Goal: Information Seeking & Learning: Understand process/instructions

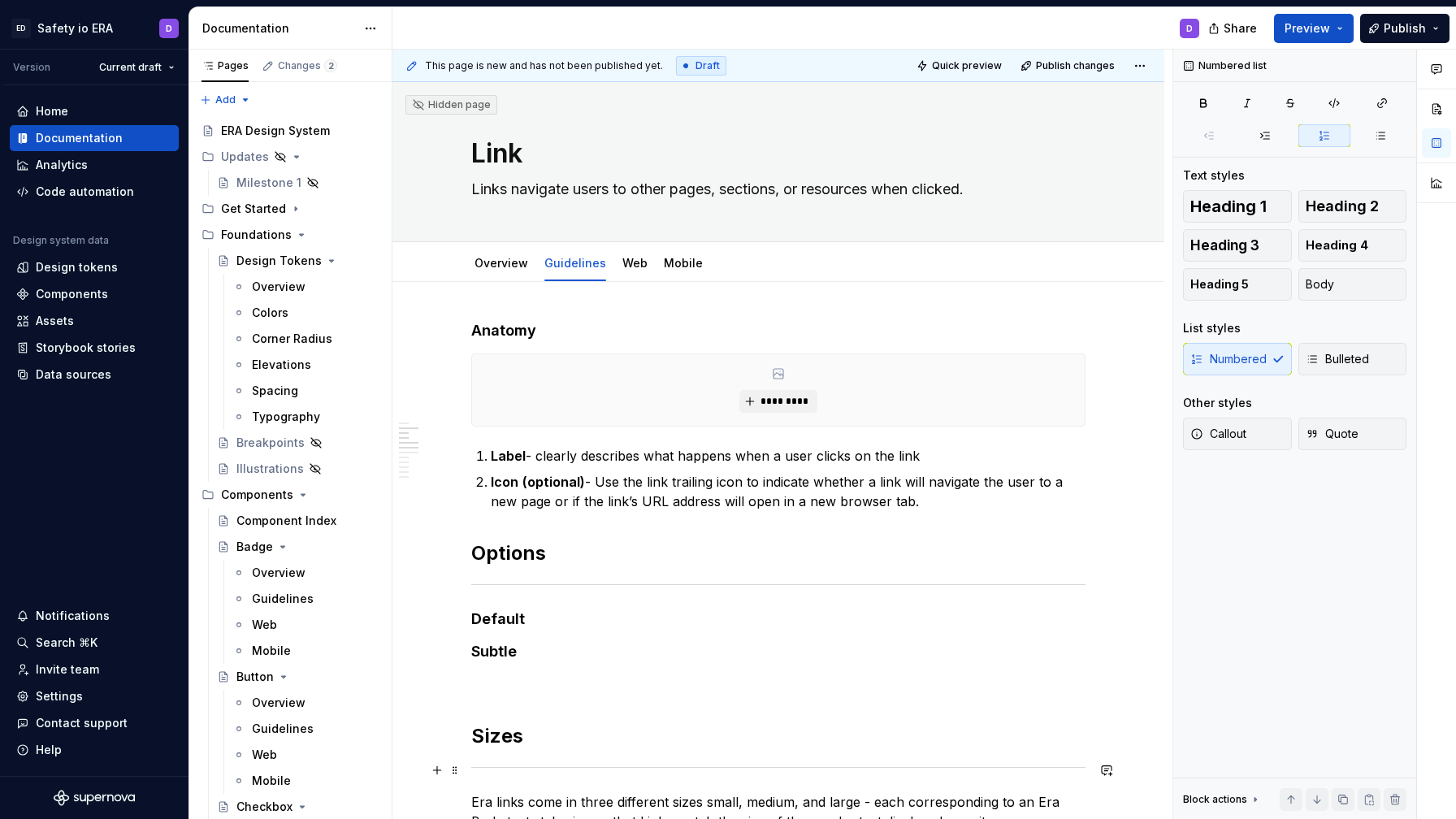
scroll to position [347, 0]
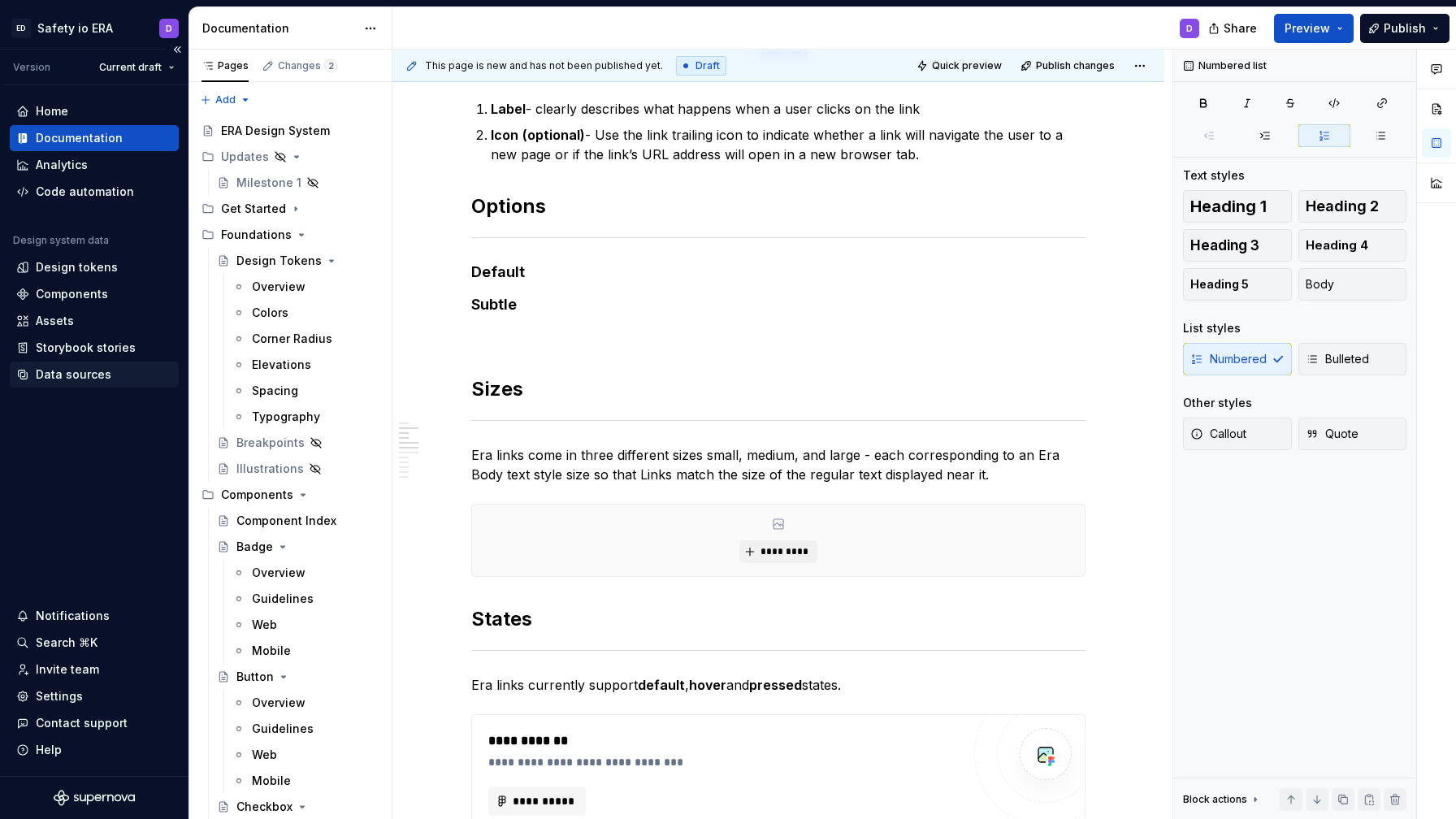
click at [80, 380] on div "Data sources" at bounding box center [74, 374] width 76 height 16
type textarea "*"
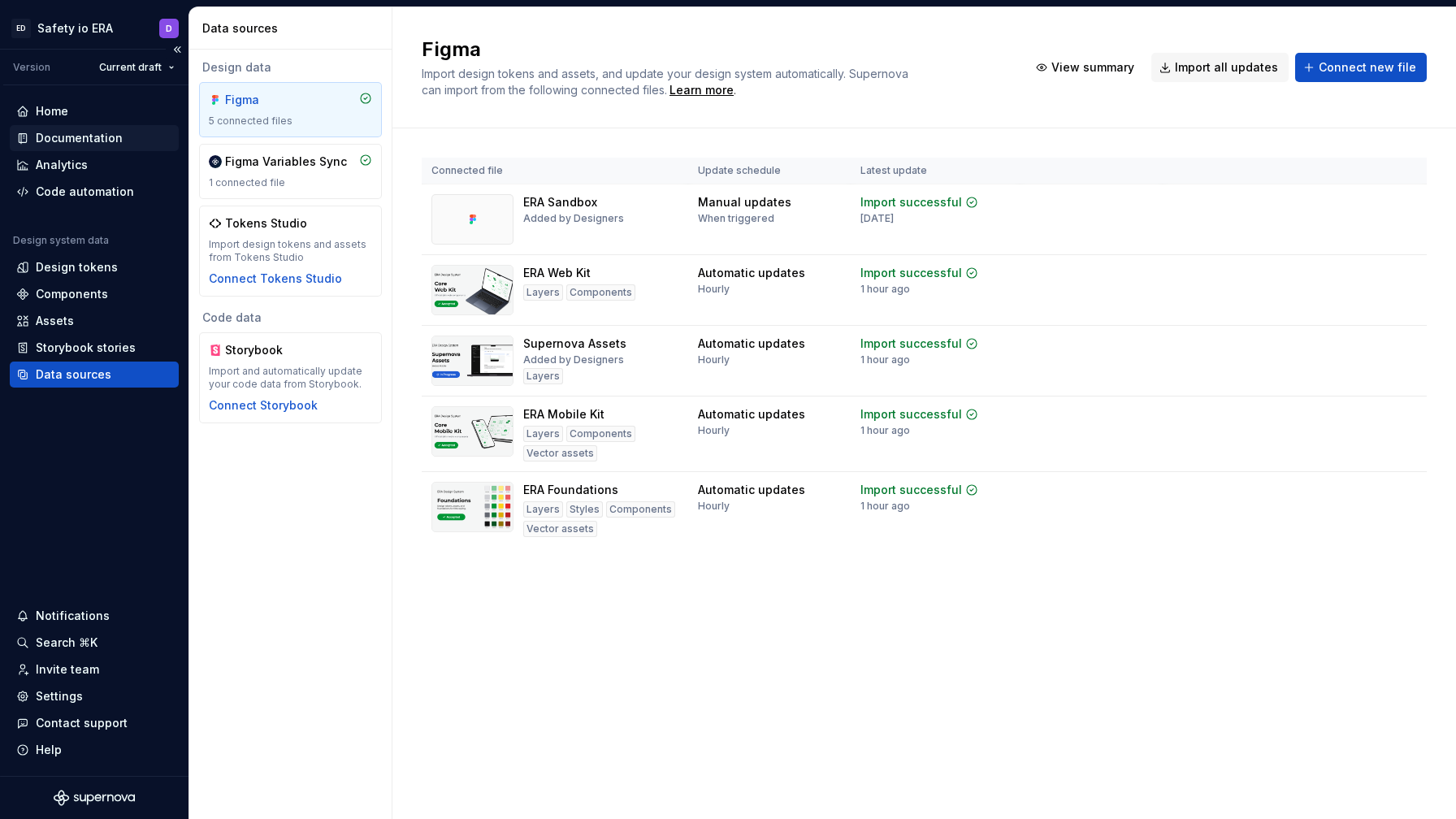
click at [90, 126] on div "Documentation" at bounding box center [94, 138] width 169 height 26
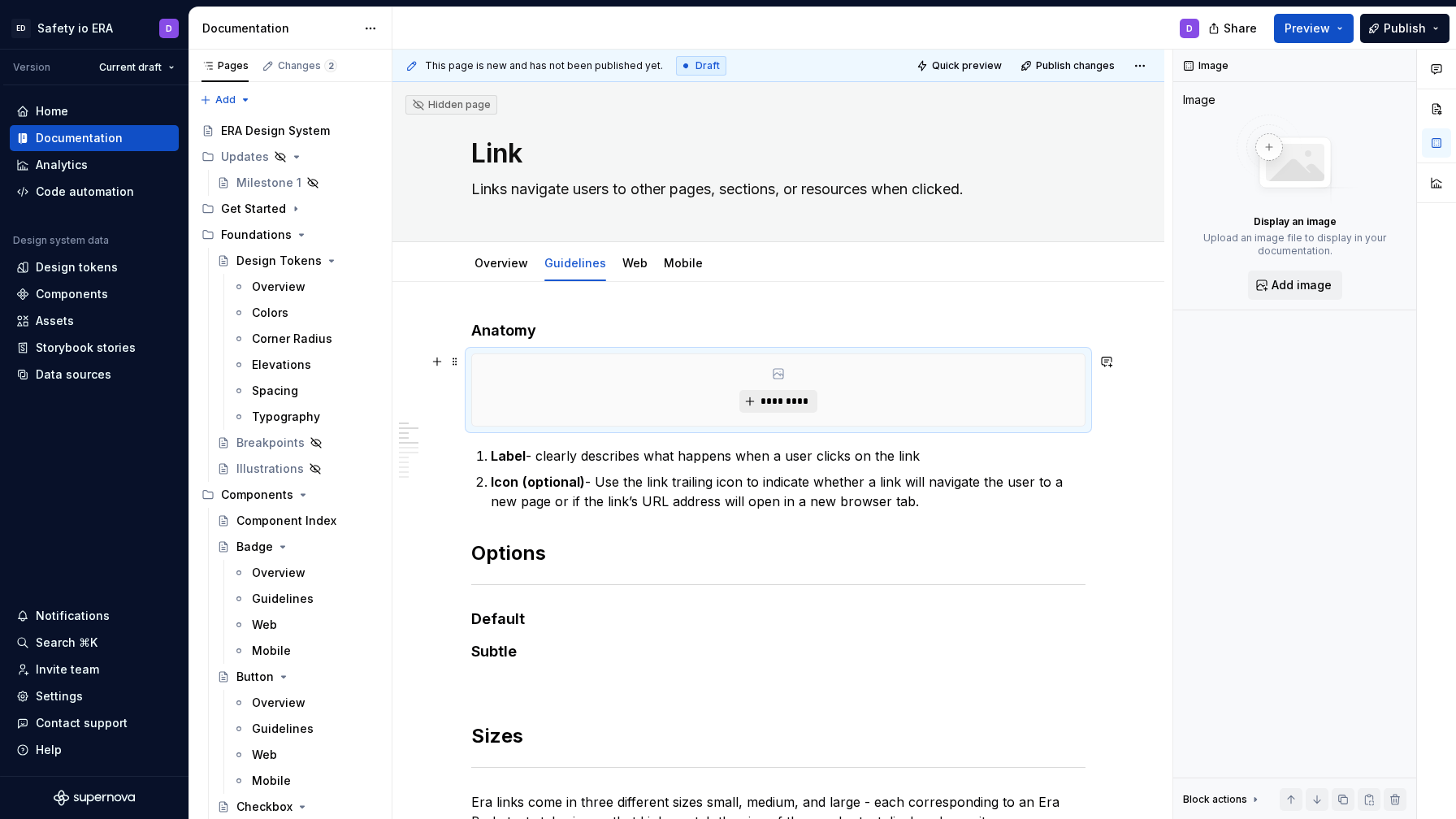
click at [768, 394] on button "*********" at bounding box center [778, 402] width 77 height 23
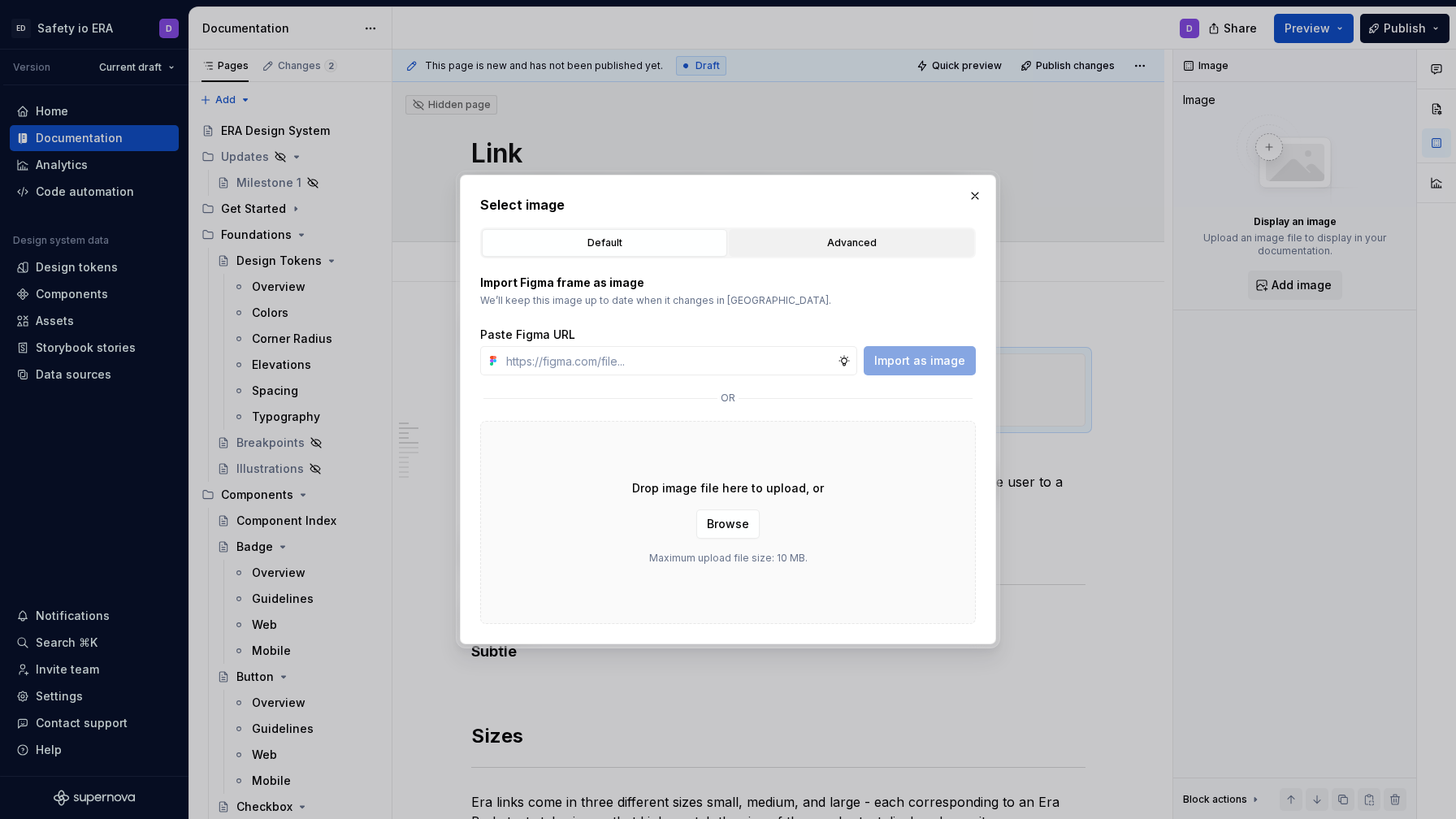
click at [793, 247] on div "Advanced" at bounding box center [851, 243] width 234 height 16
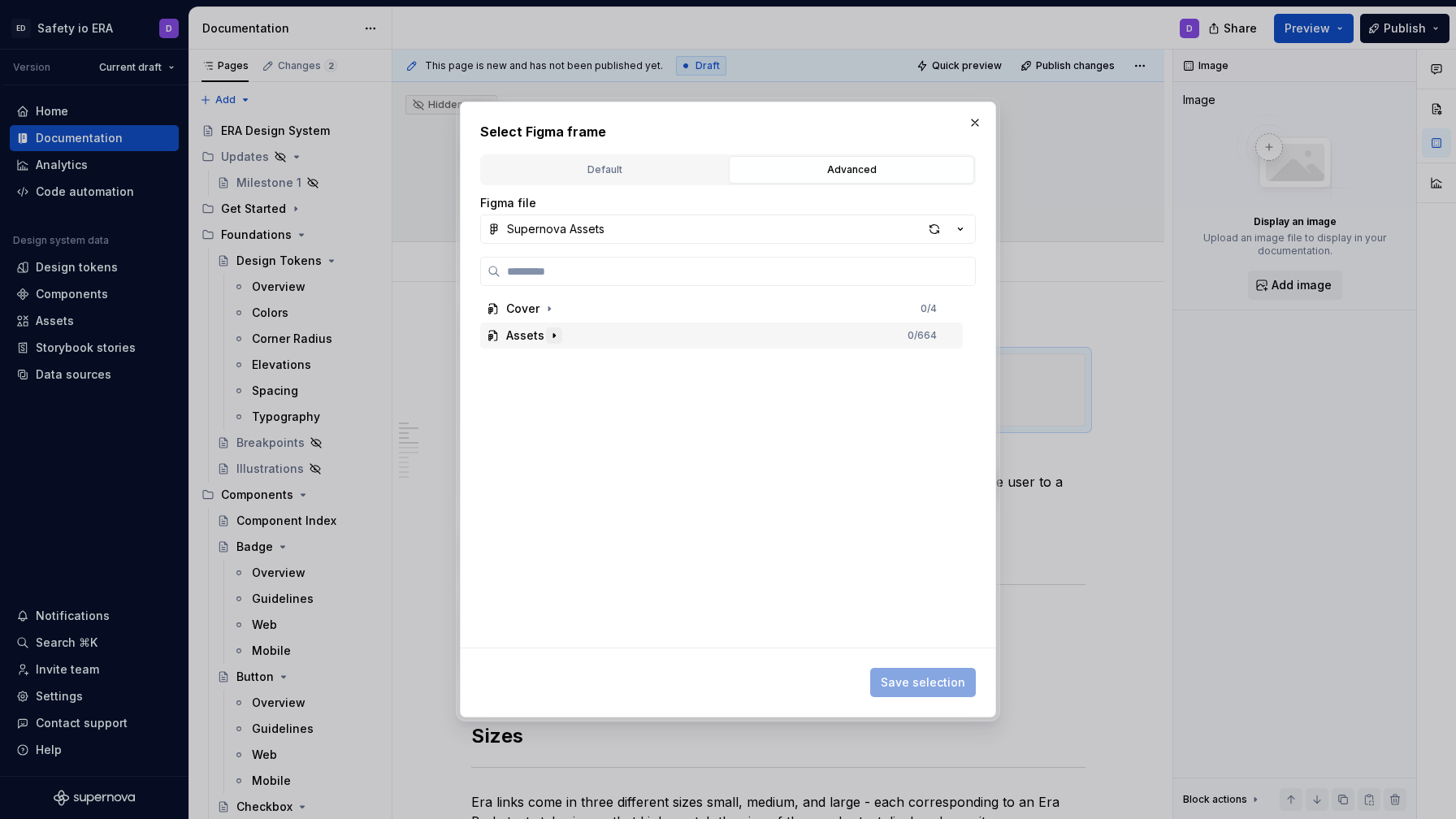
click at [551, 333] on icon "button" at bounding box center [554, 336] width 13 height 13
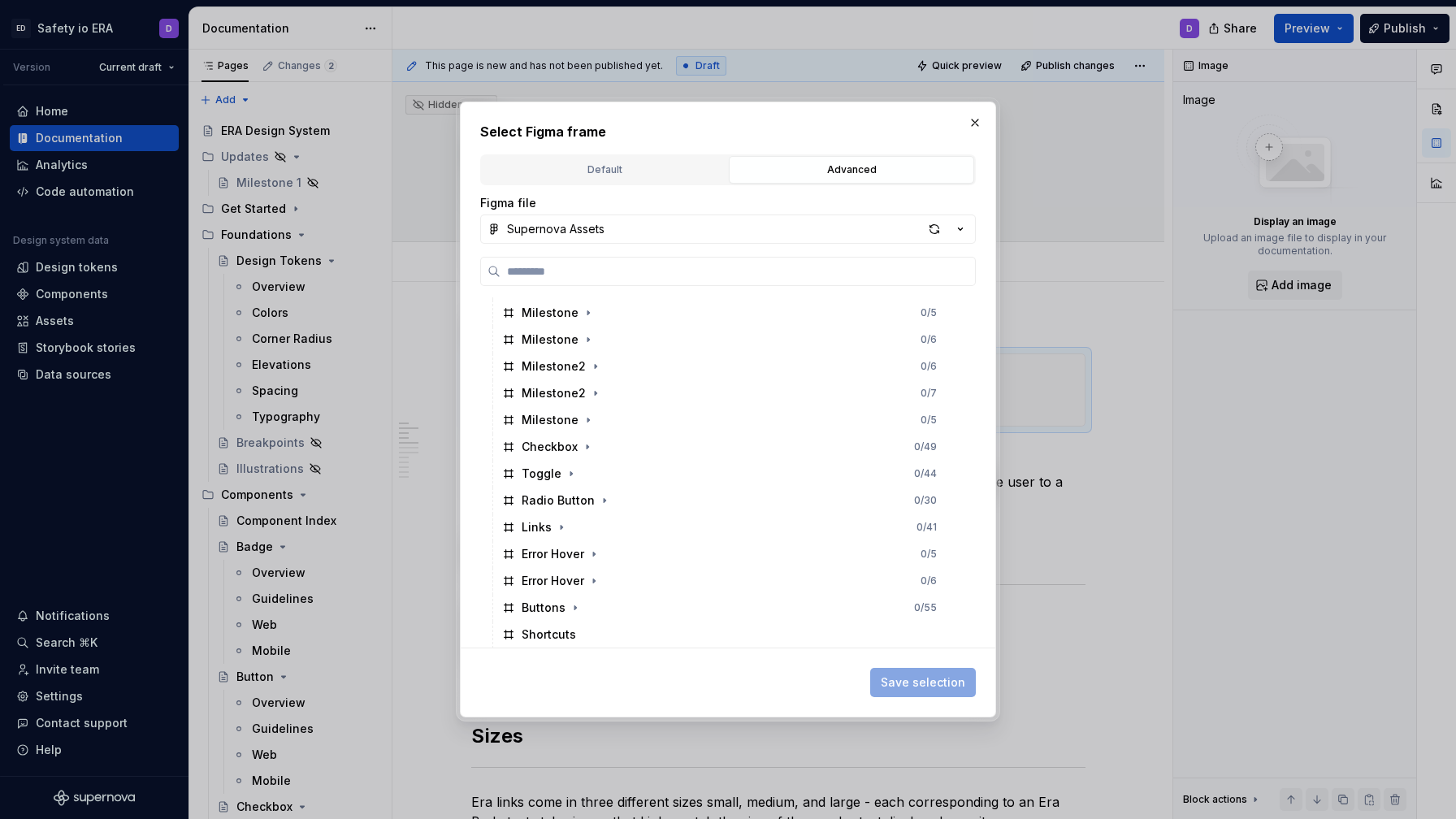
scroll to position [359, 0]
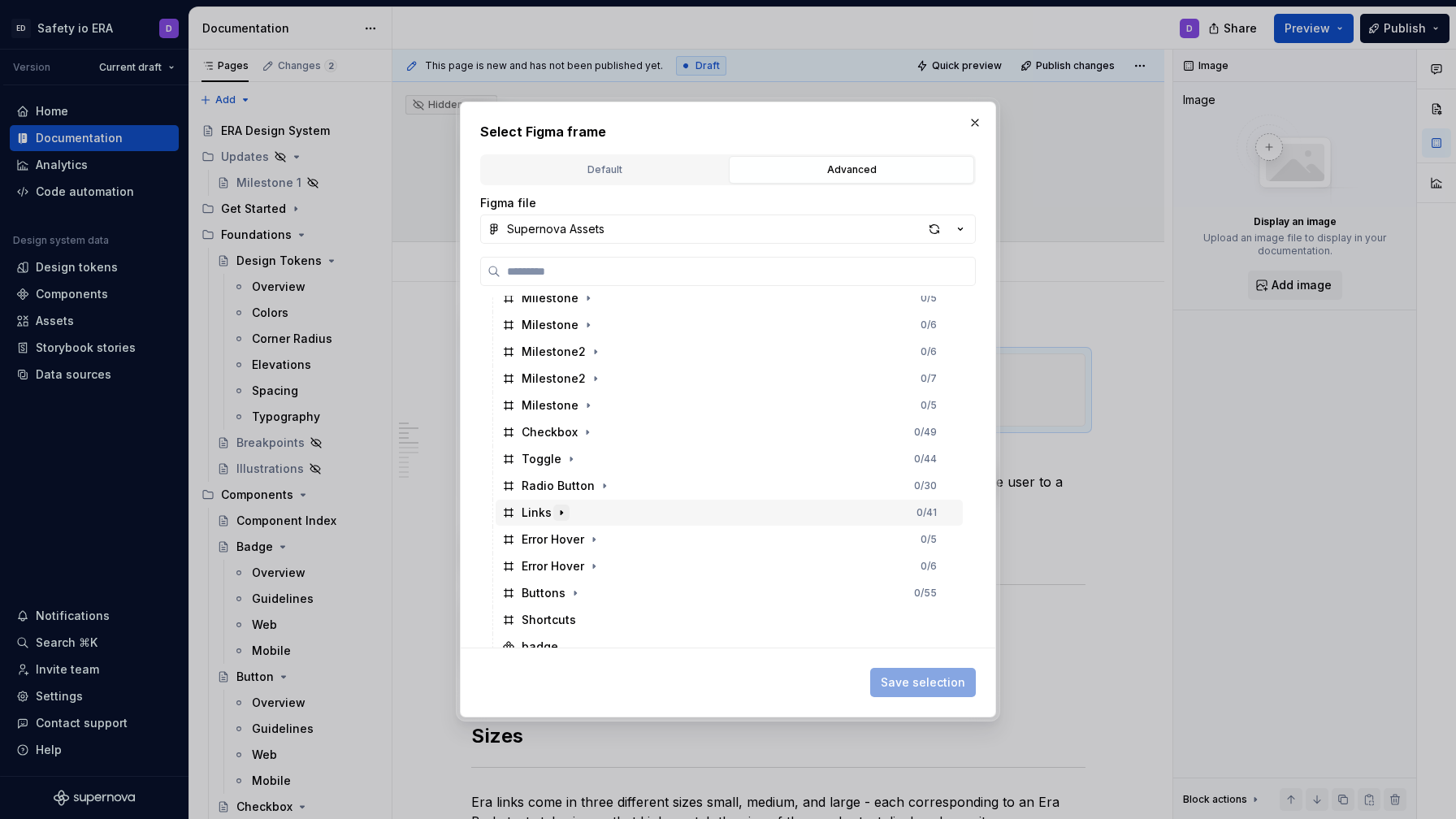
click at [563, 516] on icon "button" at bounding box center [561, 513] width 13 height 13
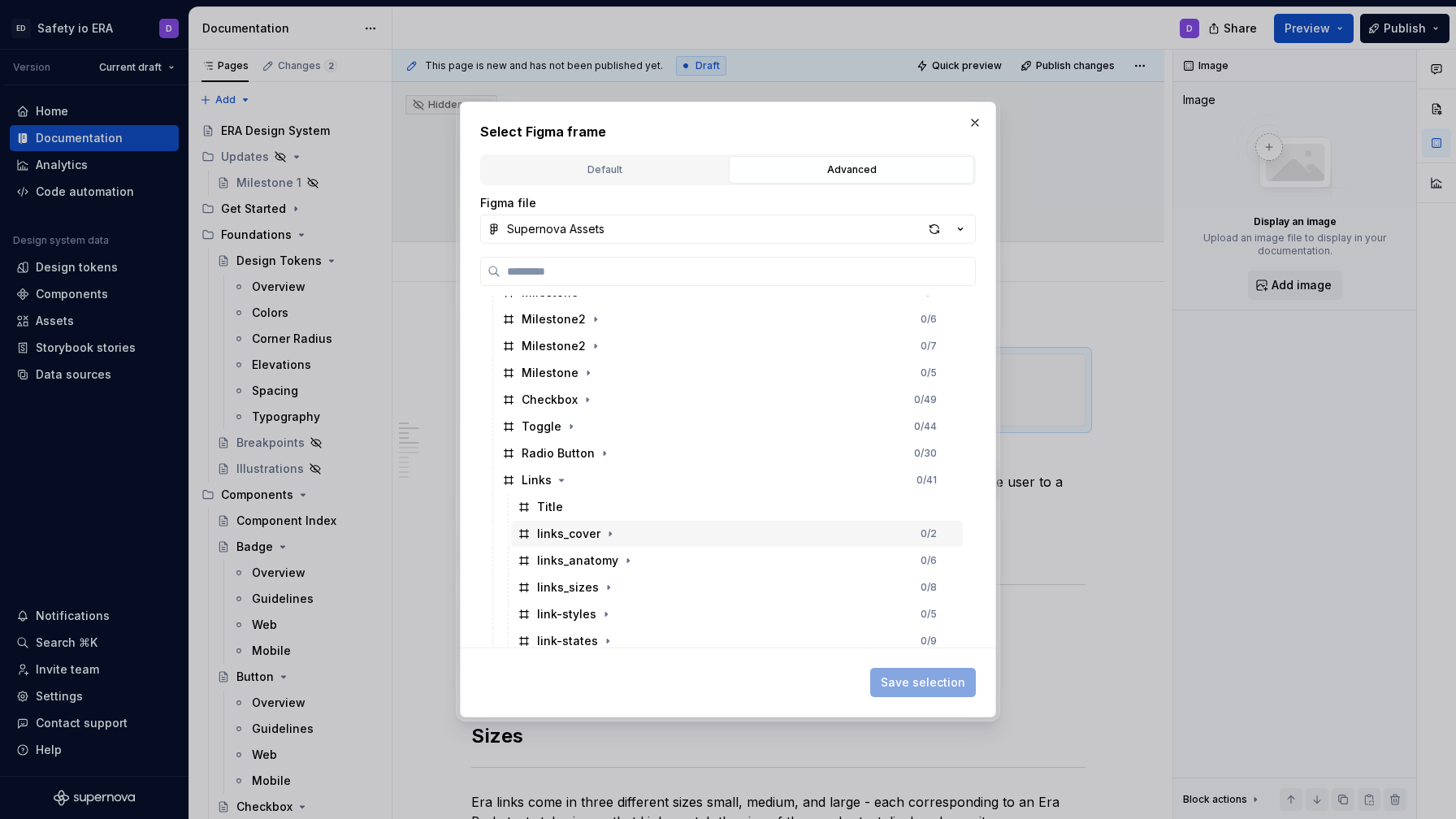
scroll to position [396, 0]
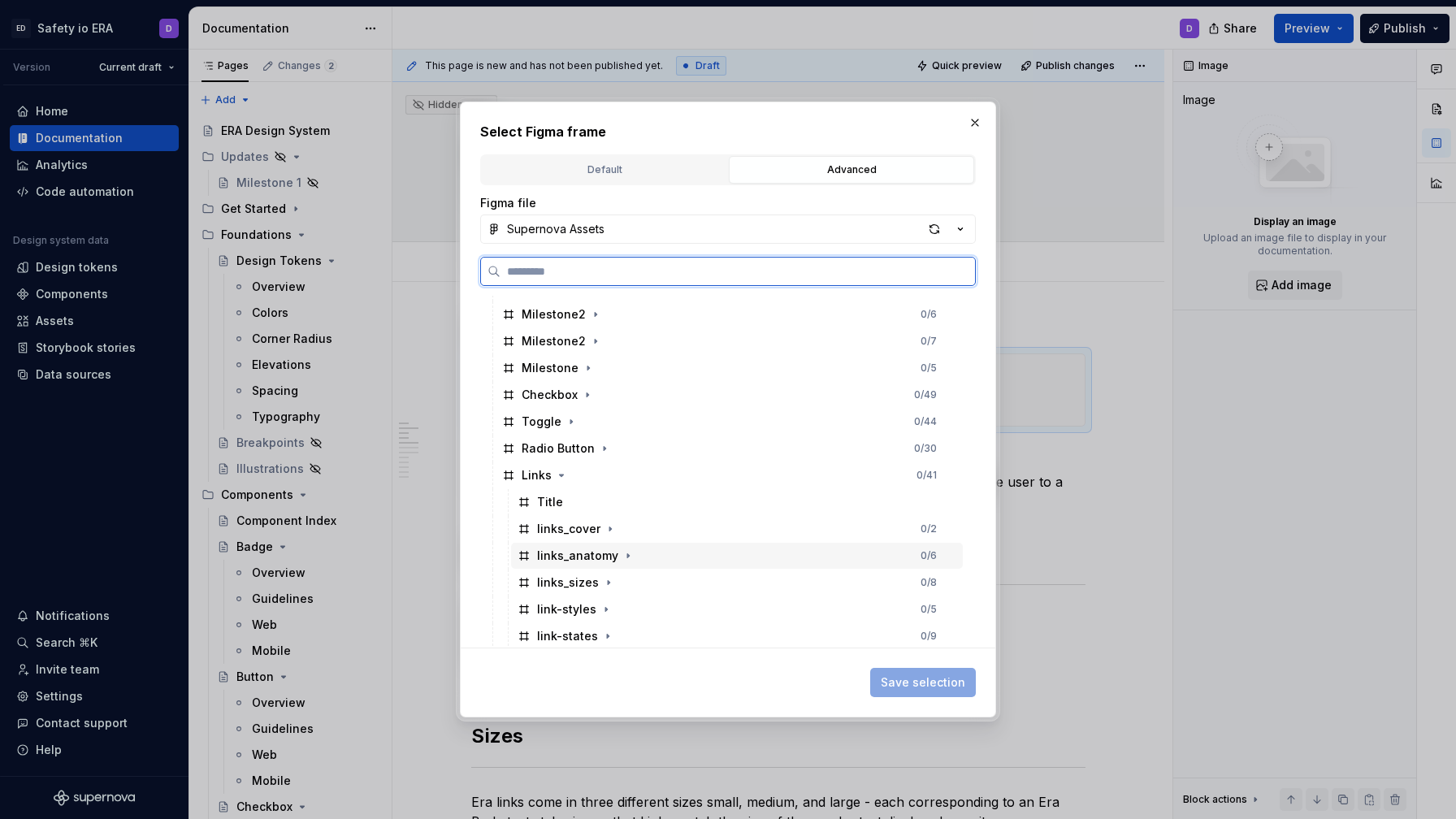
click at [585, 552] on div "links_anatomy" at bounding box center [577, 556] width 81 height 16
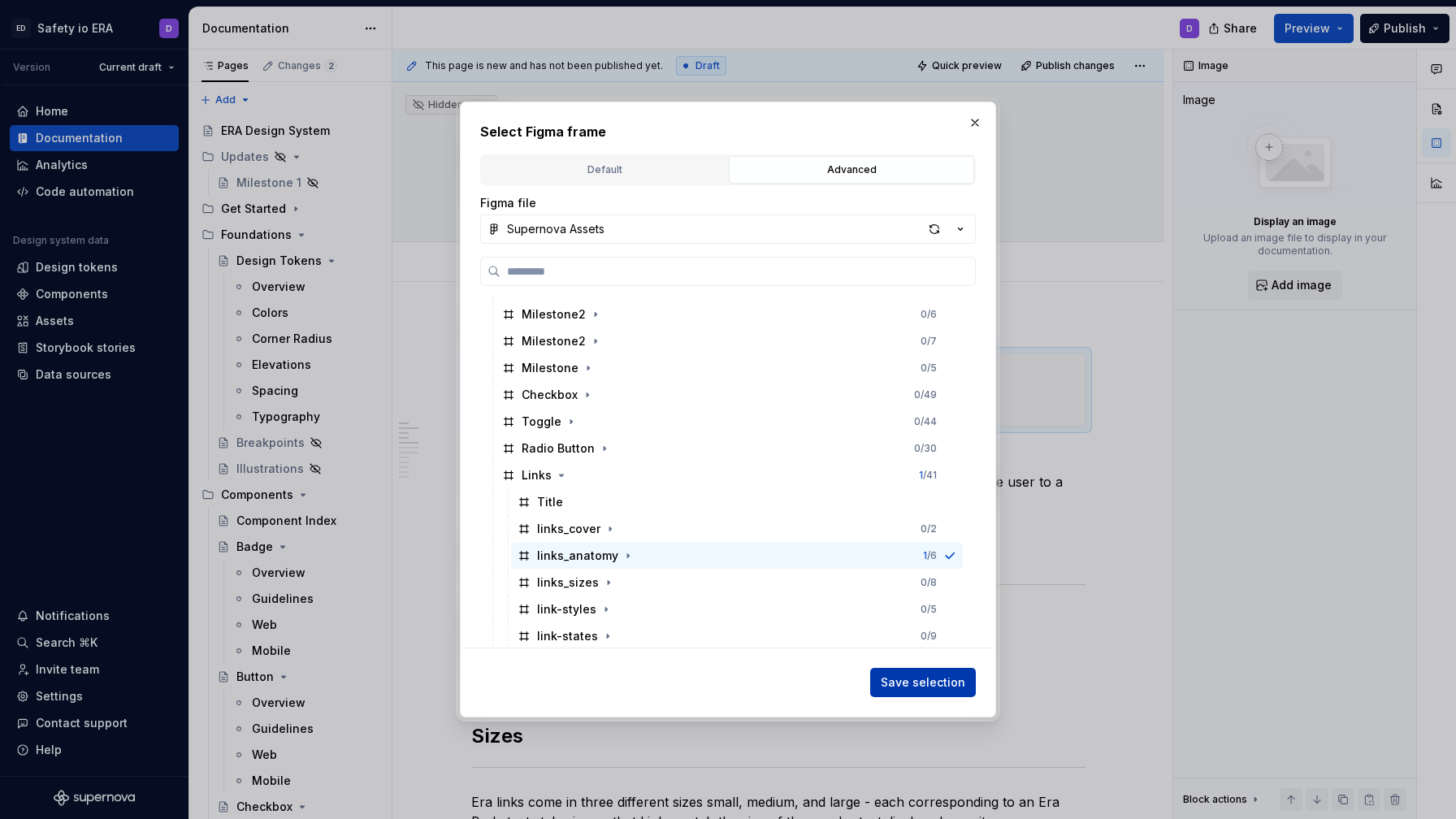
click at [912, 690] on button "Save selection" at bounding box center [923, 682] width 106 height 29
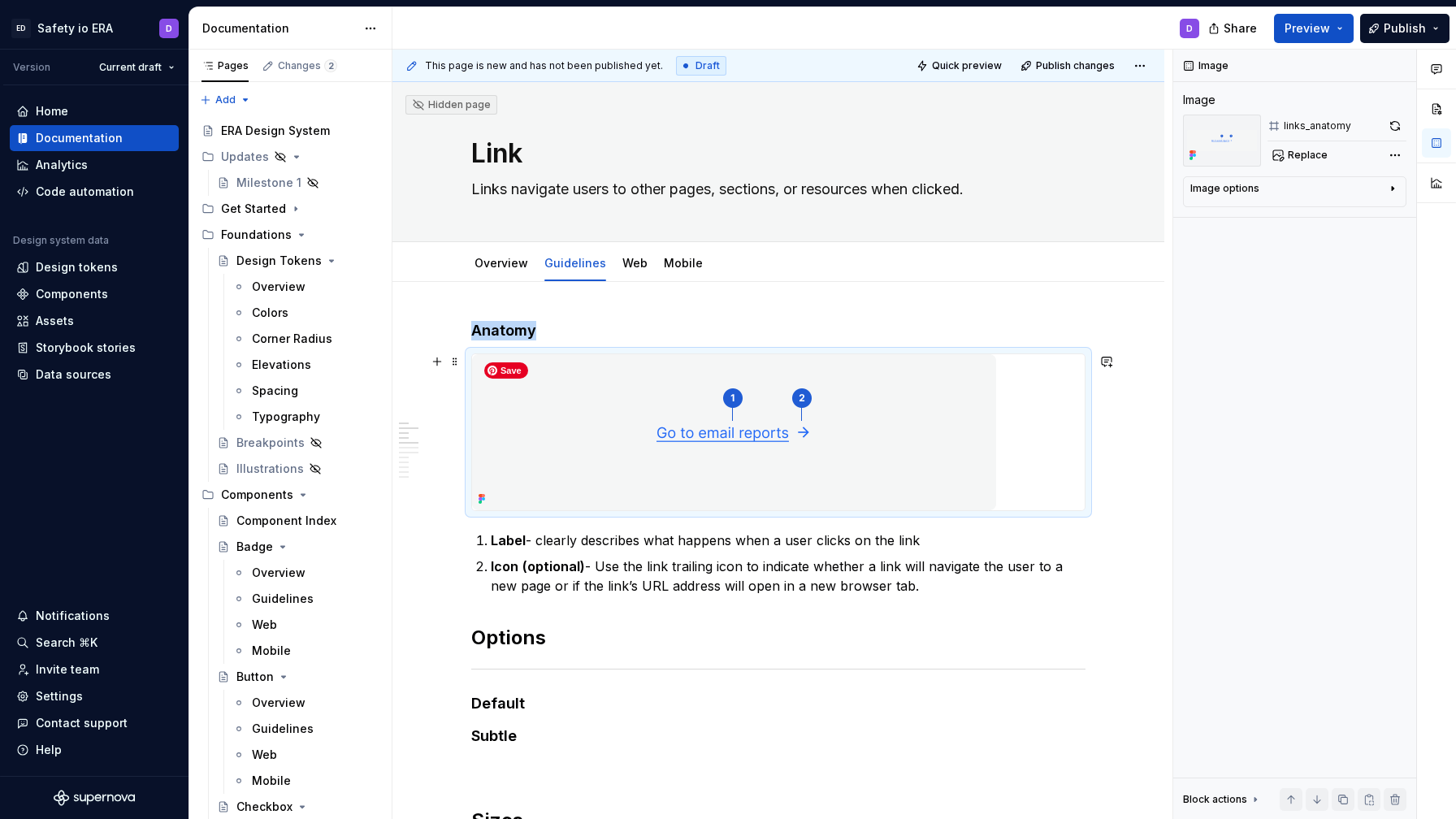
click at [955, 483] on img at bounding box center [733, 432] width 524 height 156
click at [1296, 192] on div "Image options" at bounding box center [1288, 192] width 195 height 19
click at [1353, 220] on button "button" at bounding box center [1351, 213] width 29 height 23
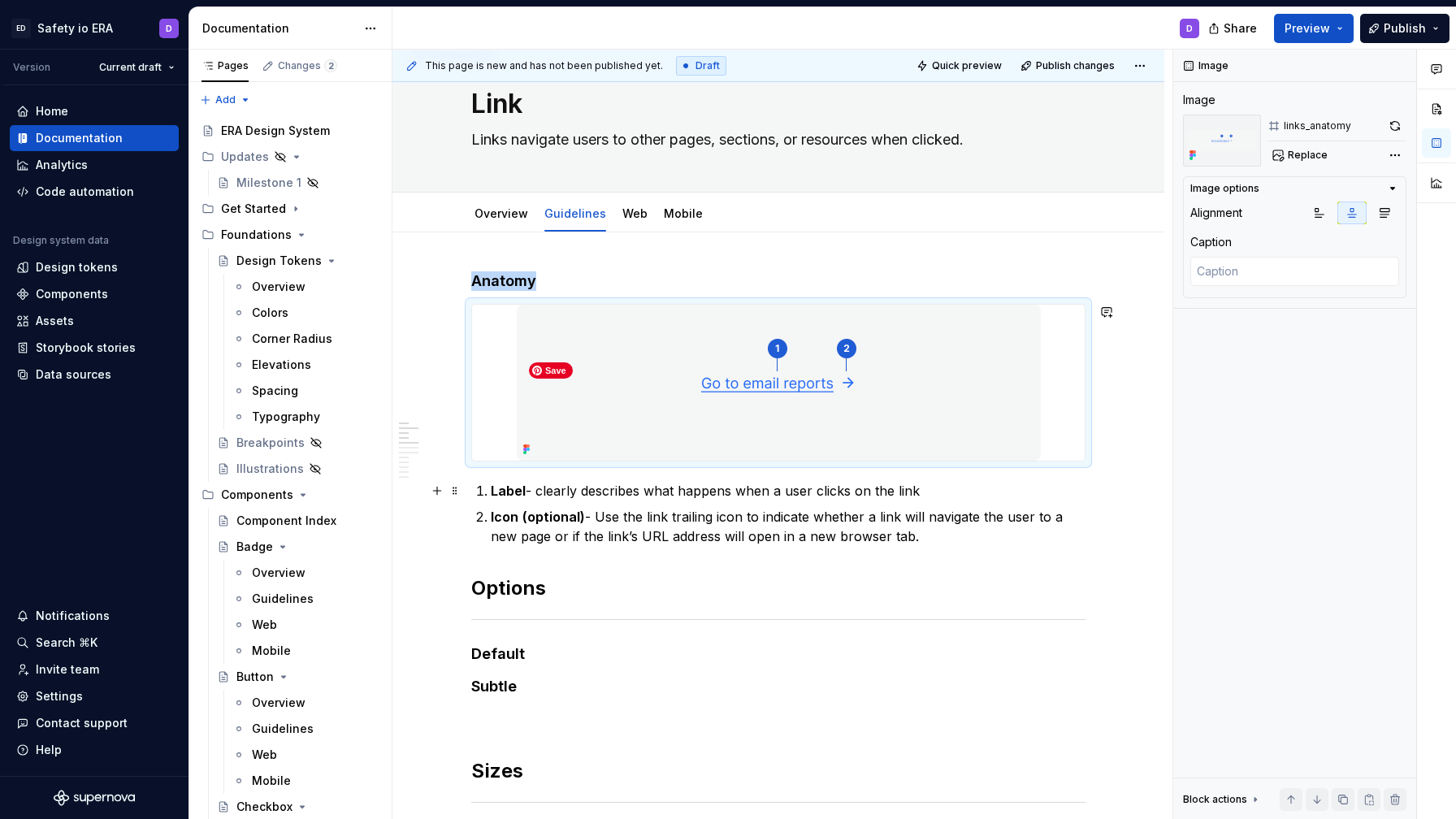
scroll to position [83, 0]
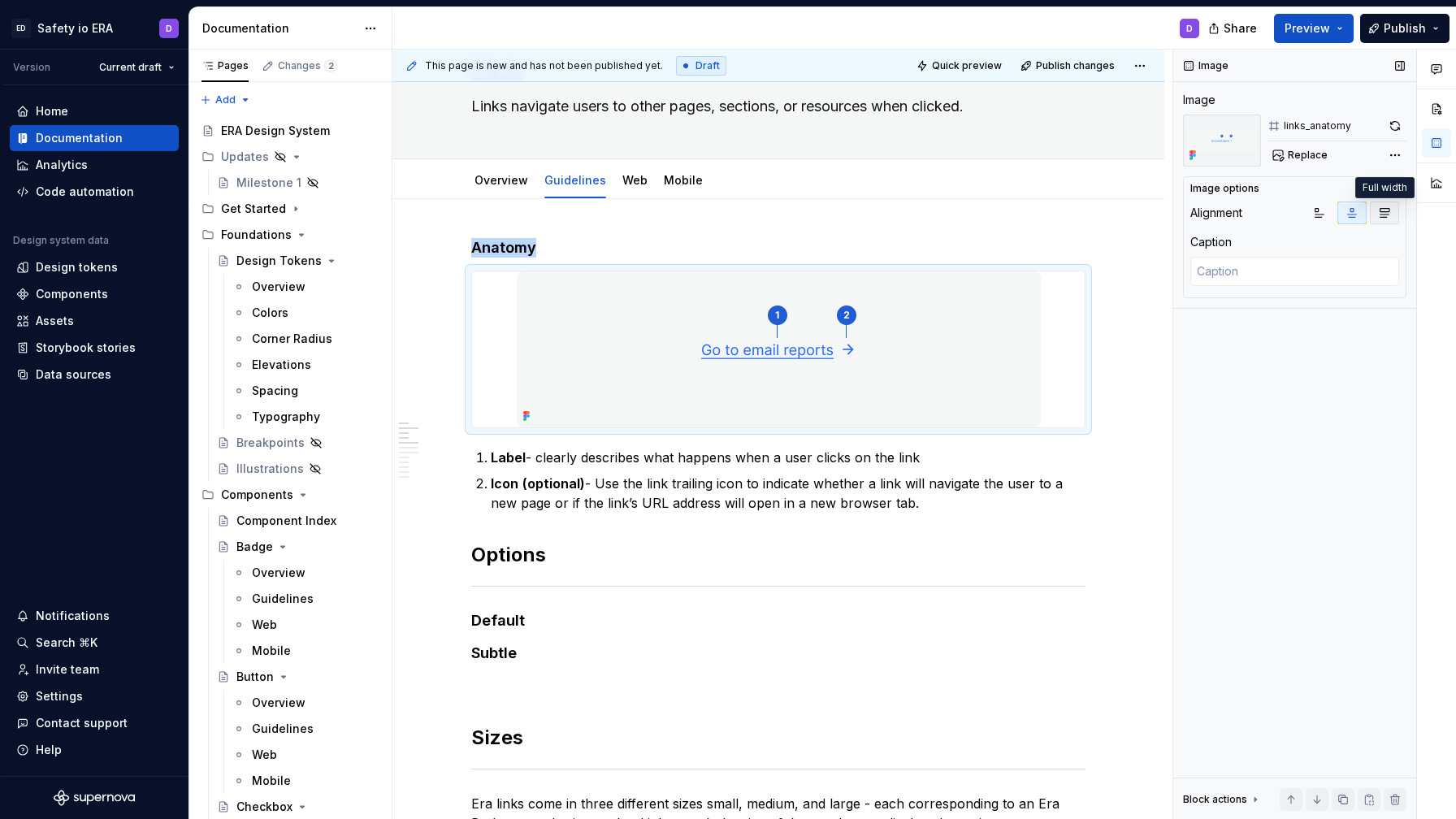
click at [1377, 212] on button "button" at bounding box center [1384, 213] width 29 height 23
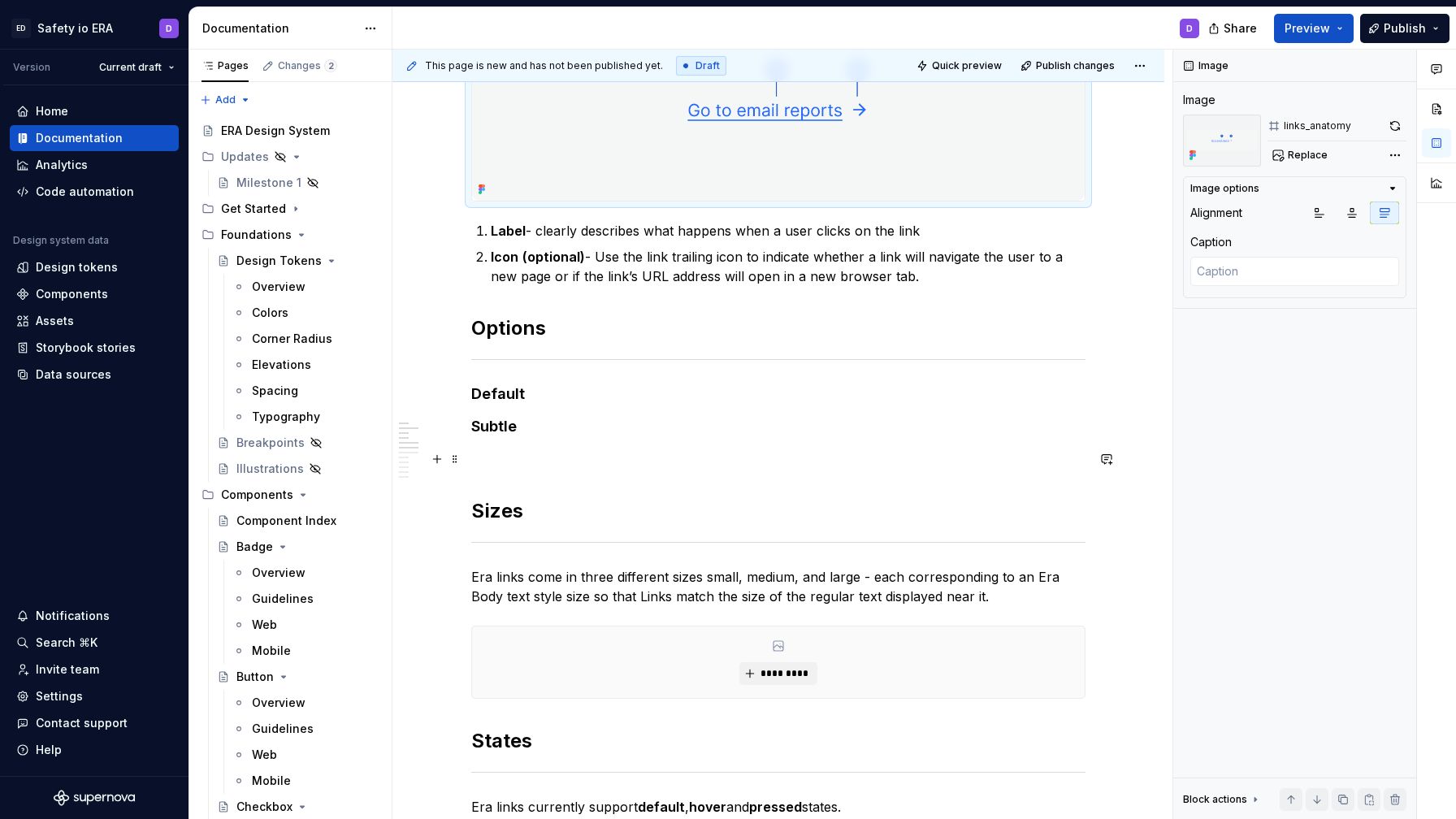
scroll to position [343, 0]
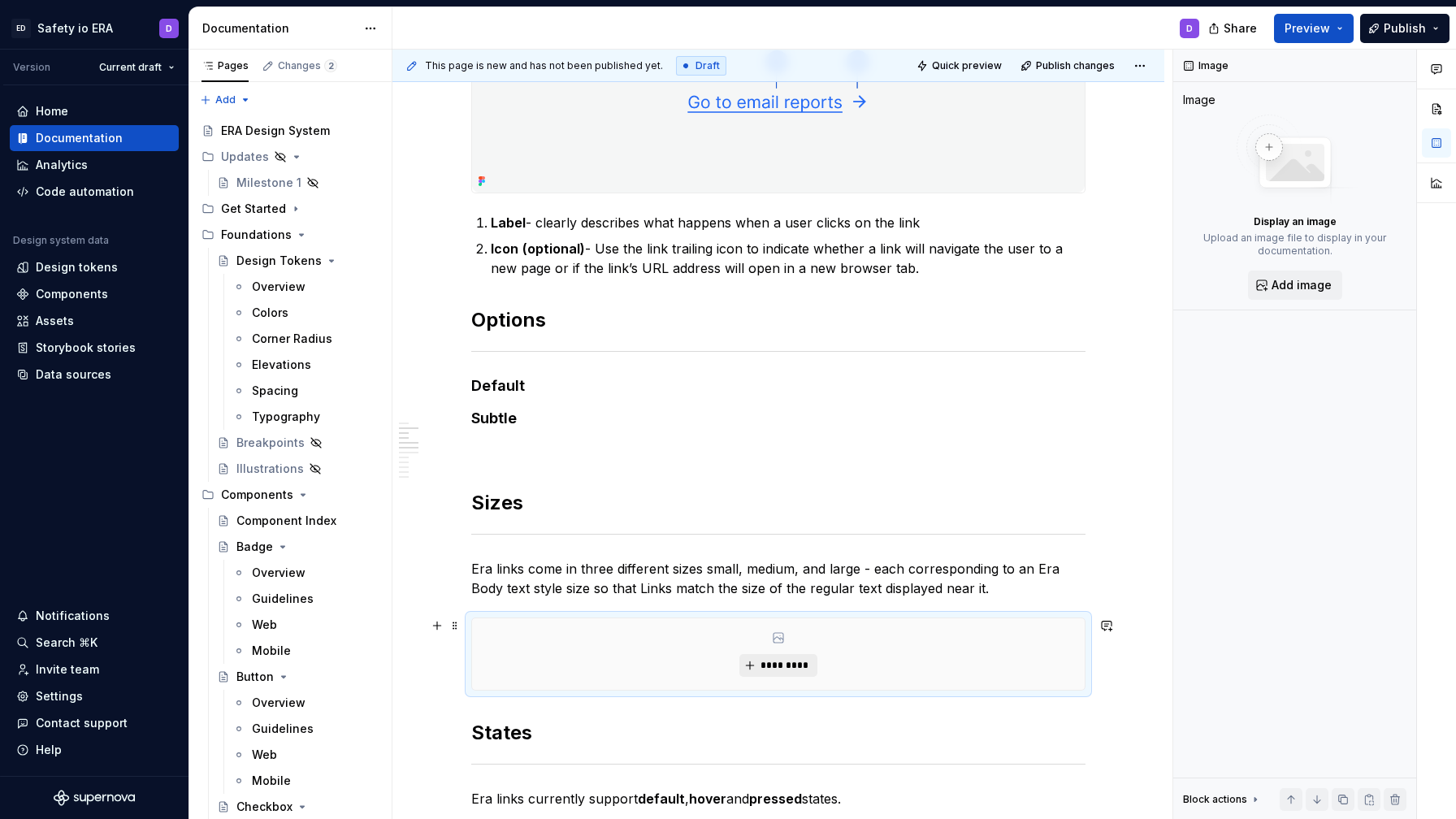
click at [774, 666] on span "*********" at bounding box center [784, 666] width 49 height 13
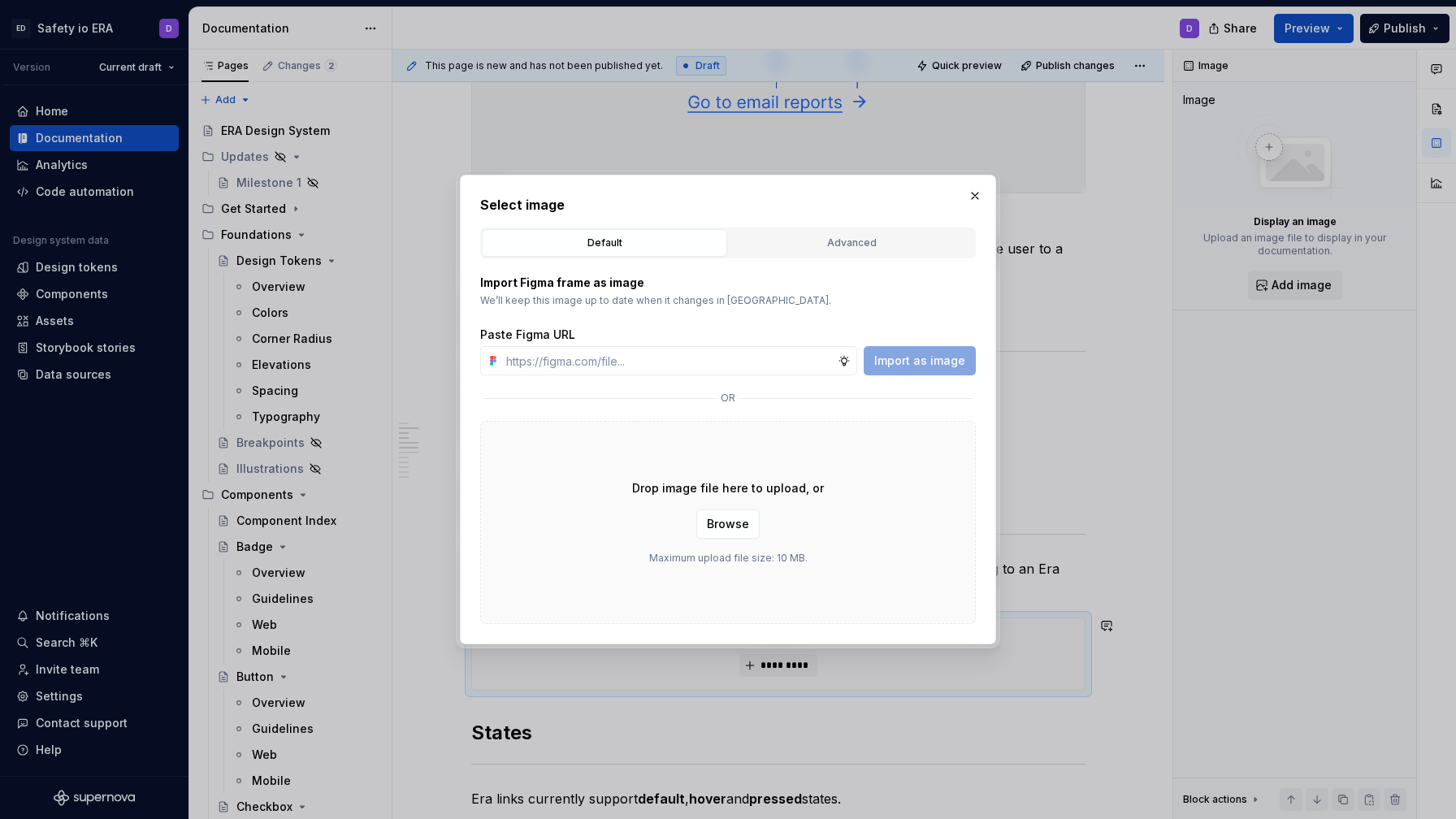
click at [844, 240] on div "Advanced" at bounding box center [851, 243] width 234 height 16
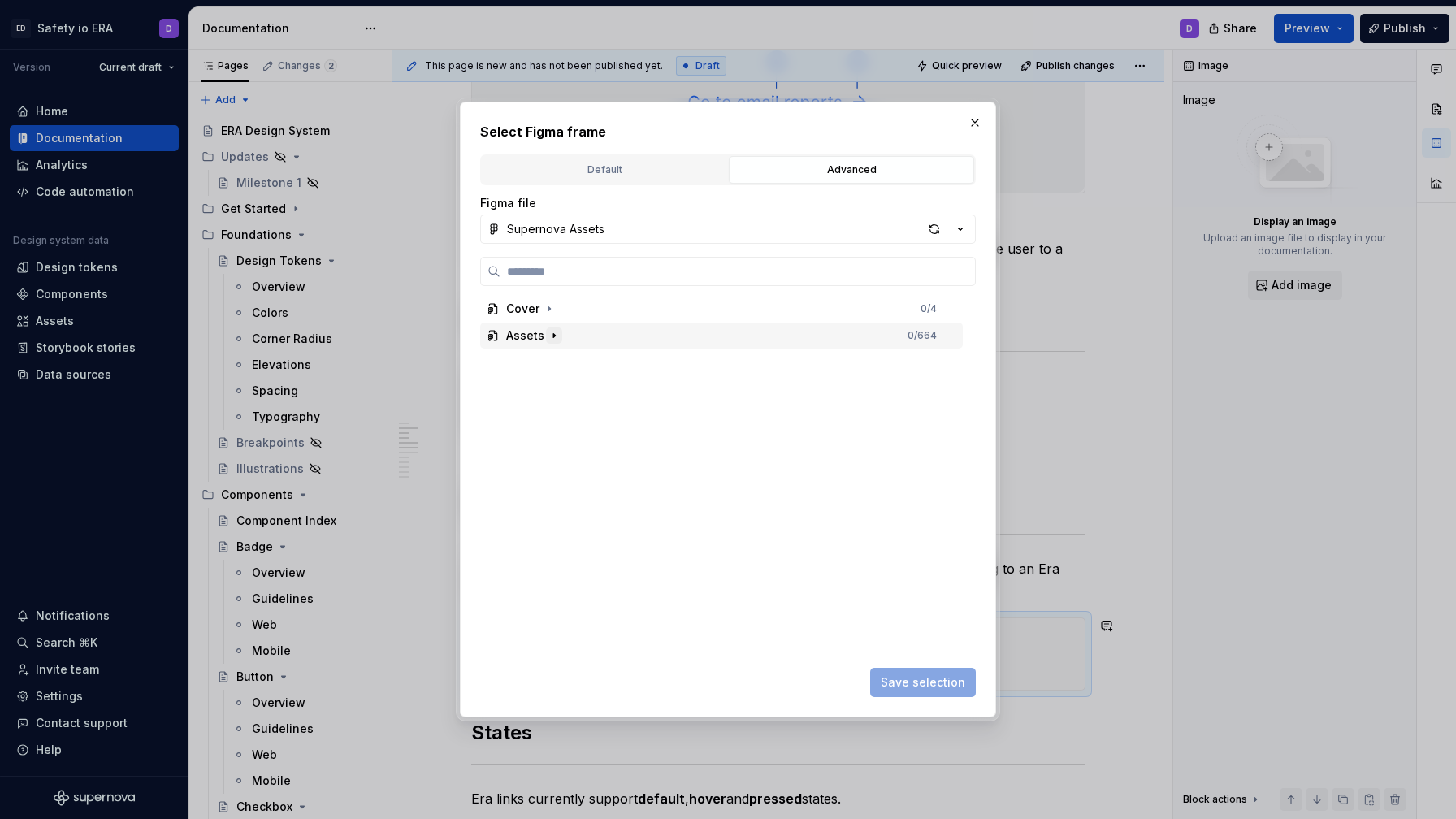
click at [548, 330] on icon "button" at bounding box center [554, 336] width 13 height 13
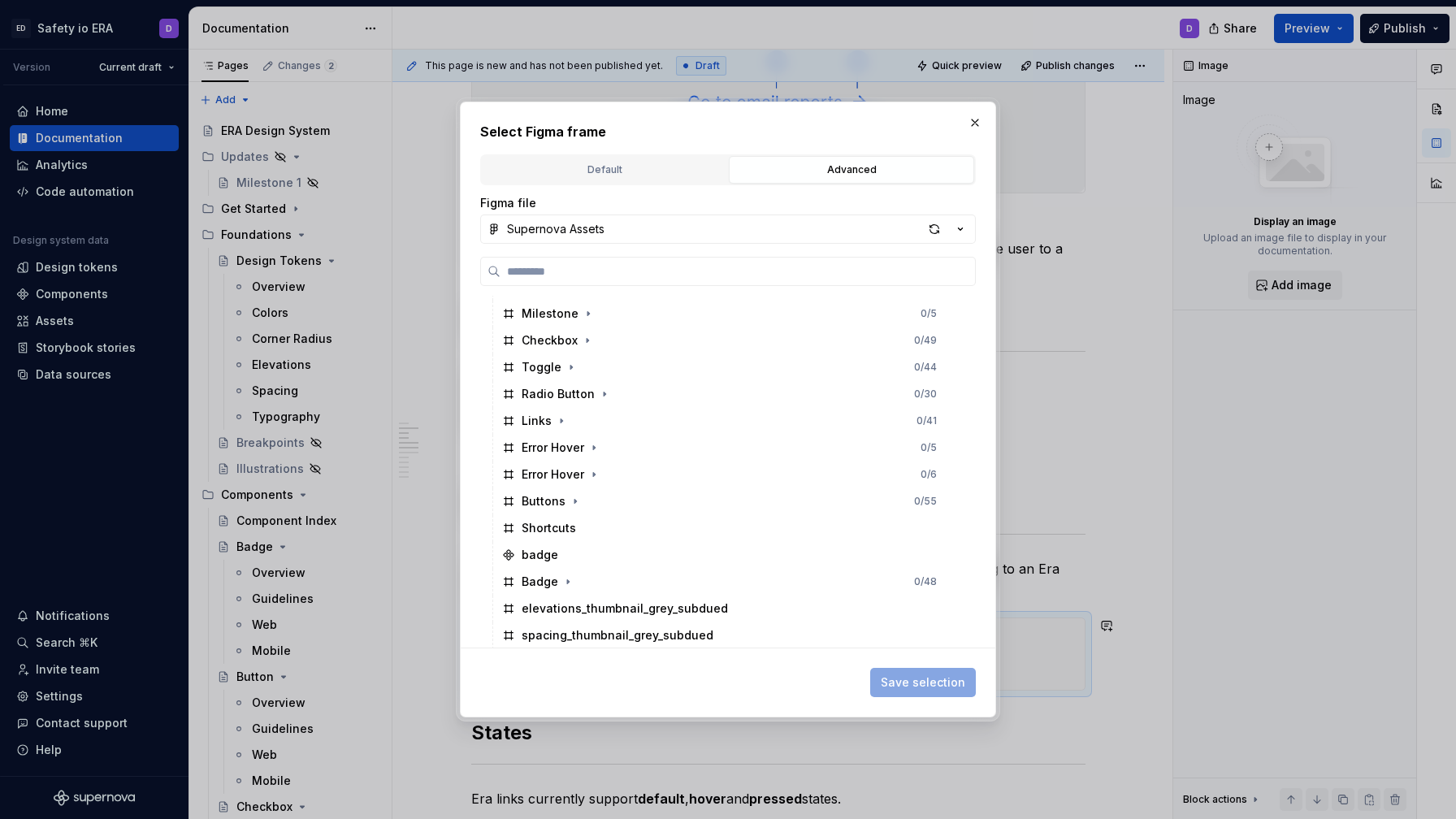
scroll to position [458, 0]
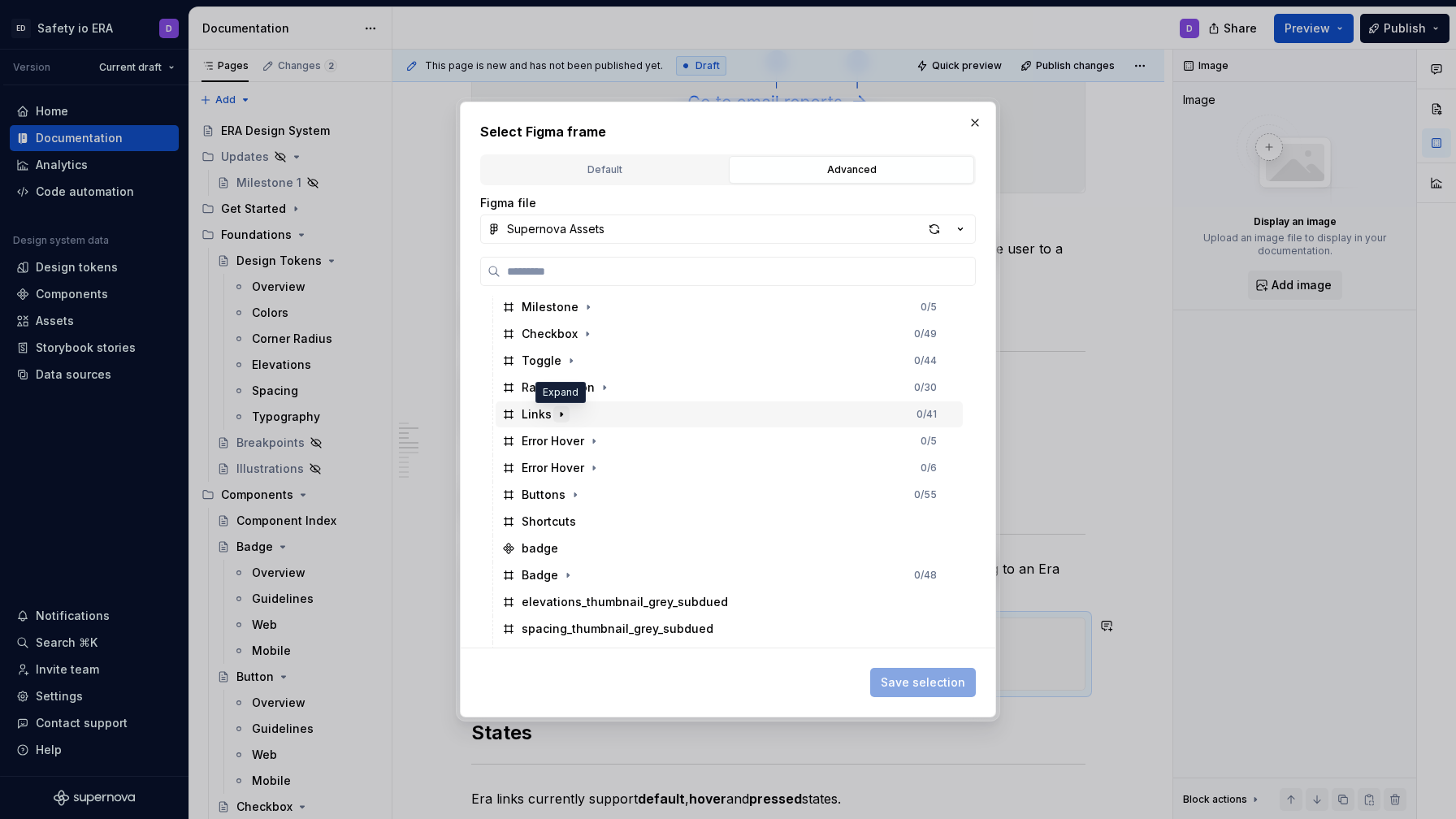
click at [562, 414] on icon "button" at bounding box center [561, 414] width 13 height 13
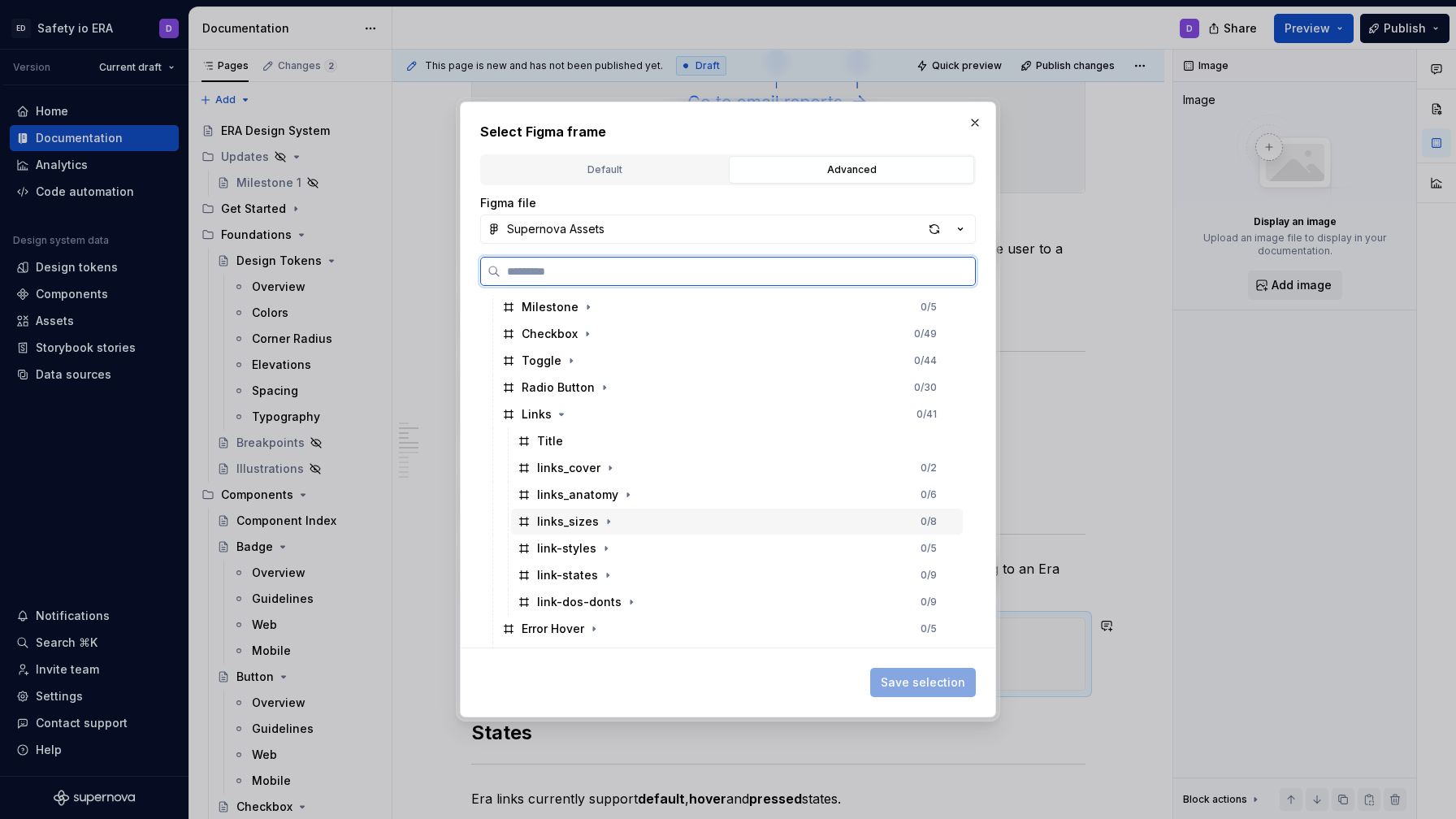
click at [628, 530] on div "links_sizes 0 / 8" at bounding box center [737, 522] width 452 height 26
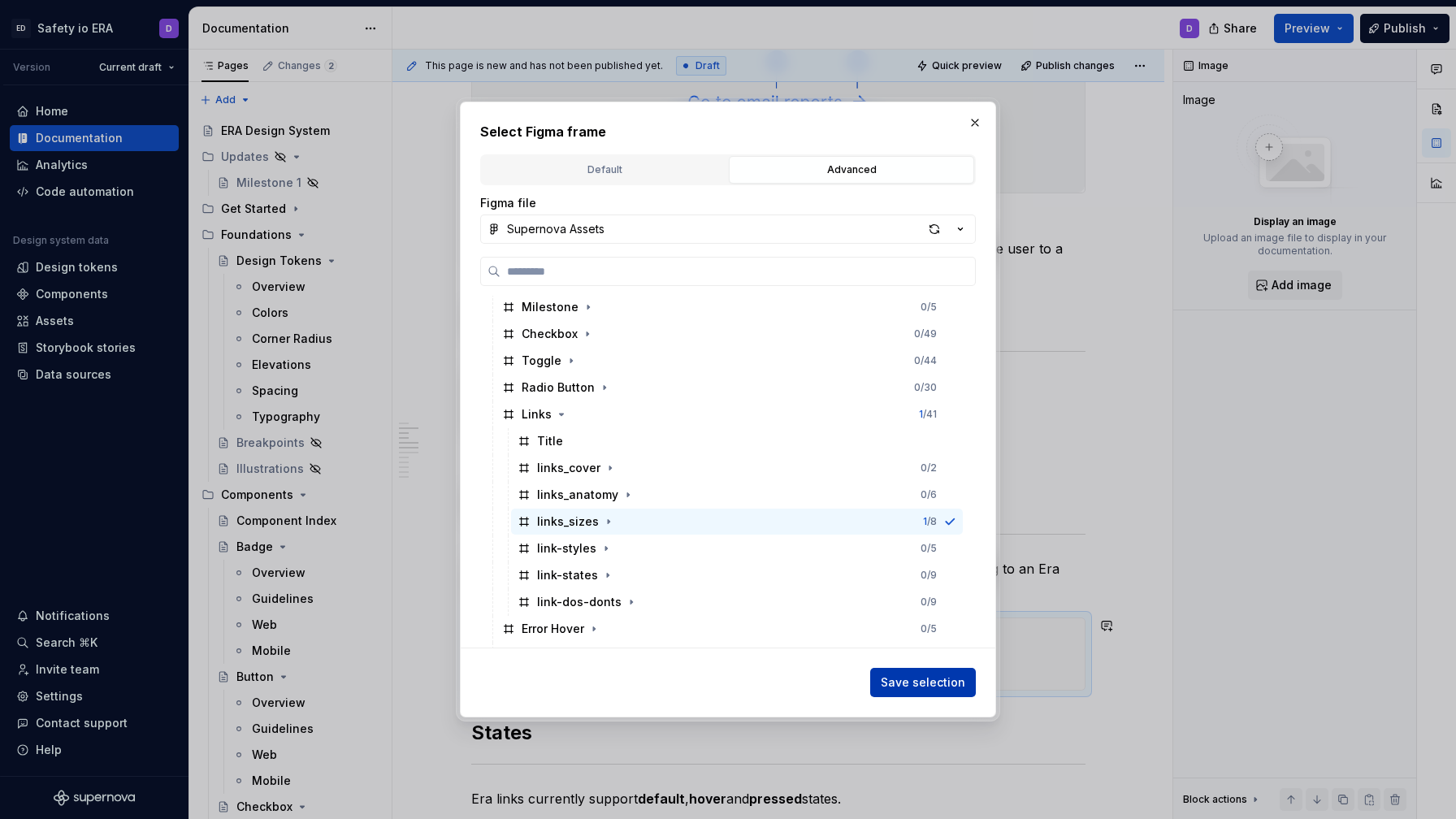
click at [945, 682] on span "Save selection" at bounding box center [923, 682] width 85 height 16
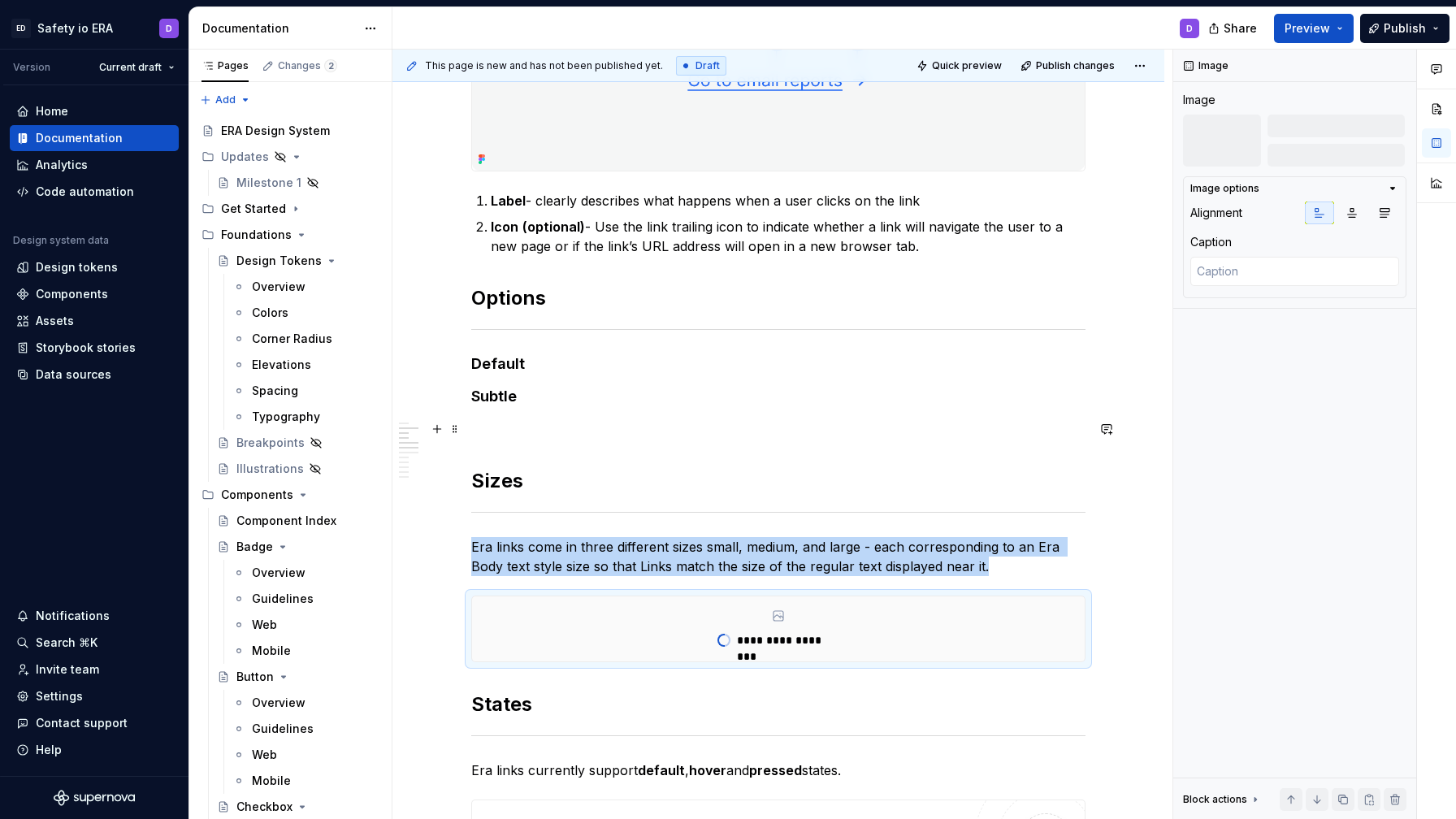
scroll to position [374, 0]
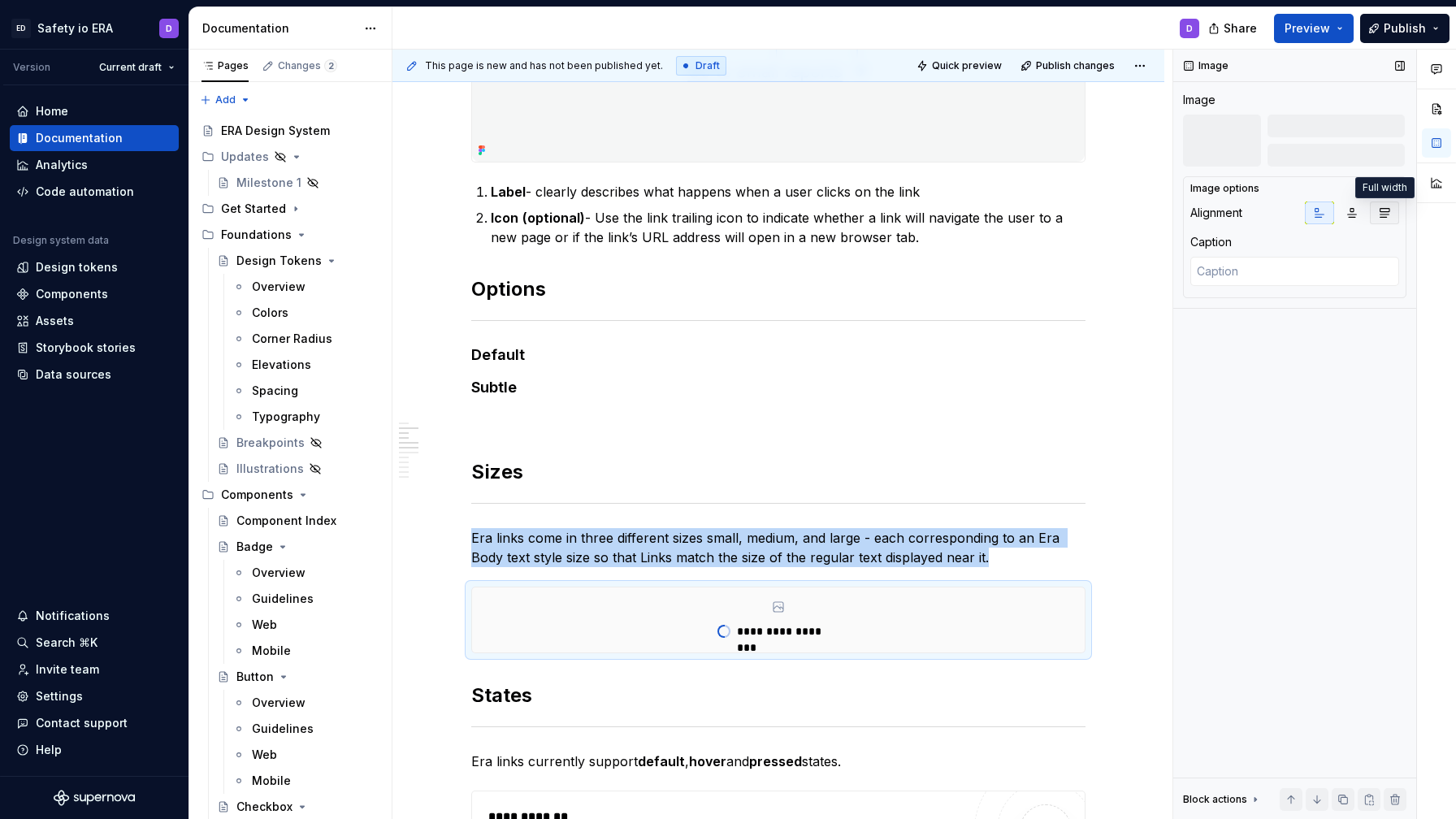
click at [1380, 209] on icon "button" at bounding box center [1385, 213] width 9 height 9
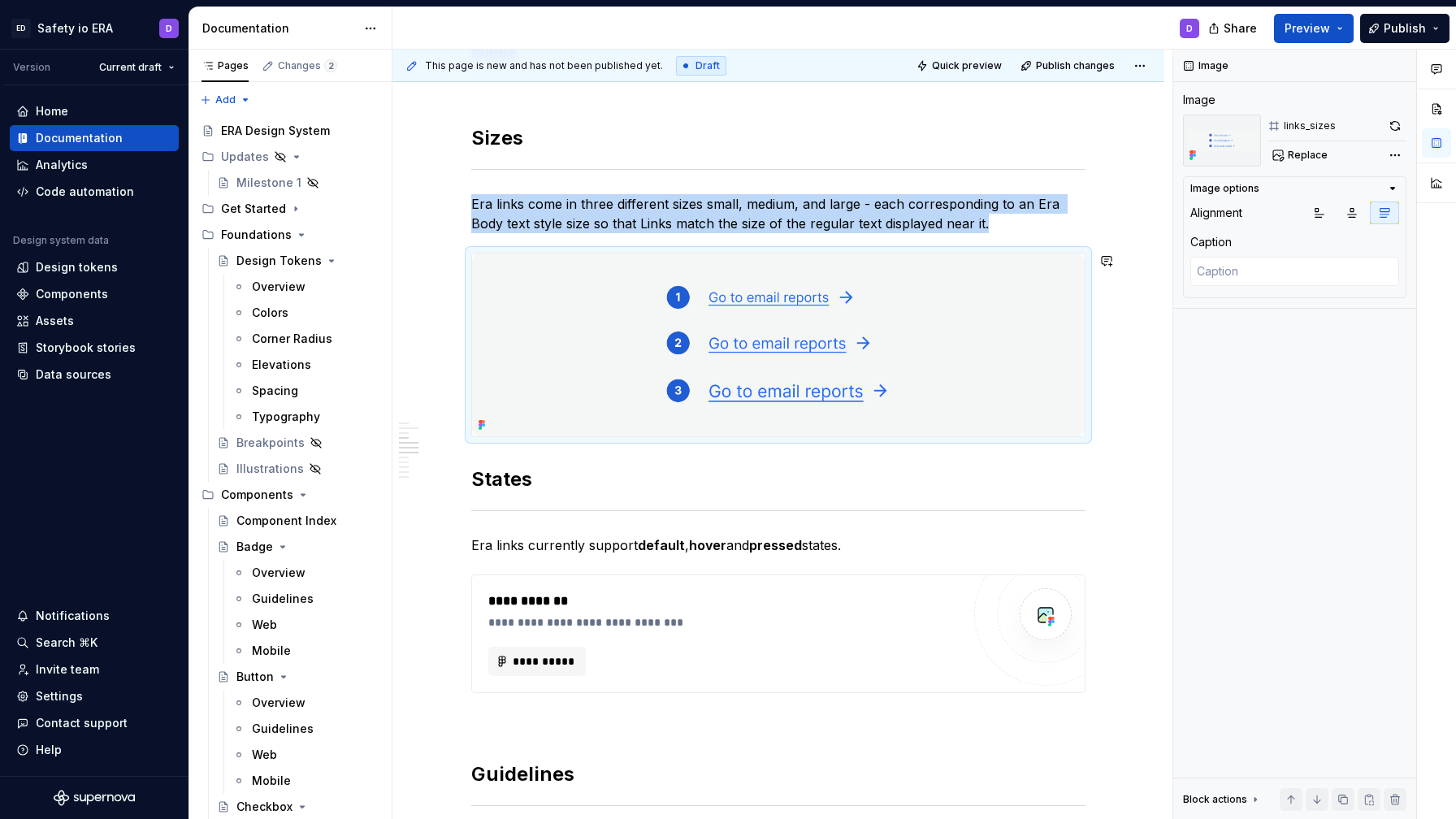
scroll to position [719, 0]
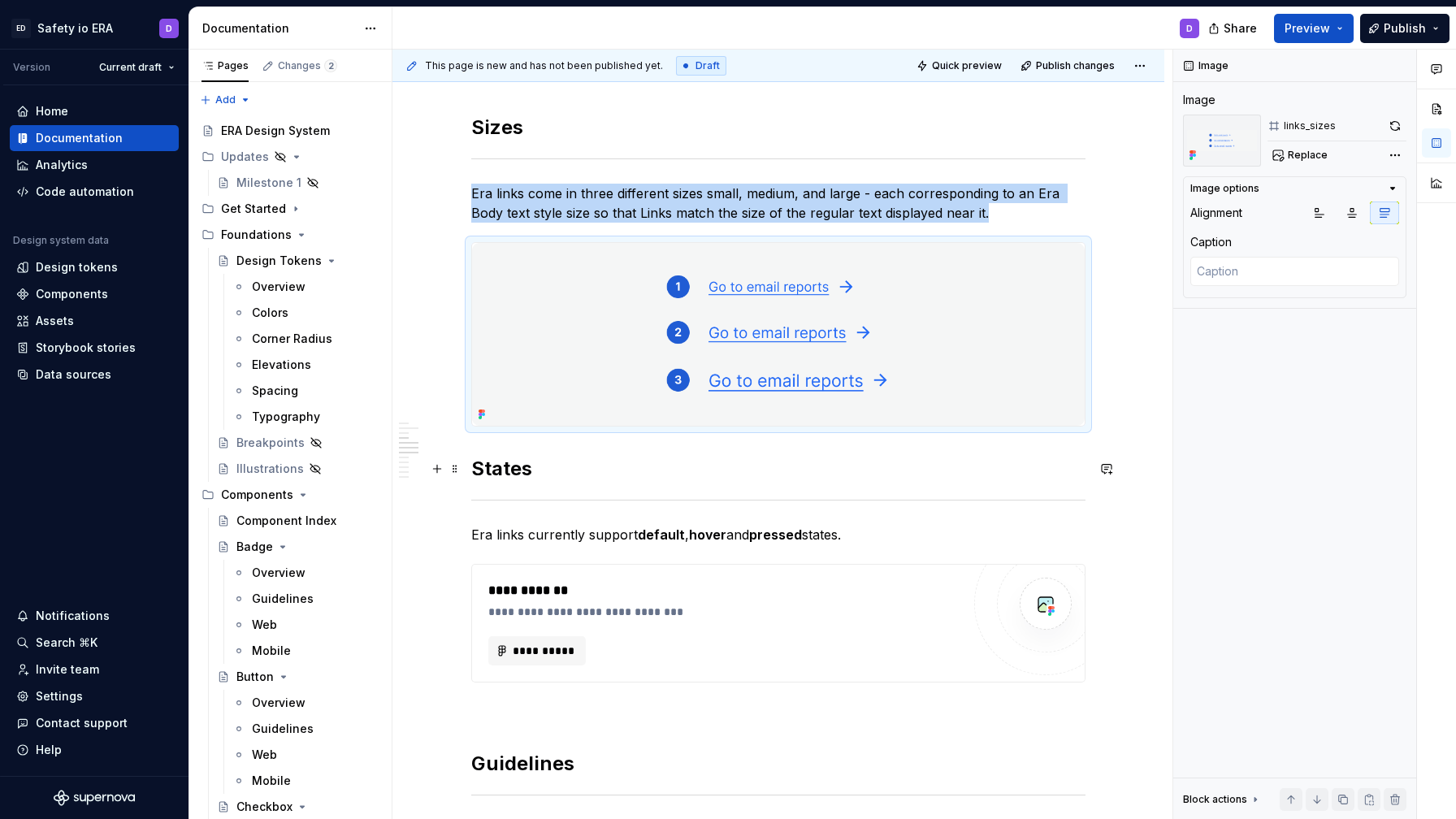
type textarea "*"
click at [480, 469] on h2 "States" at bounding box center [778, 469] width 614 height 26
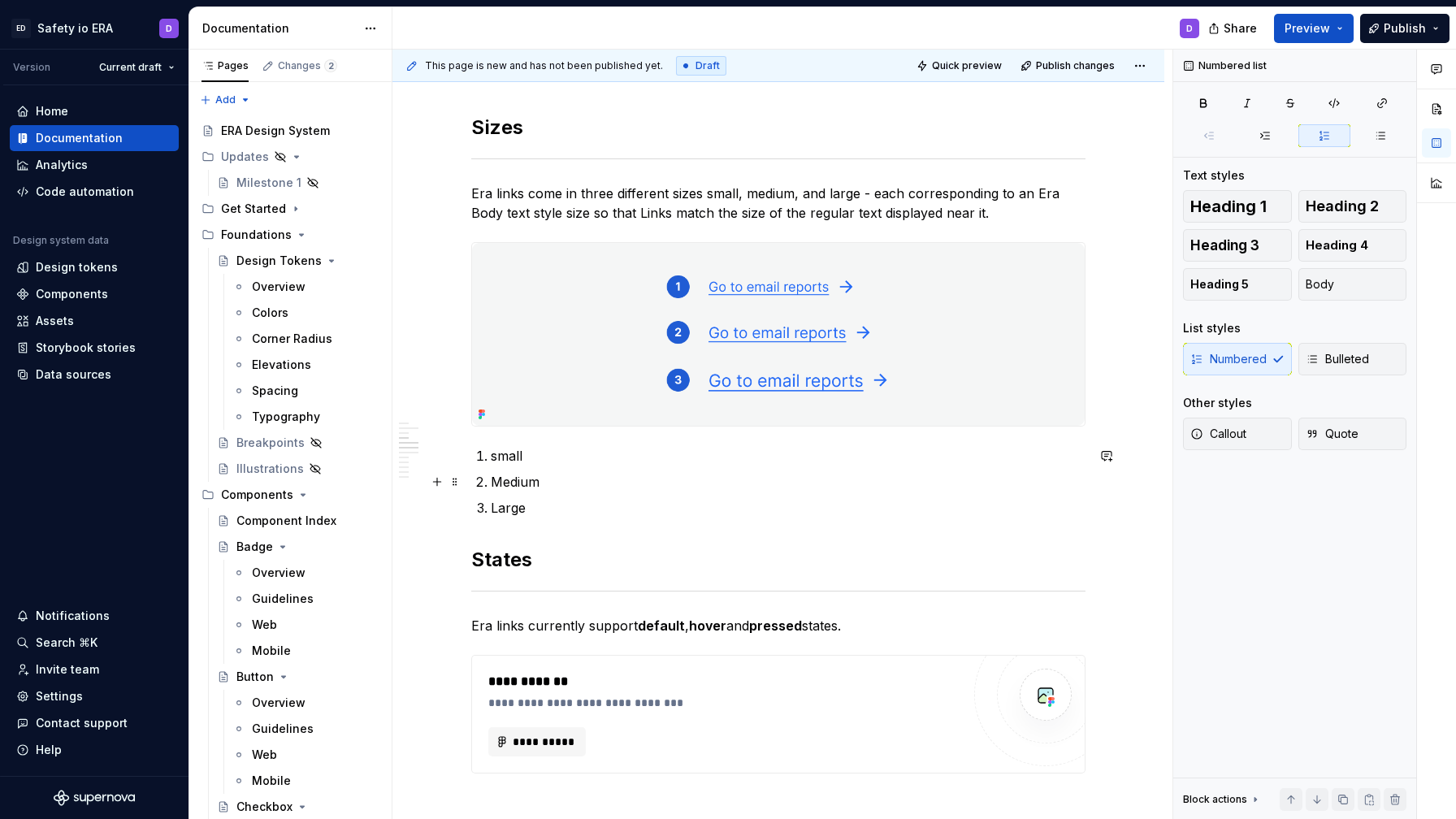
click at [606, 476] on p "Medium" at bounding box center [788, 482] width 595 height 19
click at [503, 456] on p "small" at bounding box center [788, 456] width 595 height 19
click at [587, 454] on p "Small" at bounding box center [788, 456] width 595 height 19
drag, startPoint x: 538, startPoint y: 458, endPoint x: 775, endPoint y: 458, distance: 237.0
click at [775, 458] on p "Small - corresponds with era.text.body.small" at bounding box center [788, 456] width 595 height 19
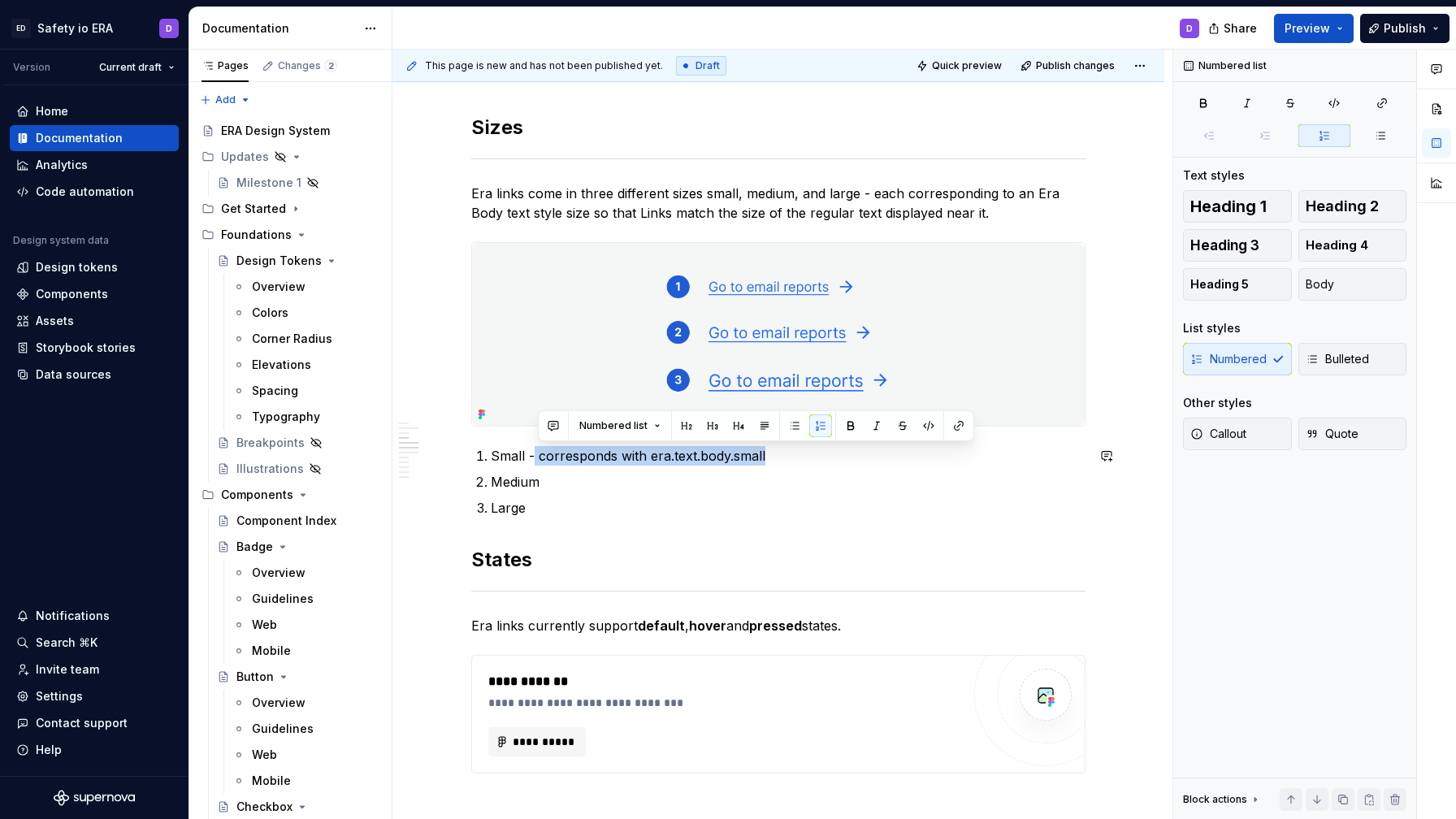
copy p "corresponds with era.text.body.small"
click at [585, 473] on p "Medium" at bounding box center [788, 482] width 595 height 19
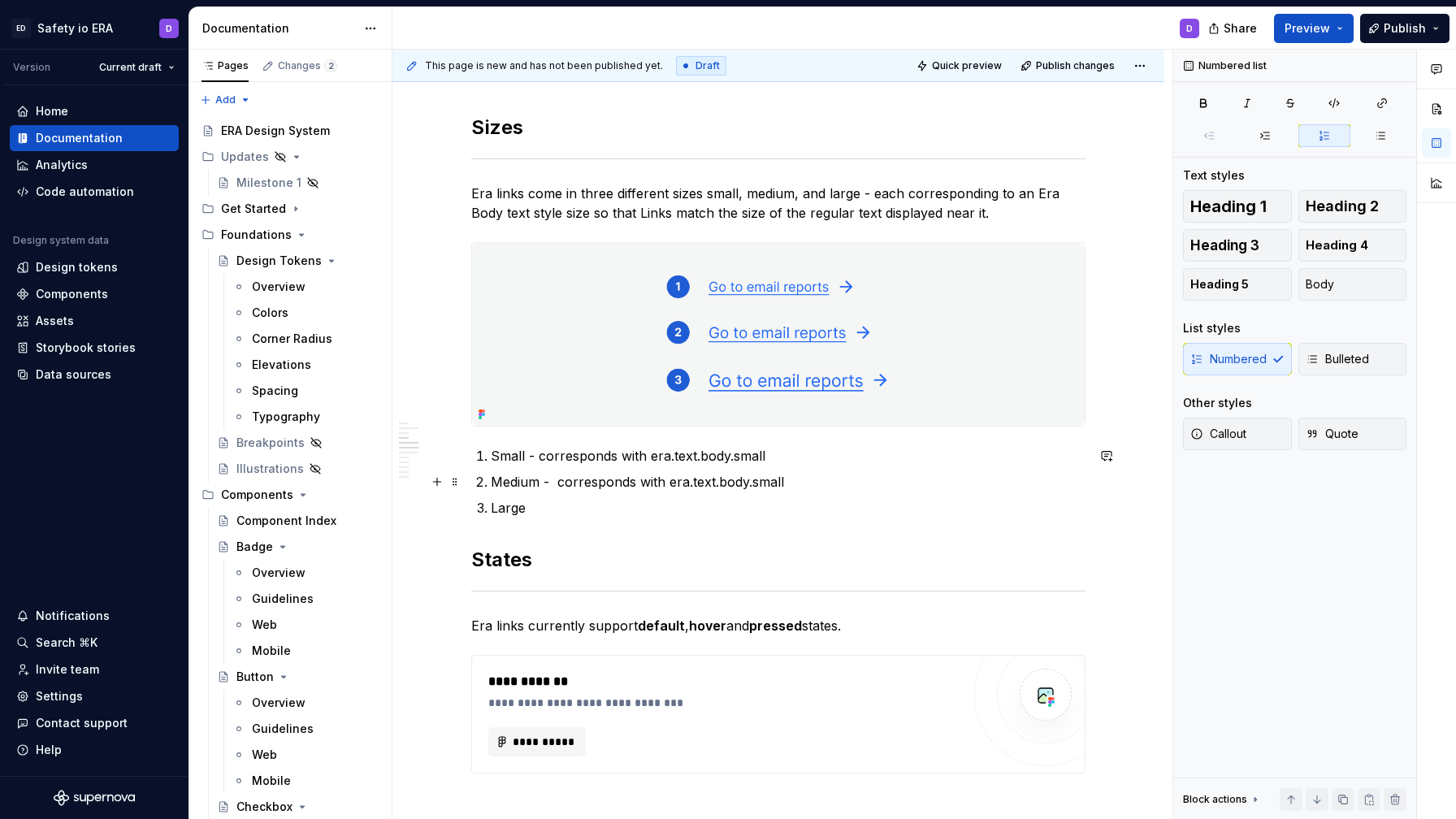
click at [560, 480] on p "Medium - corresponds with era.text.body.small" at bounding box center [788, 482] width 595 height 19
click at [554, 512] on p "Large" at bounding box center [788, 508] width 595 height 19
click at [543, 511] on p "Large - corresponds with era.text.body.small" at bounding box center [788, 508] width 595 height 19
click at [521, 461] on p "Small - corresponds with era.text.body.small" at bounding box center [788, 456] width 595 height 19
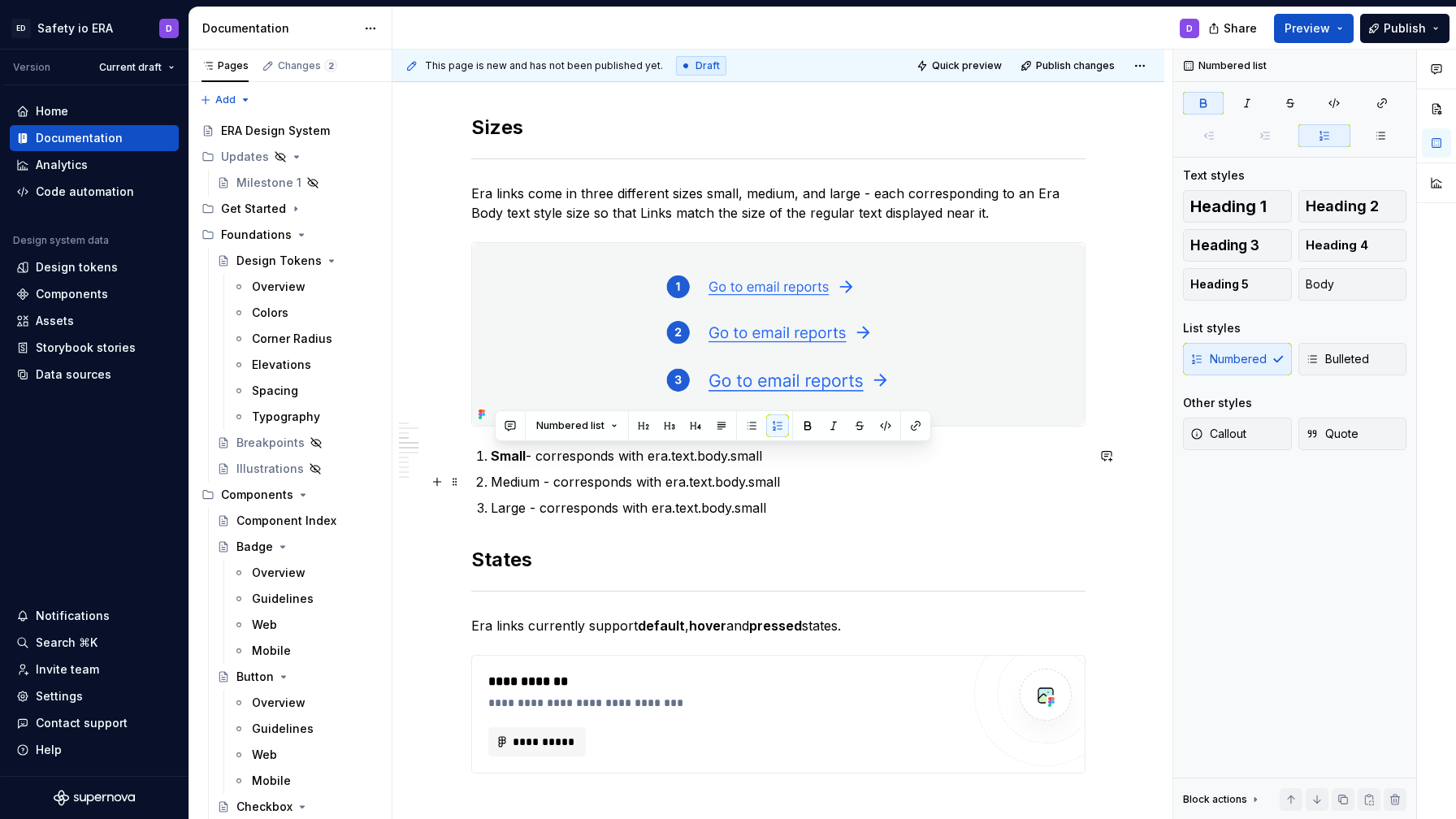
click at [515, 483] on p "Medium - corresponds with era.text.body.small" at bounding box center [788, 482] width 595 height 19
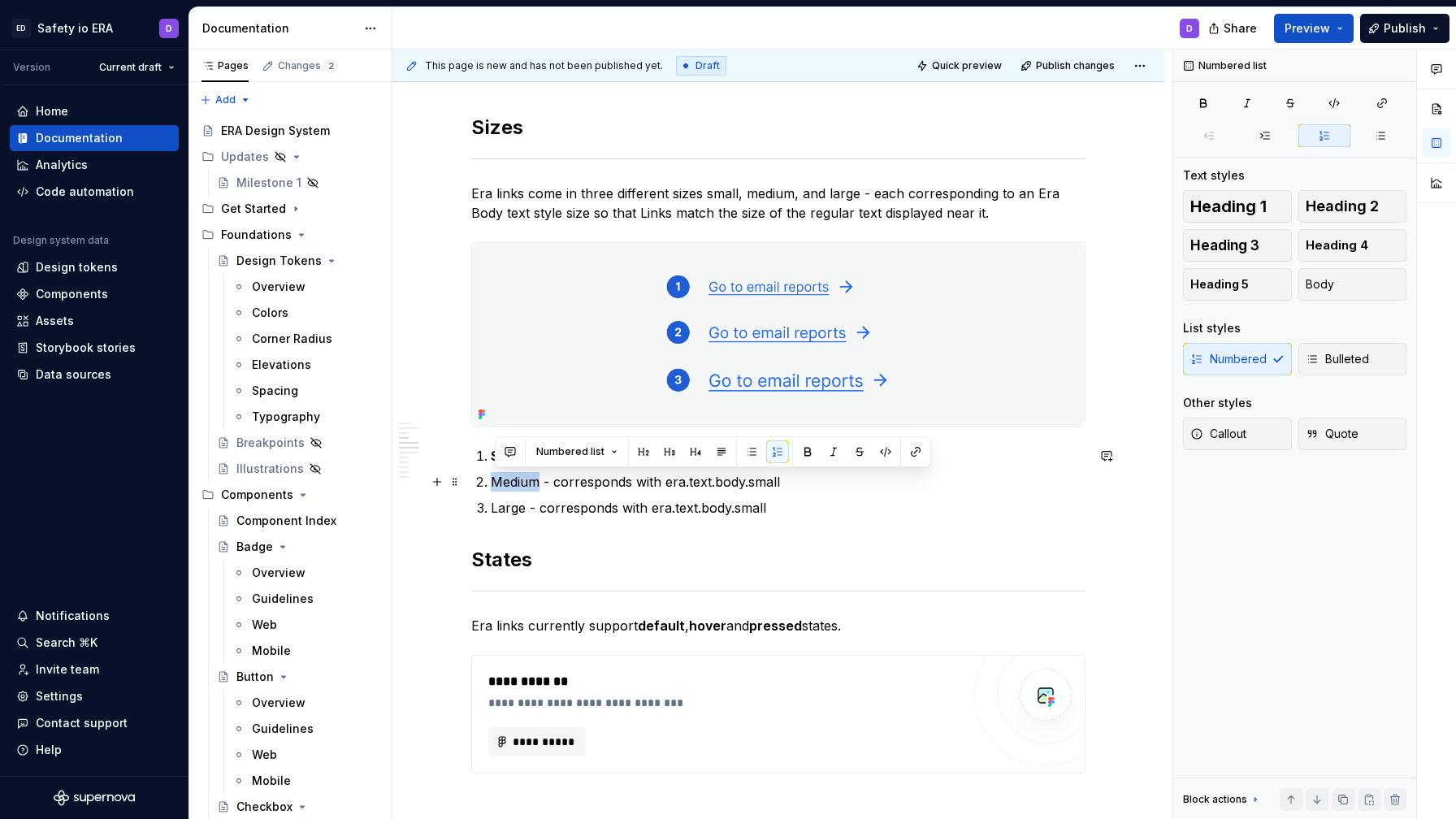
click at [515, 483] on p "Medium - corresponds with era.text.body.small" at bounding box center [788, 482] width 595 height 19
click at [511, 505] on p "Large - corresponds with era.text.body.small" at bounding box center [788, 508] width 595 height 19
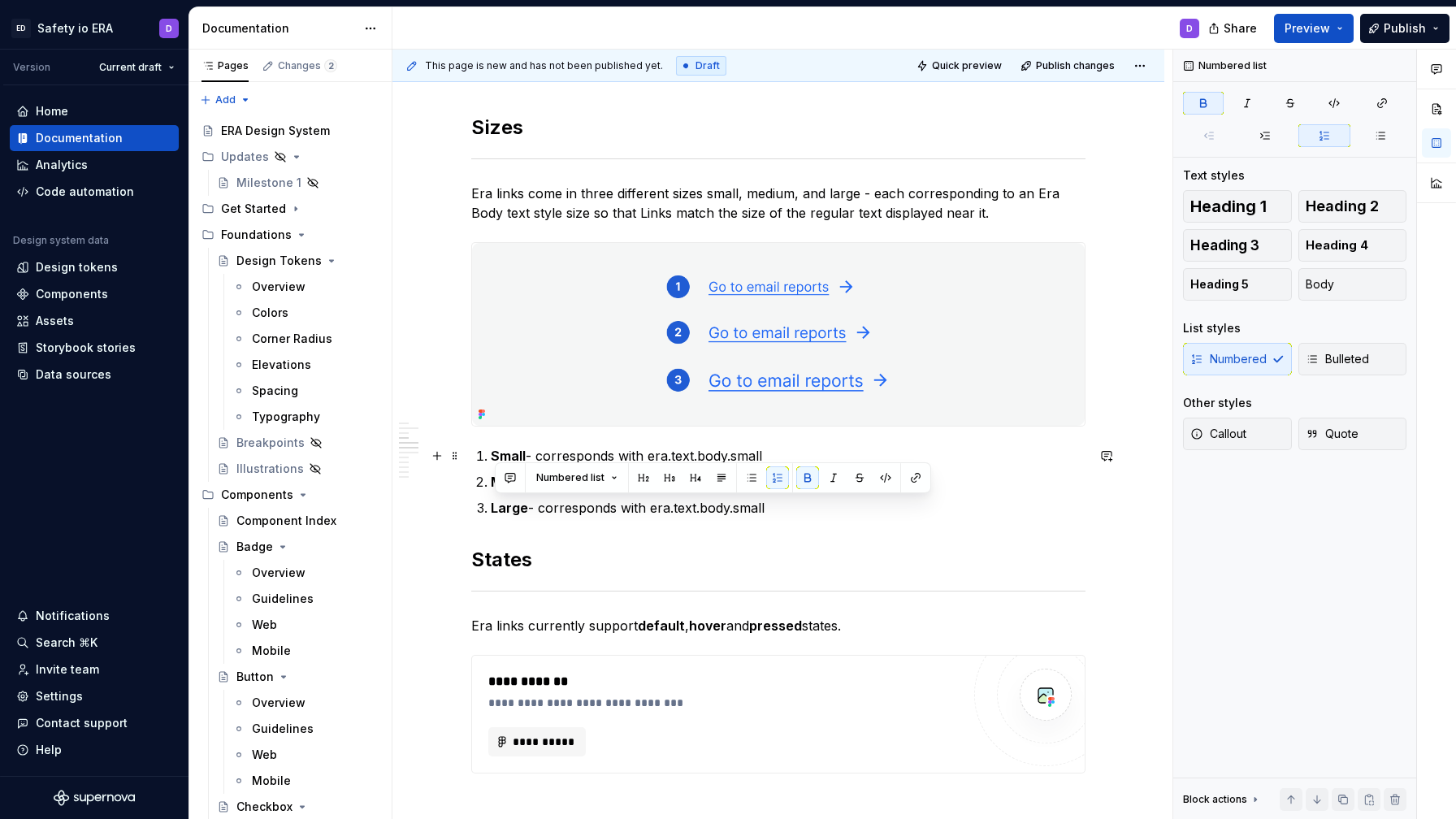
click at [772, 453] on p "Small - corresponds with era.text.body.small" at bounding box center [788, 456] width 595 height 19
click at [768, 477] on p "Medium - corresponds with era.text.body.small" at bounding box center [788, 482] width 595 height 19
click at [756, 513] on p "Large - corresponds with era.text.body.small" at bounding box center [788, 508] width 595 height 19
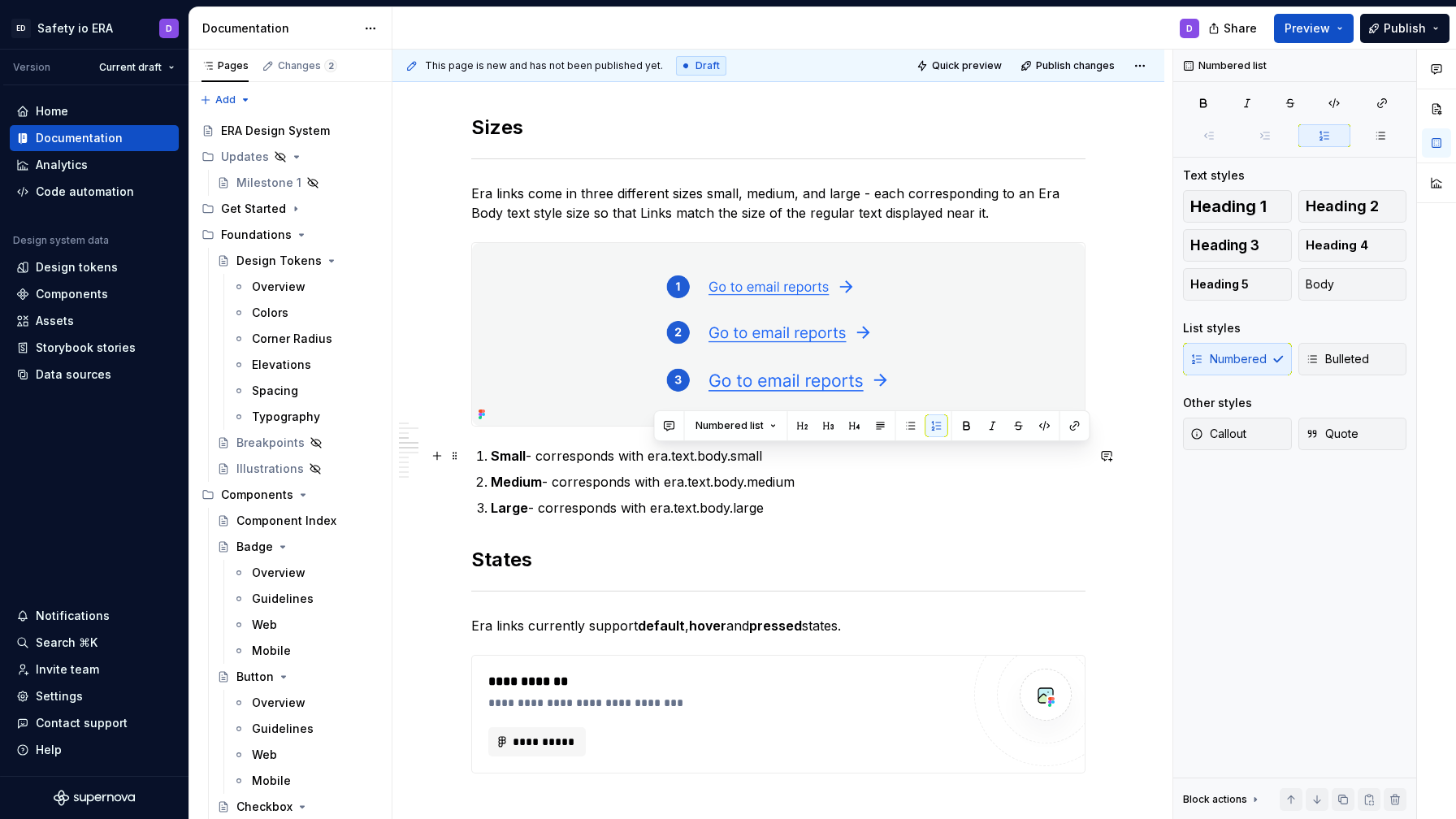
drag, startPoint x: 654, startPoint y: 459, endPoint x: 782, endPoint y: 459, distance: 128.0
click at [782, 459] on p "Small - corresponds with era.text.body.small" at bounding box center [788, 456] width 595 height 19
click at [1041, 428] on button "button" at bounding box center [1045, 426] width 23 height 23
drag, startPoint x: 672, startPoint y: 486, endPoint x: 830, endPoint y: 485, distance: 158.0
click at [830, 485] on p "Medium - corresponds with era.text.body.medium" at bounding box center [788, 482] width 595 height 19
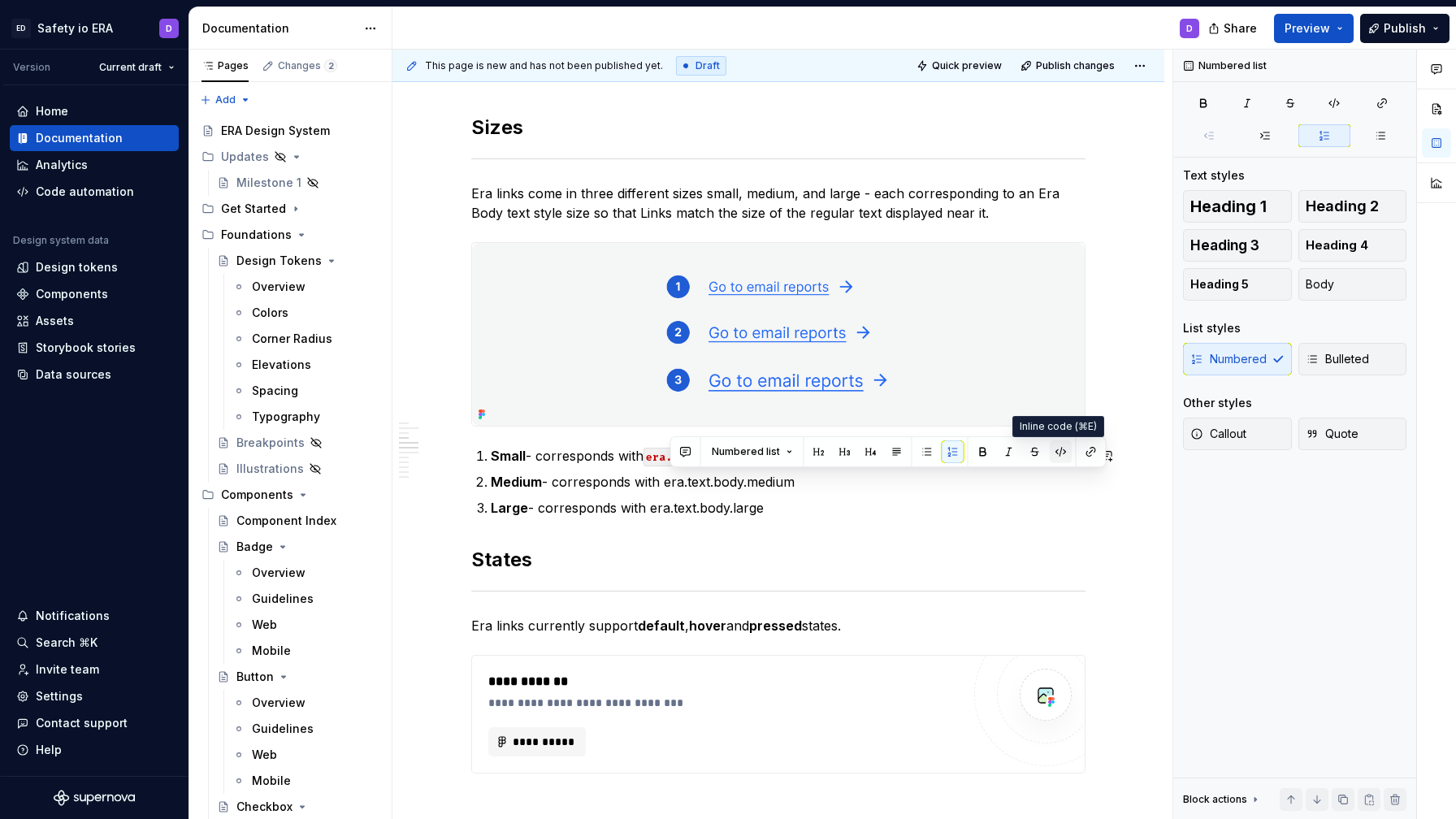
click at [1055, 453] on button "button" at bounding box center [1061, 452] width 23 height 23
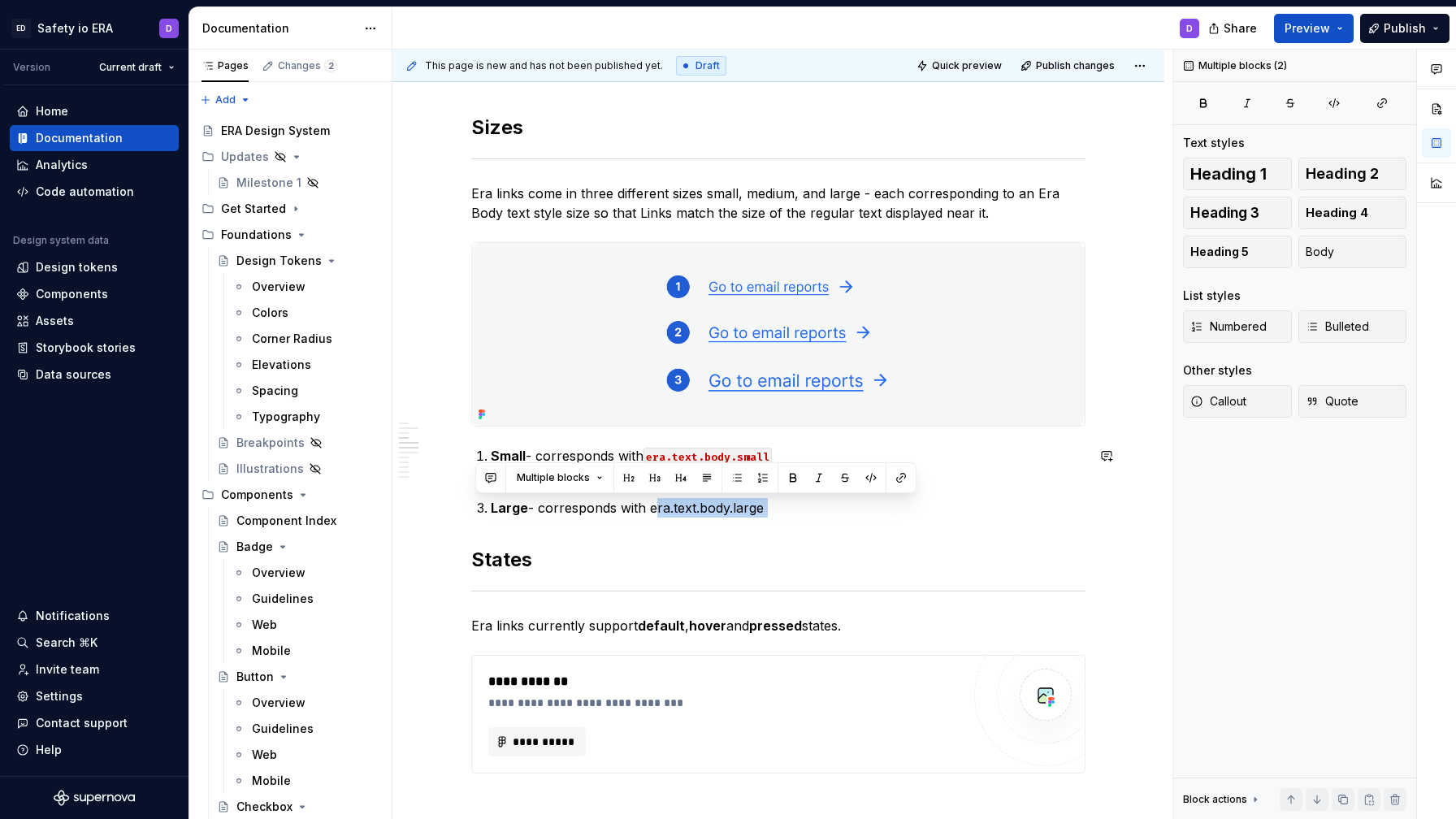
drag, startPoint x: 656, startPoint y: 513, endPoint x: 845, endPoint y: 520, distance: 189.1
click at [869, 477] on button "button" at bounding box center [871, 478] width 23 height 23
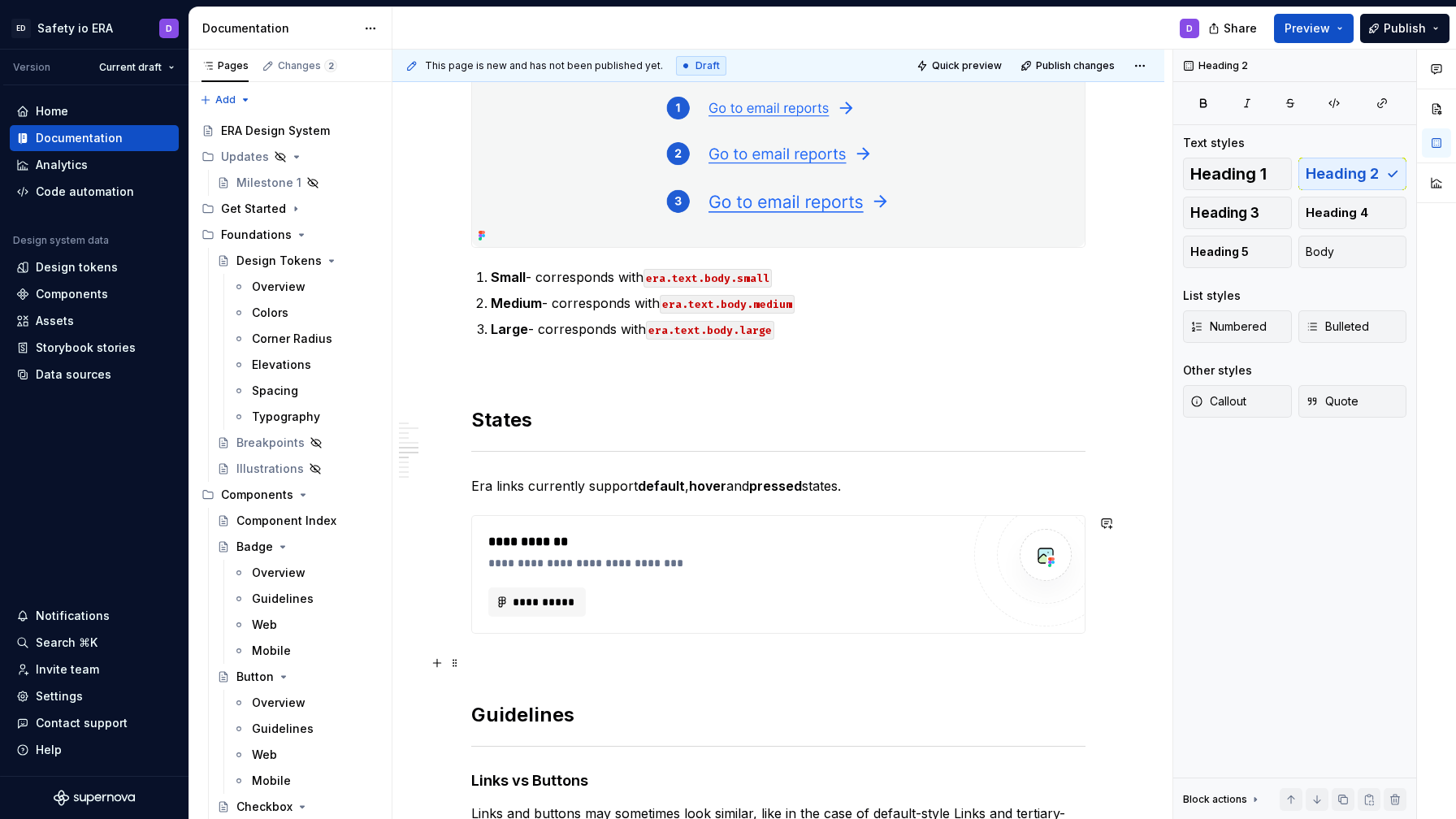
scroll to position [916, 0]
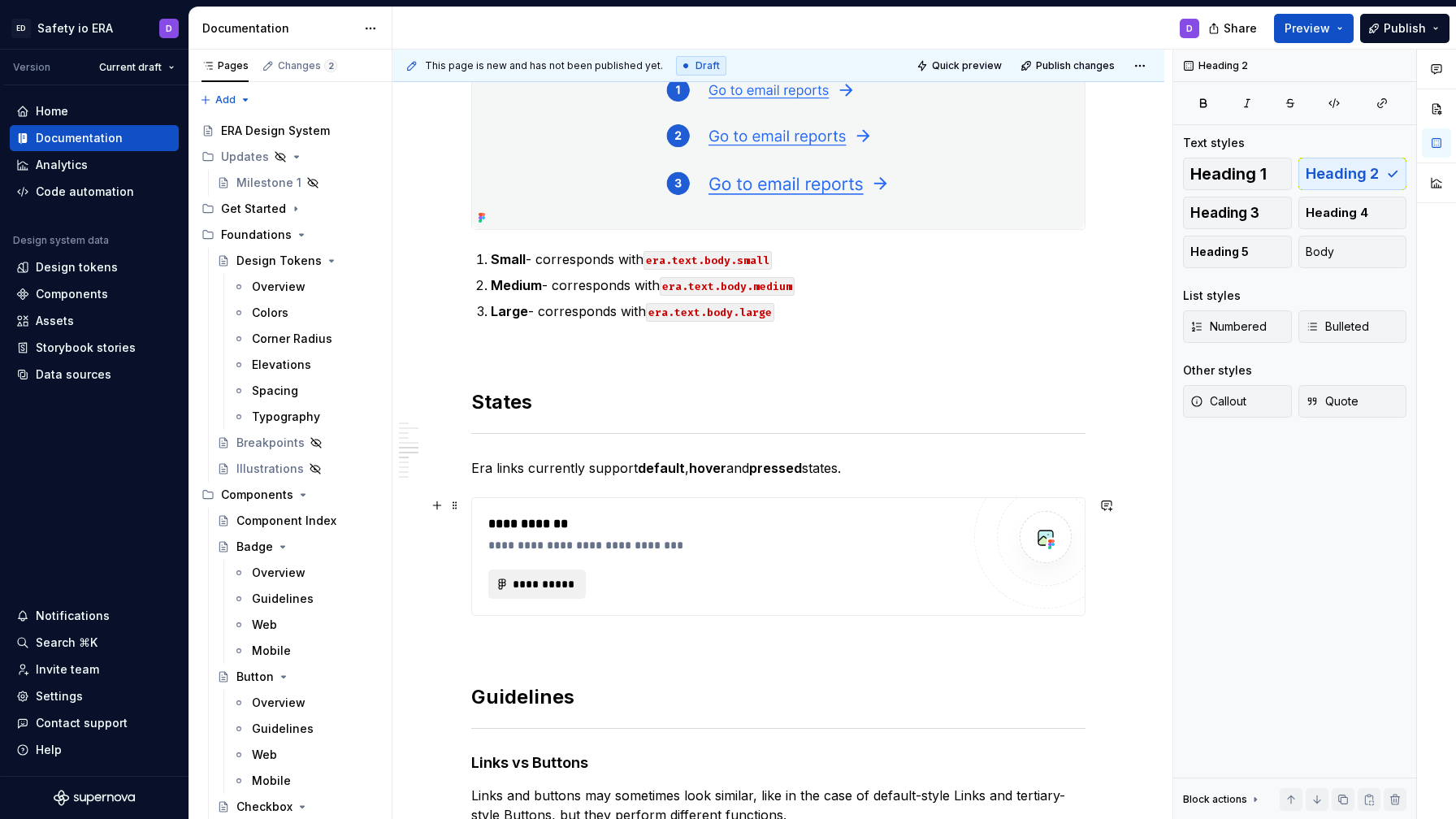
click at [541, 590] on span "**********" at bounding box center [543, 584] width 63 height 16
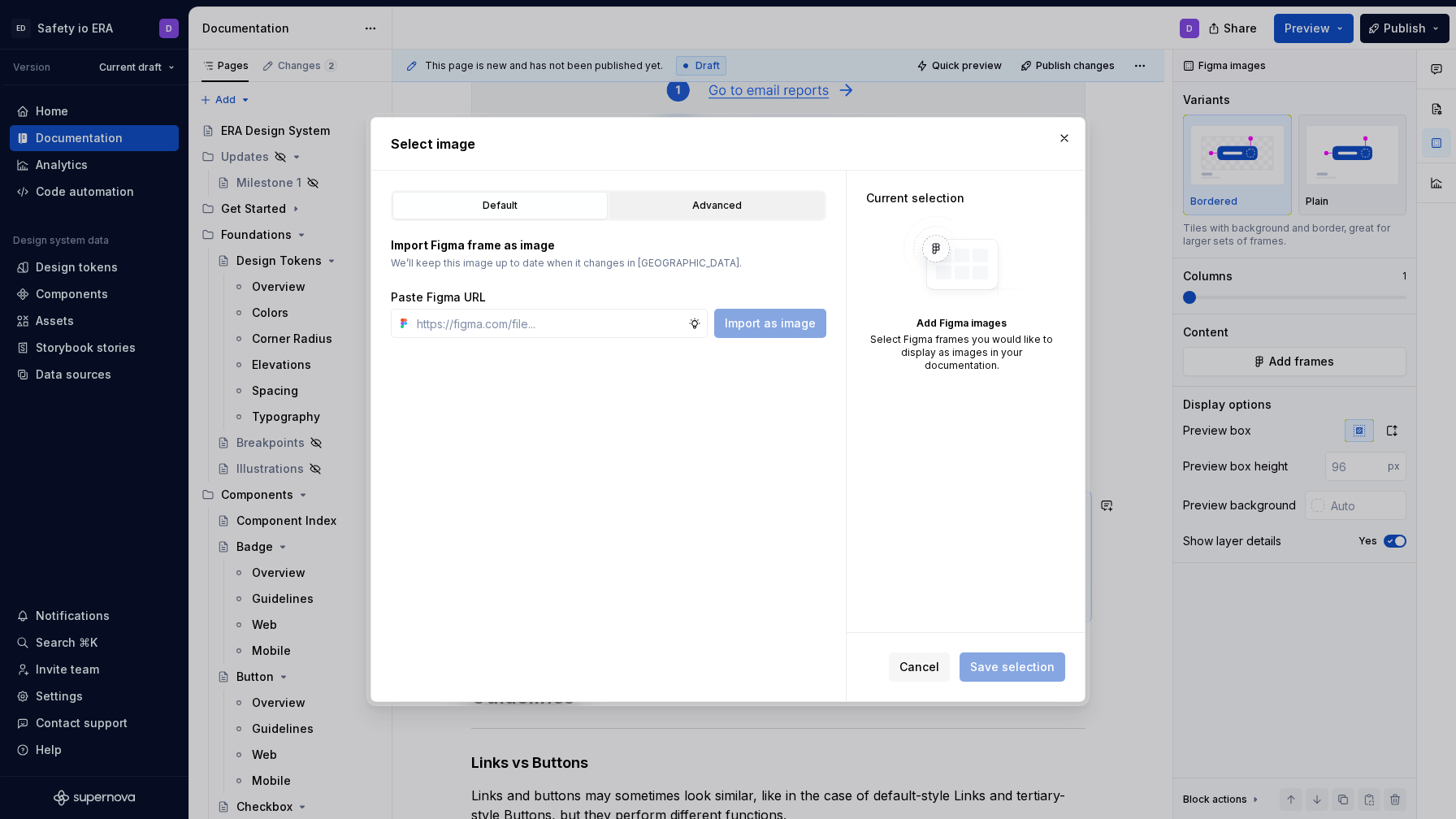
click at [694, 215] on button "Advanced" at bounding box center [717, 205] width 216 height 27
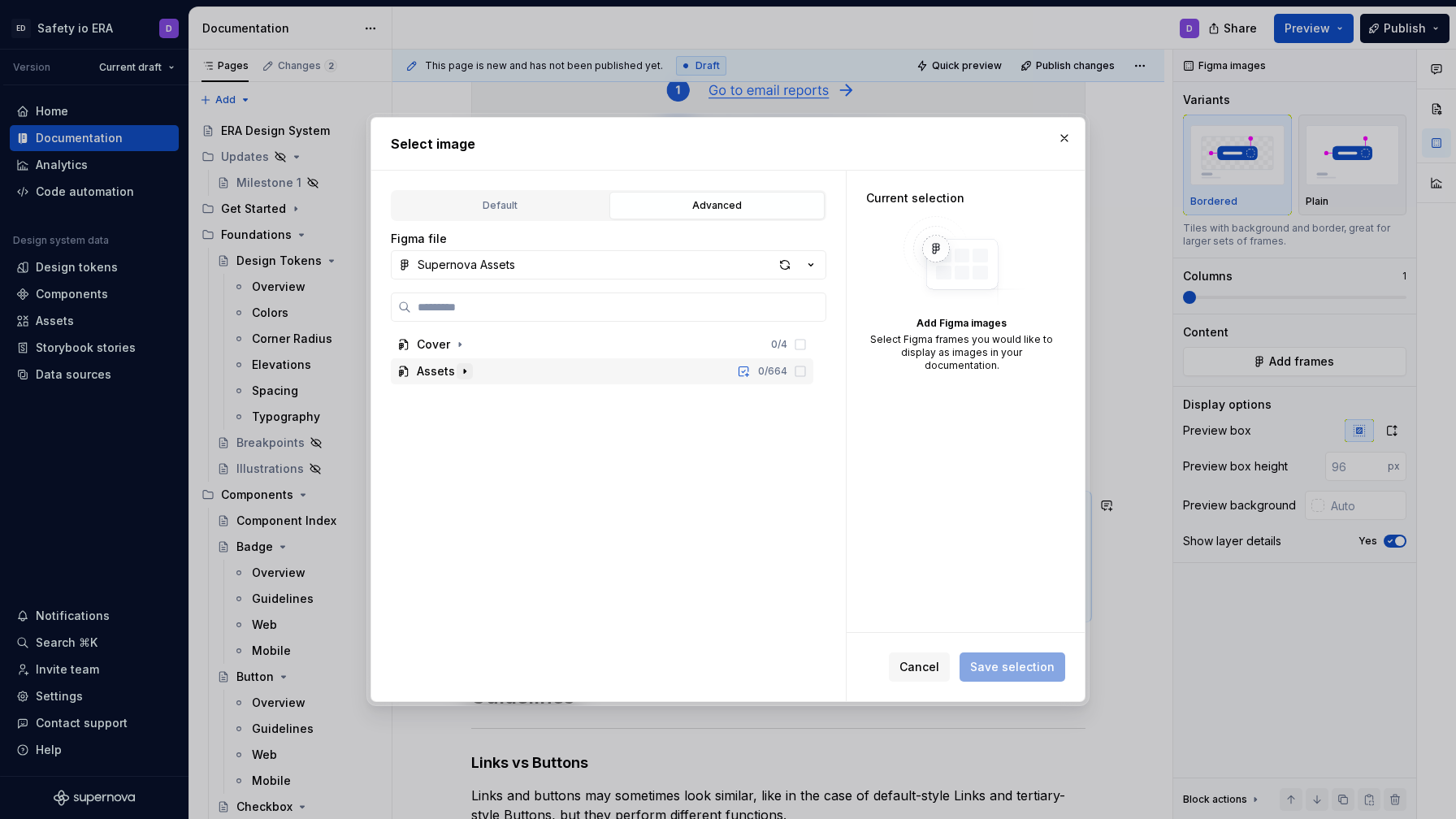
click at [459, 369] on icon "button" at bounding box center [465, 371] width 13 height 13
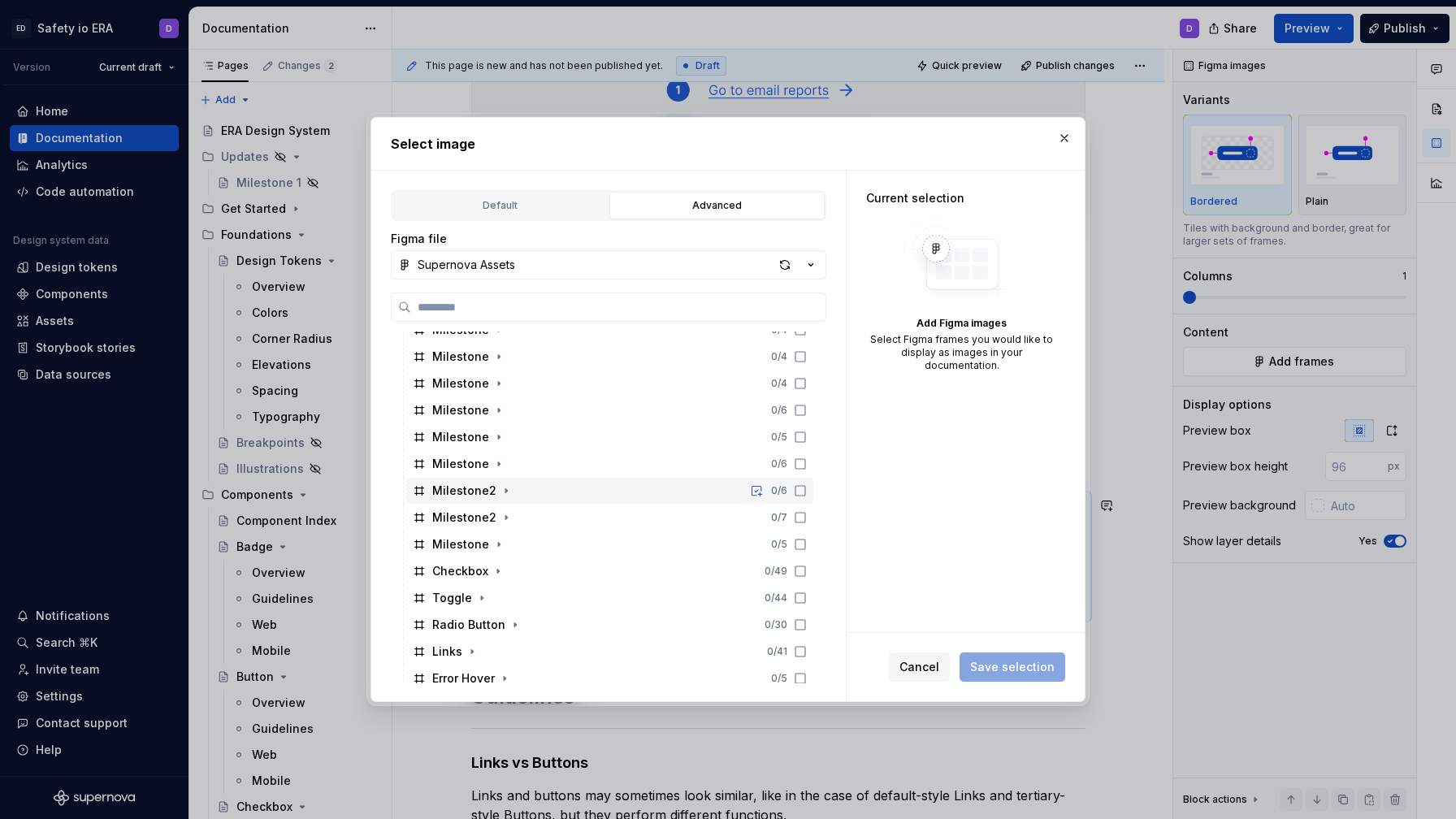
scroll to position [280, 0]
click at [469, 631] on icon "button" at bounding box center [472, 628] width 13 height 13
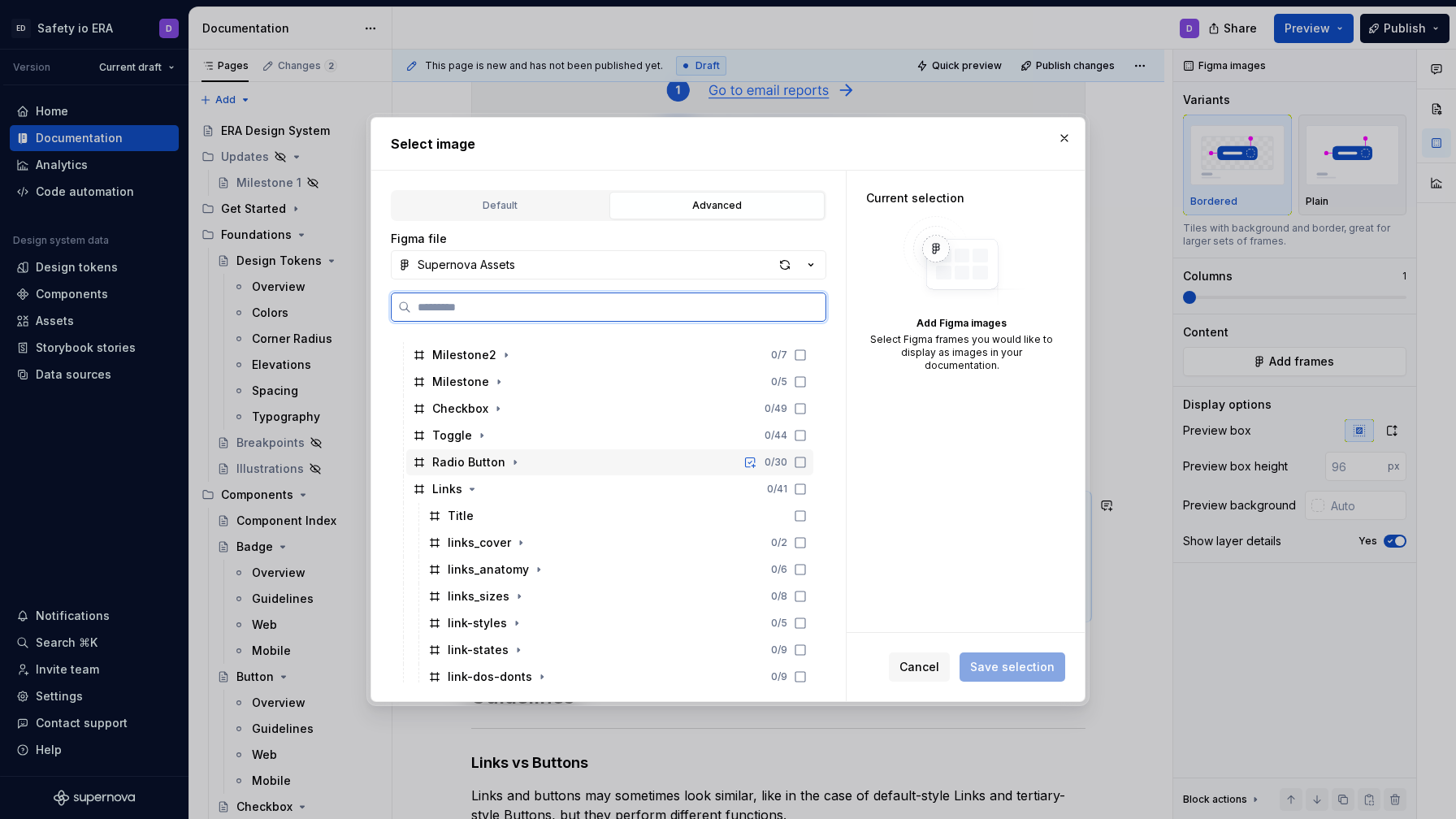
scroll to position [456, 0]
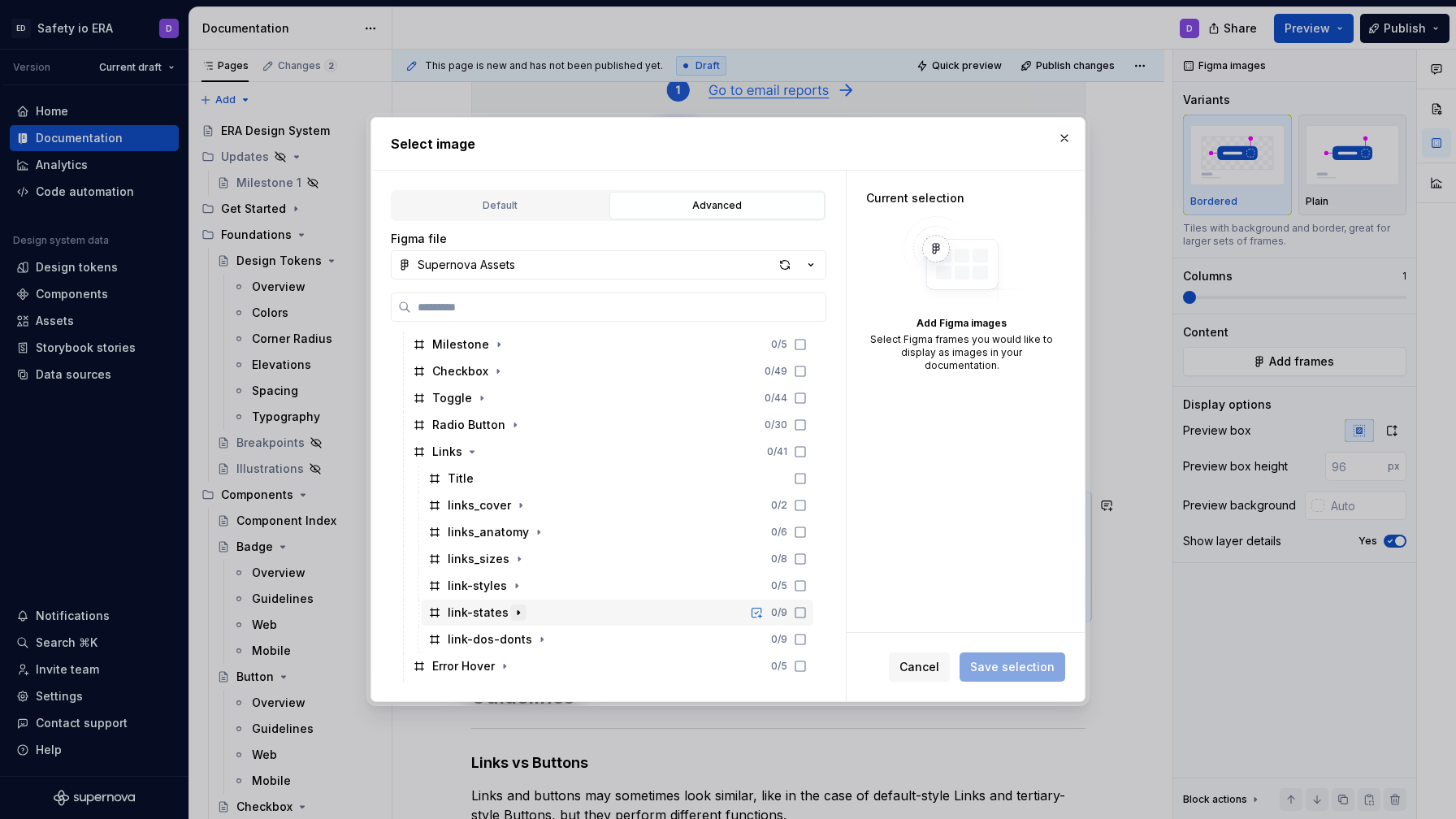
click at [511, 610] on icon "button" at bounding box center [518, 613] width 13 height 13
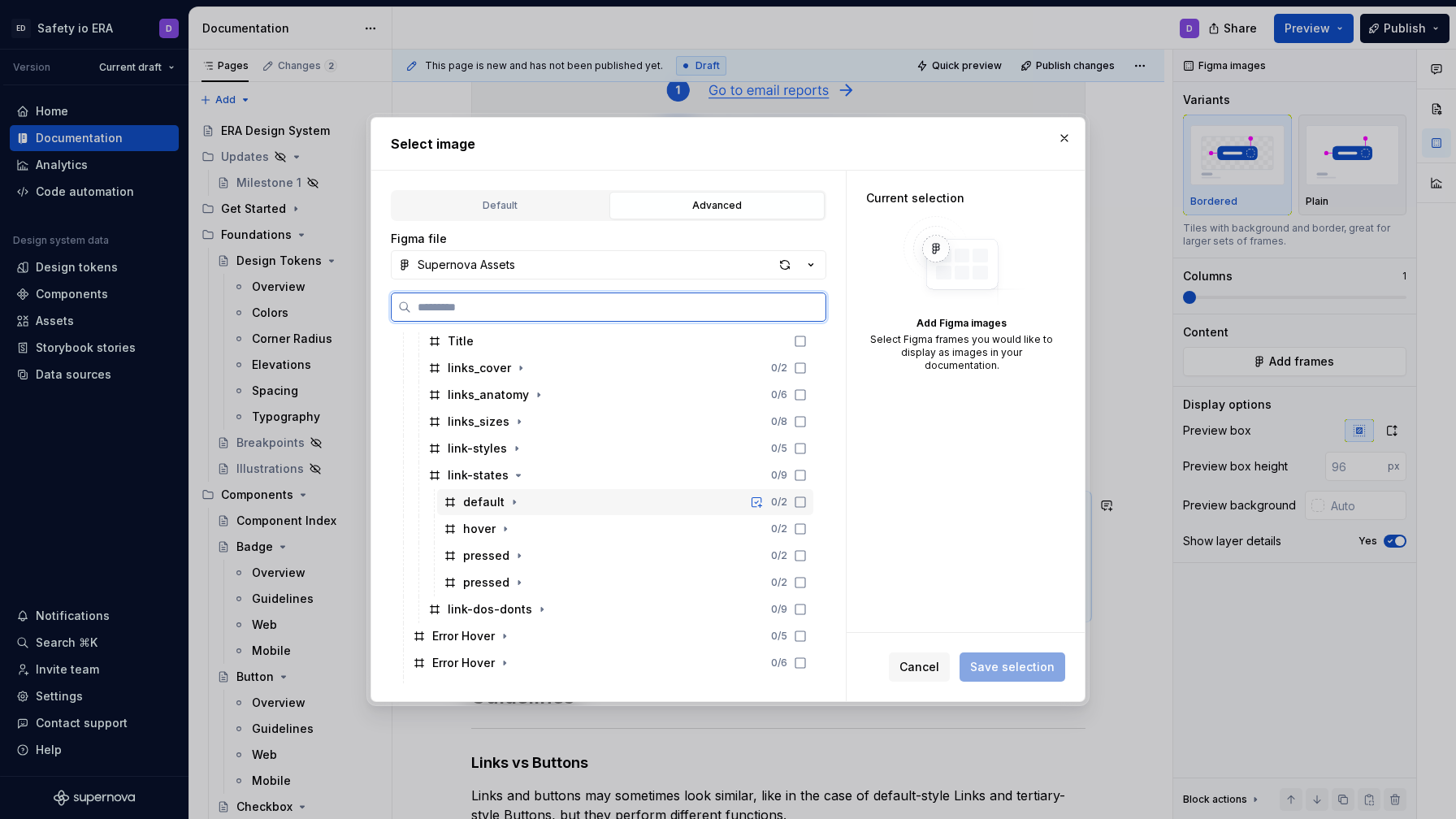
click at [688, 511] on div "default 0 / 2" at bounding box center [625, 503] width 376 height 26
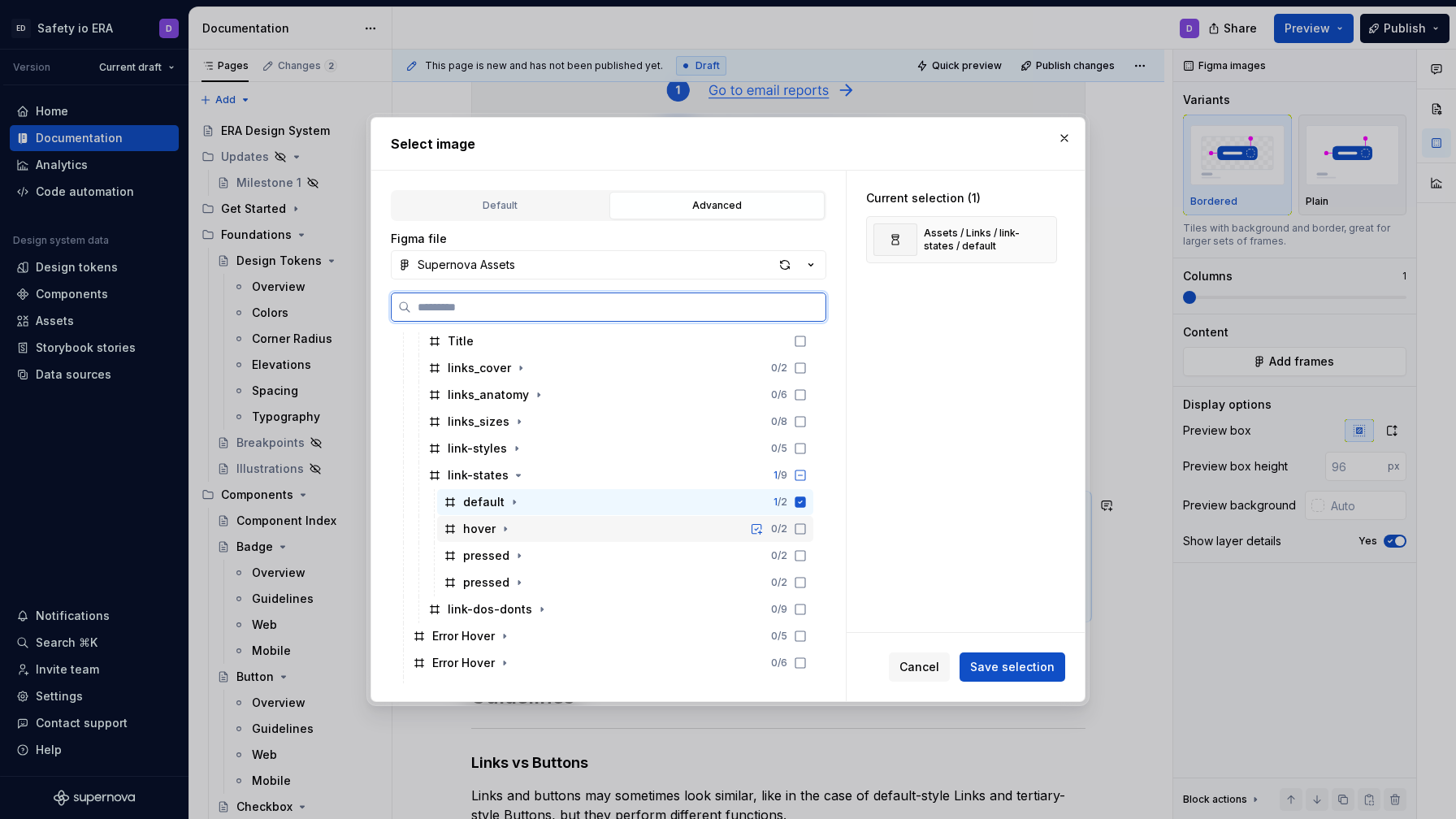
click at [665, 535] on div "hover 0 / 2" at bounding box center [625, 529] width 376 height 26
click at [665, 557] on div "pressed 0 / 2" at bounding box center [625, 557] width 376 height 26
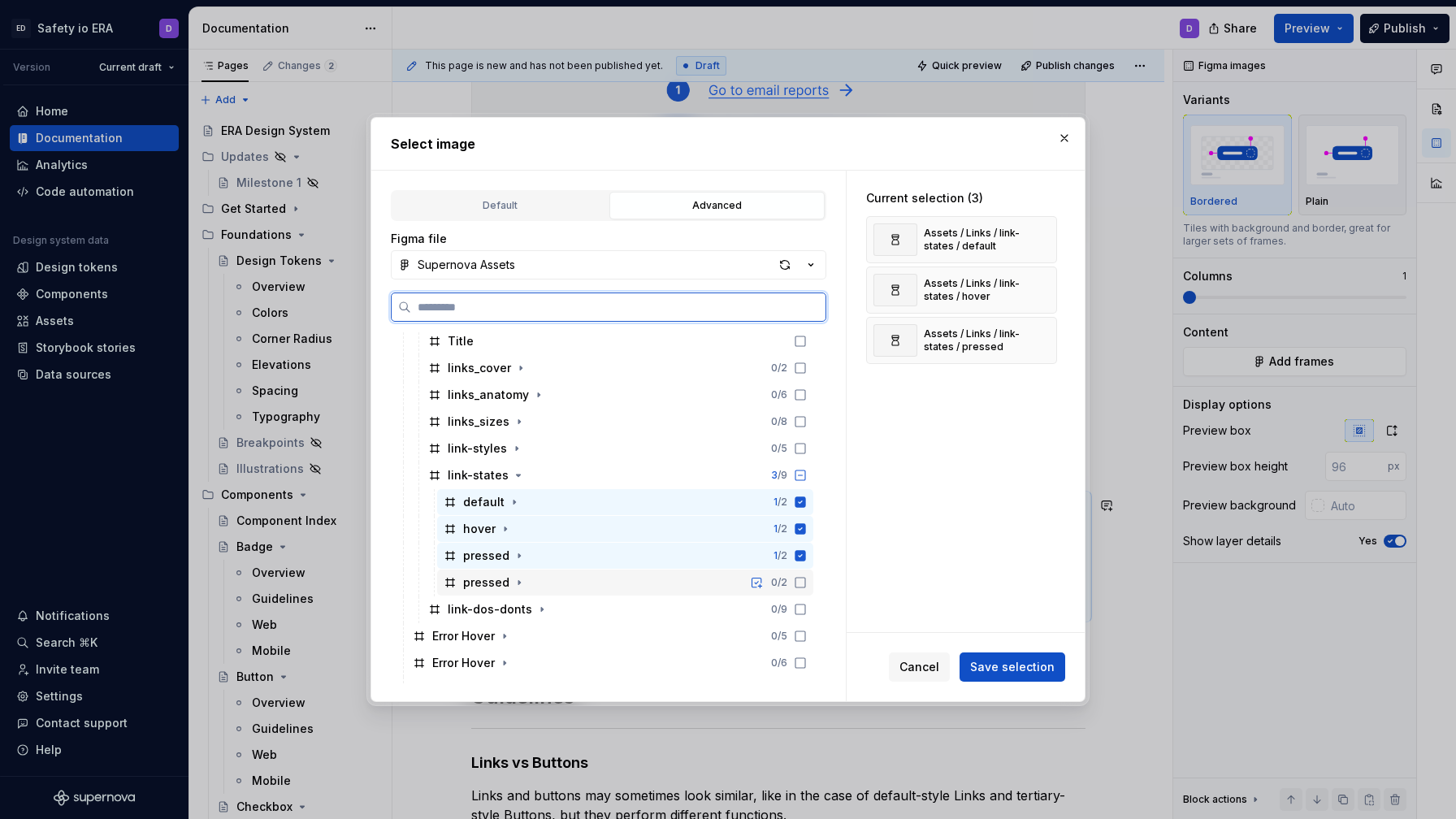
click at [672, 579] on div "pressed 0 / 2" at bounding box center [625, 583] width 376 height 26
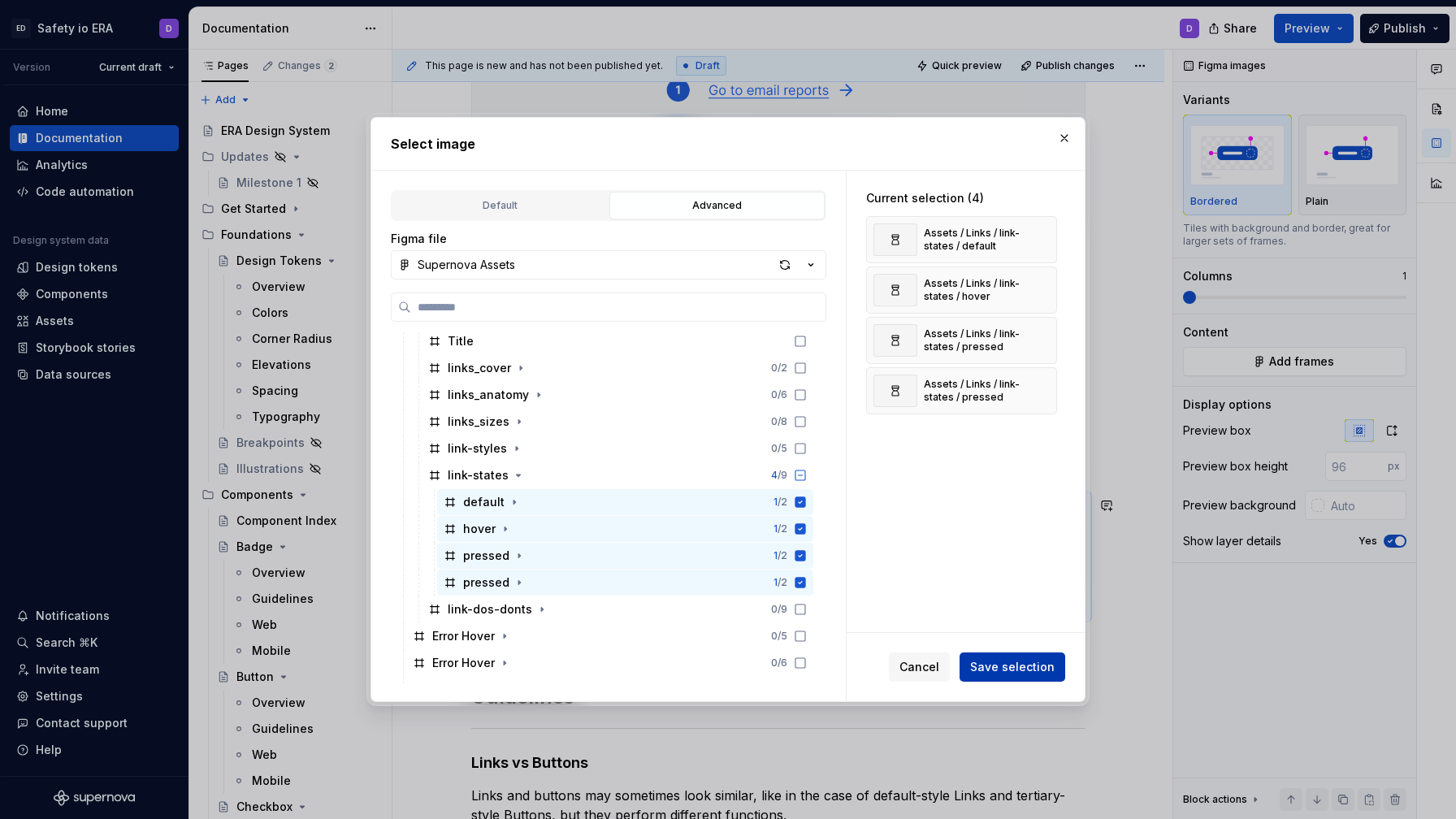
click at [981, 660] on span "Save selection" at bounding box center [1012, 668] width 85 height 16
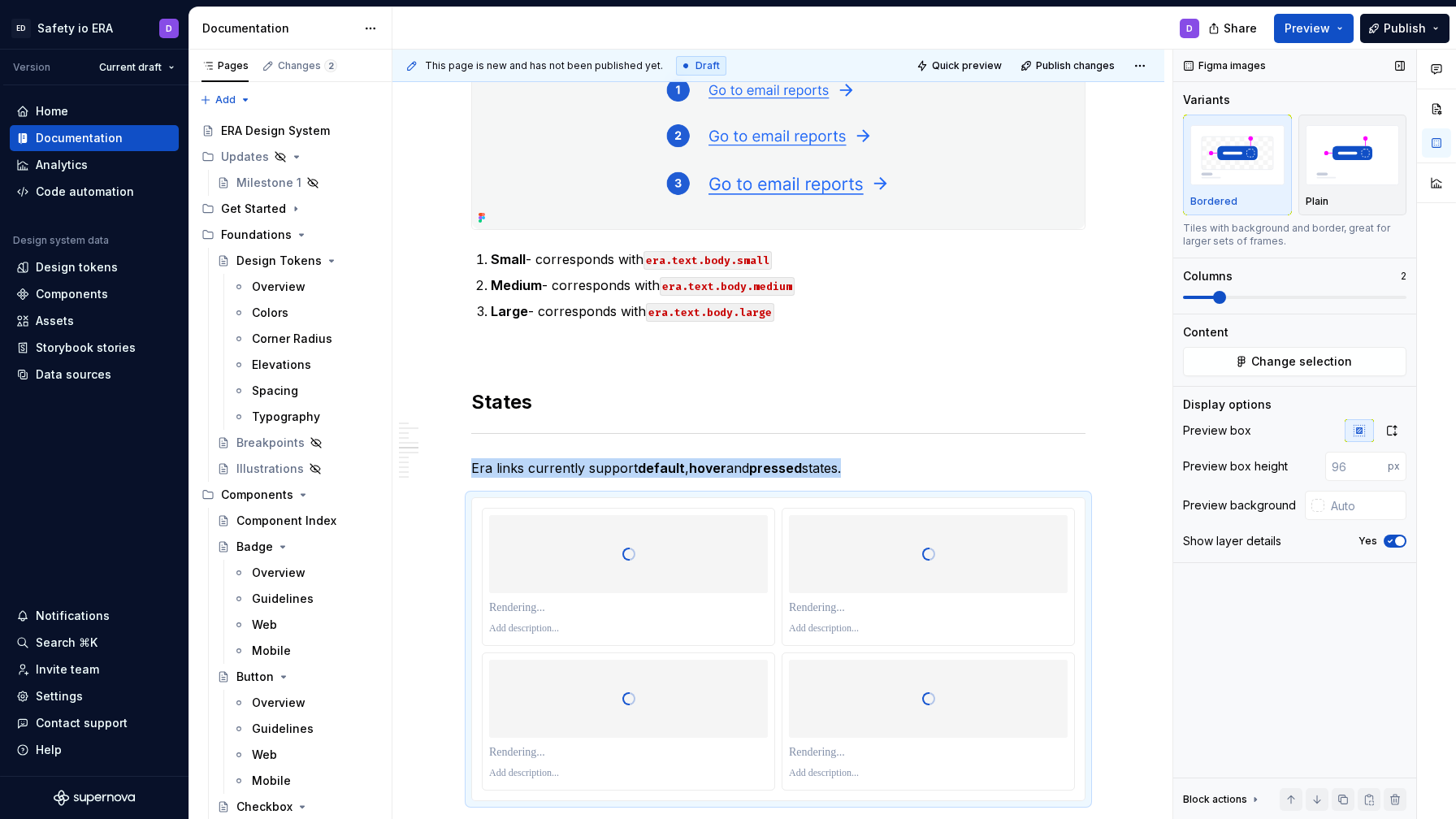
click at [1226, 301] on span at bounding box center [1219, 297] width 13 height 13
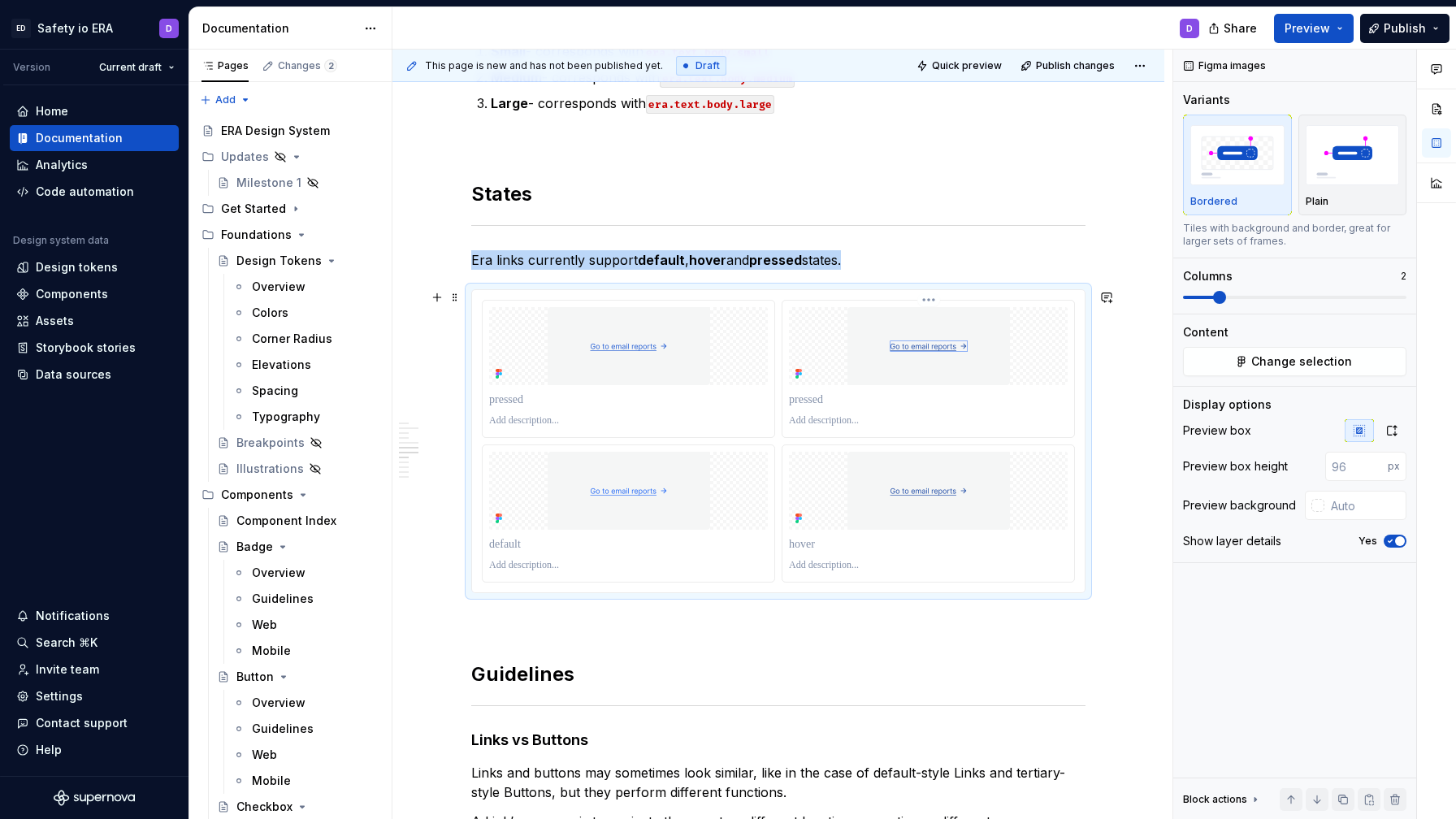
scroll to position [1133, 0]
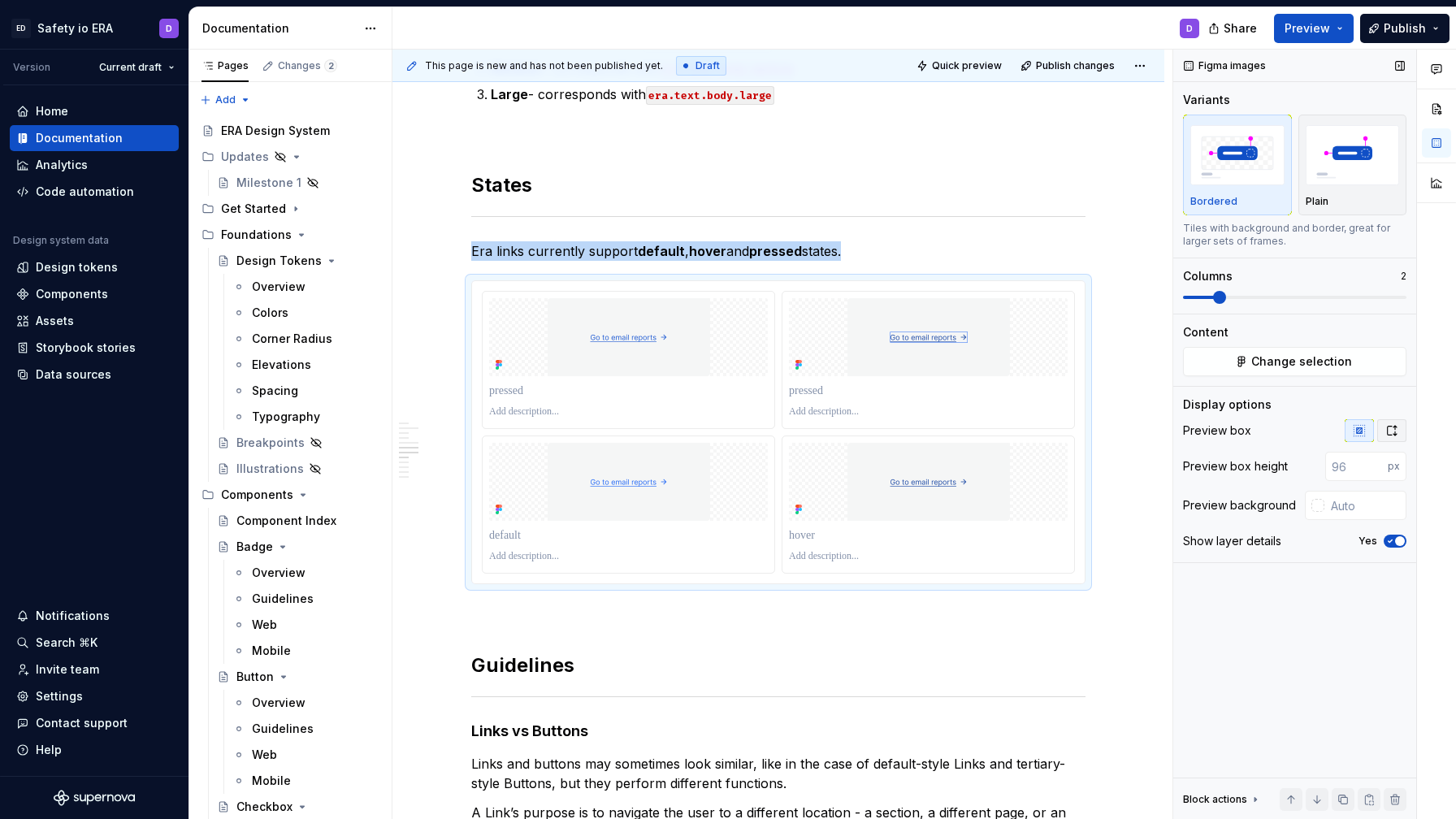
click at [1391, 434] on icon "button" at bounding box center [1392, 431] width 13 height 13
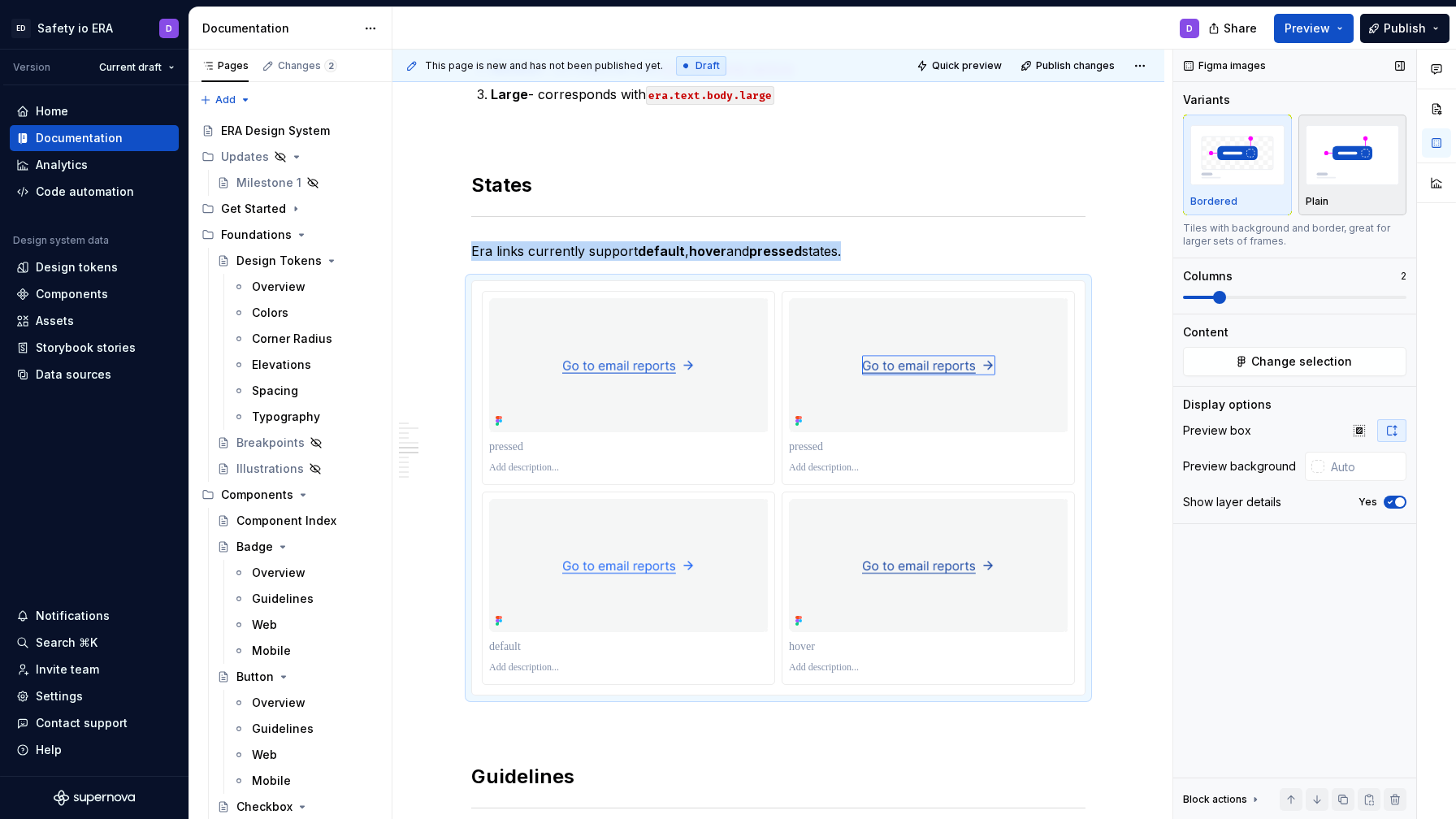
click at [1345, 162] on img "button" at bounding box center [1352, 154] width 94 height 59
click at [1246, 190] on div "Bordered" at bounding box center [1237, 165] width 94 height 86
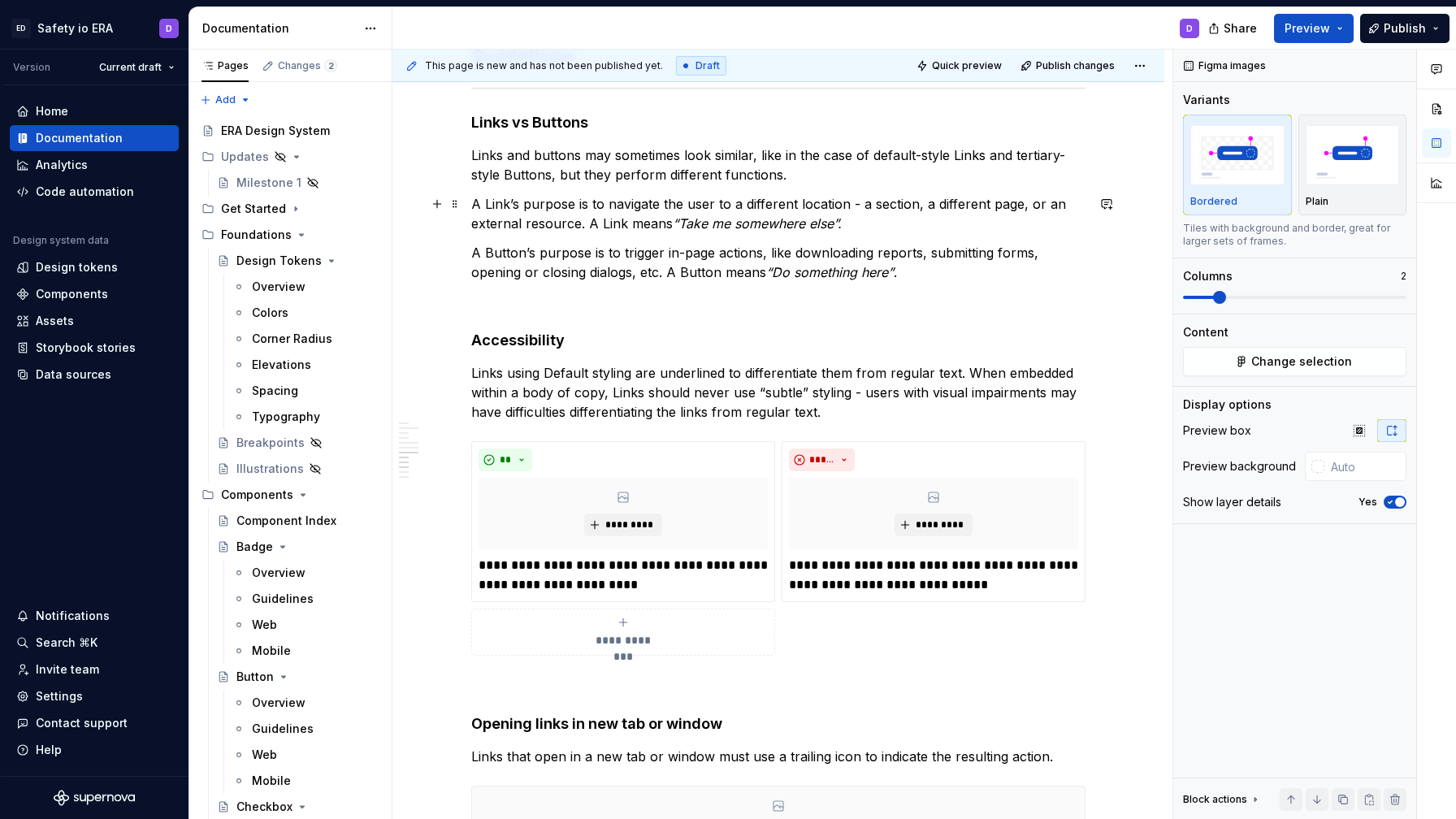
scroll to position [1882, 0]
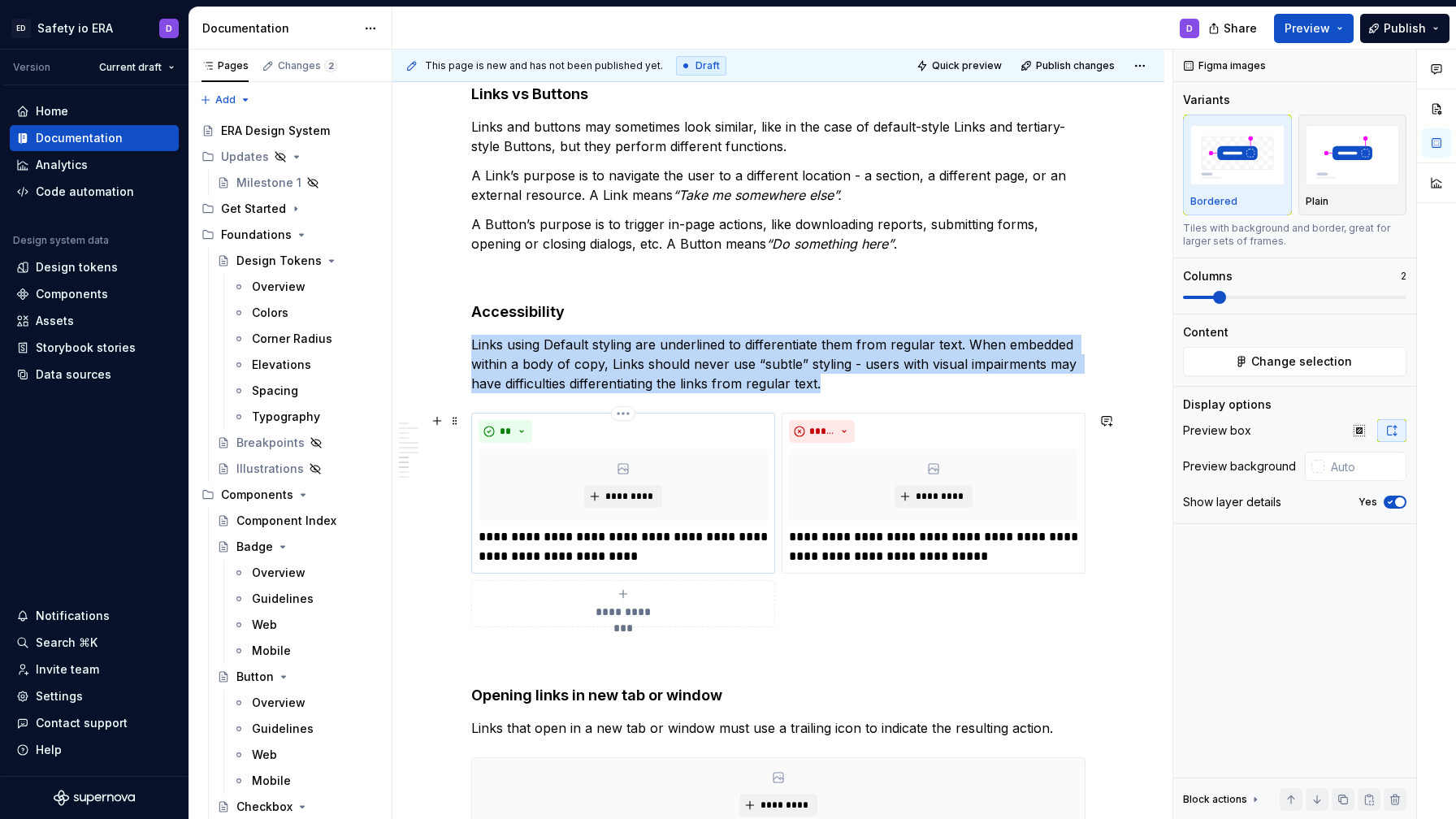
click at [636, 508] on div "*********" at bounding box center [623, 484] width 290 height 71
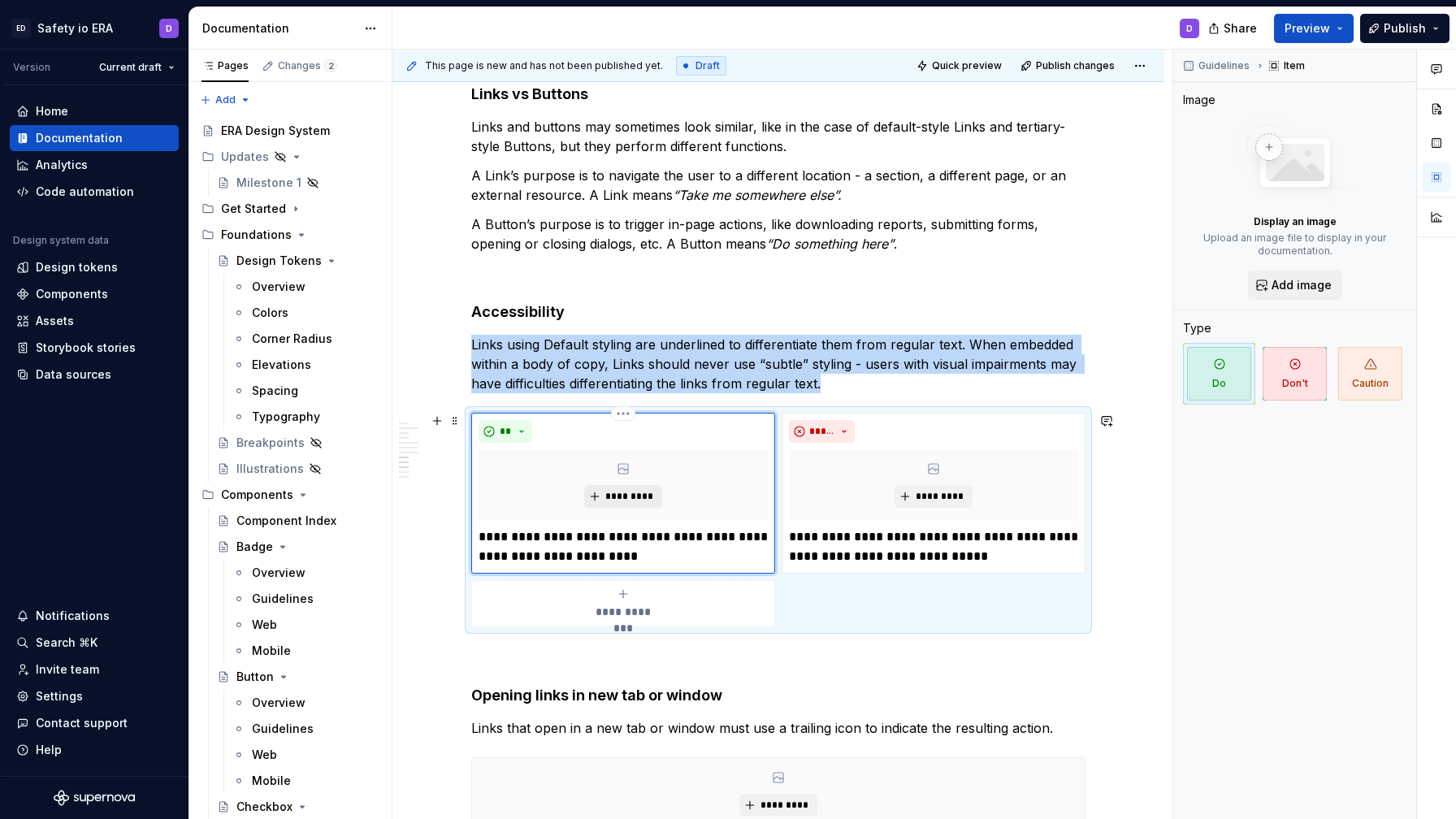
click at [638, 497] on span "*********" at bounding box center [629, 497] width 49 height 13
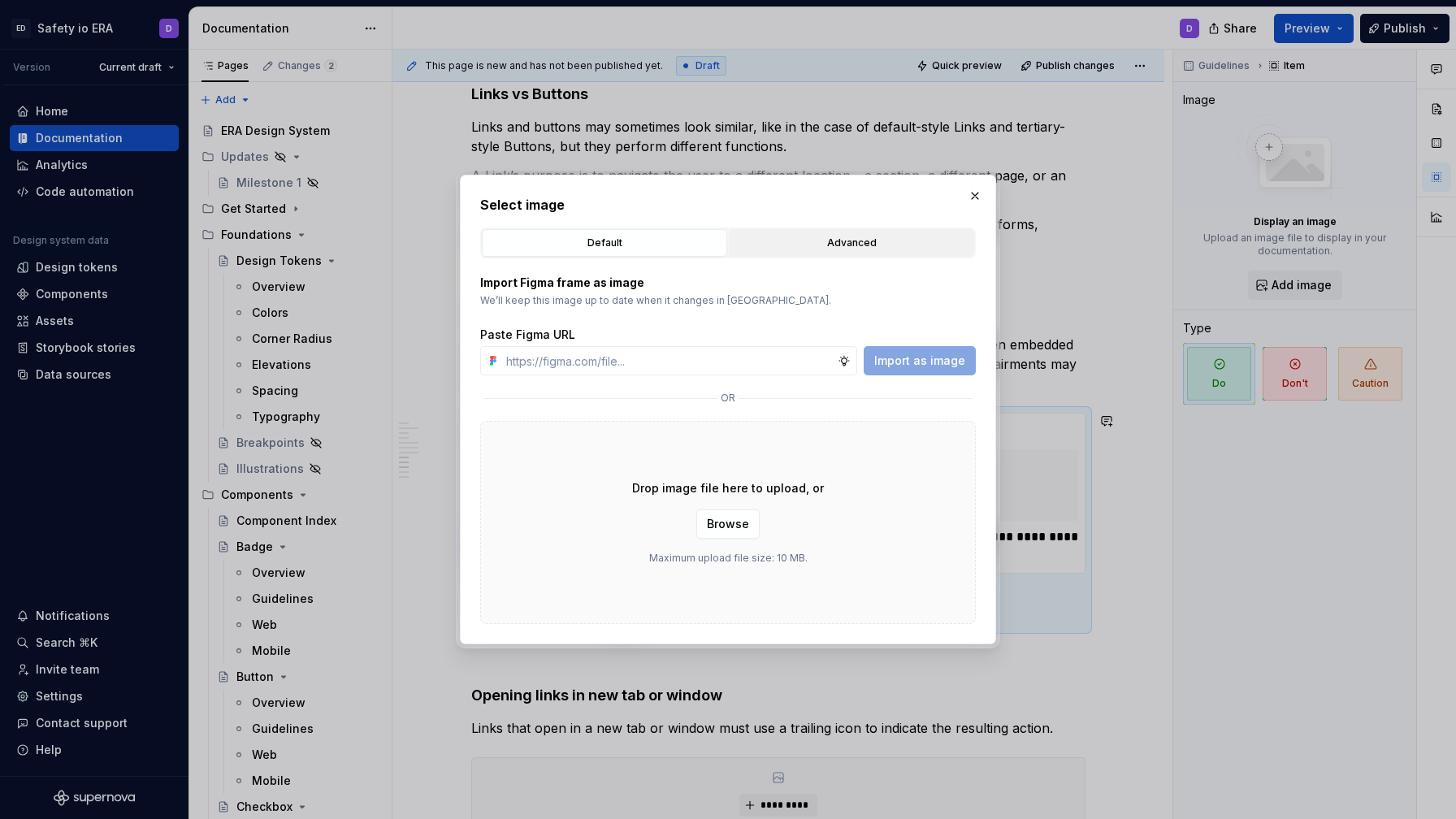
click at [806, 236] on div "Advanced" at bounding box center [851, 243] width 234 height 16
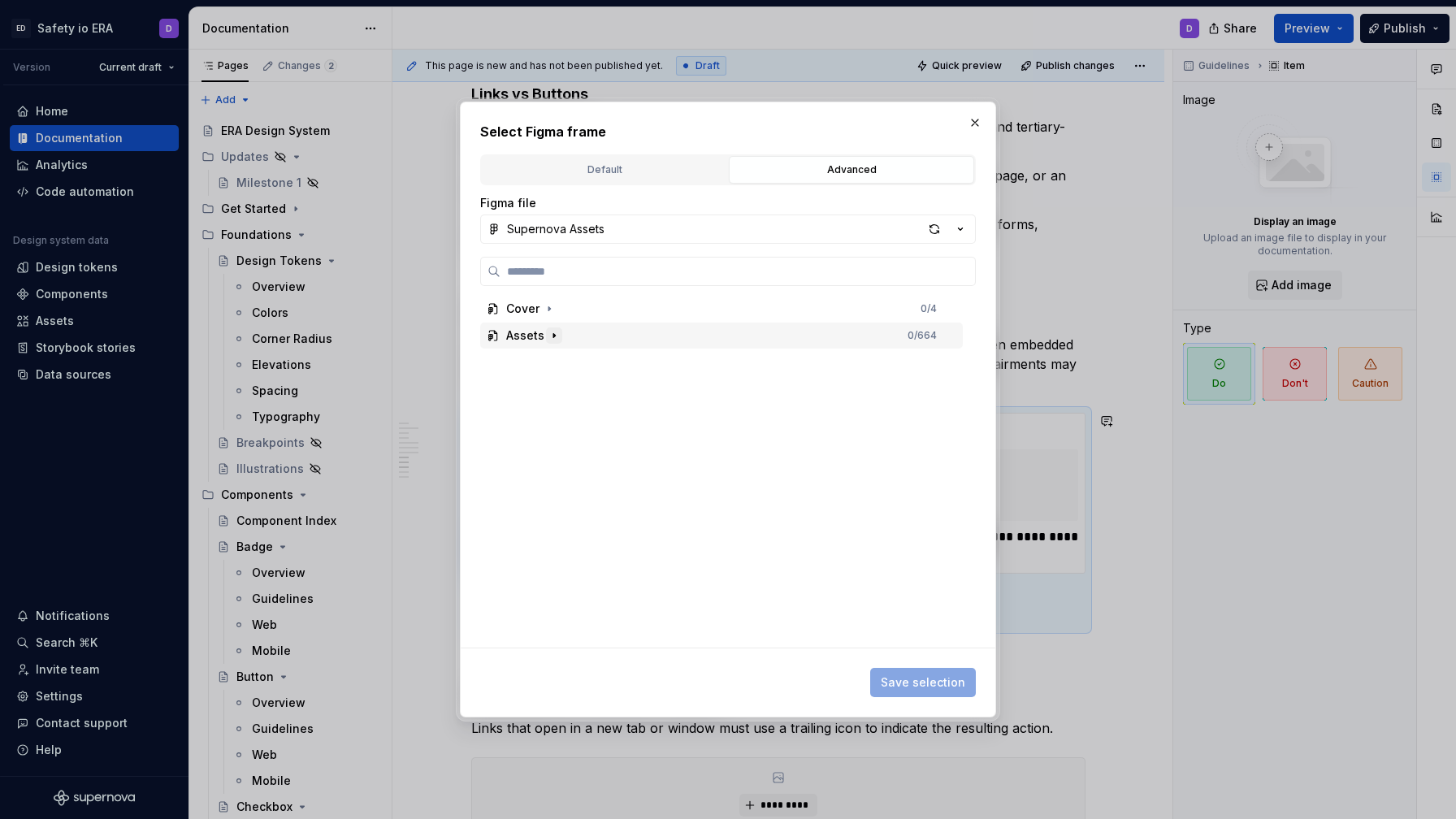
click at [548, 336] on icon "button" at bounding box center [554, 336] width 13 height 13
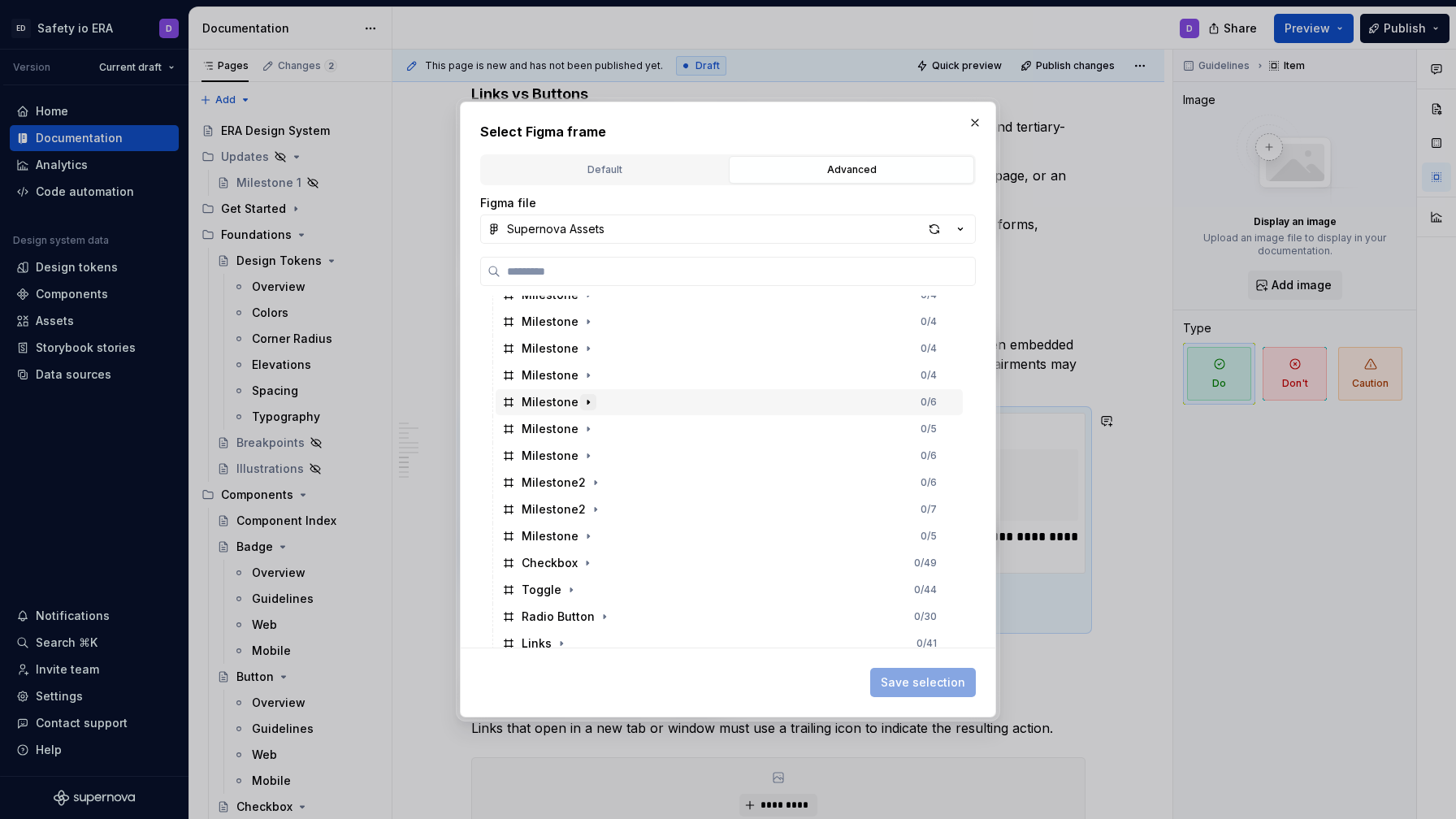
scroll to position [291, 0]
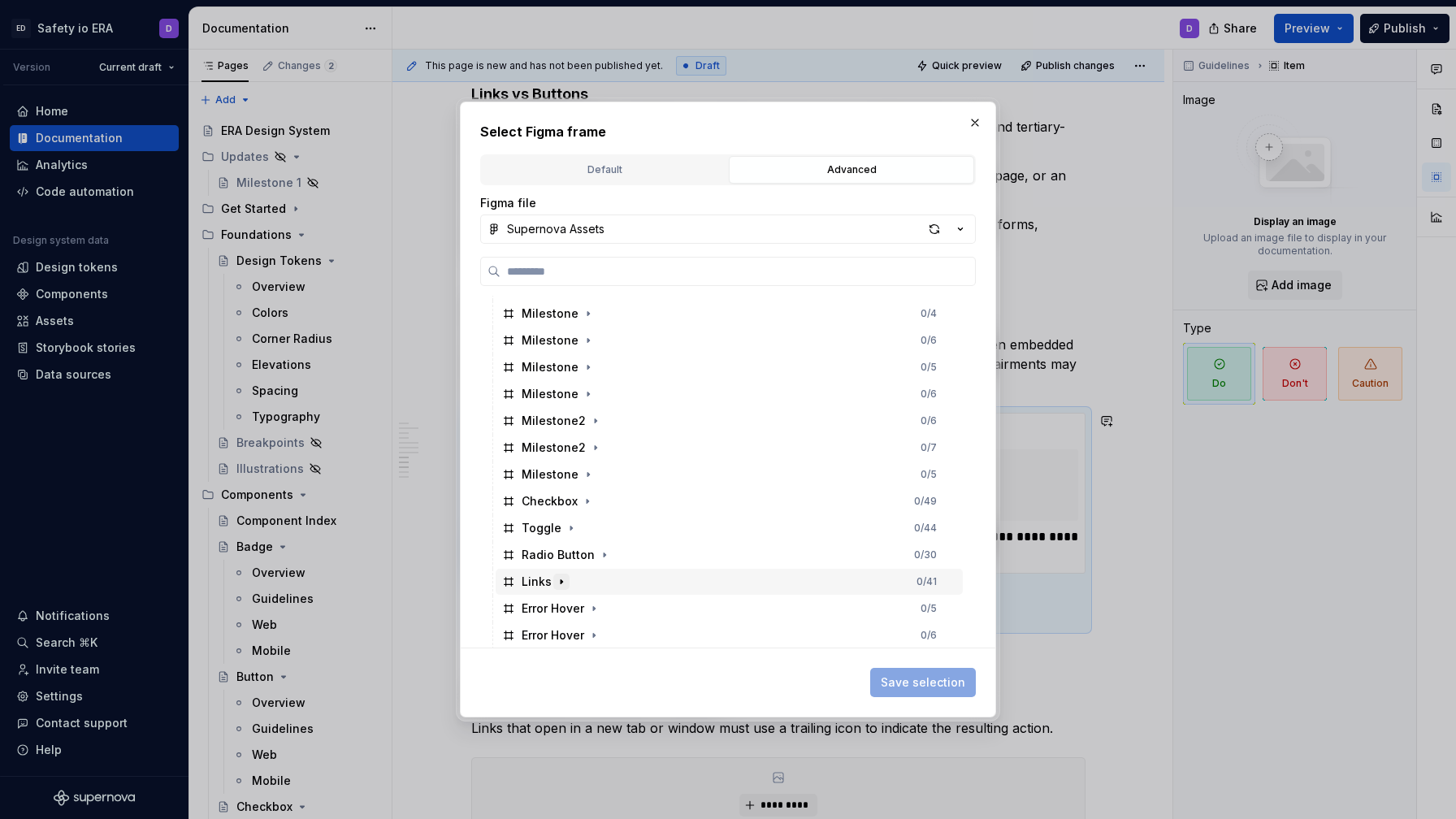
click at [554, 581] on button "button" at bounding box center [562, 582] width 16 height 16
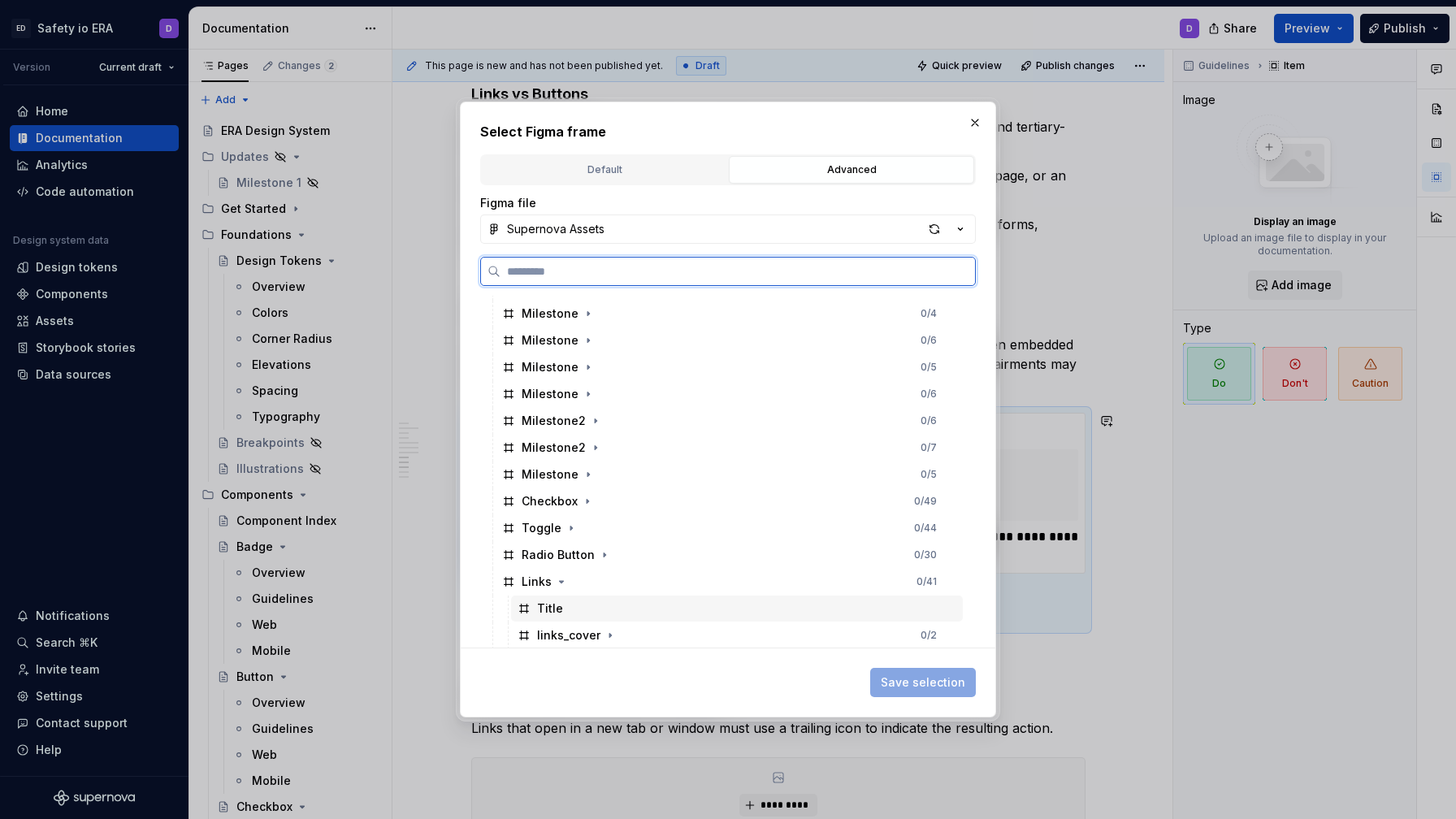
click at [930, 618] on div "Title" at bounding box center [737, 609] width 452 height 26
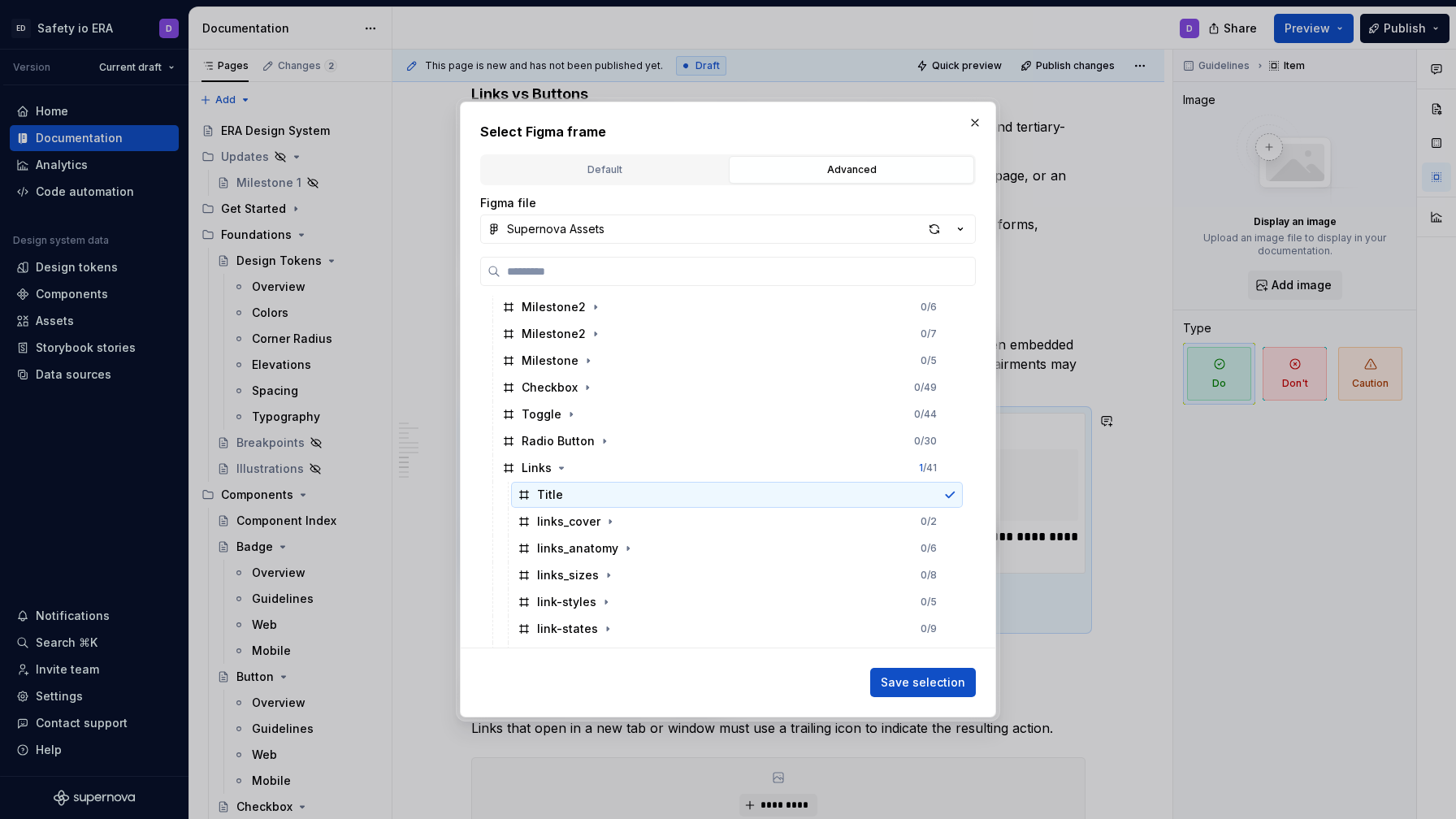
scroll to position [422, 0]
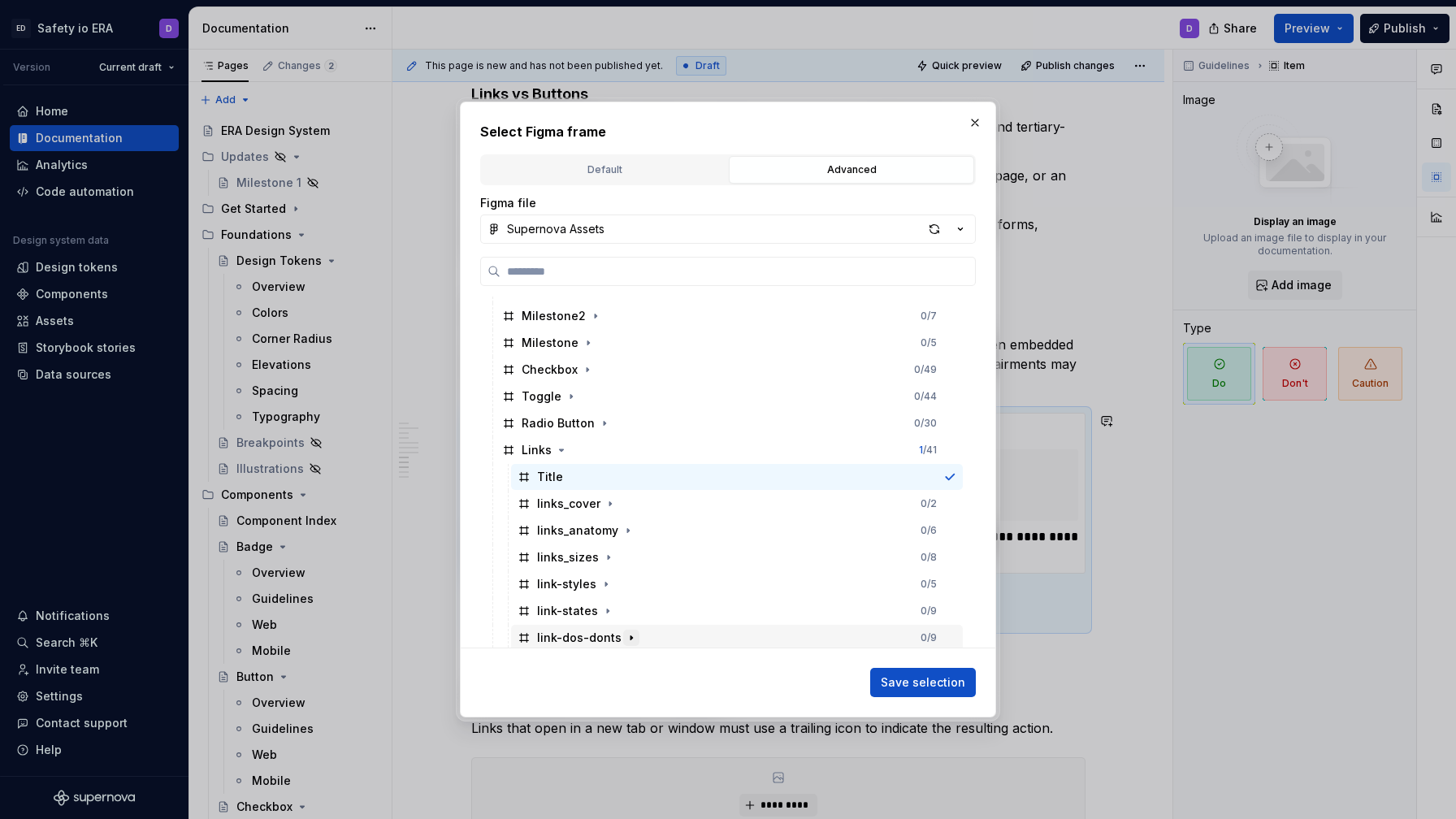
click at [625, 637] on icon "button" at bounding box center [631, 638] width 13 height 13
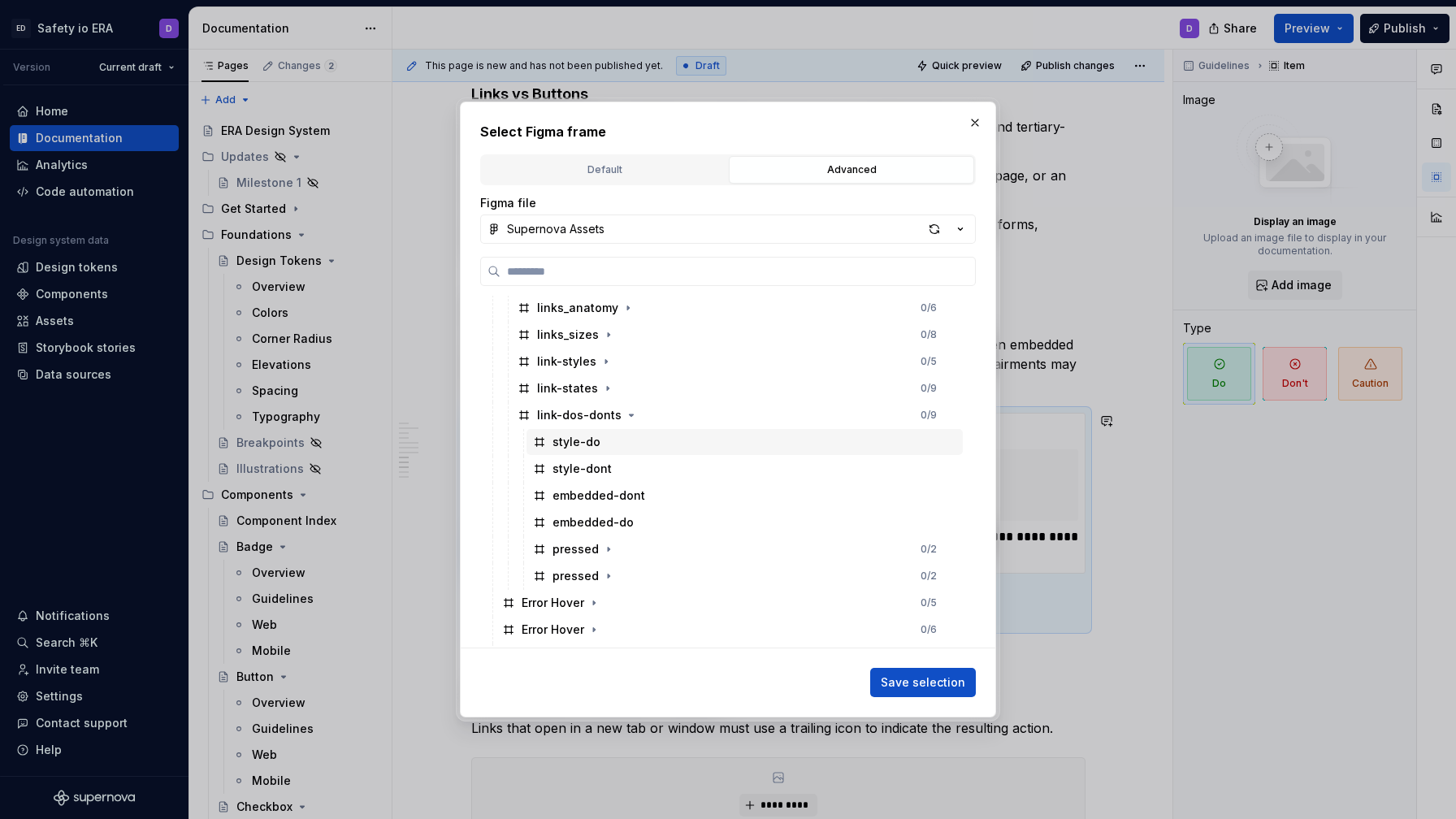
scroll to position [649, 0]
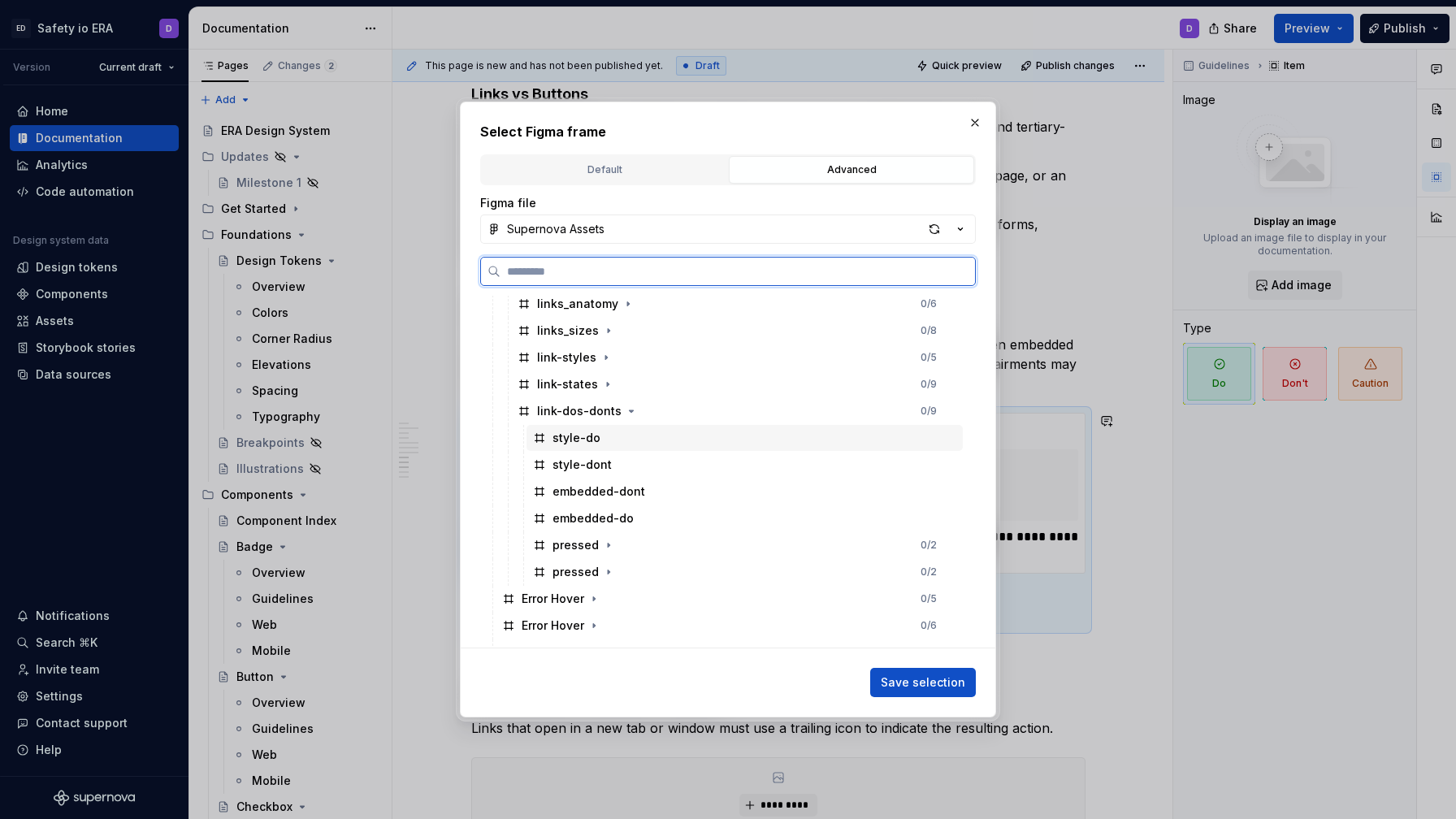
click at [610, 435] on div "style-do" at bounding box center [745, 439] width 437 height 26
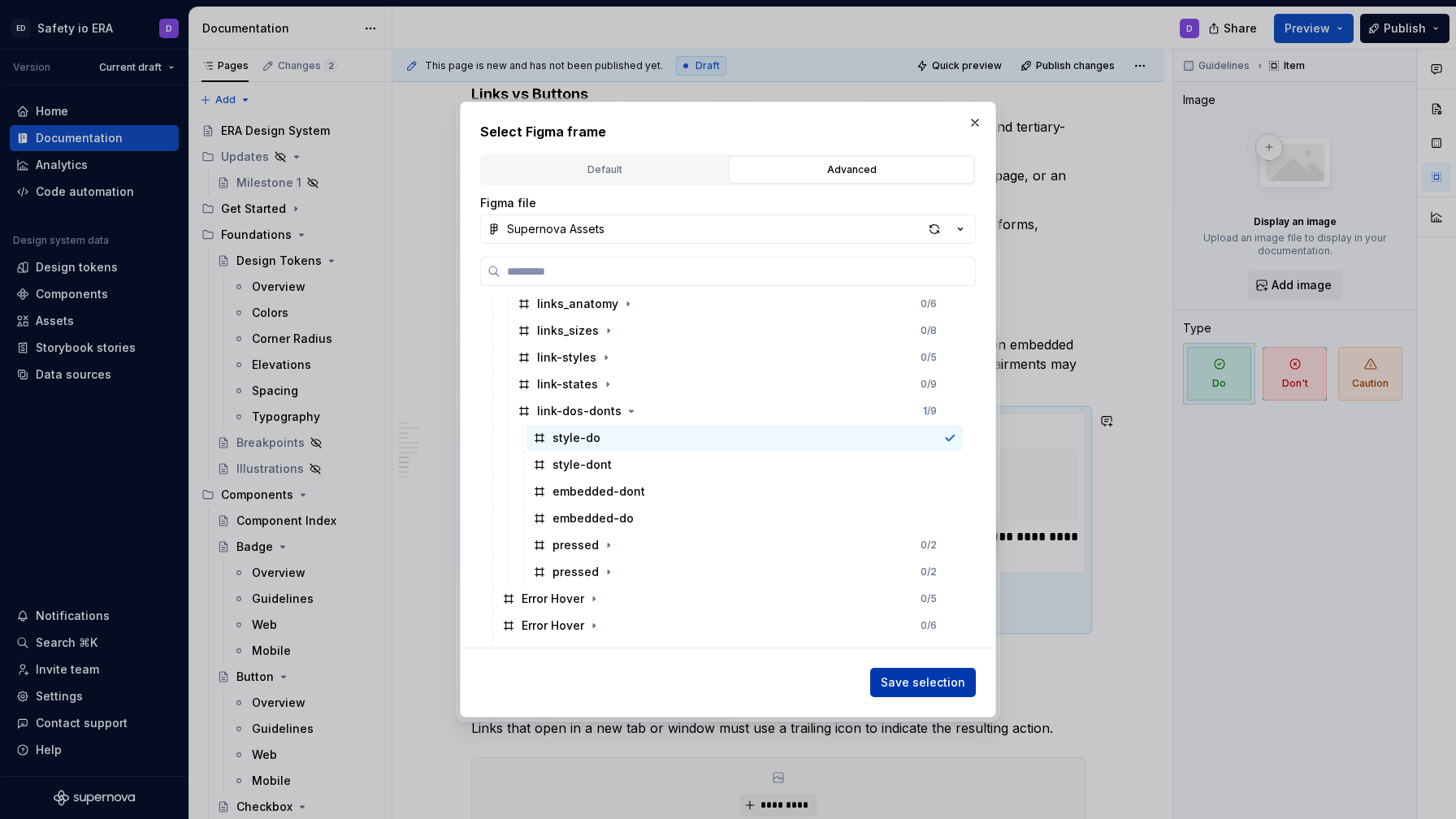
click at [919, 683] on span "Save selection" at bounding box center [923, 682] width 85 height 16
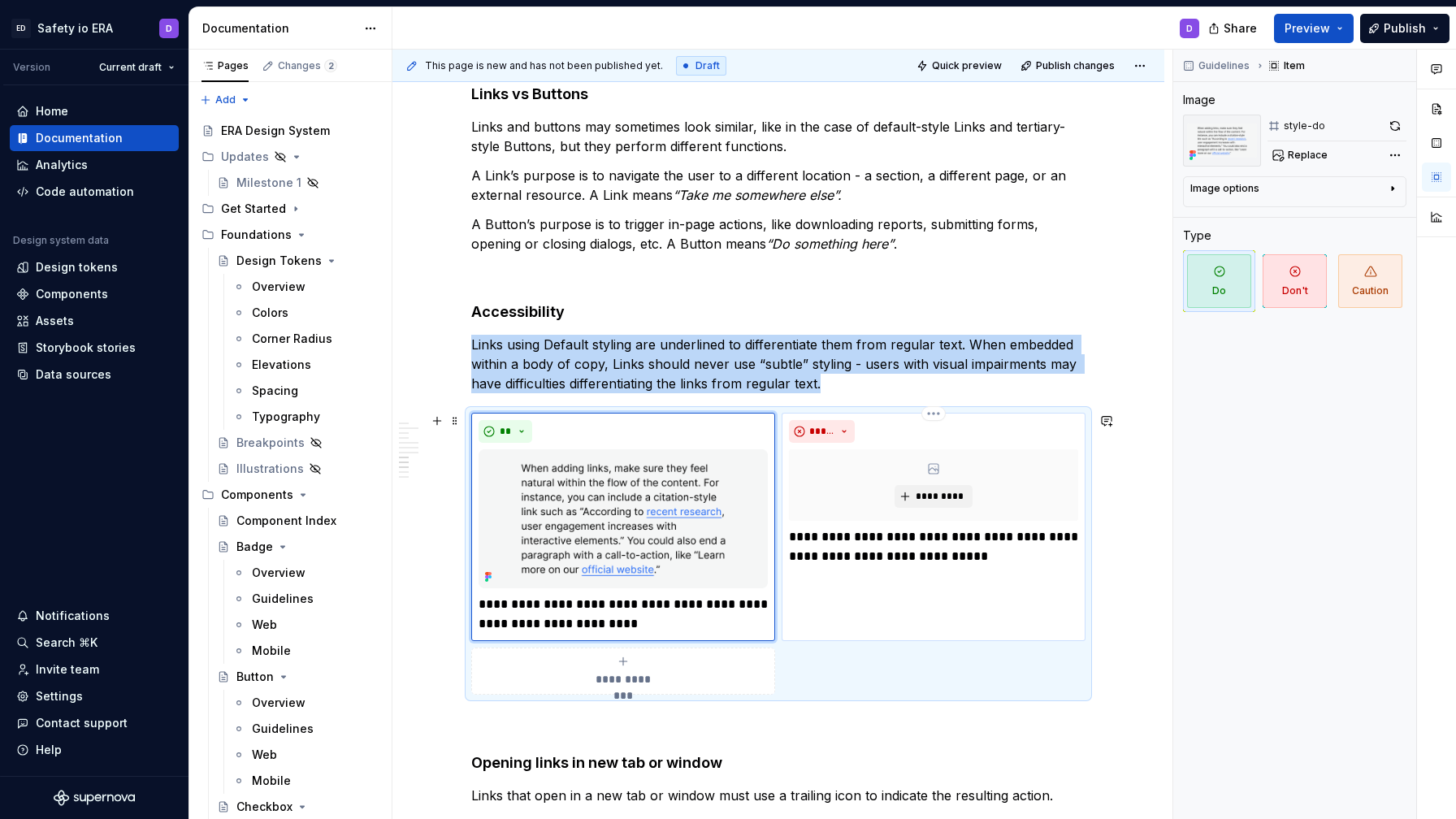
click at [904, 541] on p "**********" at bounding box center [933, 547] width 290 height 39
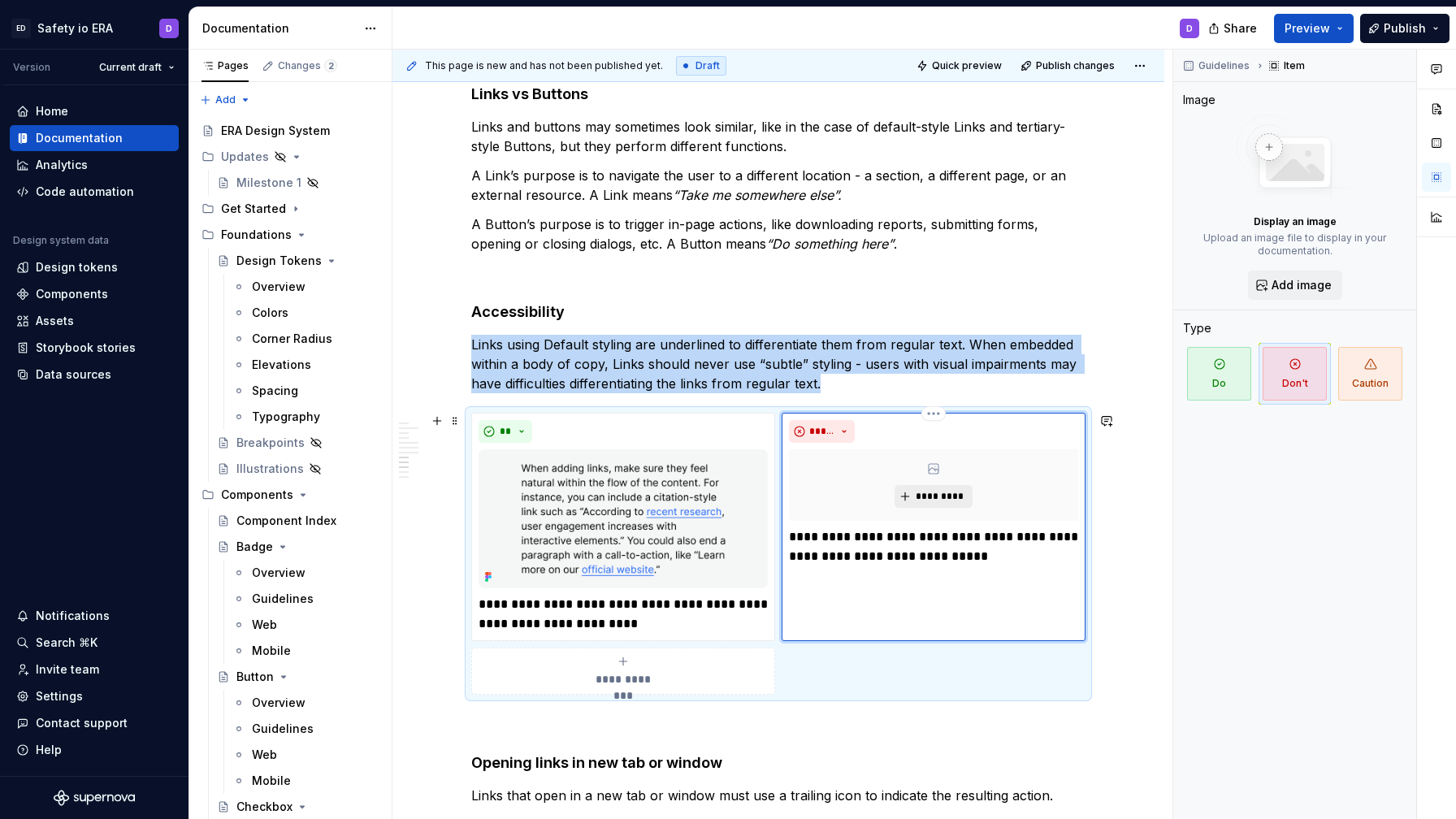
click at [947, 491] on span "*********" at bounding box center [939, 497] width 49 height 13
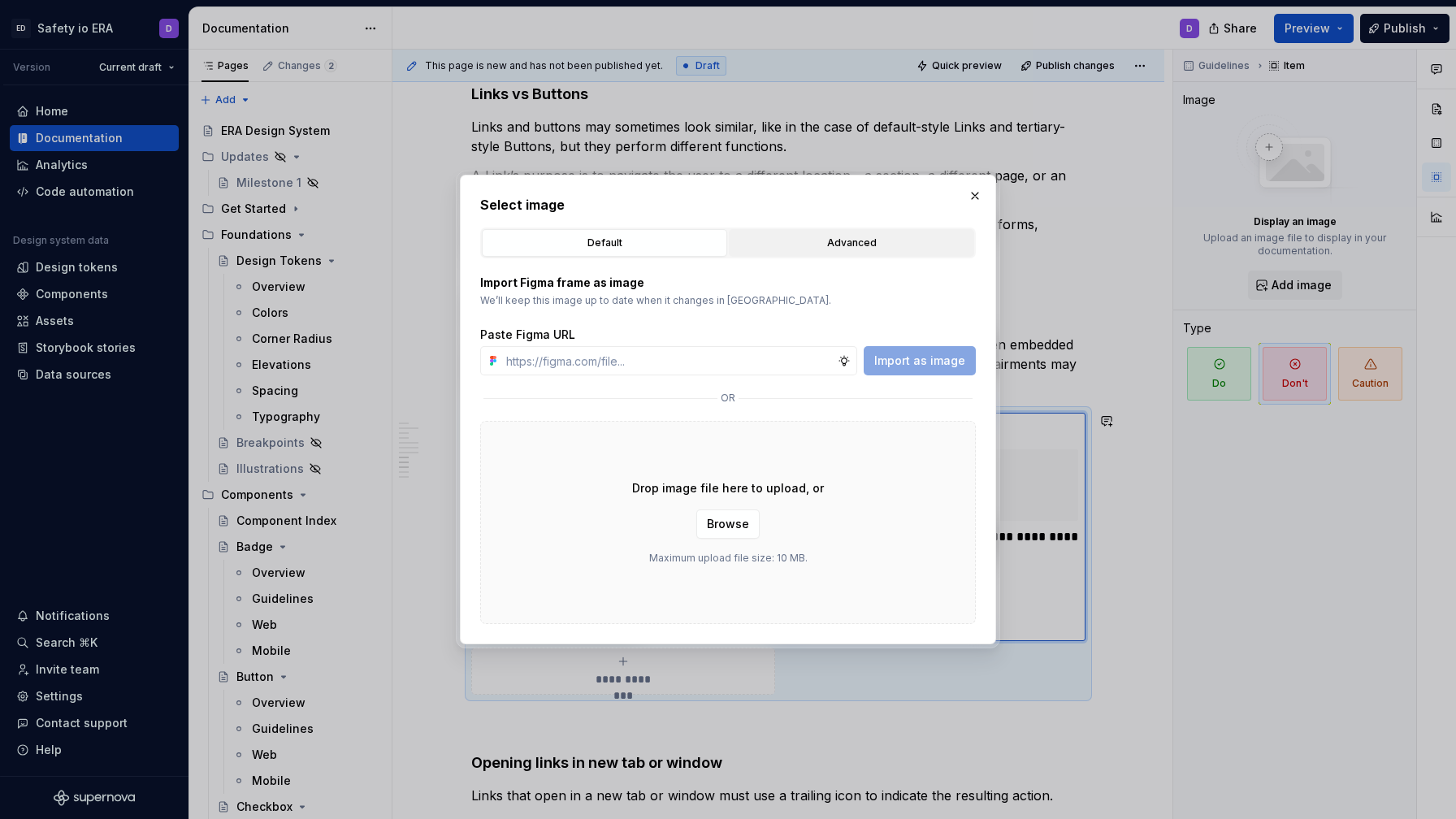
click at [828, 248] on div "Advanced" at bounding box center [851, 243] width 234 height 16
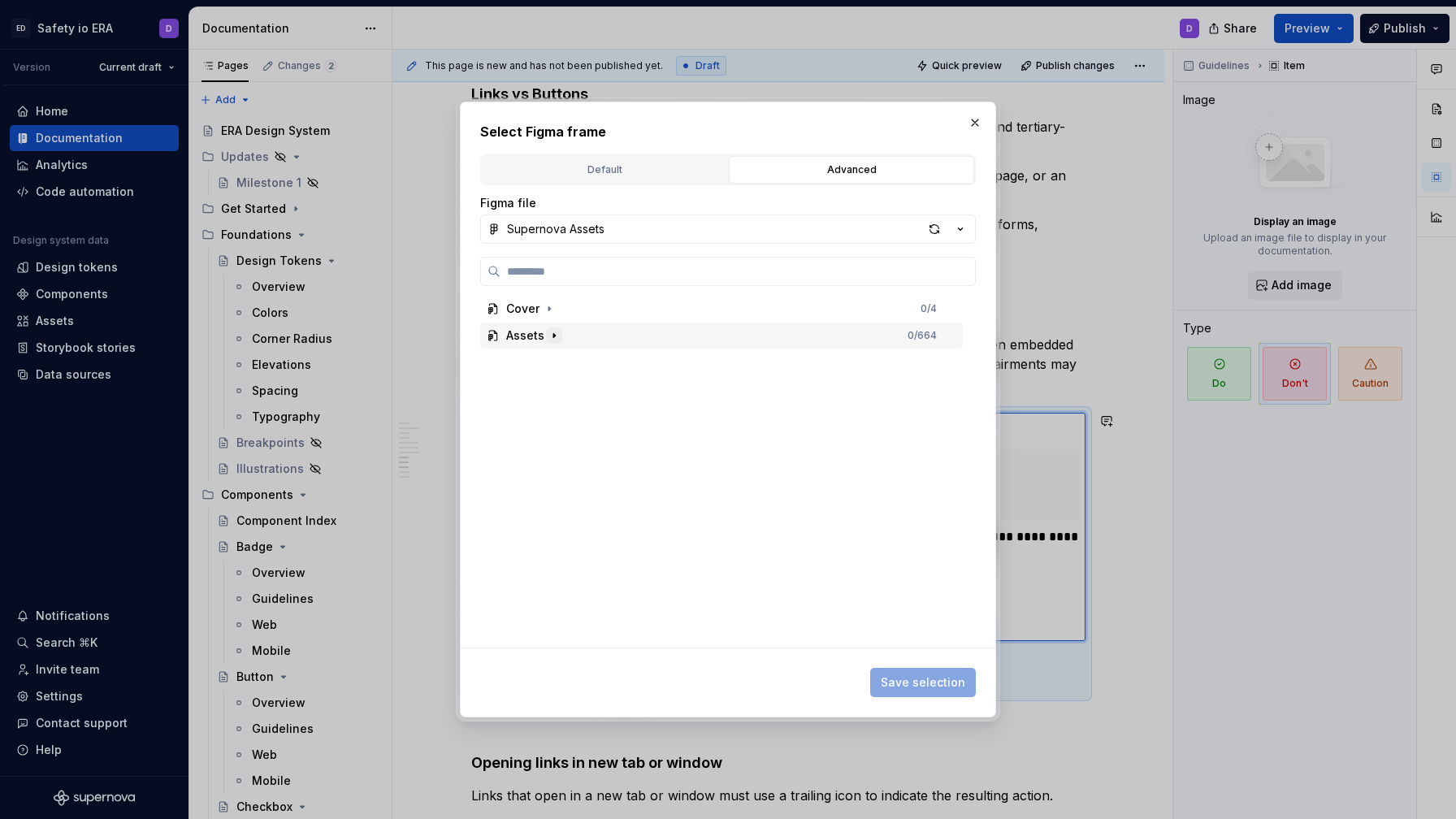
click at [551, 334] on icon "button" at bounding box center [554, 336] width 13 height 13
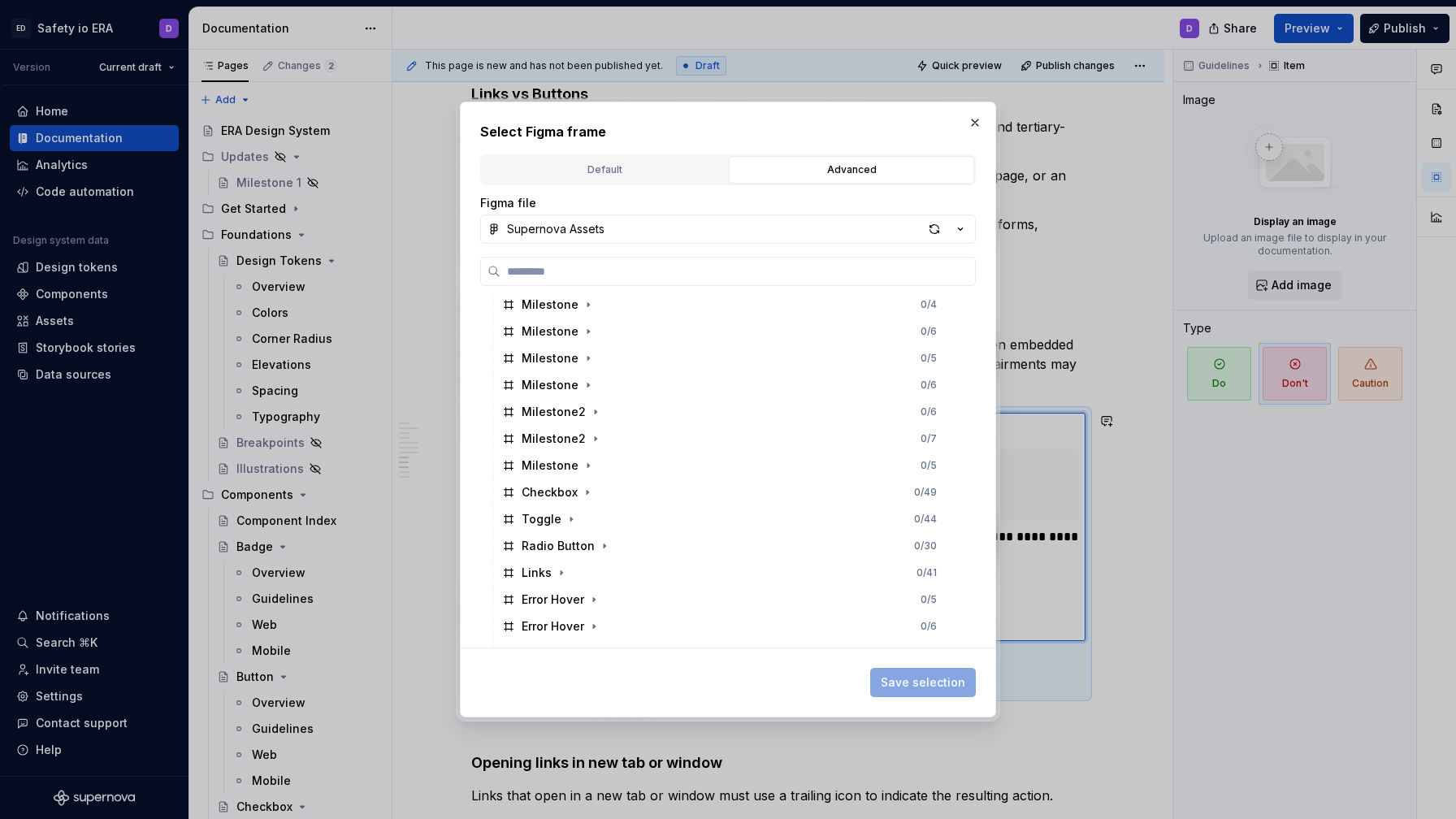
scroll to position [301, 0]
click at [557, 572] on icon "button" at bounding box center [561, 571] width 13 height 13
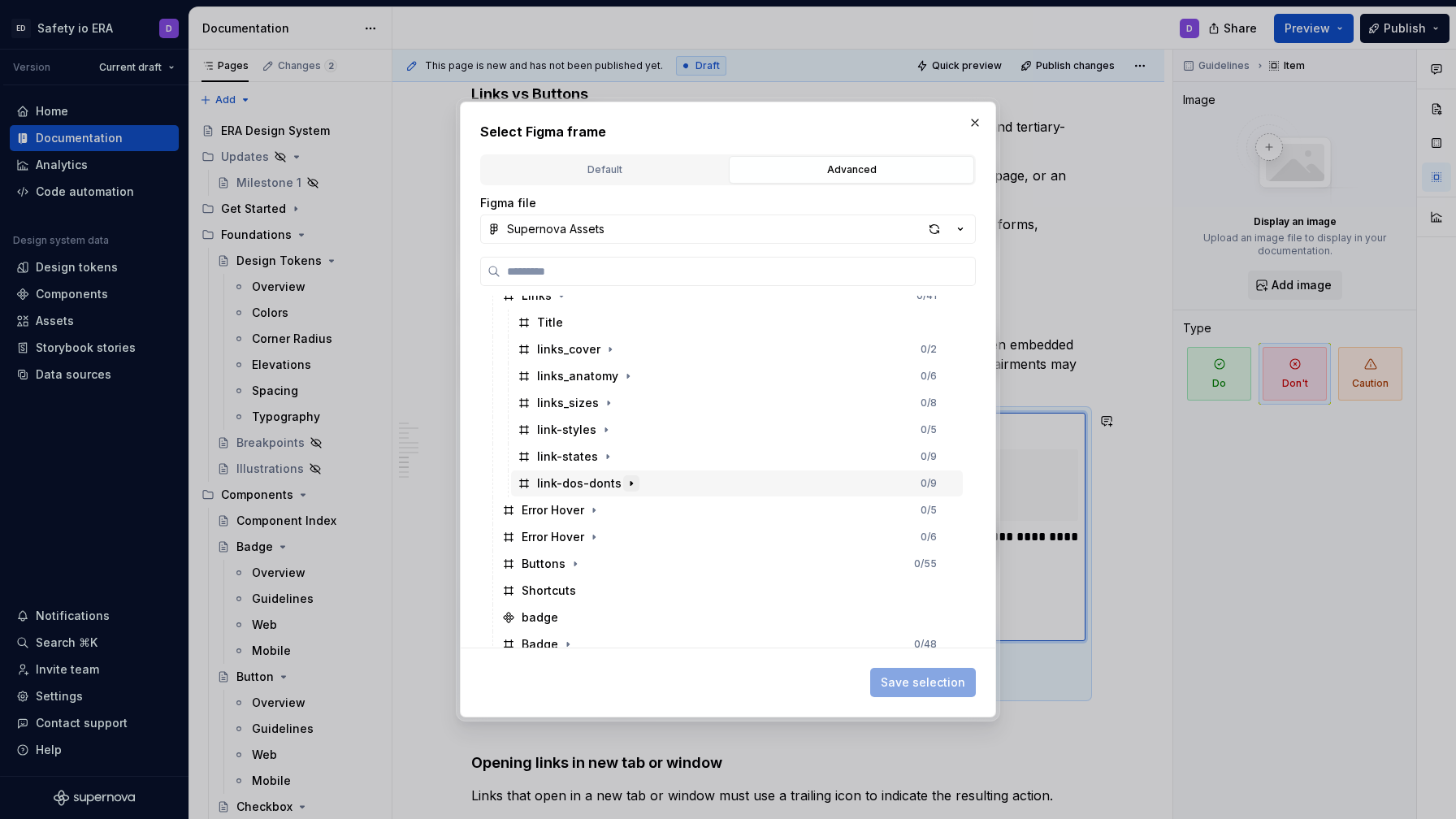
click at [628, 479] on icon "button" at bounding box center [631, 483] width 13 height 13
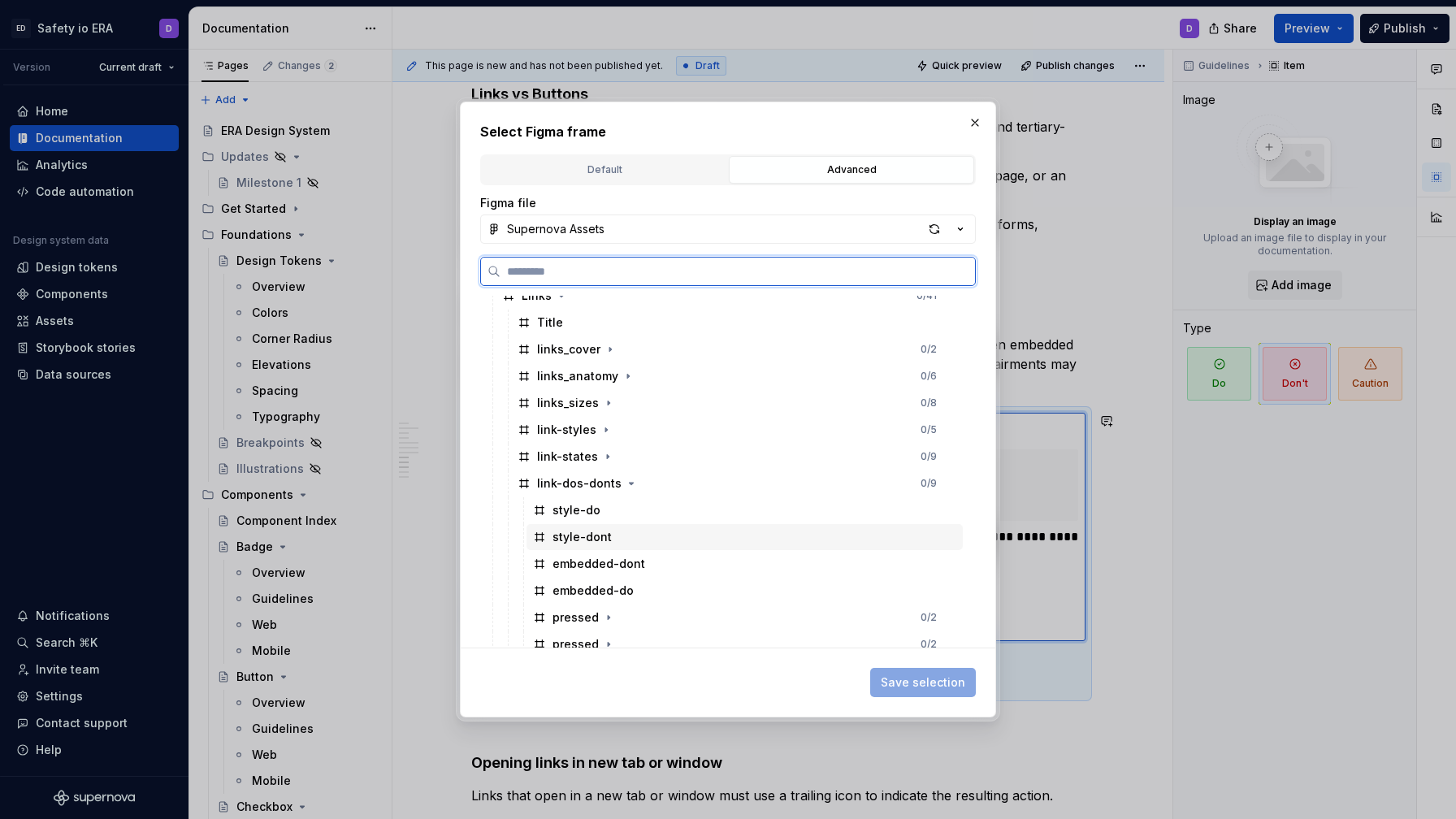
click at [607, 538] on div "style-dont" at bounding box center [582, 537] width 59 height 16
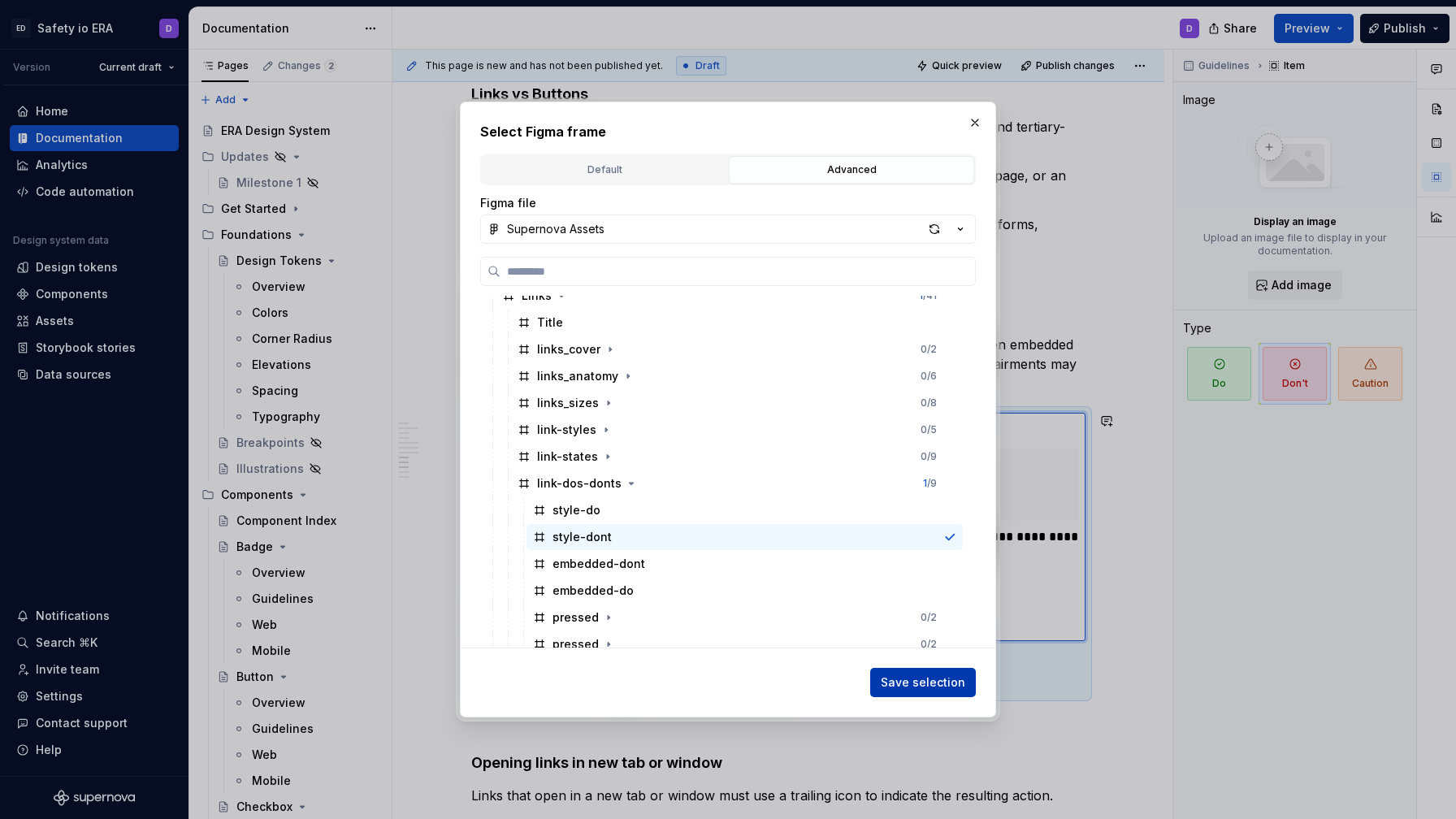
click at [949, 685] on span "Save selection" at bounding box center [923, 682] width 85 height 16
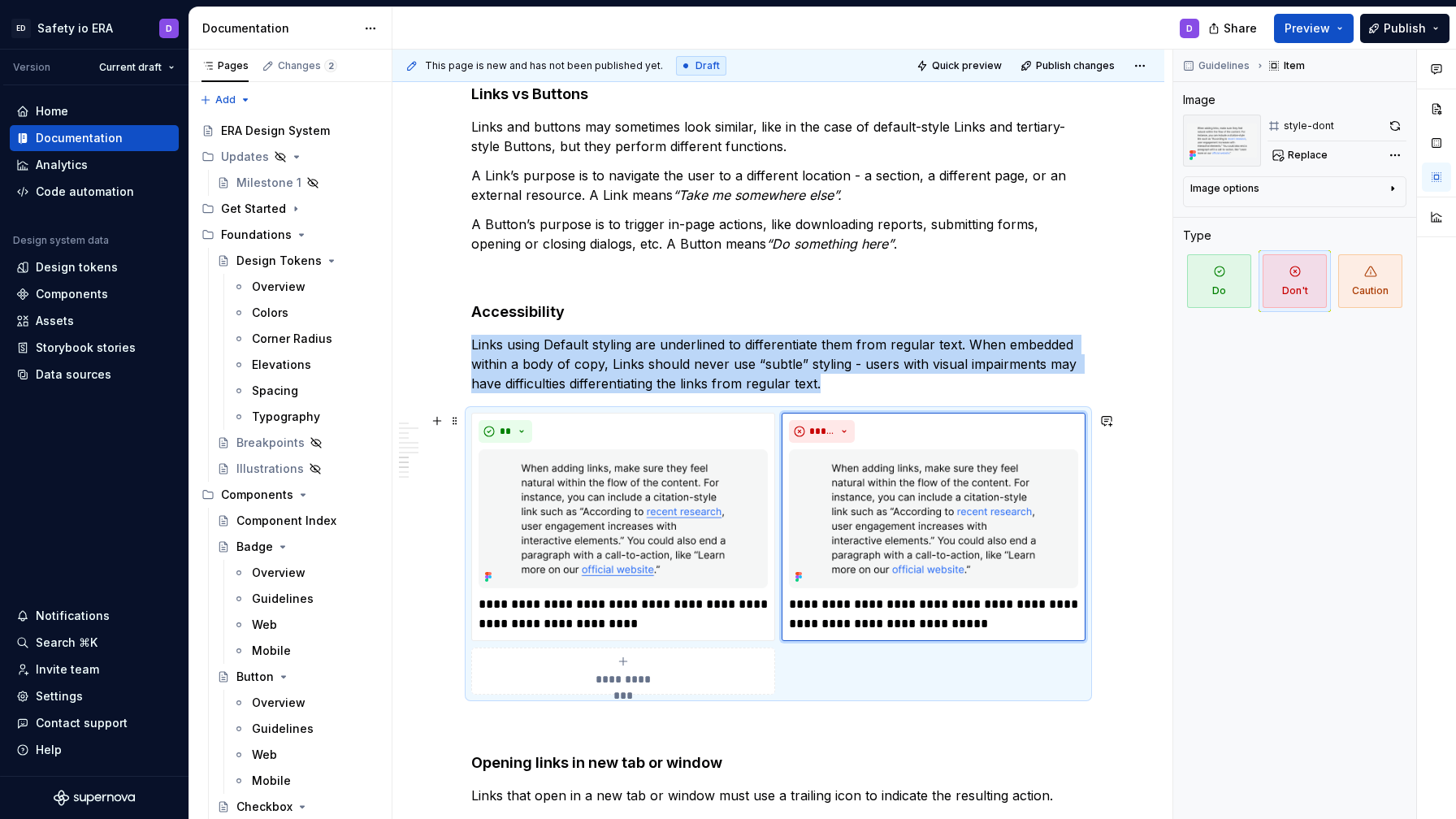
click at [1148, 539] on div "Anatomy Label - clearly describes what happens when a user clicks on the link I…" at bounding box center [778, 87] width 772 height 3374
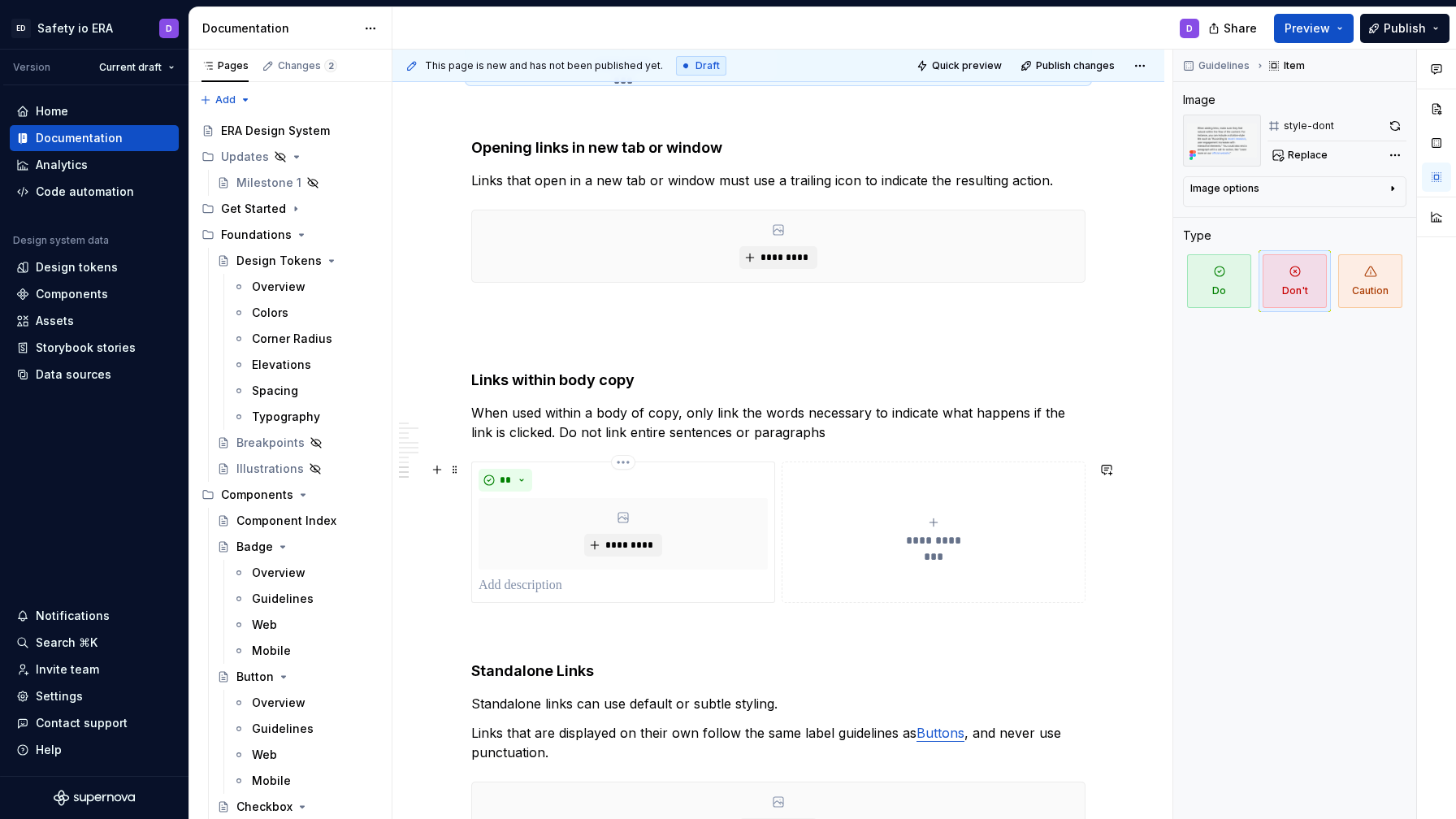
scroll to position [2517, 0]
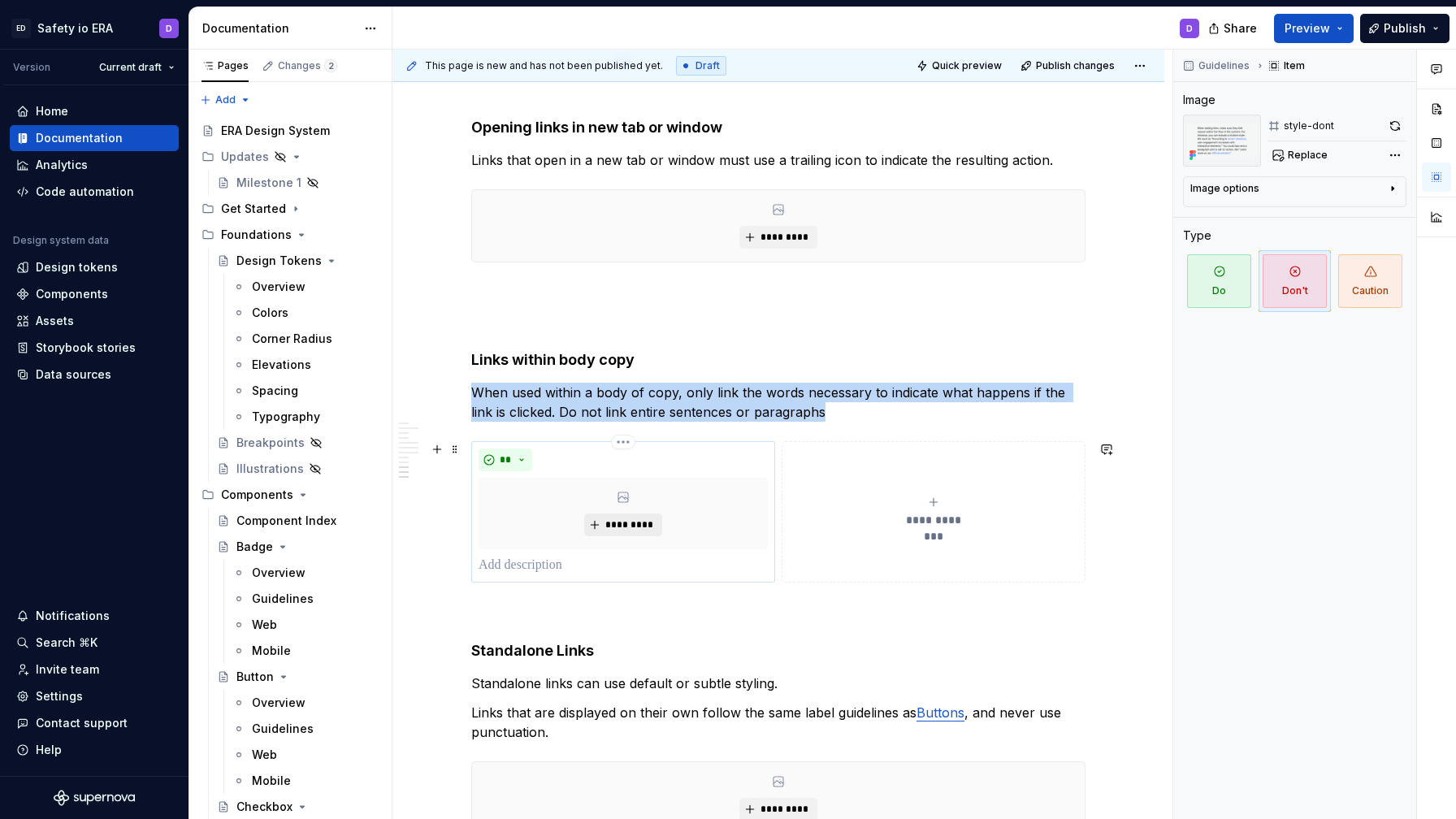
click at [628, 522] on span "*********" at bounding box center [629, 525] width 49 height 13
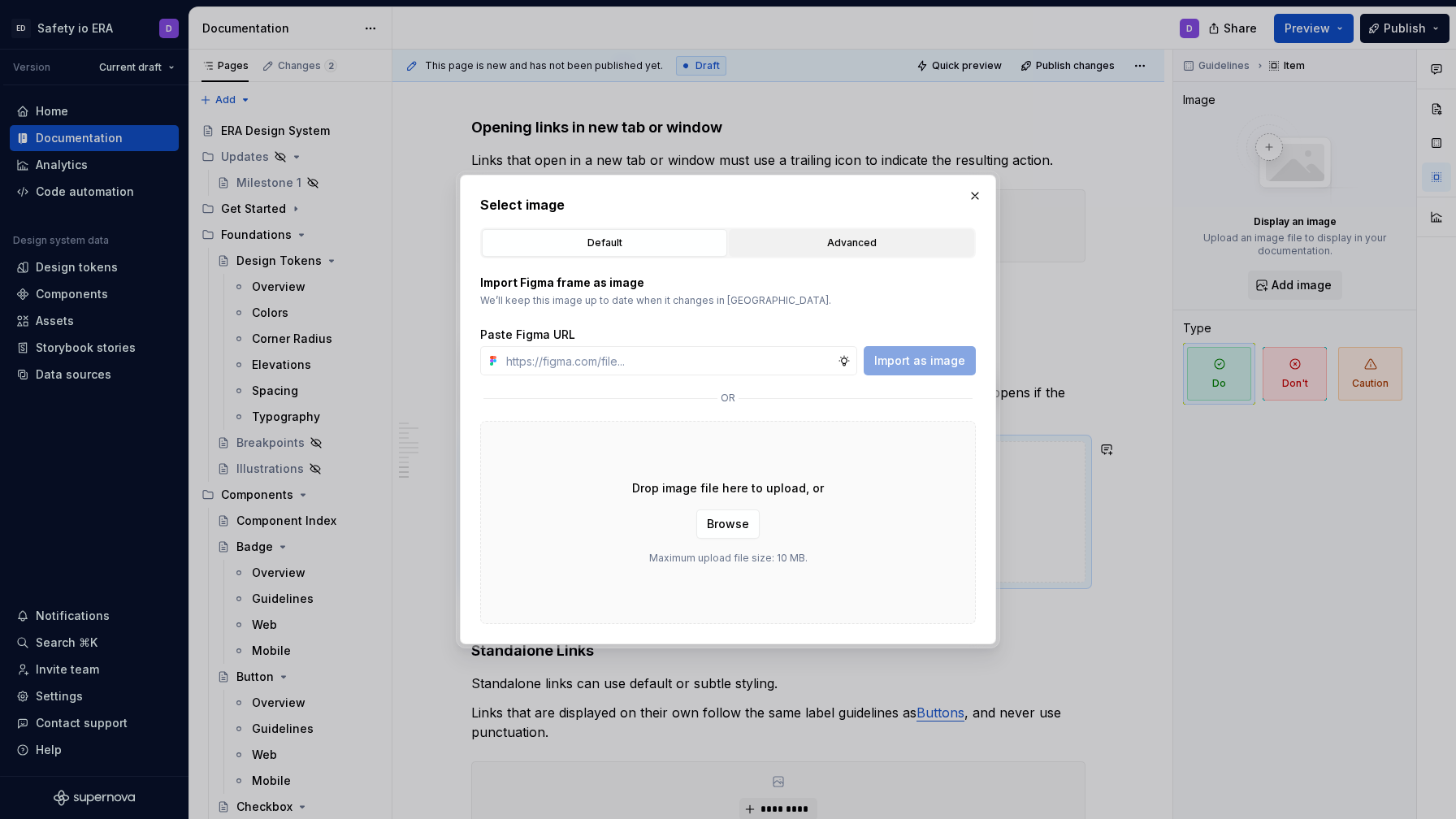
click at [785, 247] on div "Advanced" at bounding box center [851, 243] width 234 height 16
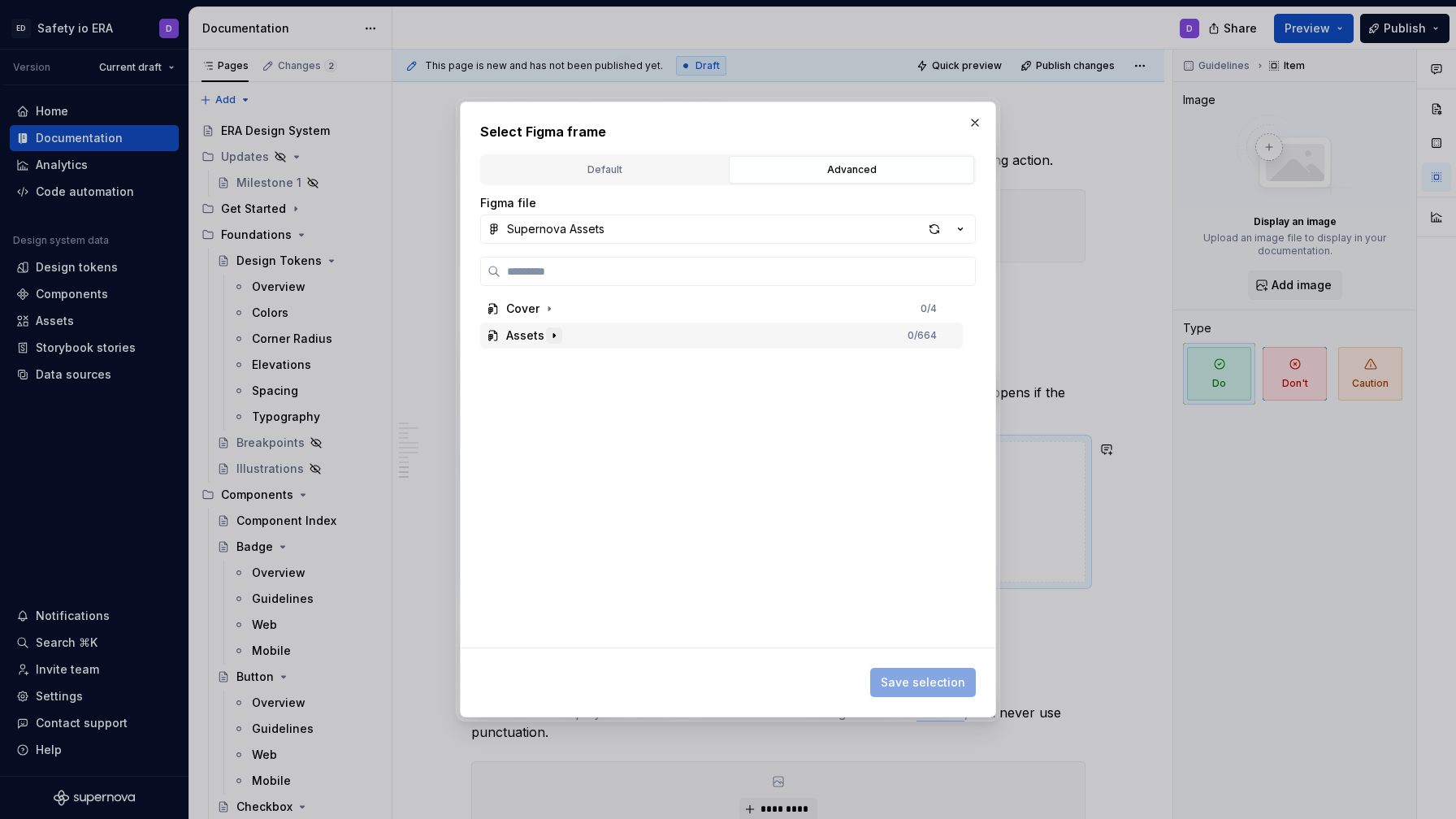
click at [549, 332] on icon "button" at bounding box center [554, 336] width 13 height 13
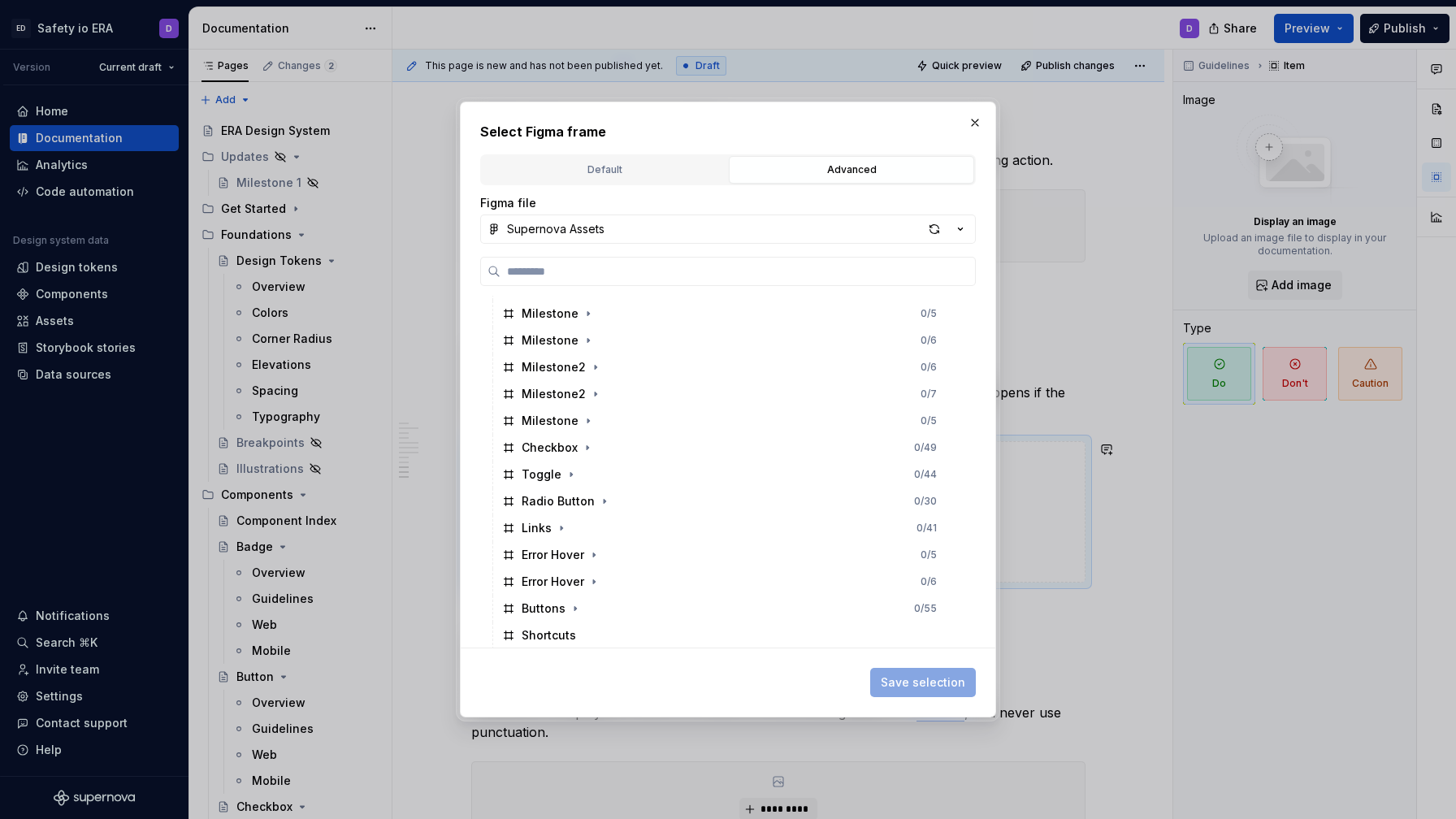
scroll to position [349, 0]
click at [557, 520] on icon "button" at bounding box center [561, 523] width 13 height 13
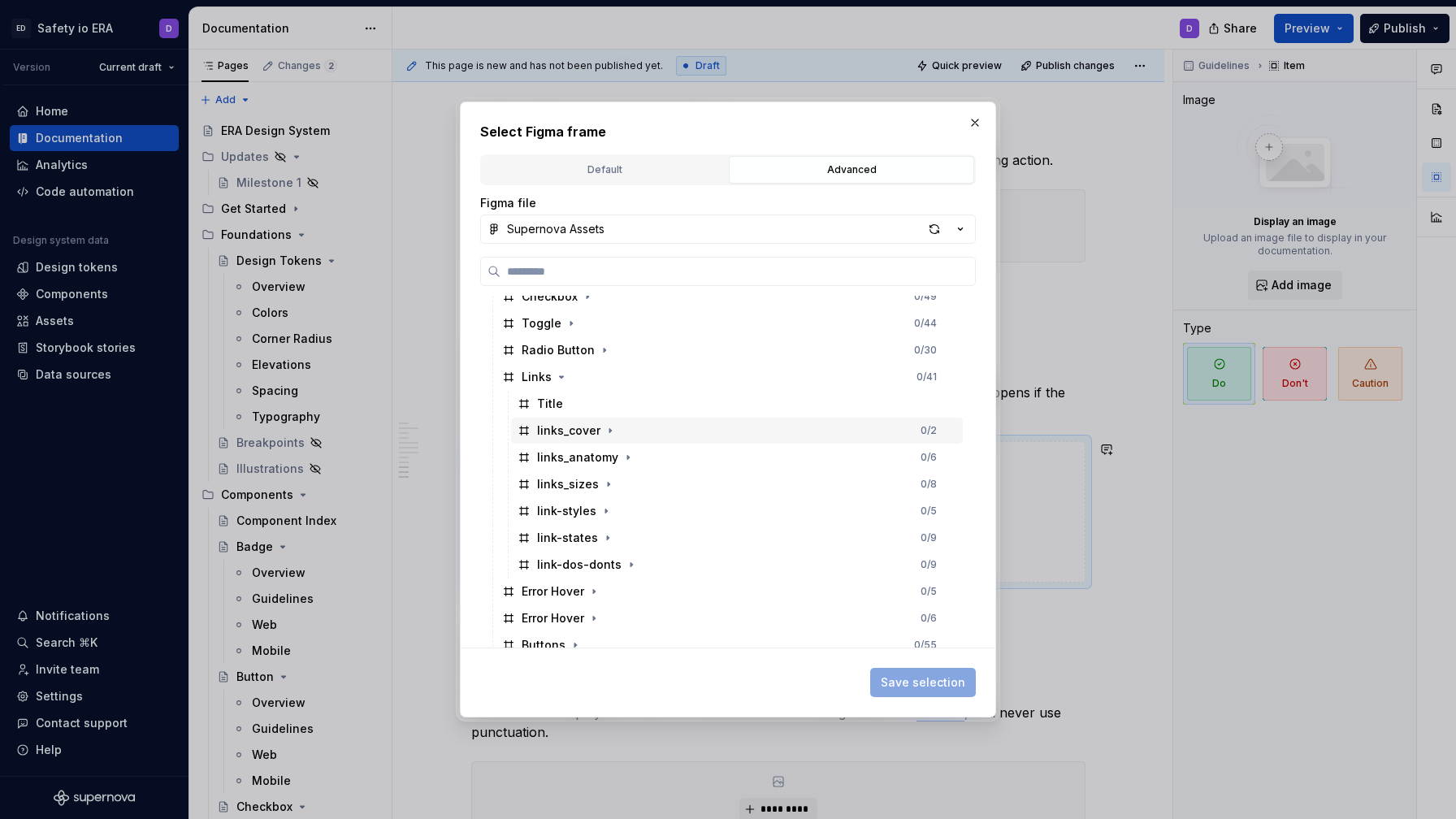
scroll to position [520, 0]
click at [628, 534] on icon "button" at bounding box center [631, 539] width 13 height 13
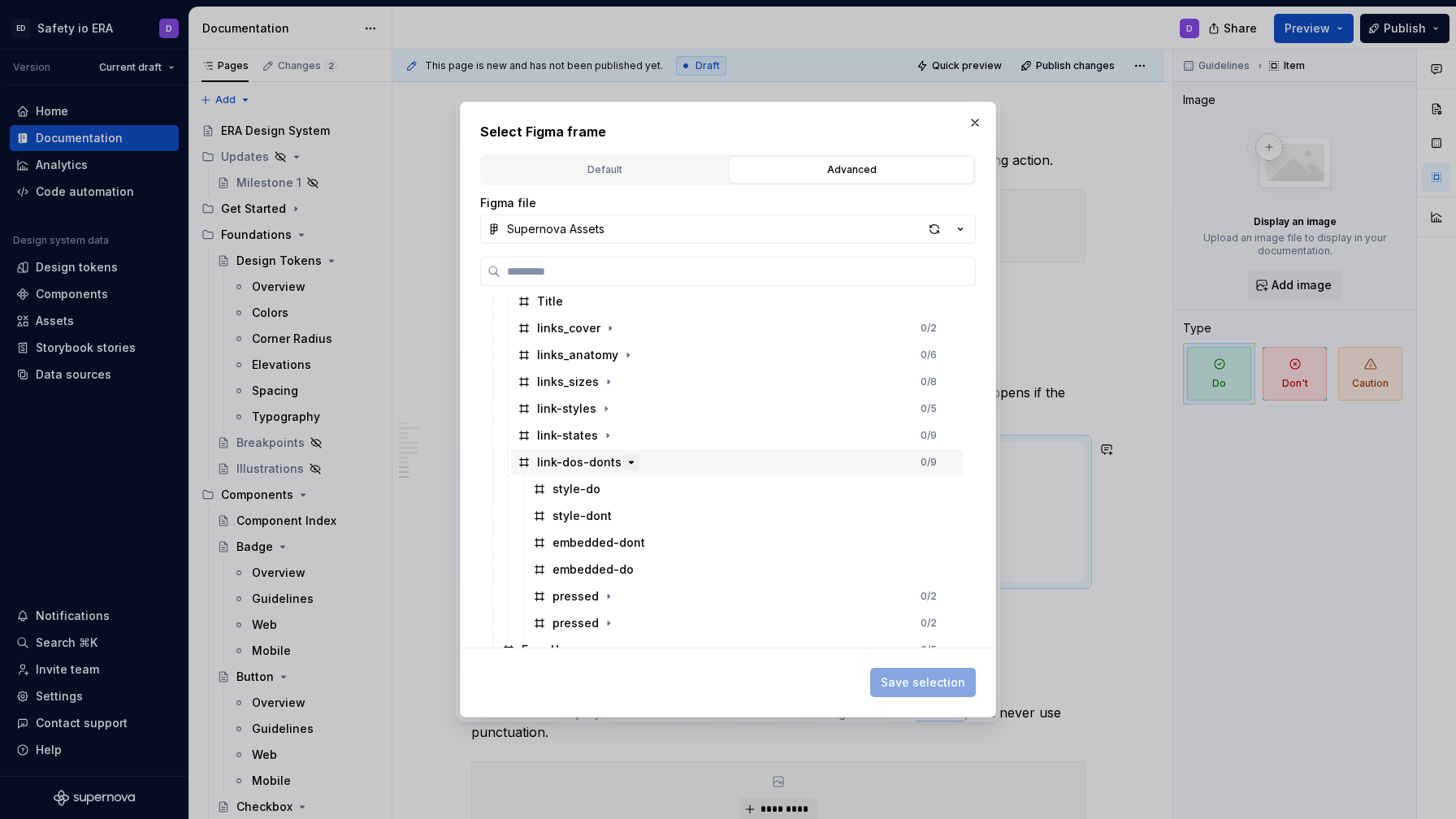
scroll to position [601, 0]
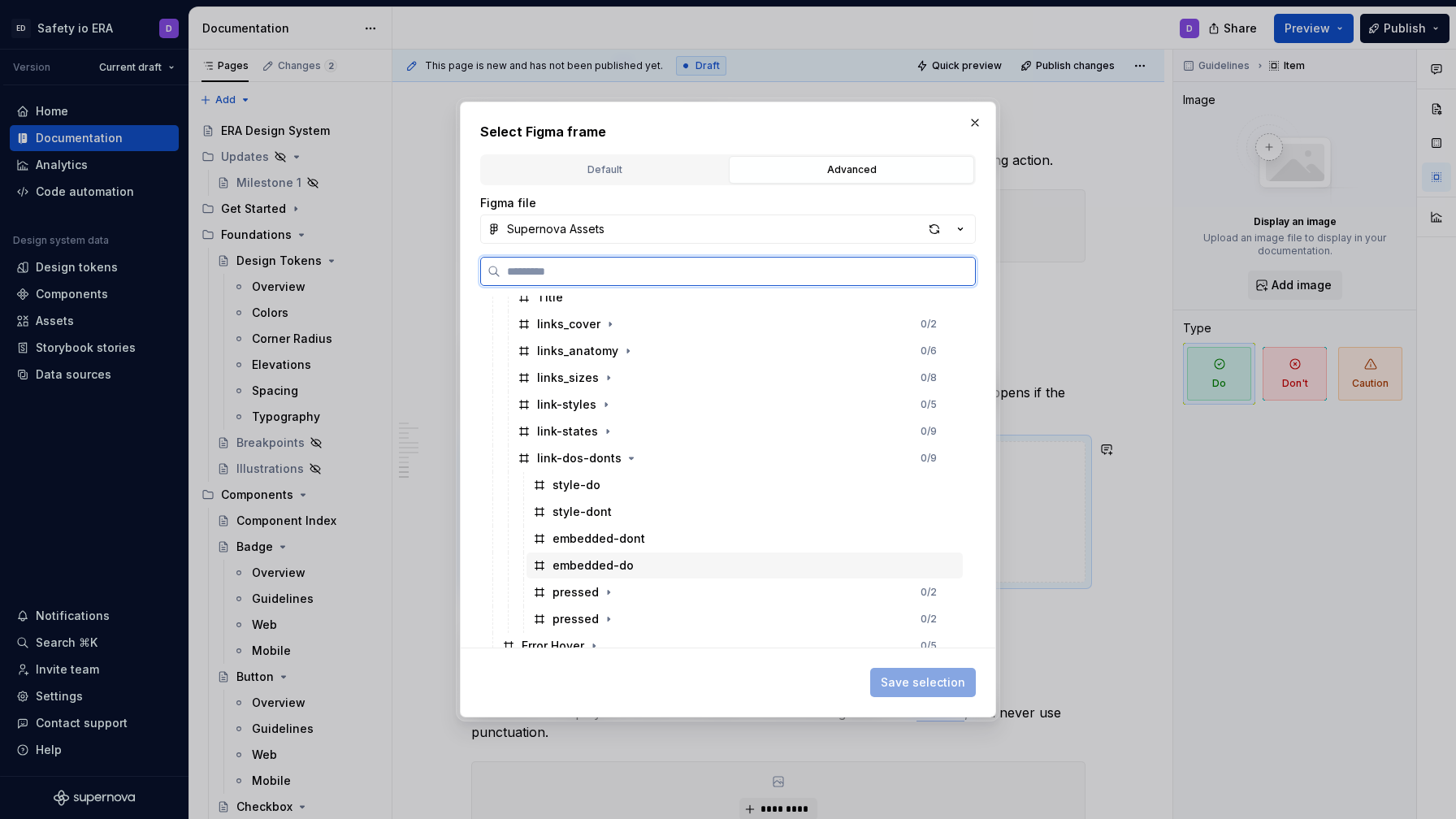
click at [623, 559] on div "embedded-do" at bounding box center [593, 565] width 81 height 16
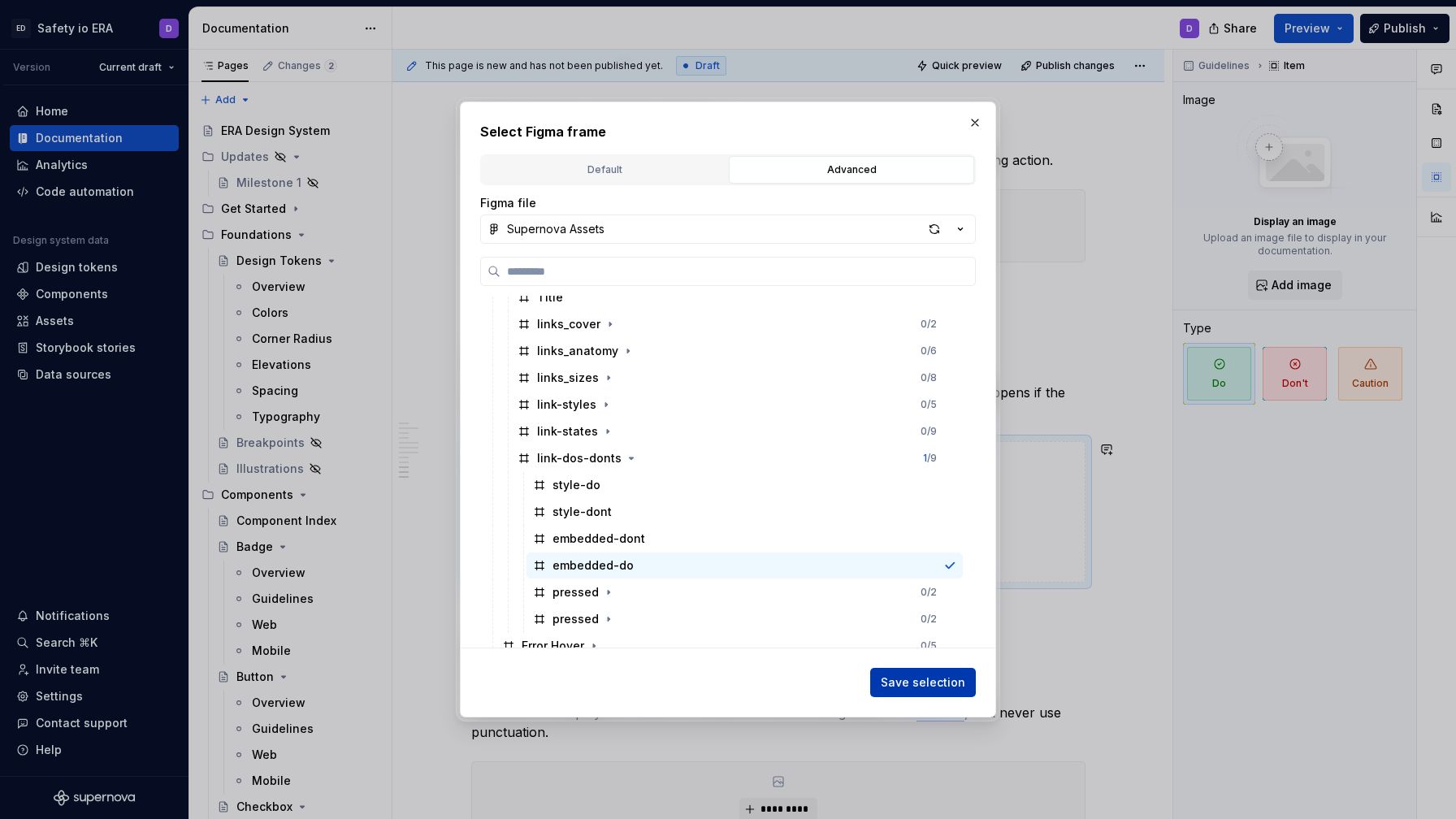
click at [952, 674] on button "Save selection" at bounding box center [923, 682] width 106 height 29
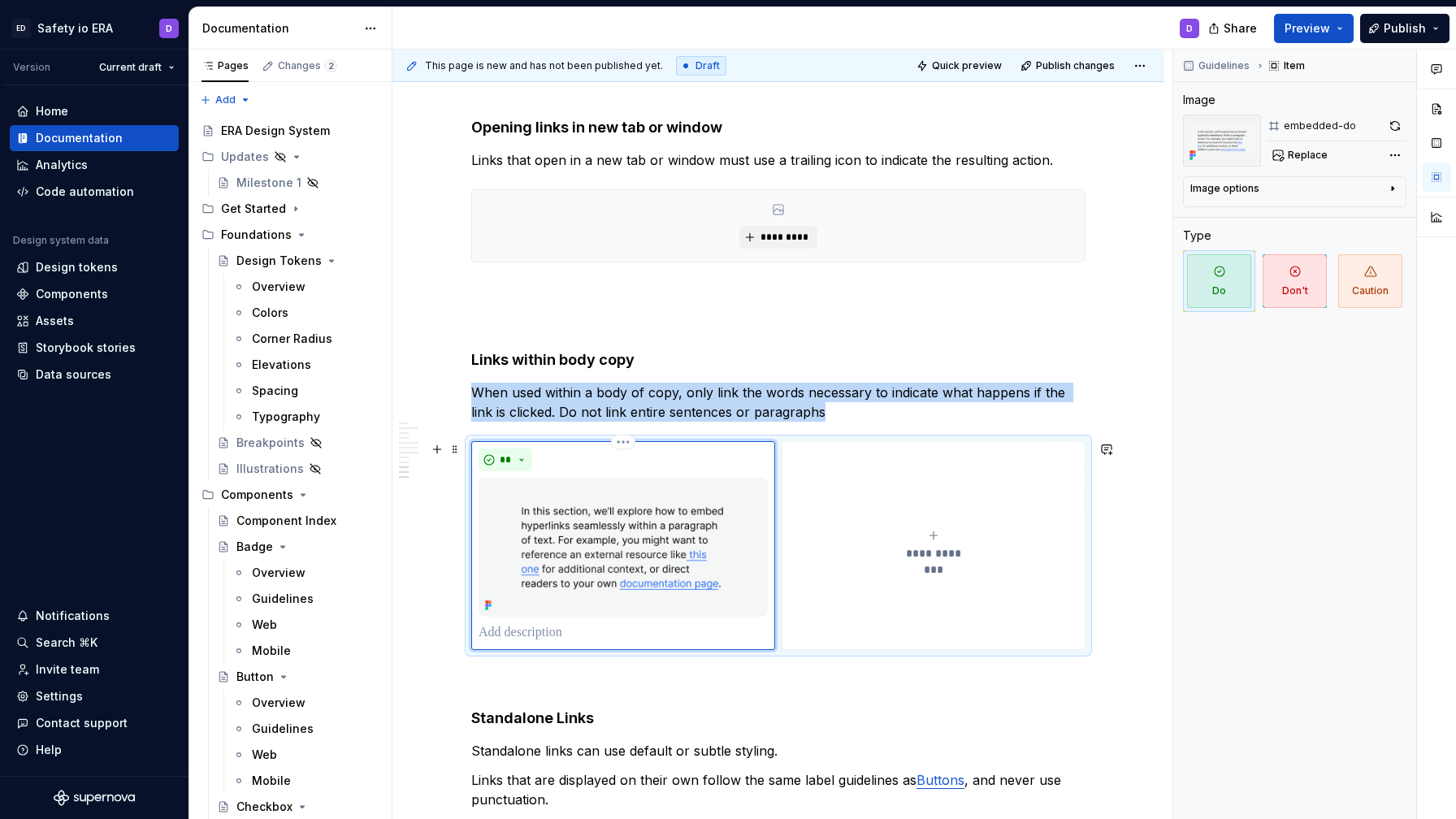
click at [930, 536] on icon "submit" at bounding box center [933, 535] width 13 height 13
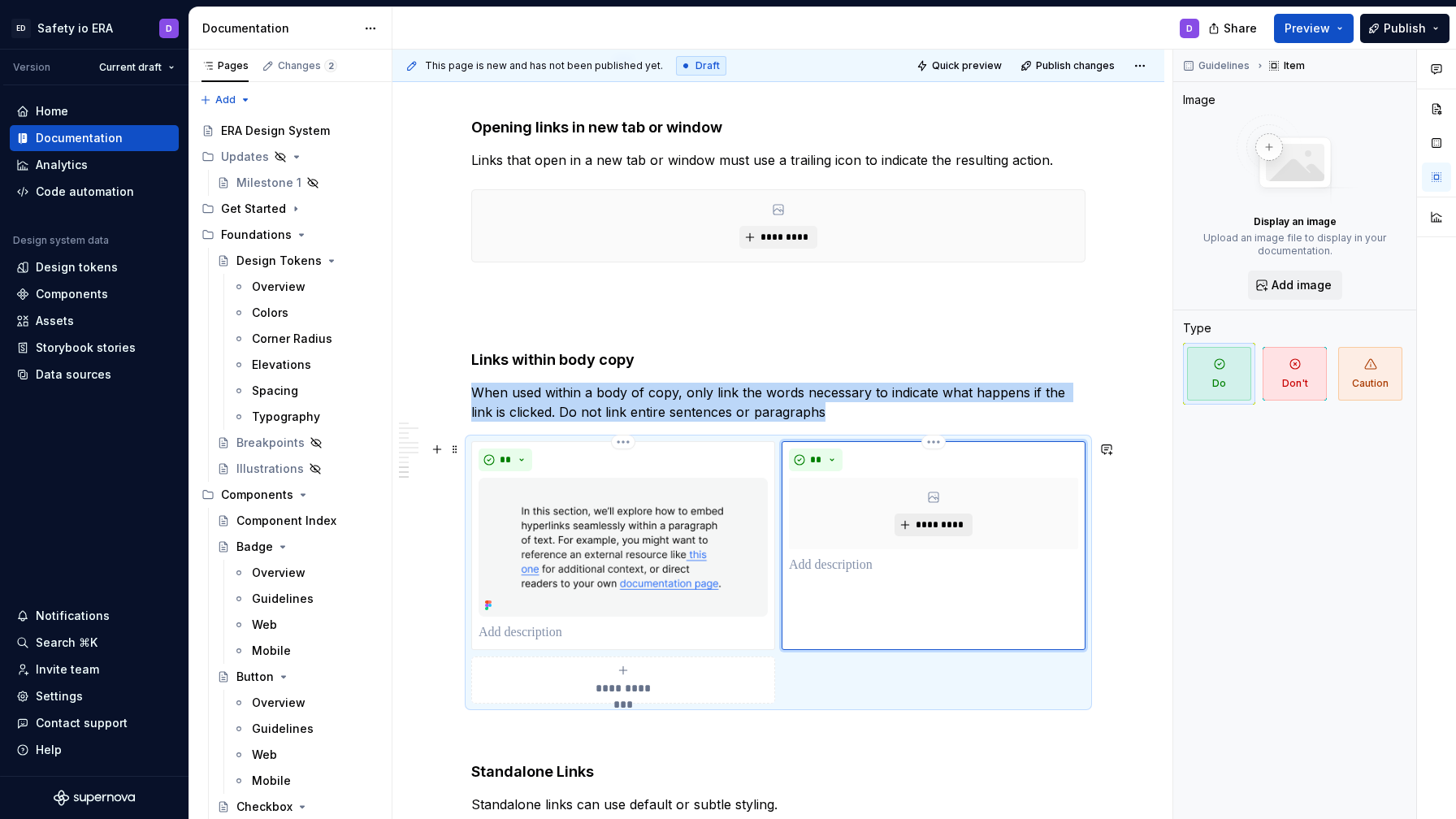
click at [930, 523] on span "*********" at bounding box center [939, 525] width 49 height 13
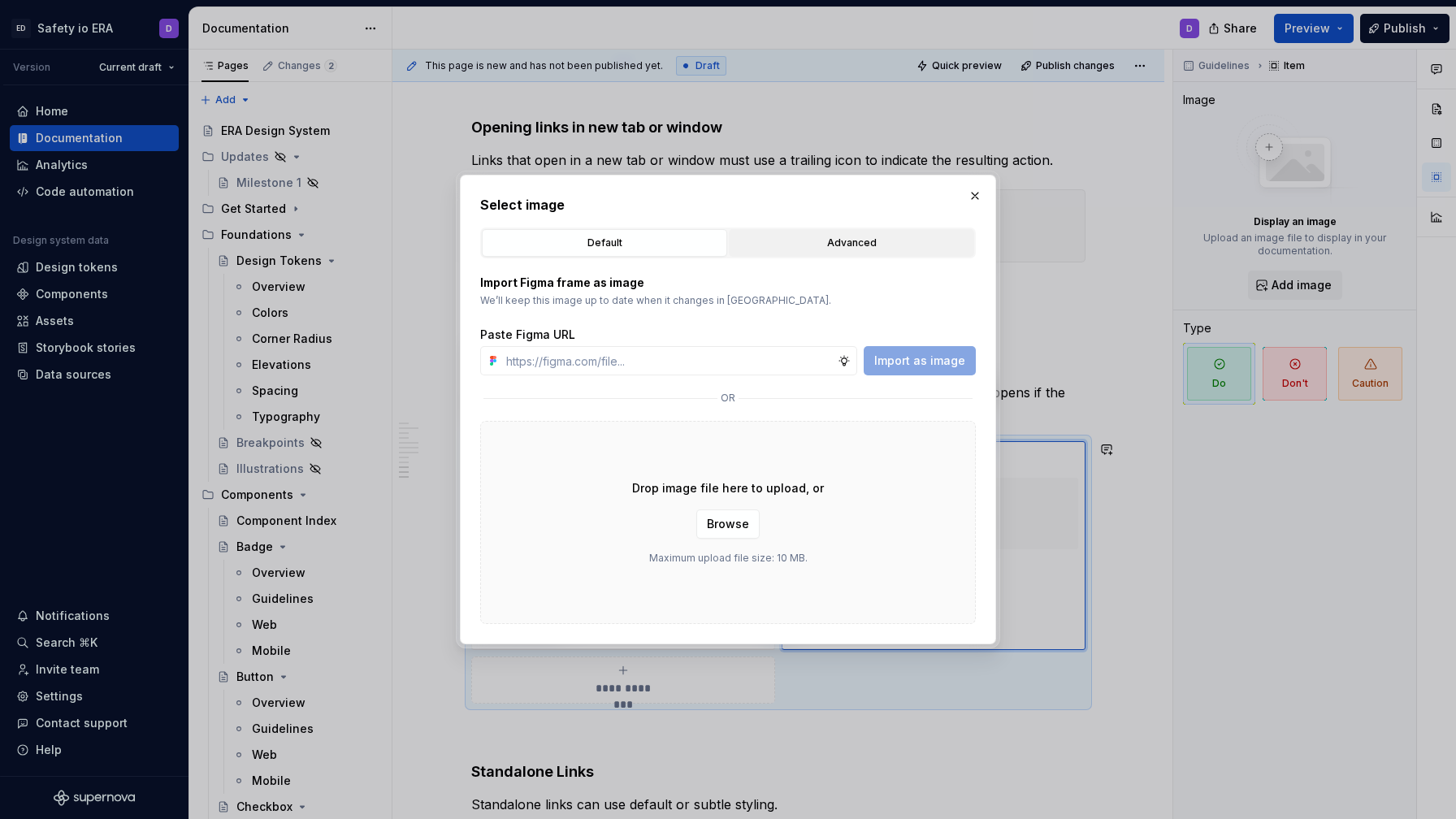
click at [832, 243] on div "Advanced" at bounding box center [851, 243] width 234 height 16
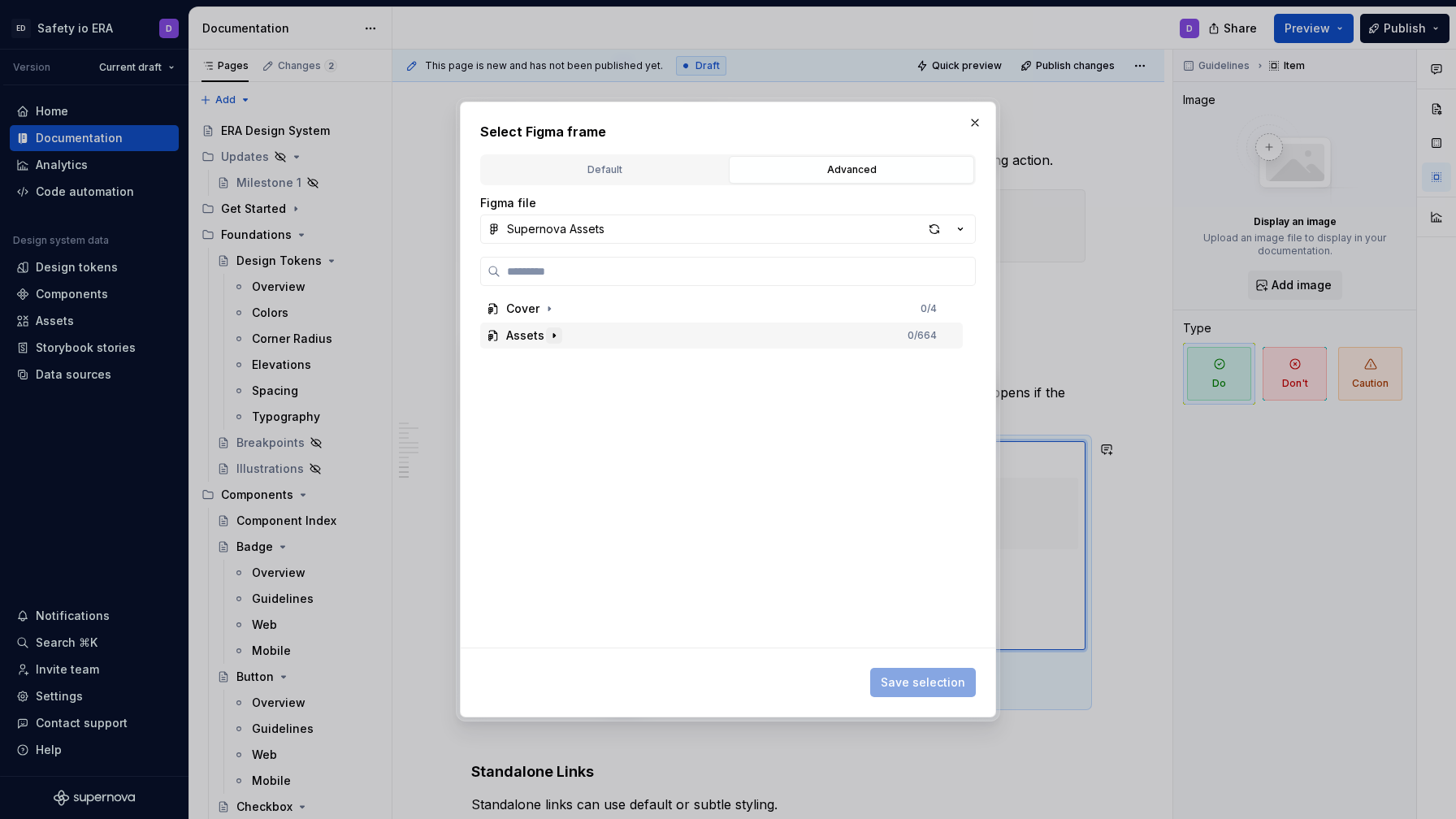
click at [552, 332] on icon "button" at bounding box center [554, 336] width 13 height 13
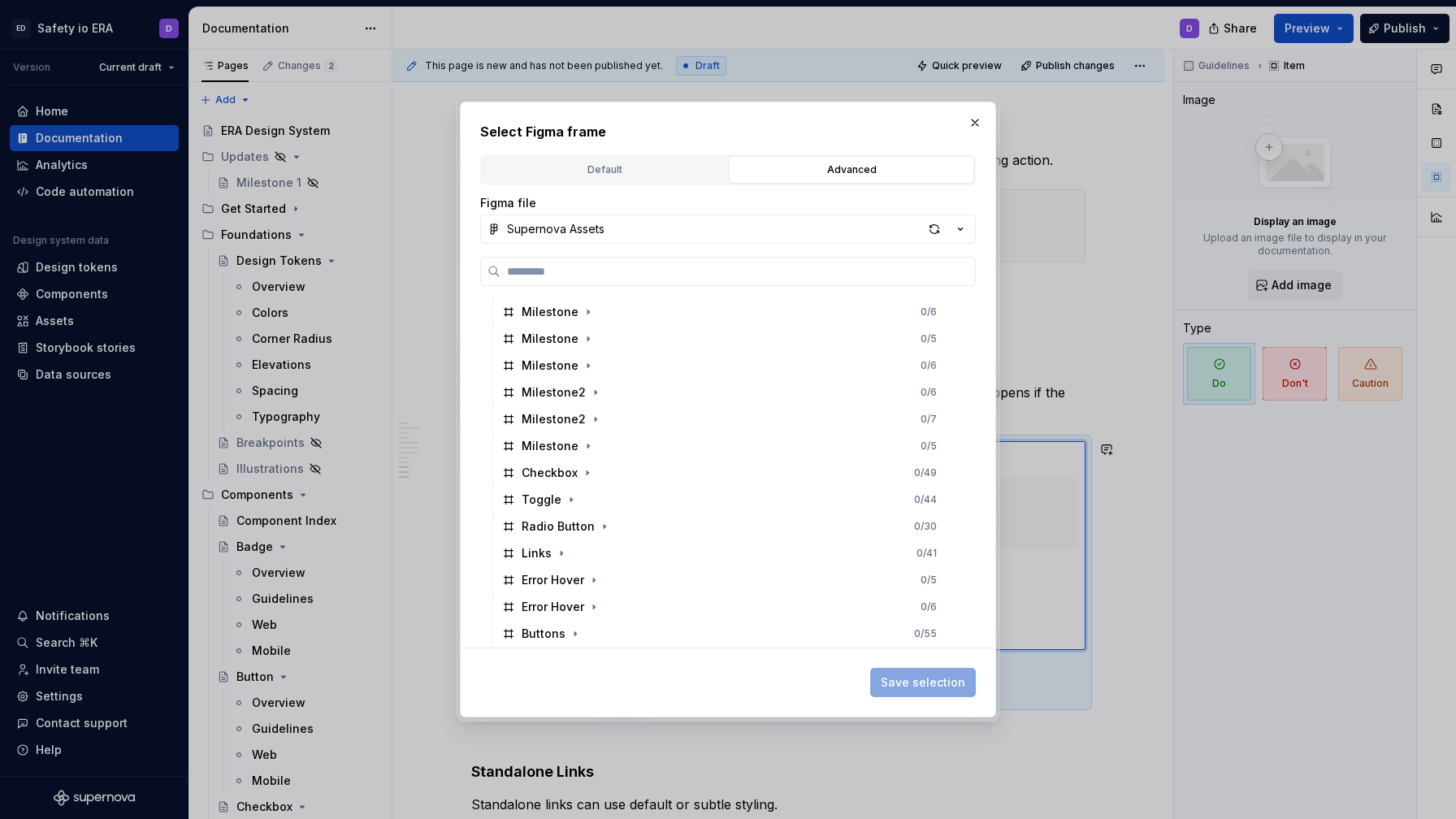
scroll to position [326, 0]
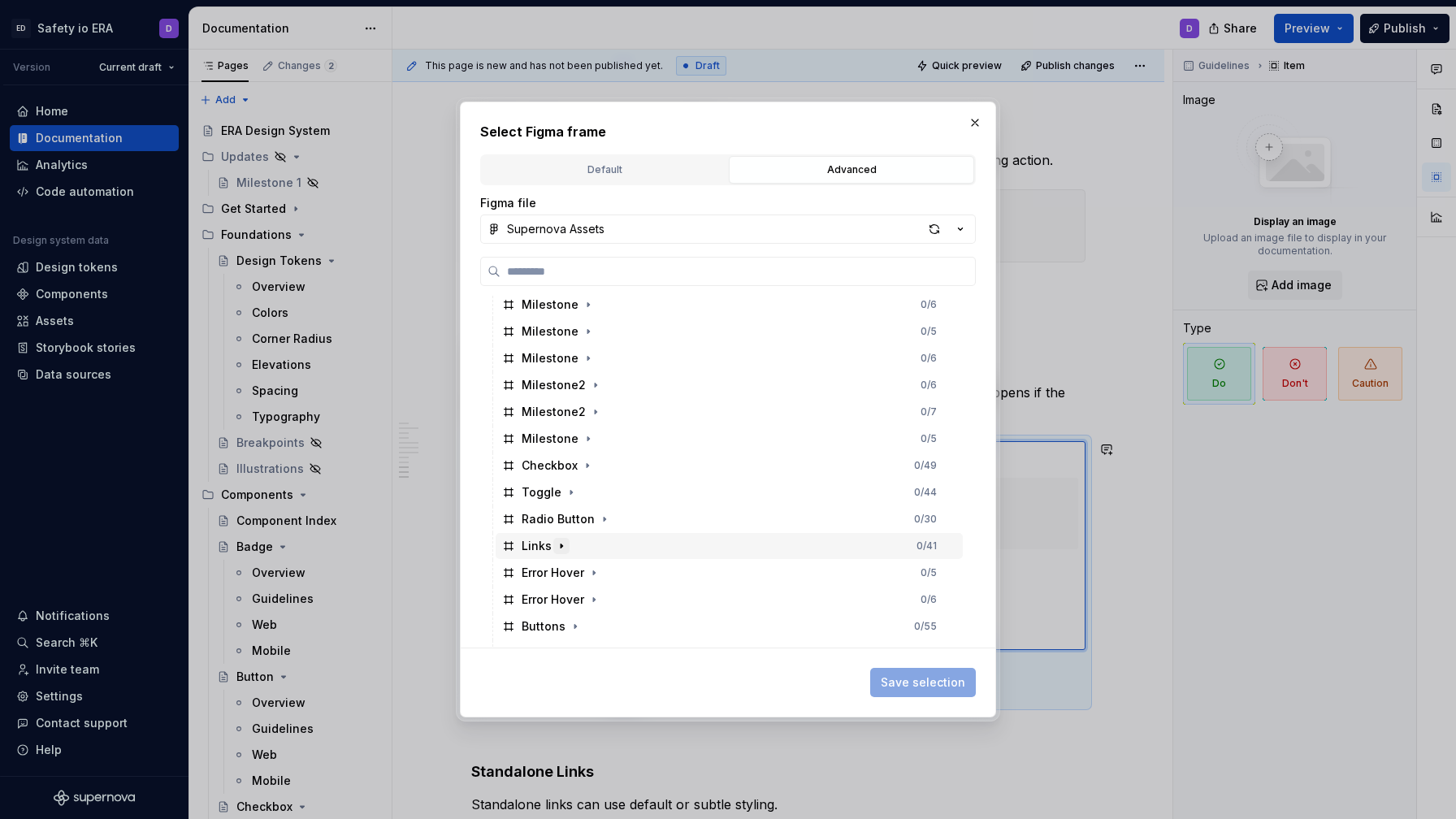
click at [557, 543] on icon "button" at bounding box center [561, 546] width 13 height 13
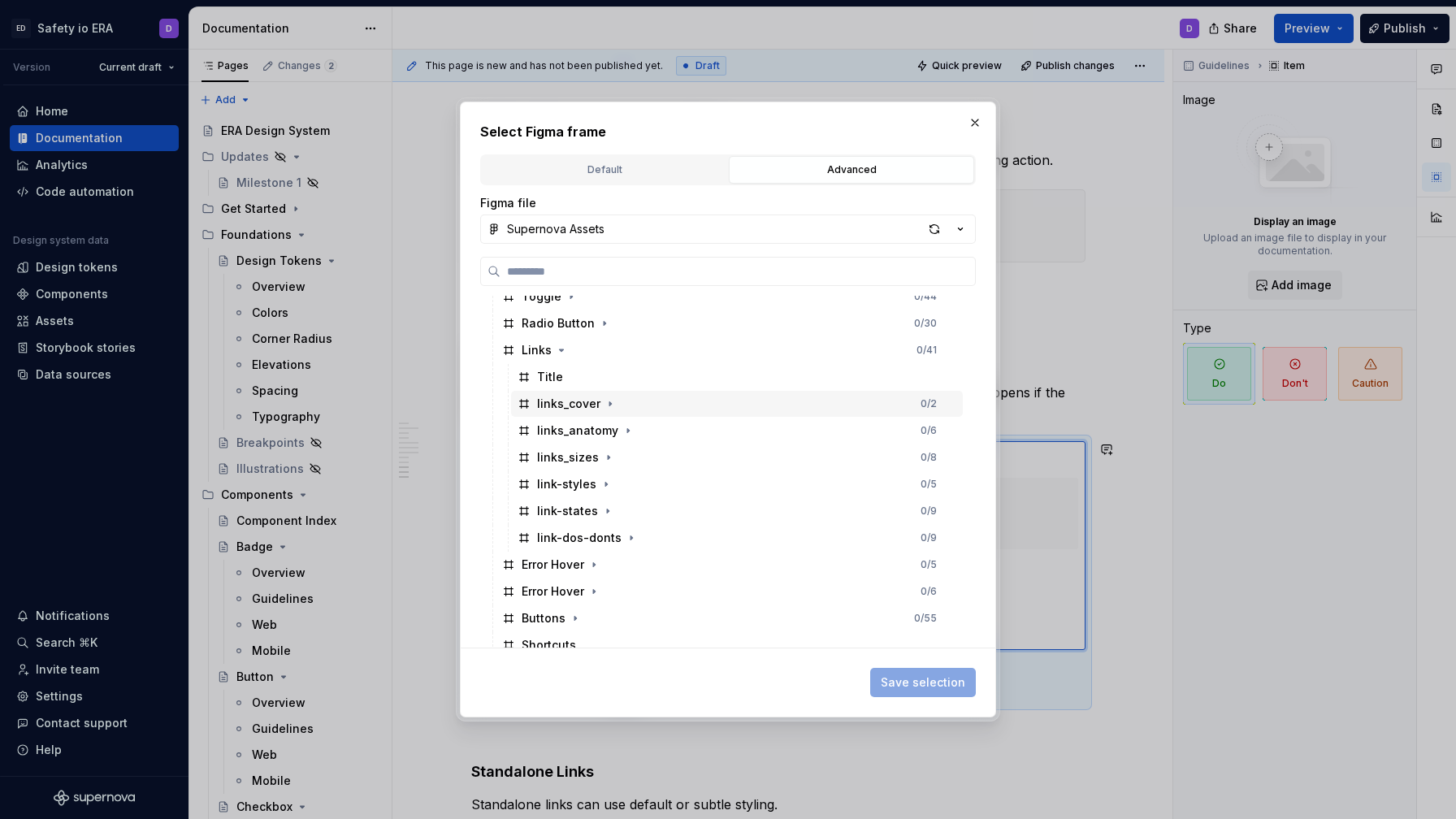
scroll to position [530, 0]
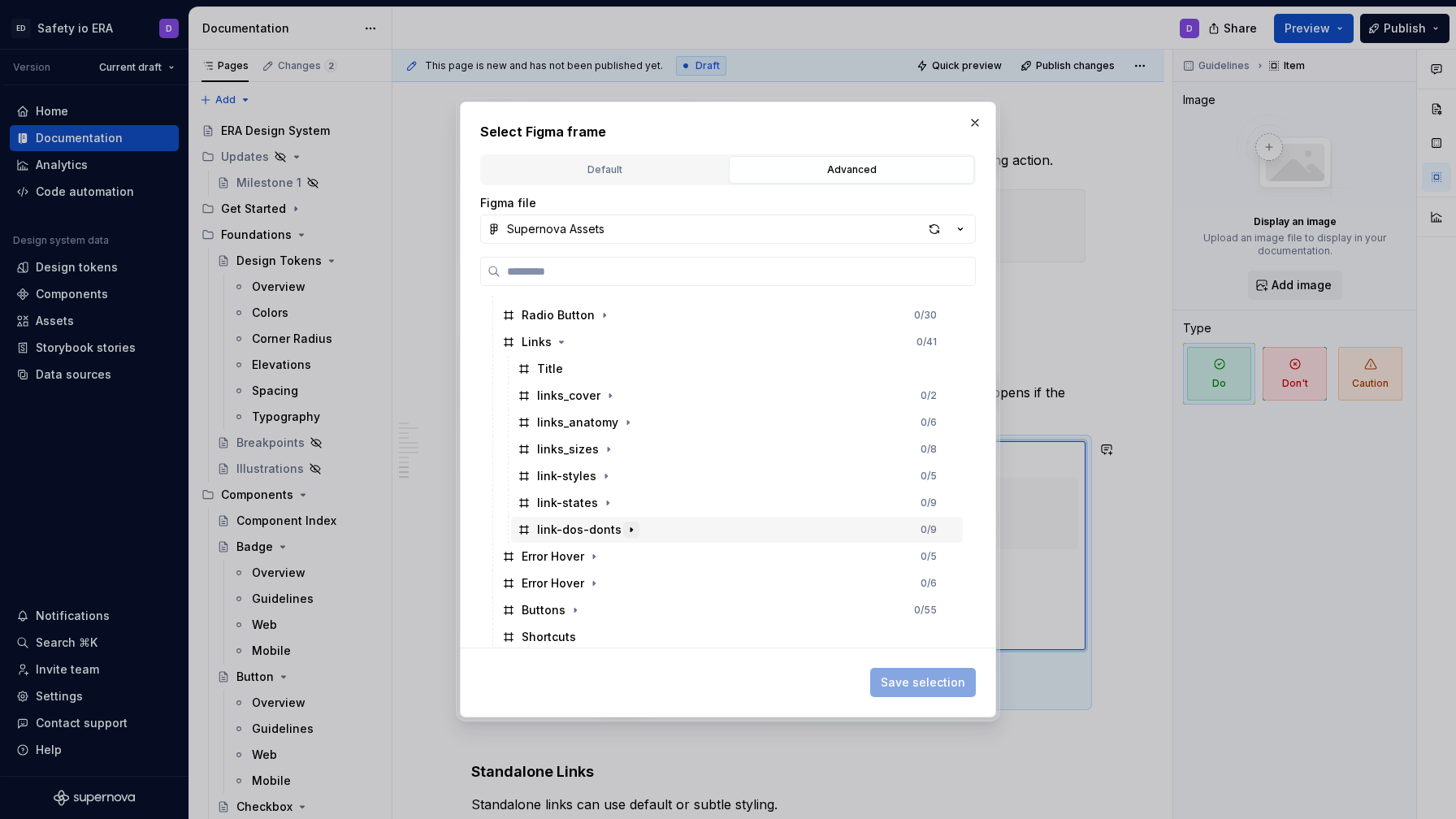
click at [628, 524] on icon "button" at bounding box center [631, 529] width 13 height 13
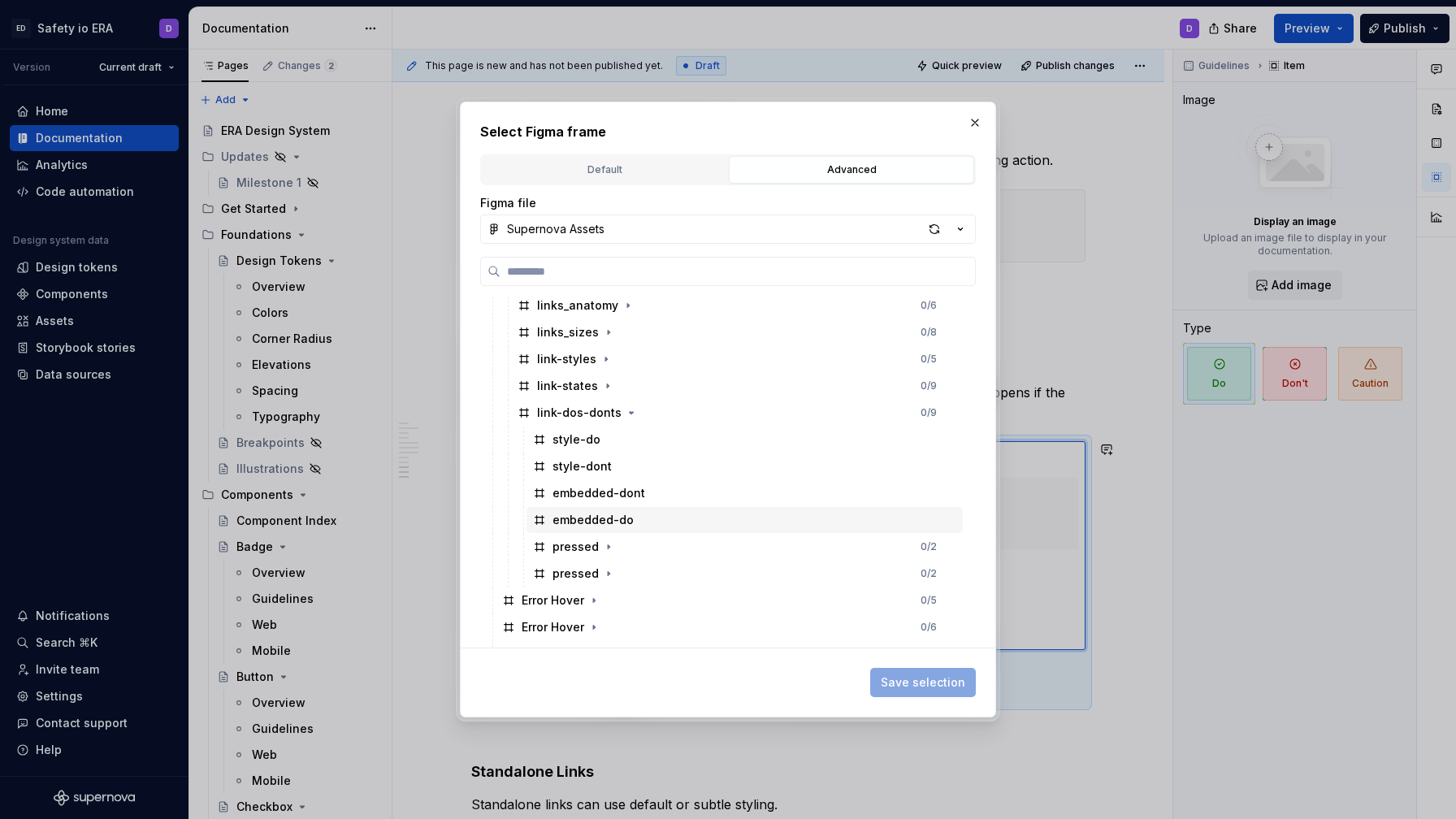
scroll to position [650, 0]
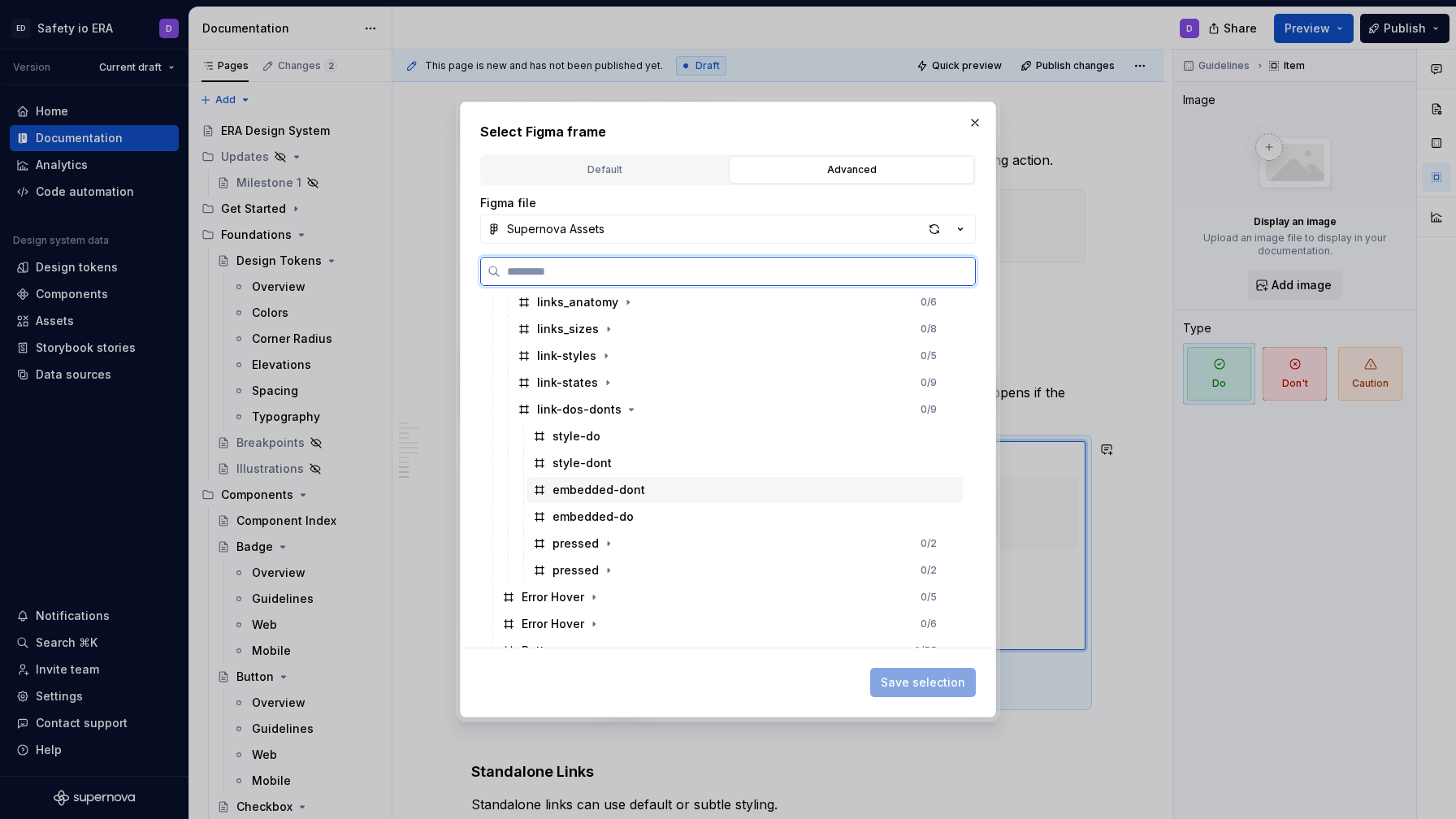
click at [635, 492] on div "embedded-dont" at bounding box center [599, 490] width 92 height 16
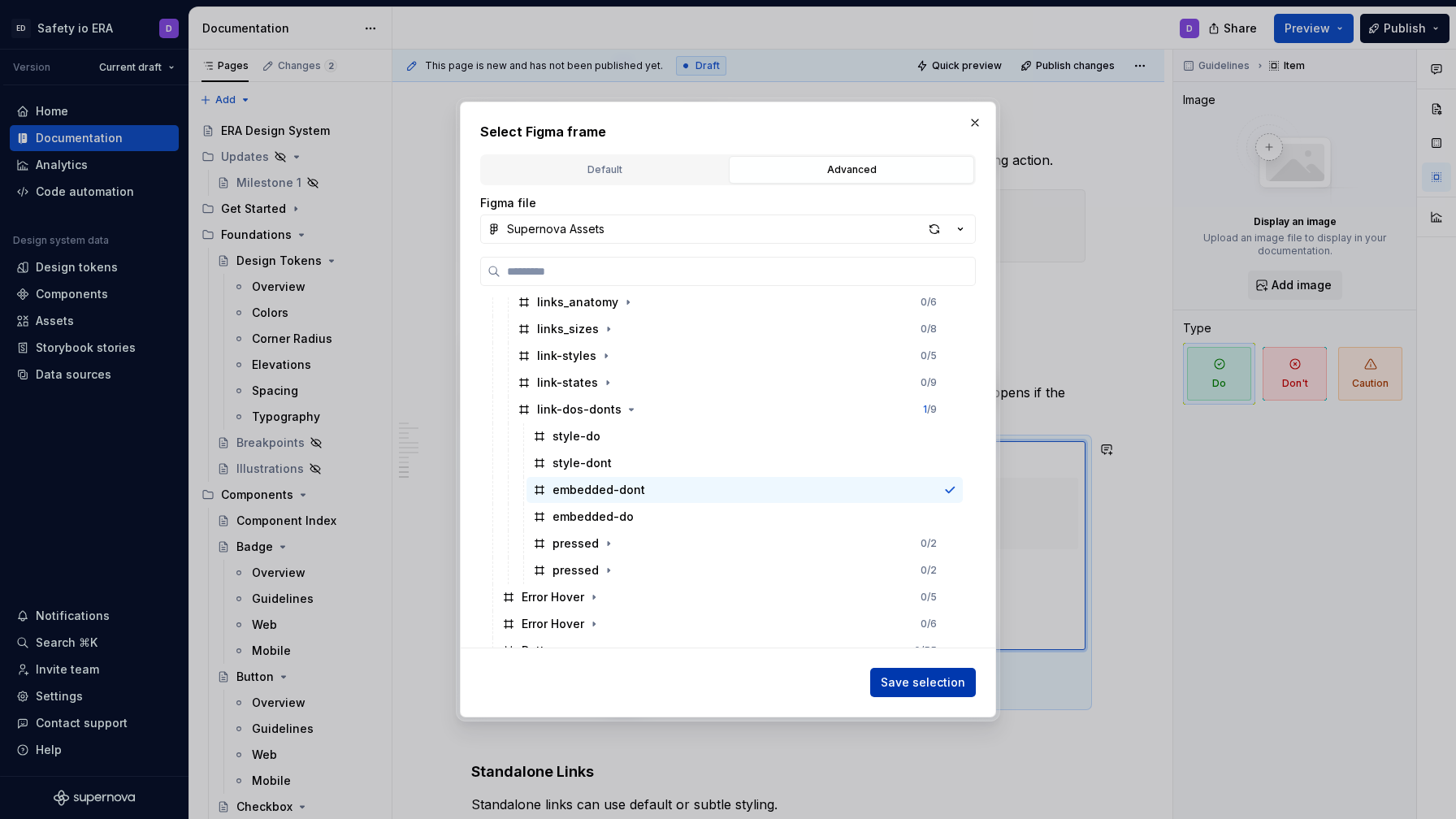
click at [907, 686] on span "Save selection" at bounding box center [923, 682] width 85 height 16
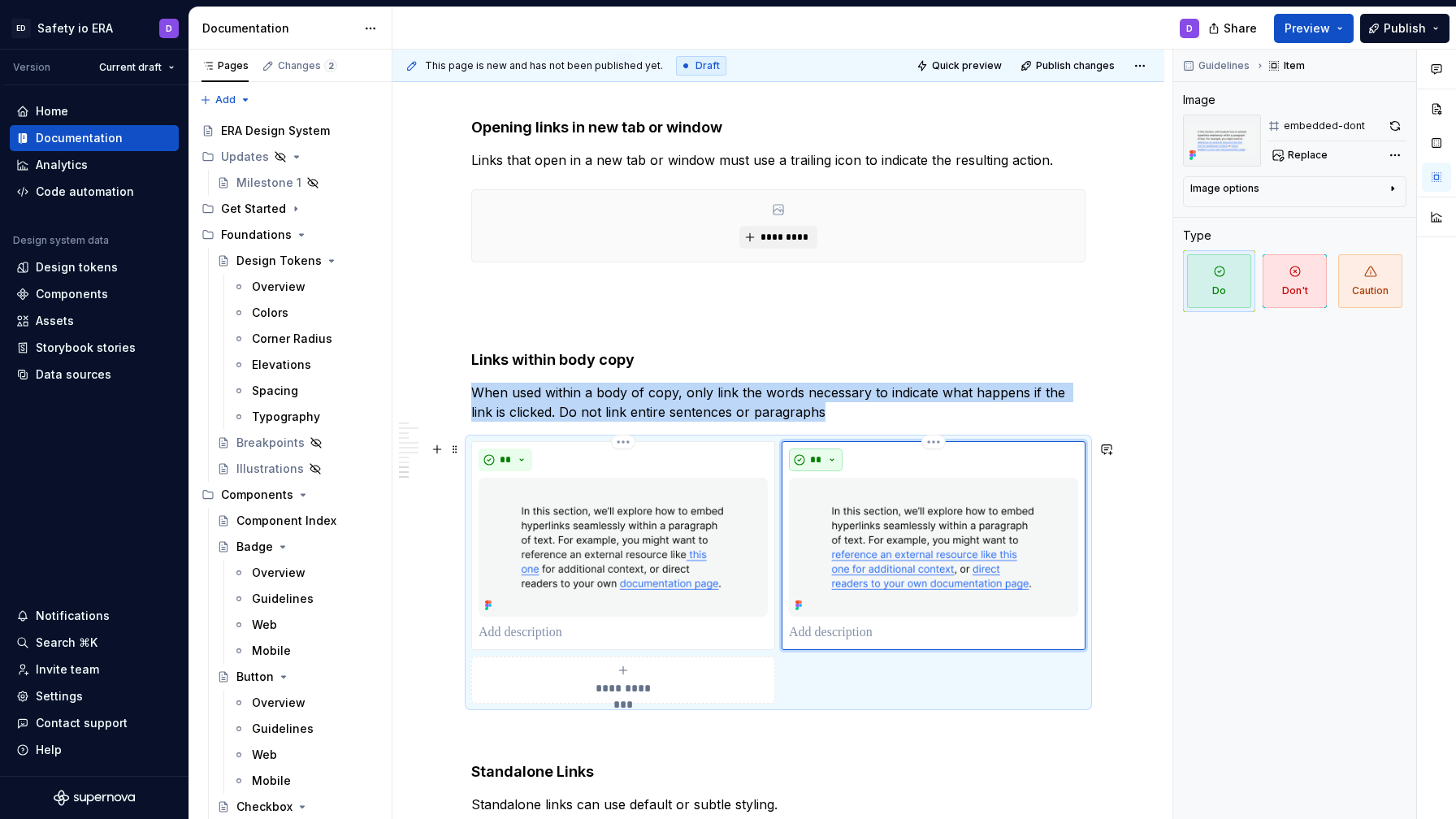
click at [820, 457] on span "**" at bounding box center [815, 460] width 13 height 13
click at [839, 512] on span "Don't" at bounding box center [865, 518] width 138 height 26
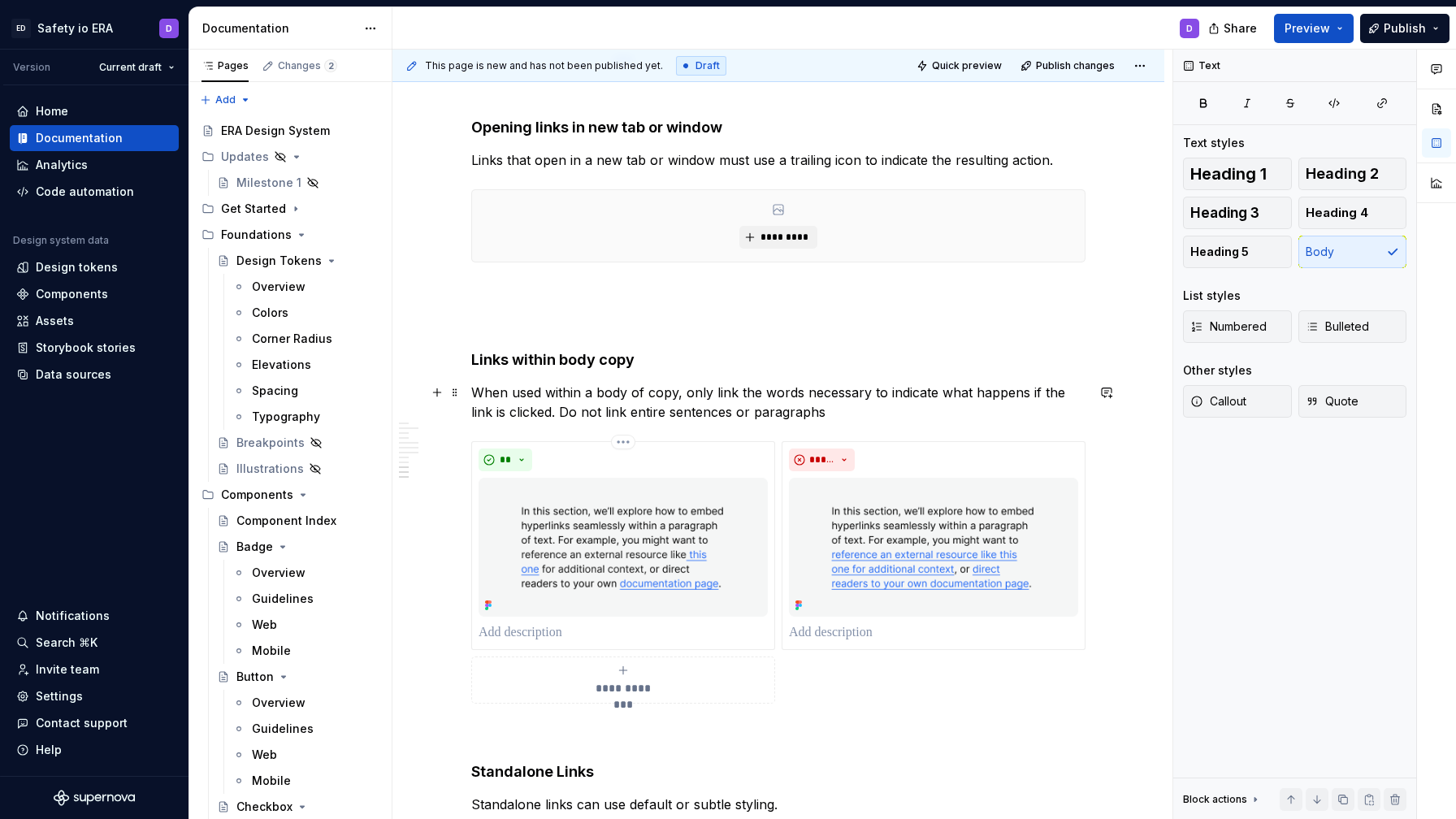
click at [884, 395] on p "When used within a body of copy, only link the words necessary to indicate what…" at bounding box center [778, 402] width 614 height 39
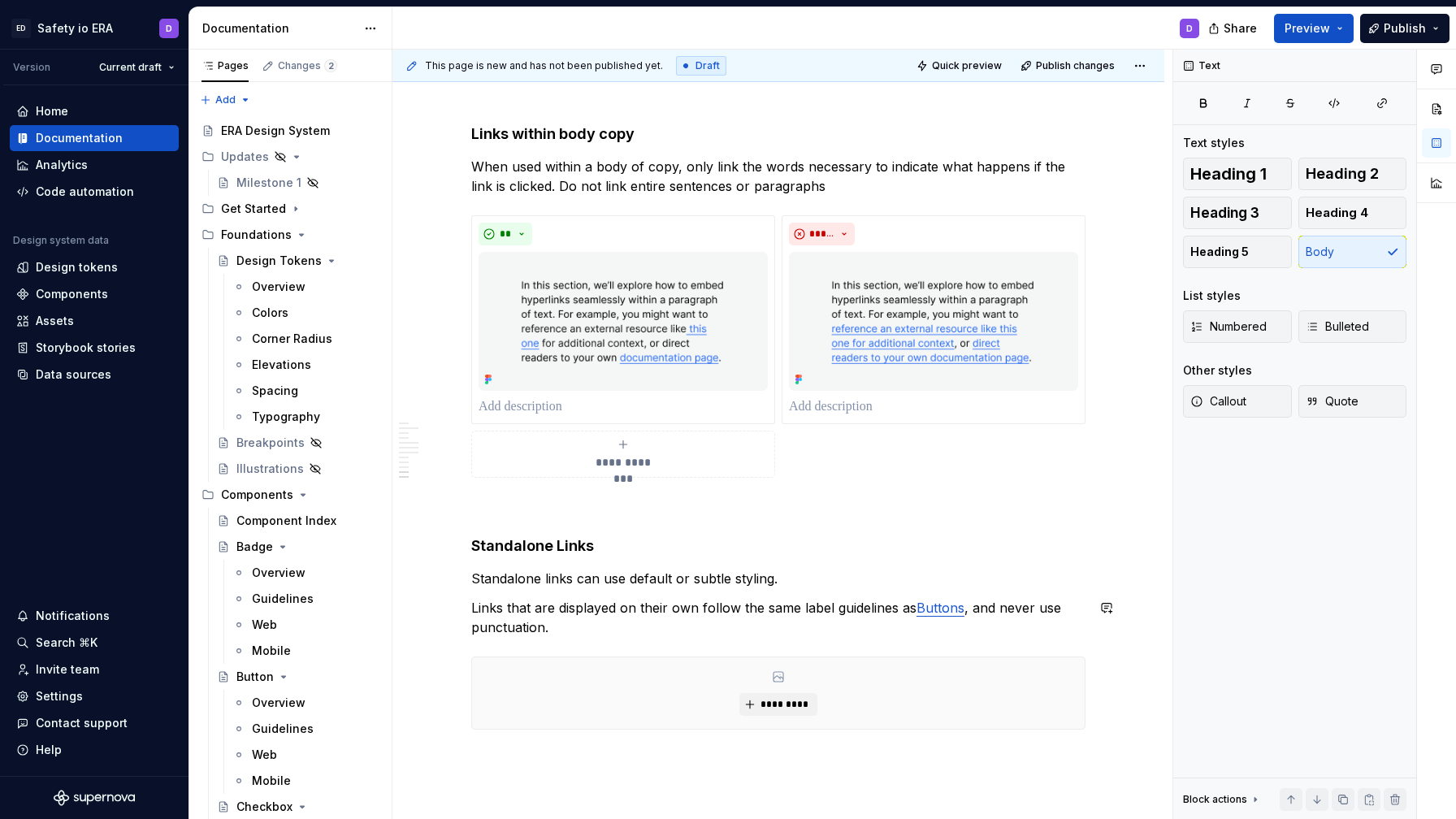
scroll to position [2639, 0]
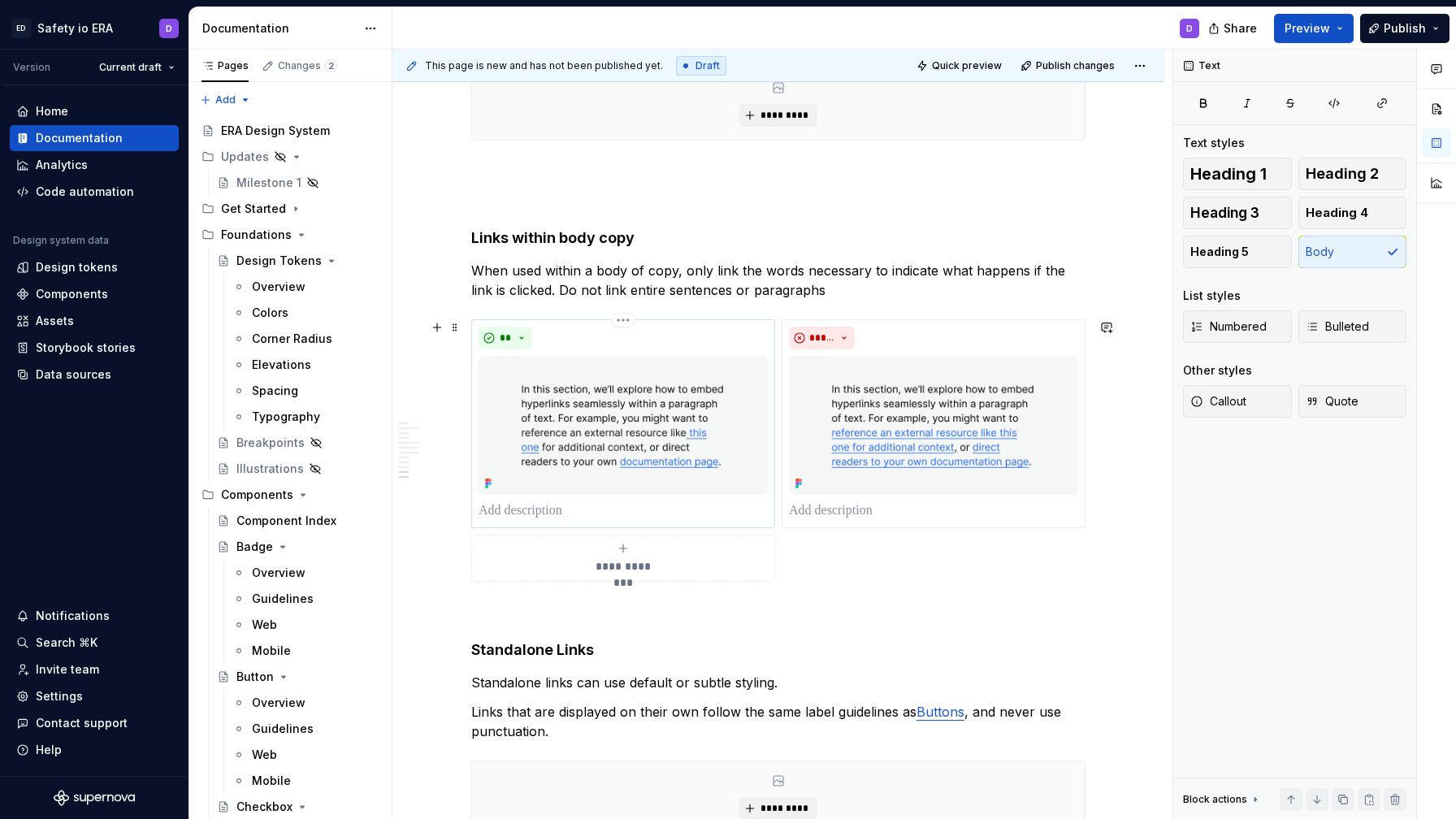
click at [553, 512] on p at bounding box center [623, 511] width 290 height 19
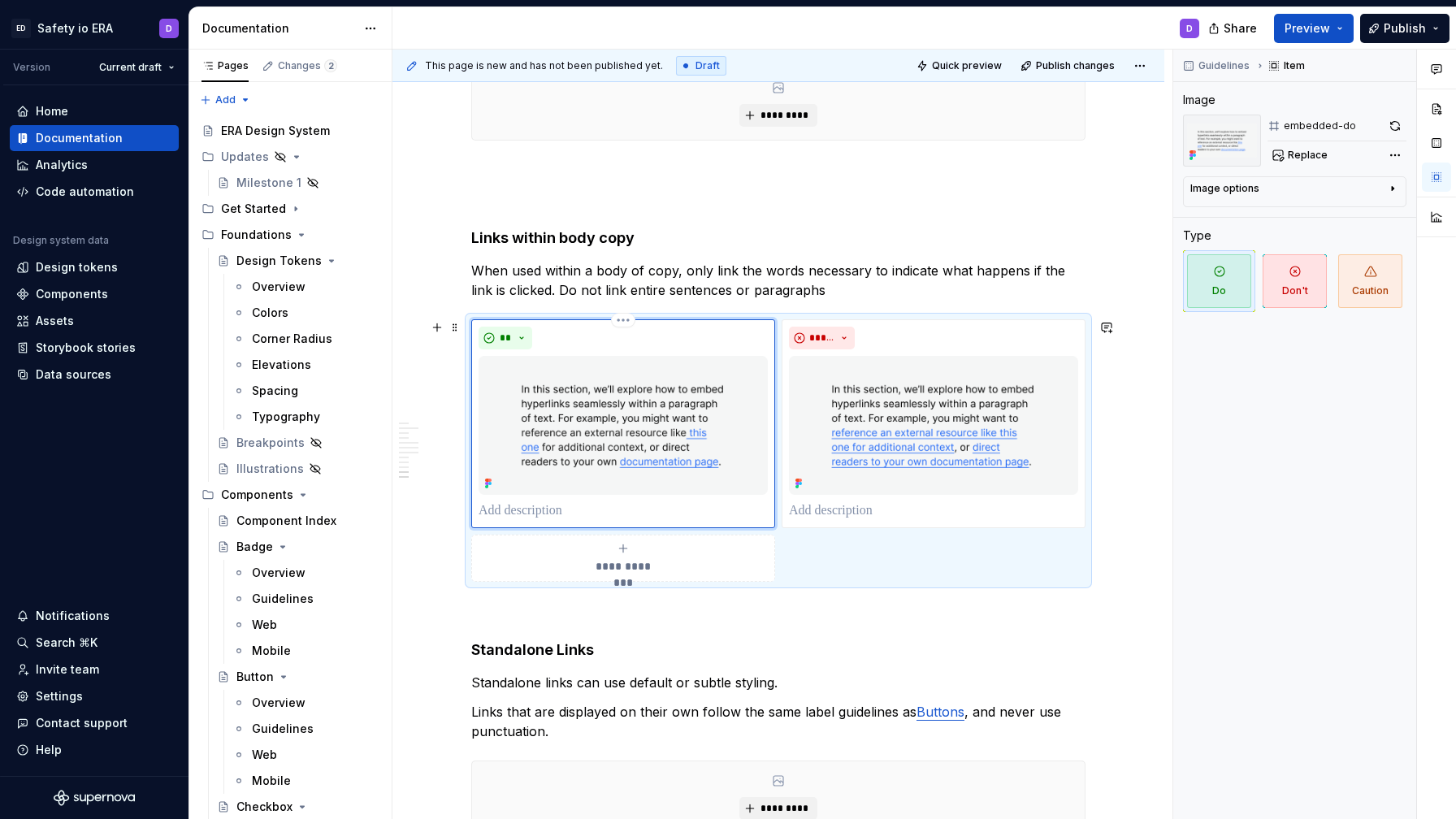
type textarea "*"
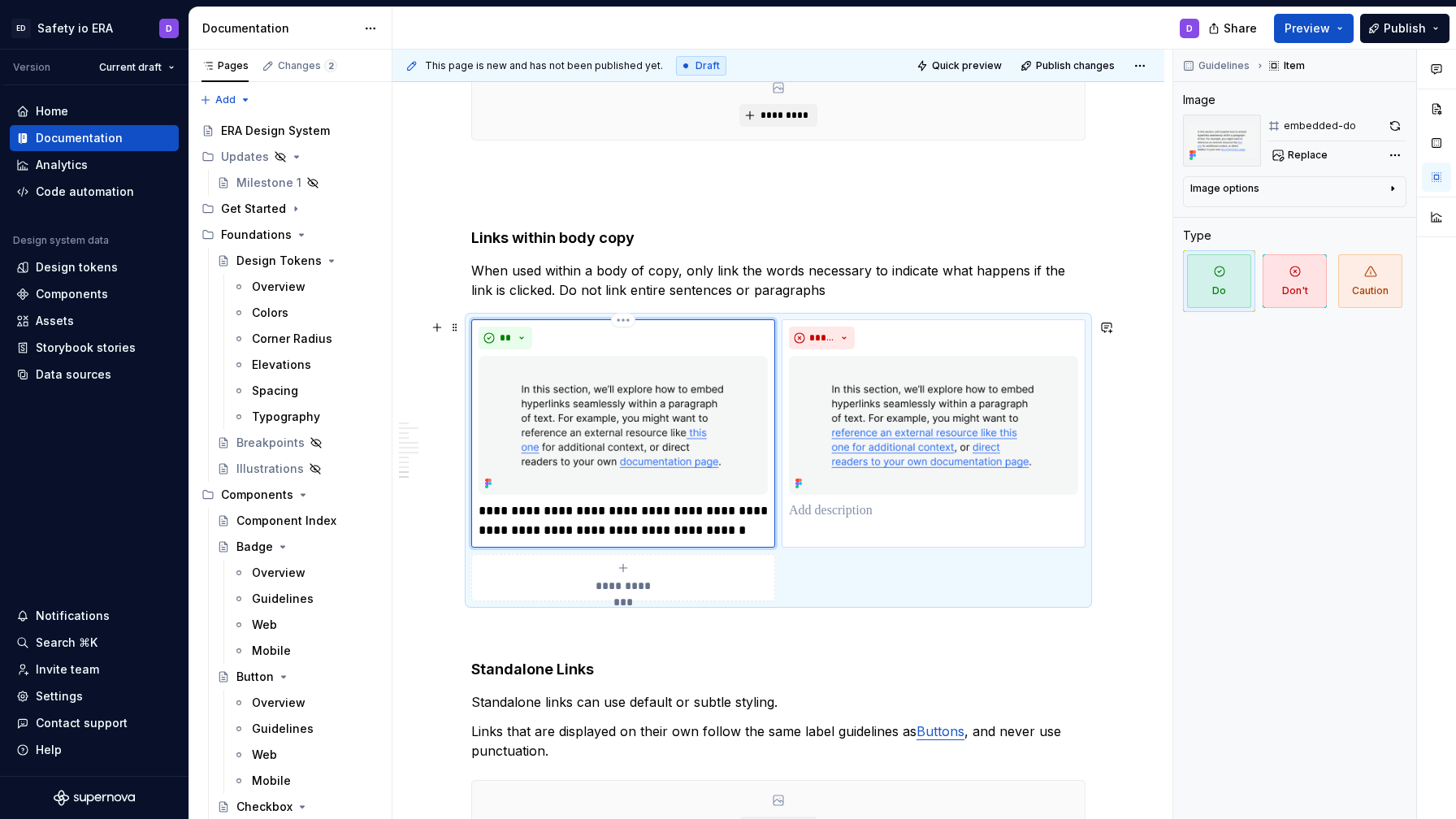
click at [868, 533] on div "*****" at bounding box center [933, 433] width 304 height 228
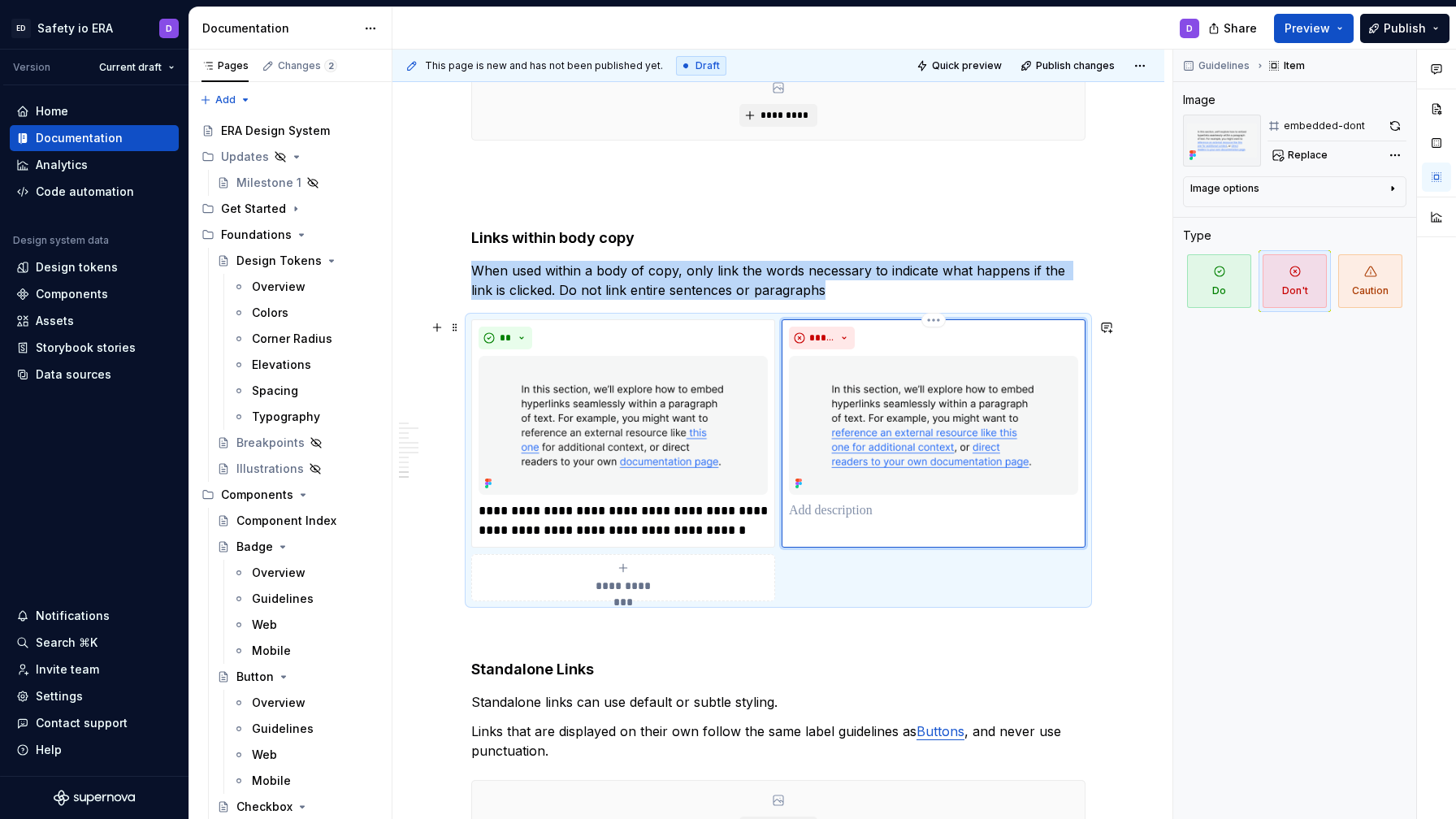
click at [864, 510] on p at bounding box center [933, 511] width 290 height 19
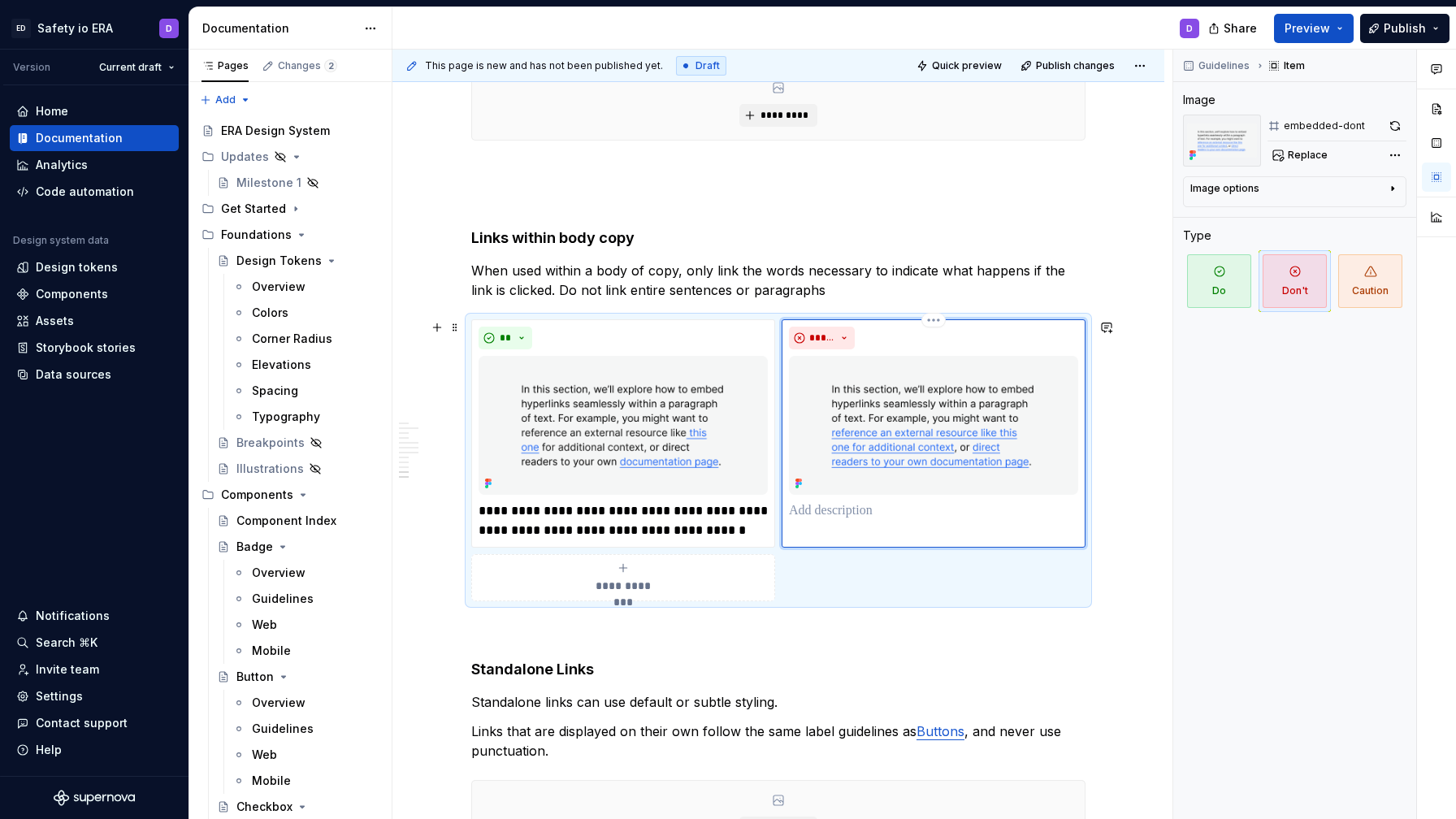
type textarea "*"
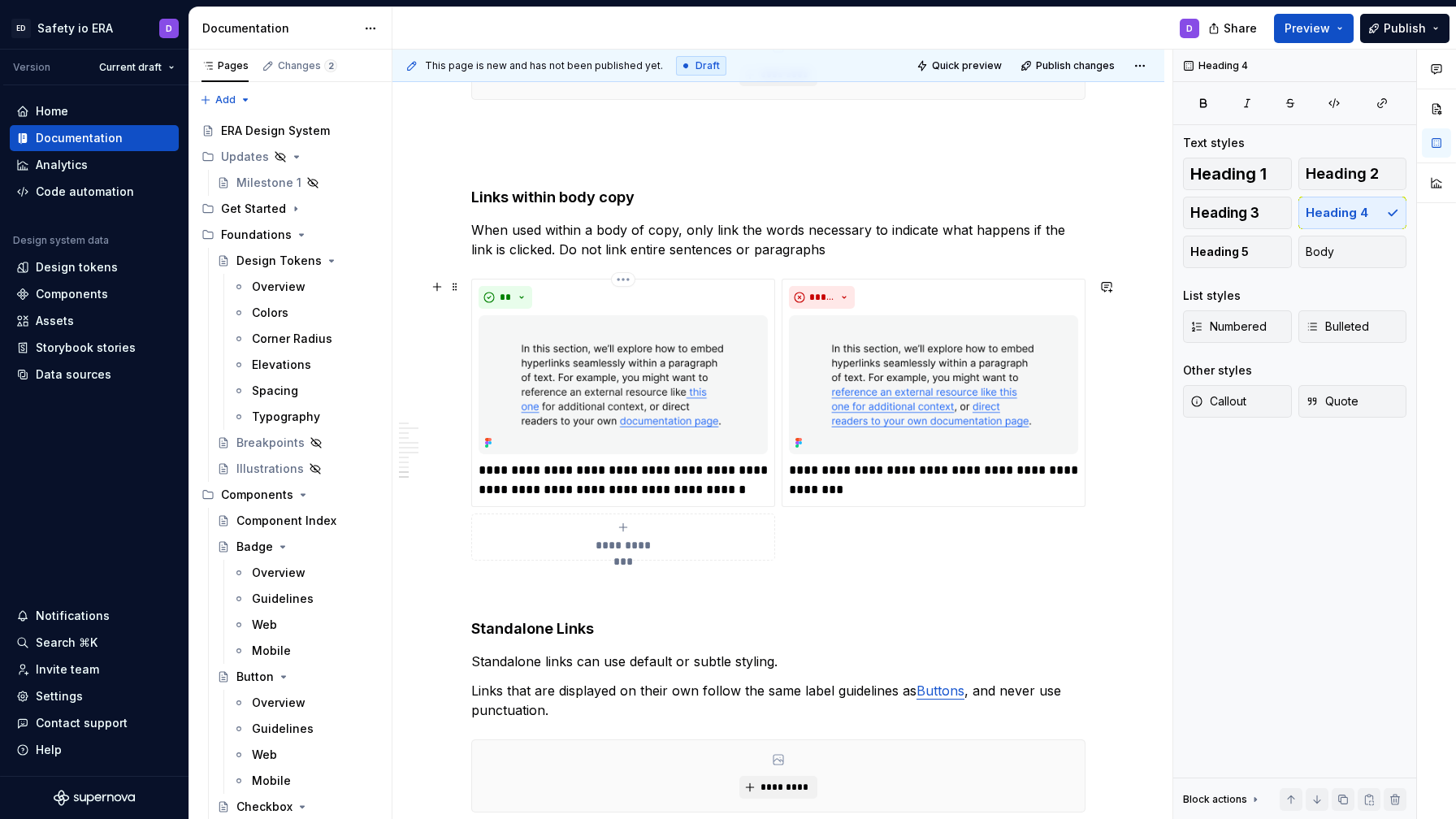
scroll to position [2675, 0]
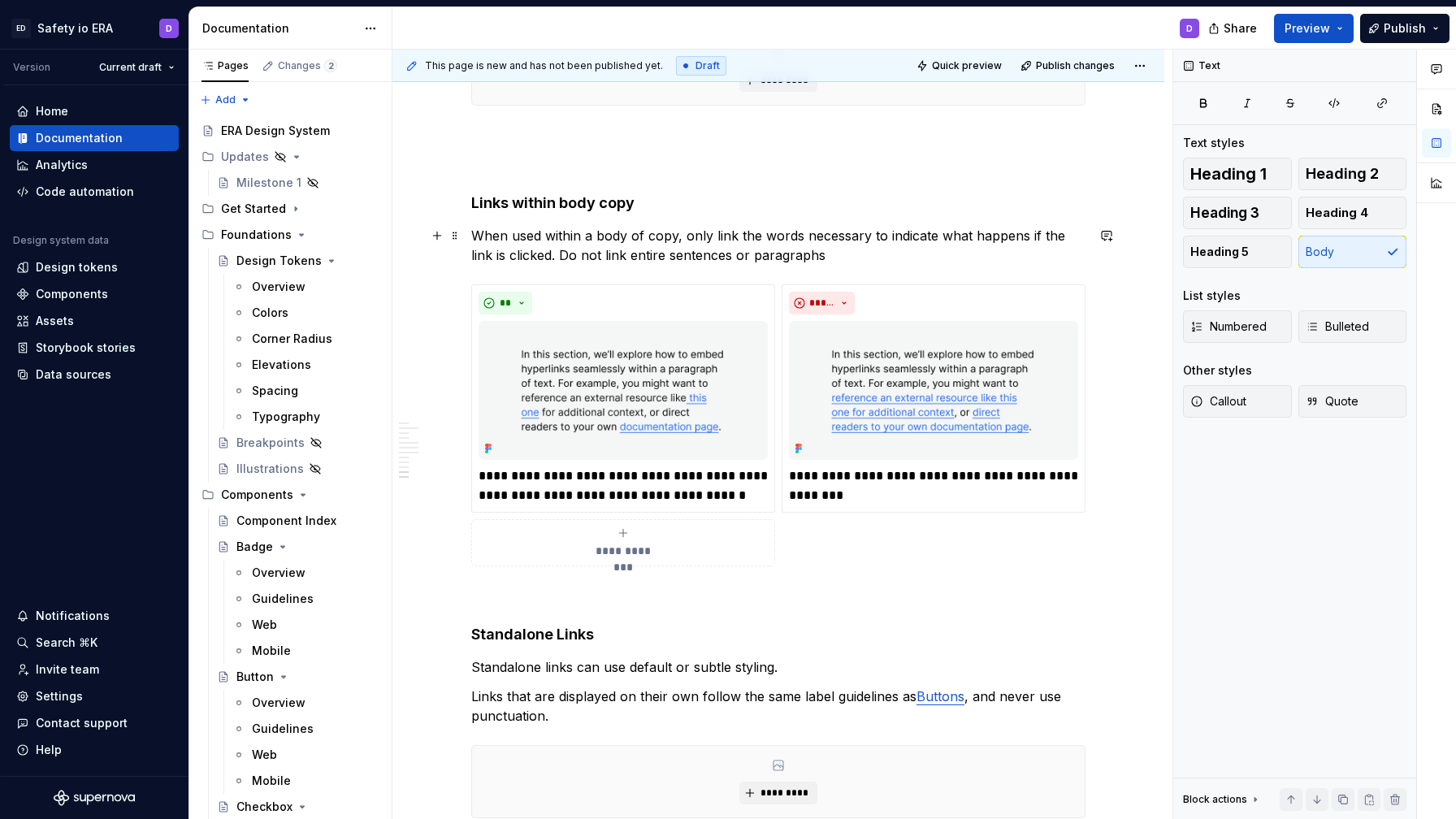
click at [652, 238] on p "When used within a body of copy, only link the words necessary to indicate what…" at bounding box center [778, 246] width 614 height 39
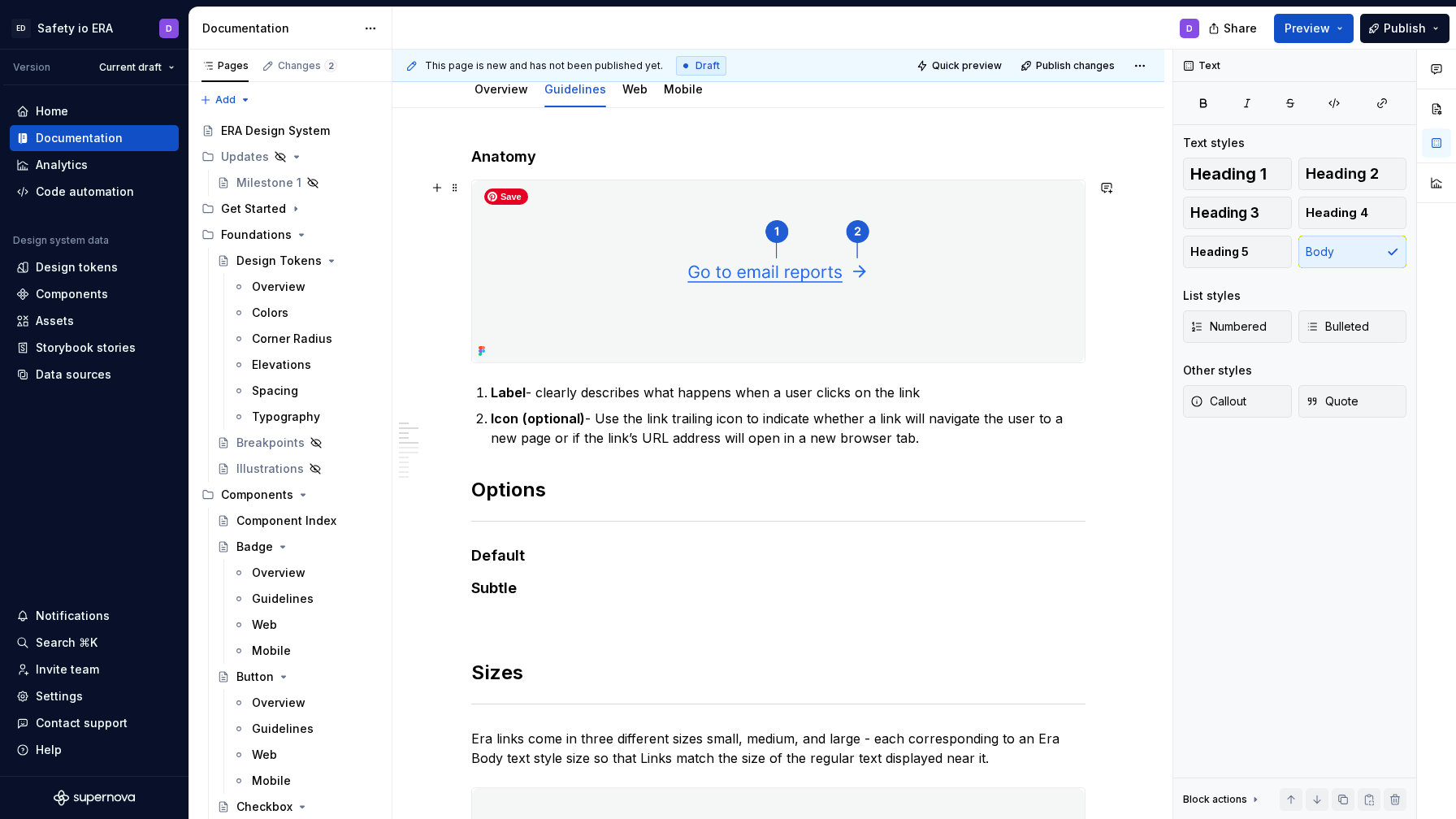
scroll to position [0, 0]
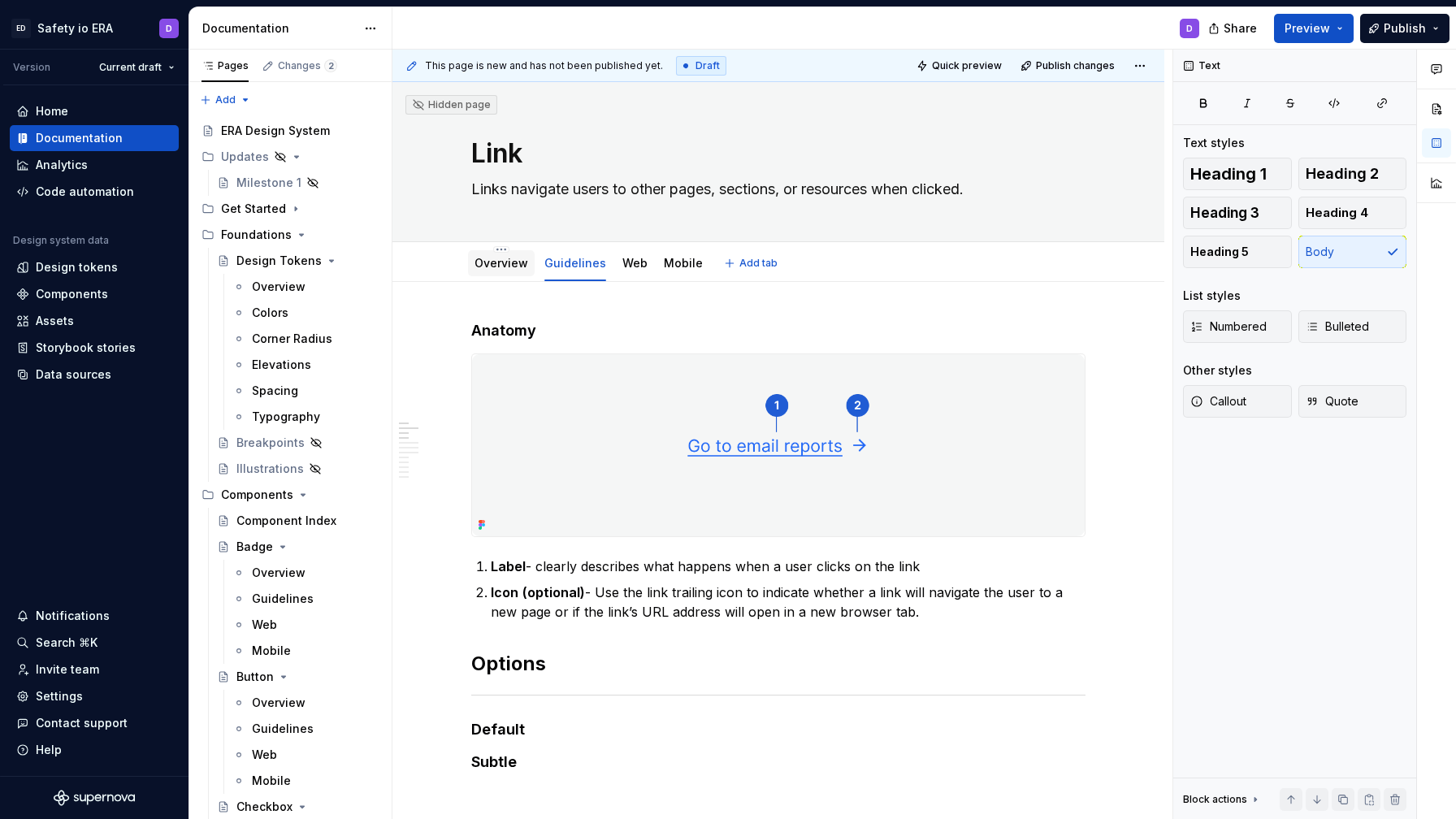
click at [497, 255] on div "Overview" at bounding box center [501, 263] width 54 height 19
click at [507, 258] on link "Overview" at bounding box center [501, 263] width 54 height 14
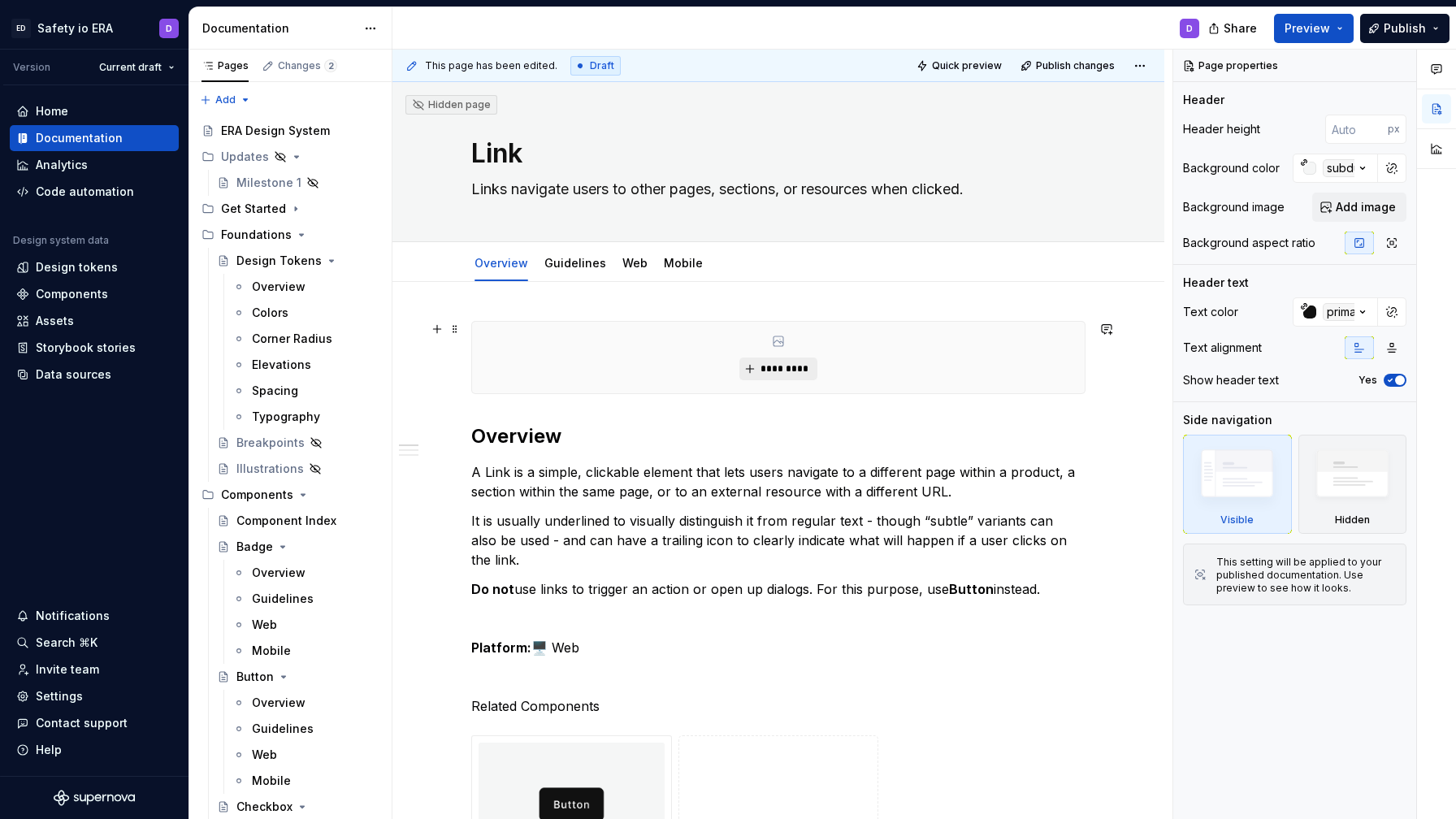
click at [793, 371] on span "*********" at bounding box center [784, 369] width 49 height 13
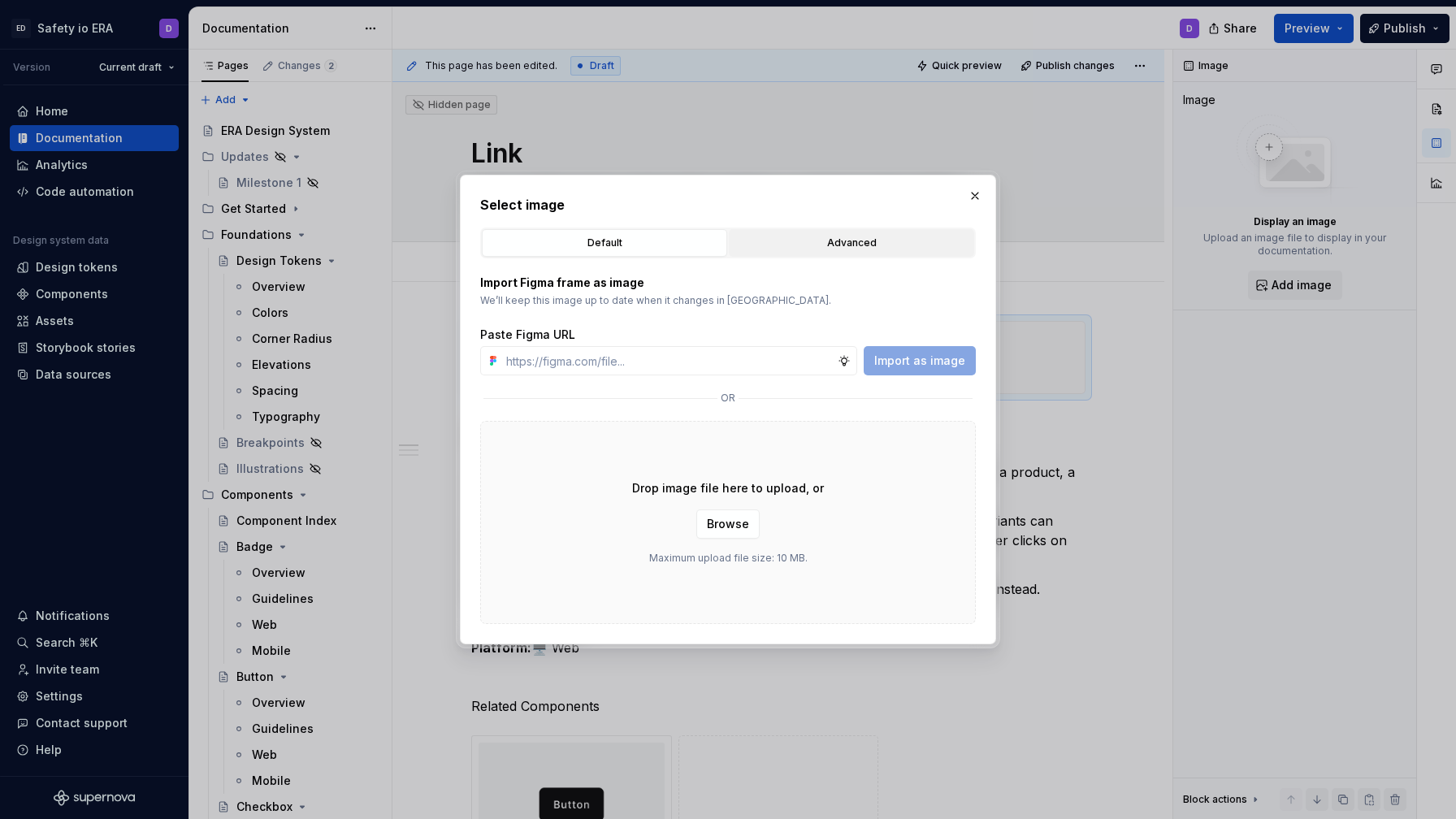
click at [791, 232] on button "Advanced" at bounding box center [851, 242] width 246 height 27
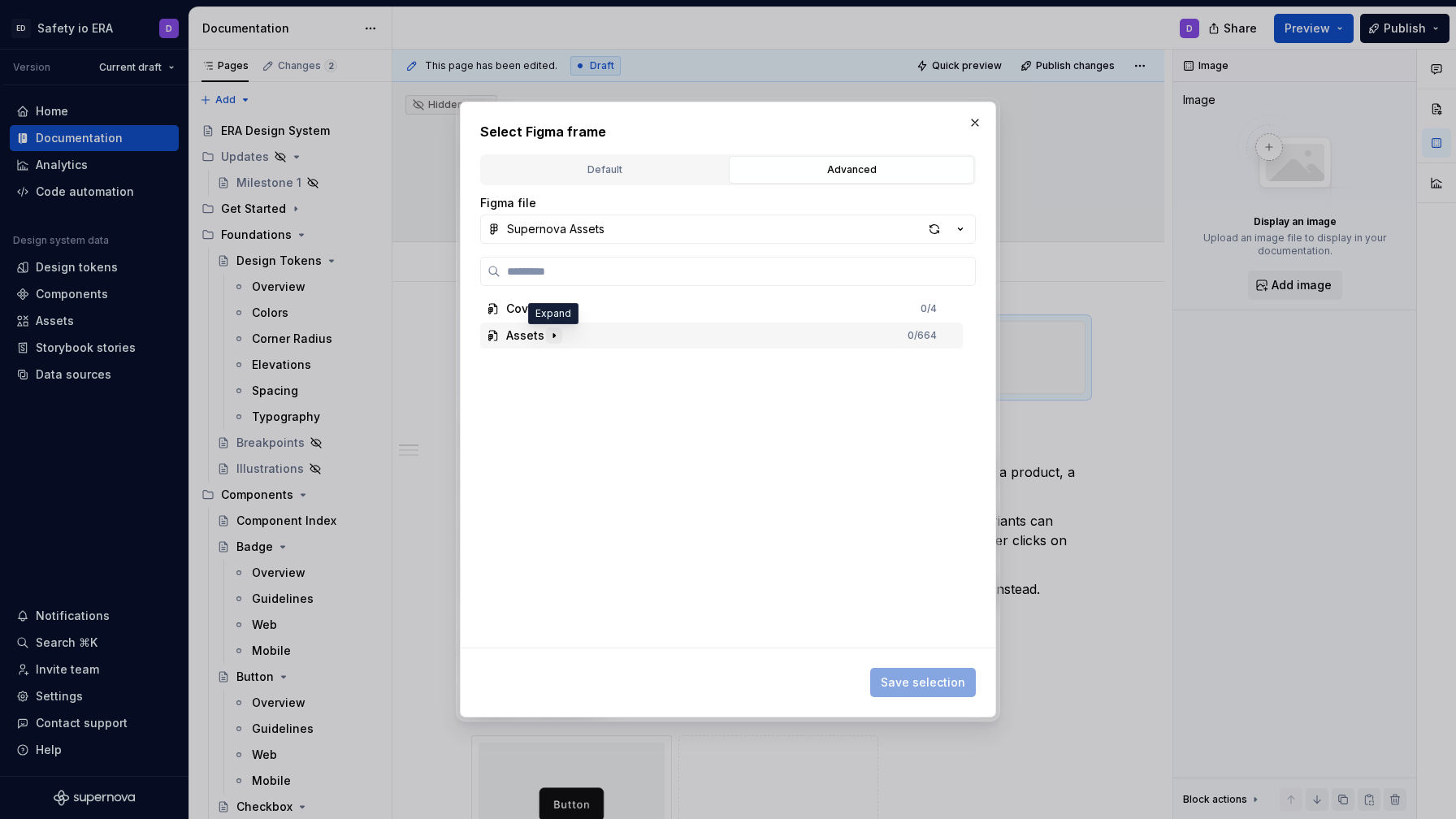
click at [554, 336] on icon "button" at bounding box center [555, 335] width 2 height 4
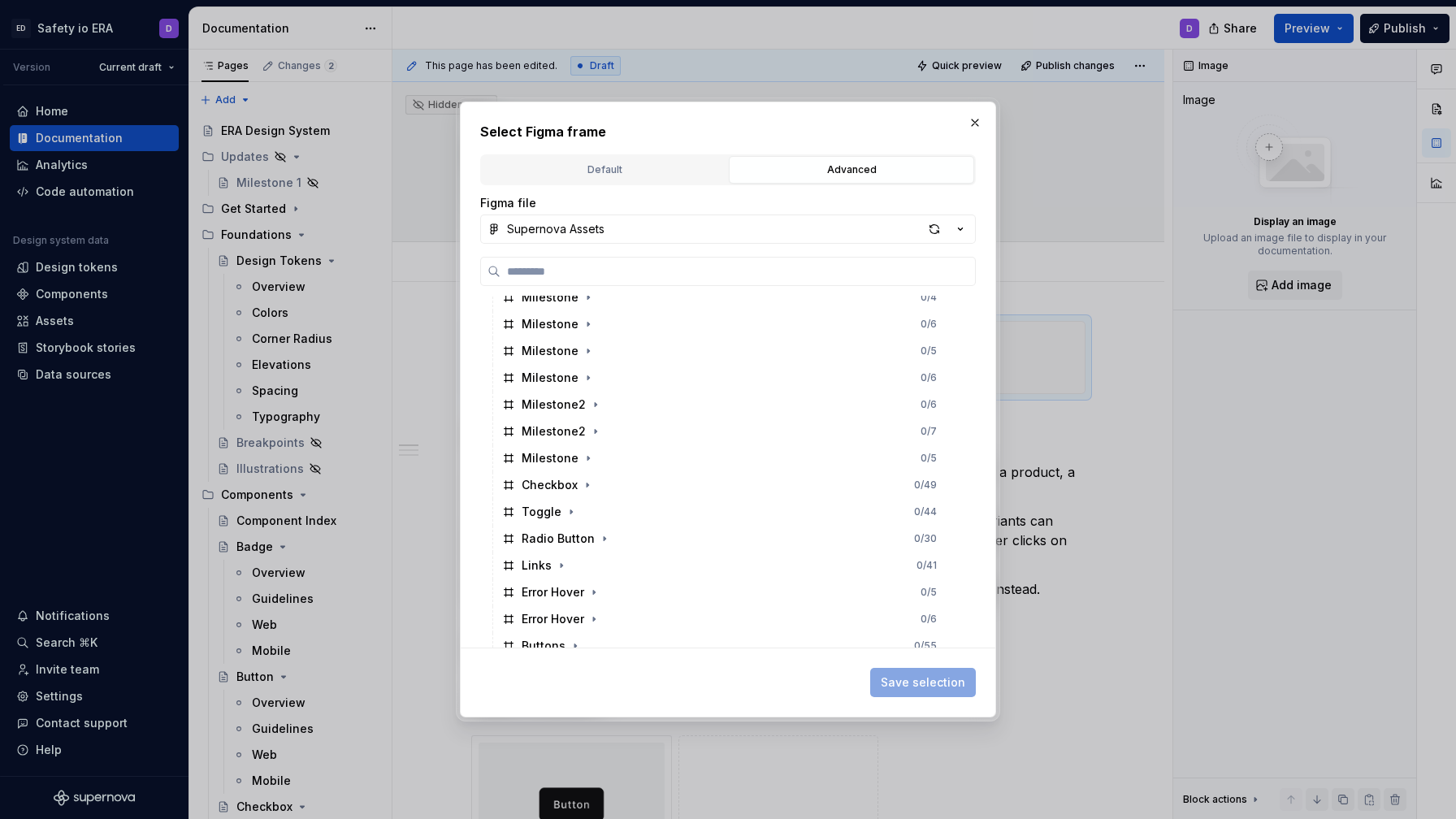
scroll to position [322, 0]
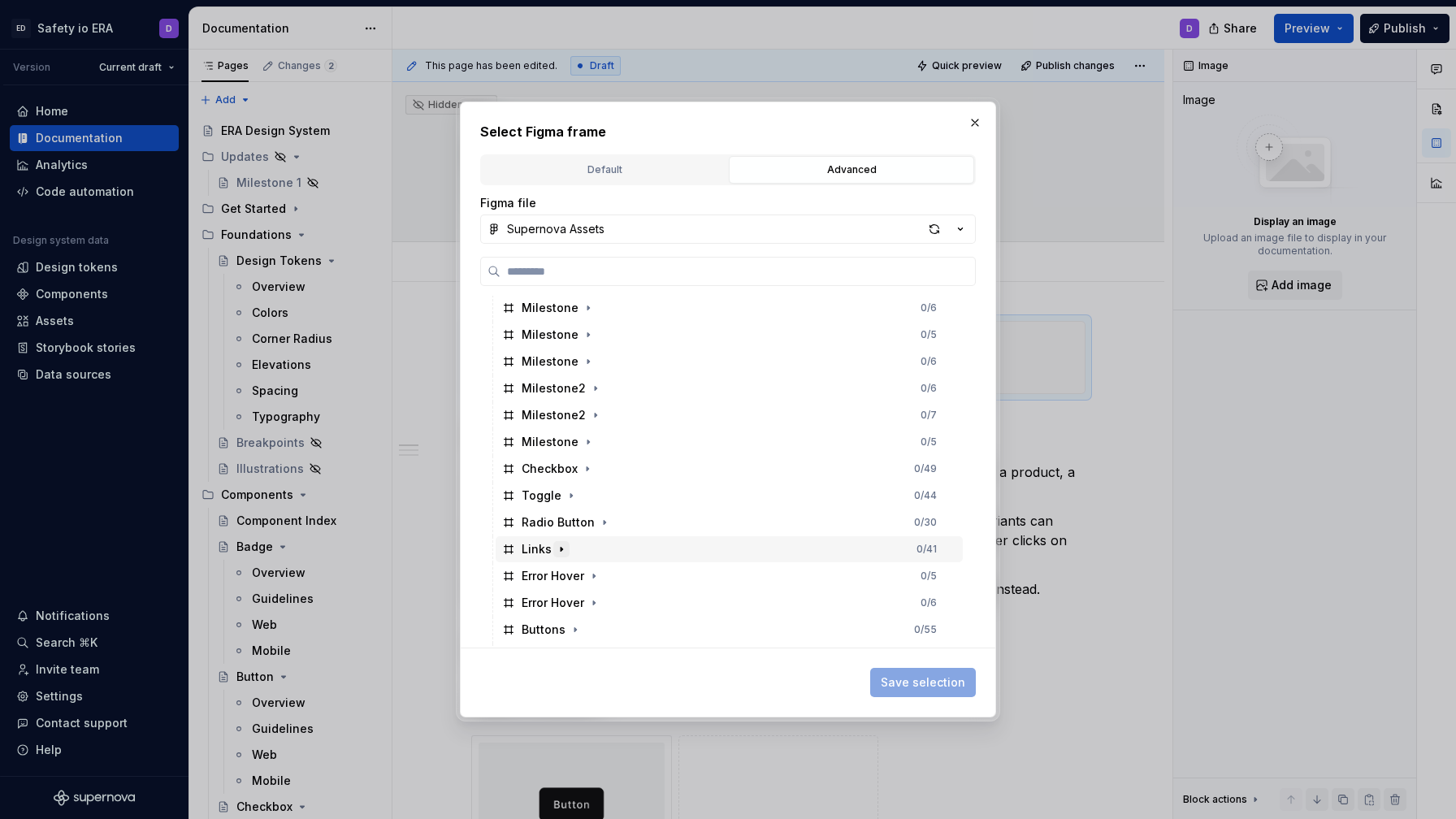
click at [555, 544] on icon "button" at bounding box center [561, 550] width 13 height 13
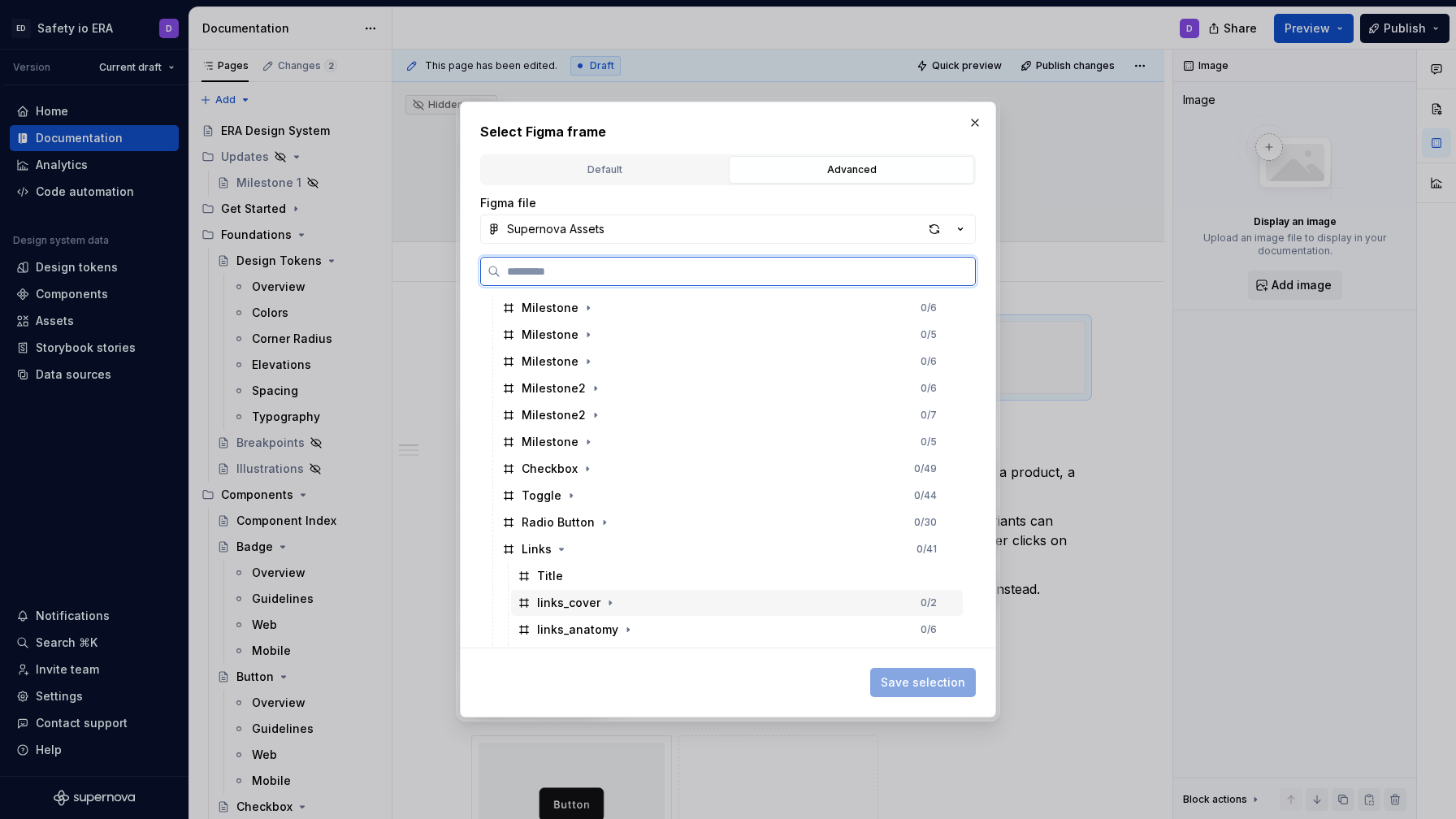
click at [587, 604] on div "links_cover" at bounding box center [569, 603] width 63 height 16
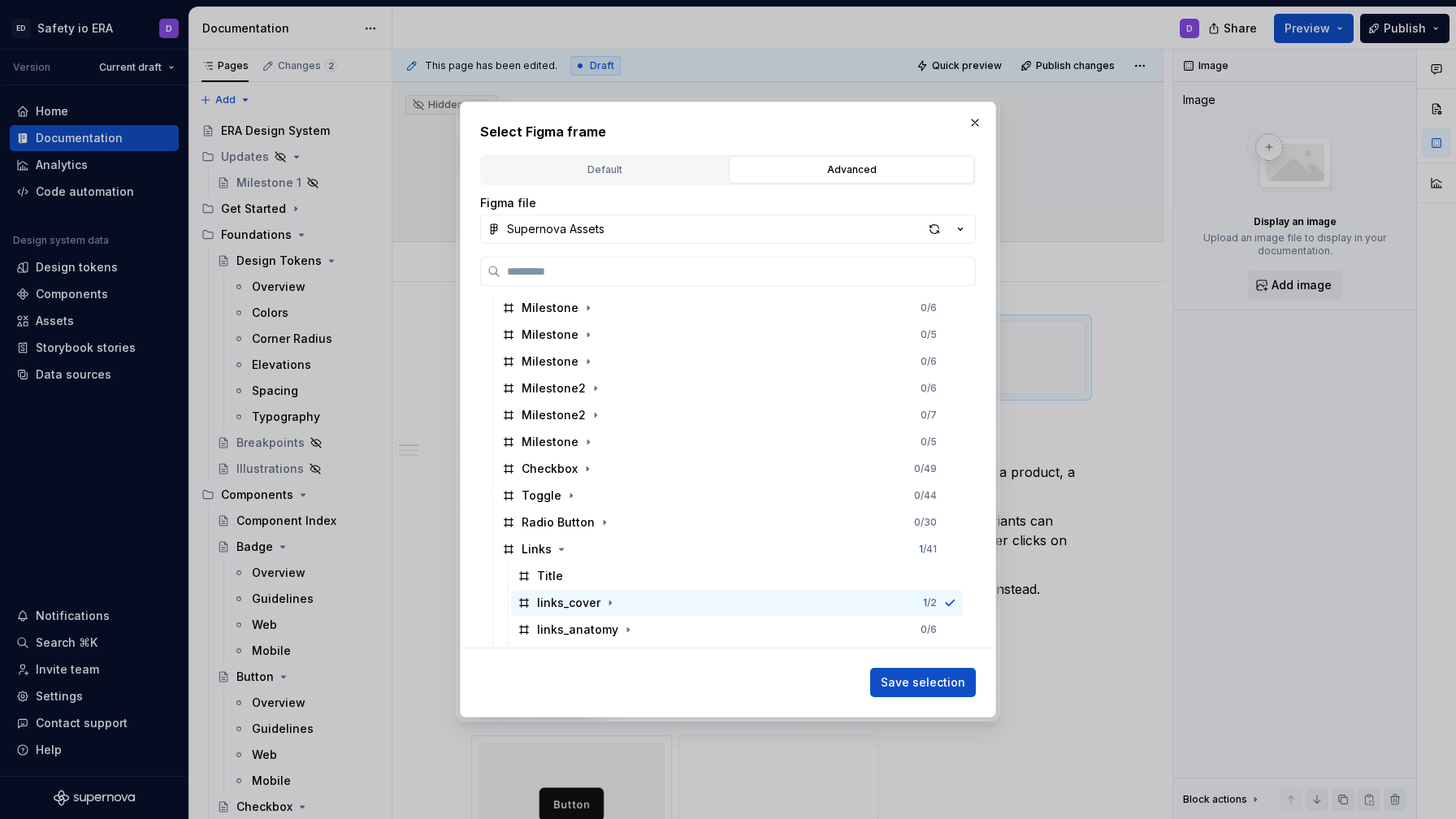
click at [960, 690] on span "Save selection" at bounding box center [923, 682] width 85 height 16
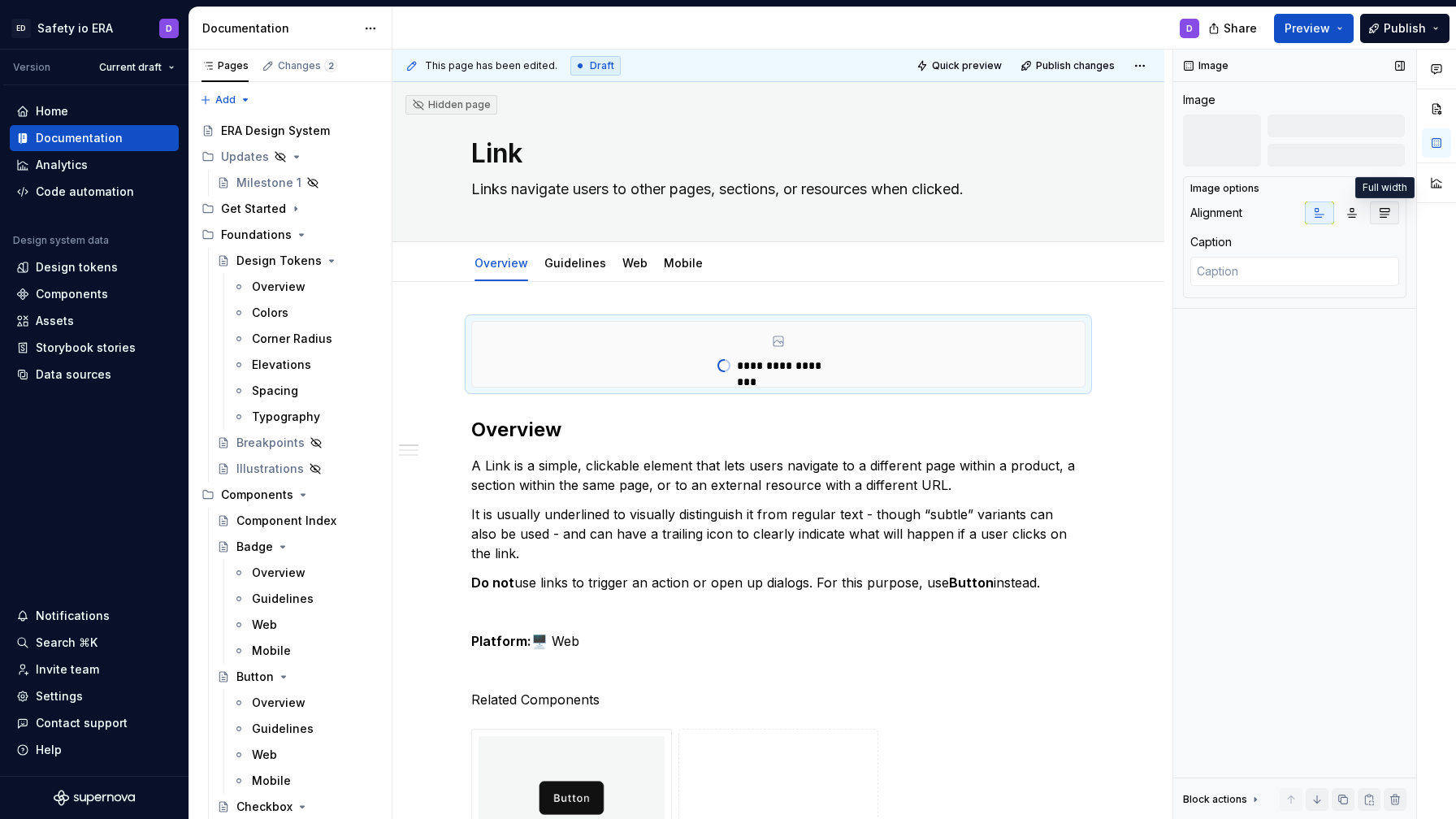
click at [1385, 210] on icon "button" at bounding box center [1384, 212] width 13 height 13
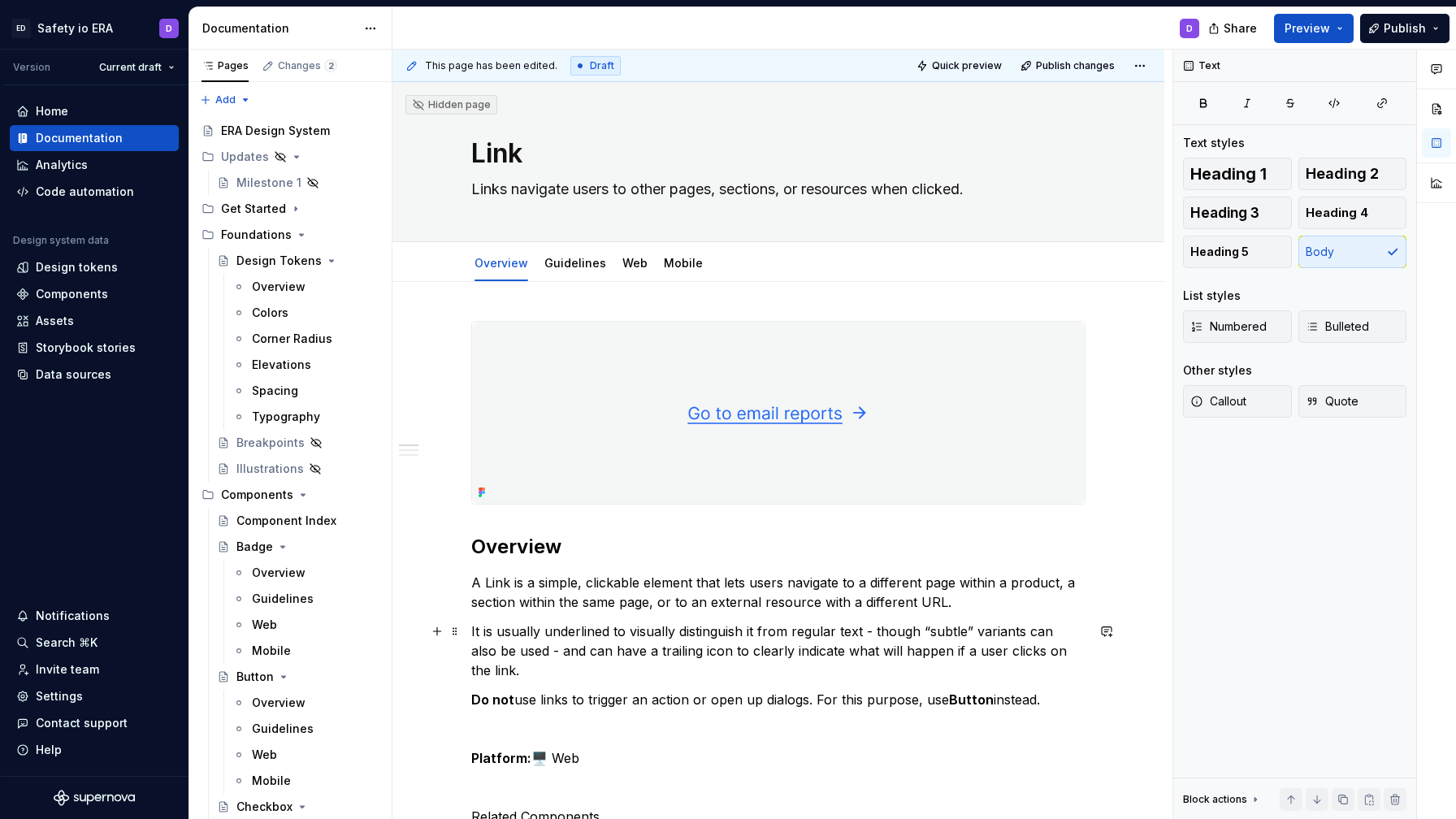
click at [580, 657] on p "It is usually underlined to visually distinguish it from regular text - though …" at bounding box center [778, 651] width 614 height 58
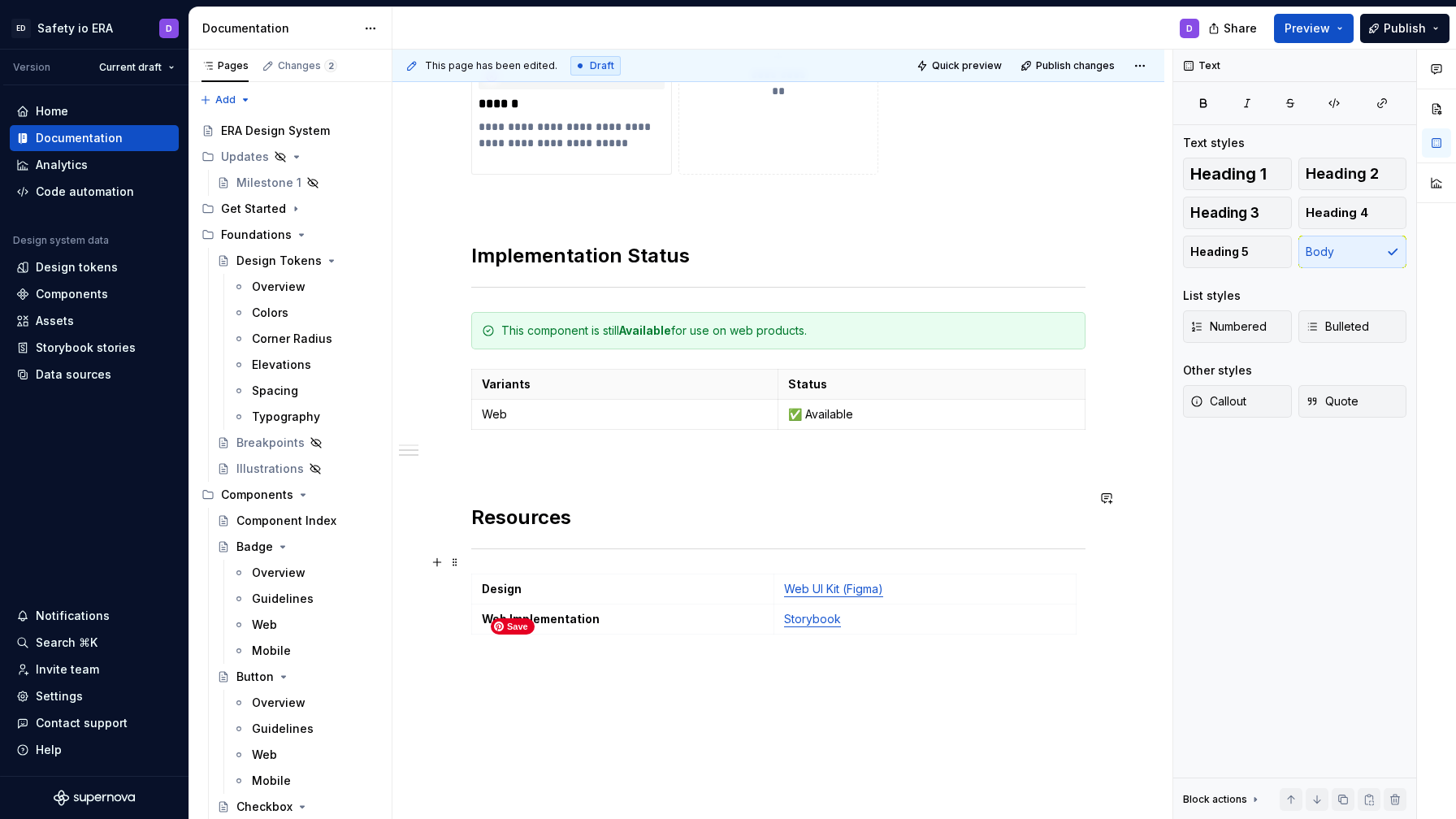
scroll to position [945, 0]
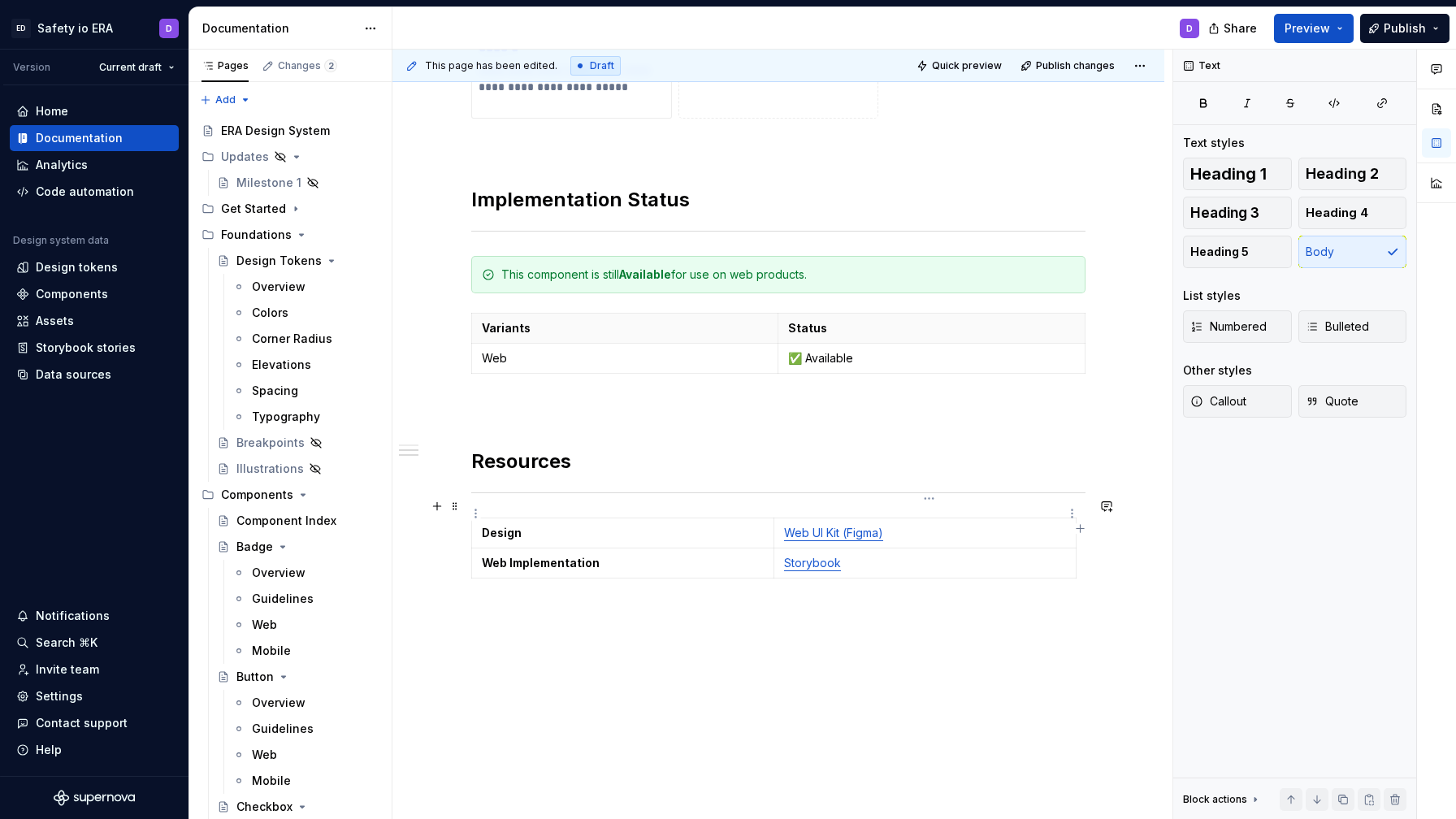
click at [826, 526] on link "Web UI Kit (Figma)" at bounding box center [834, 533] width 99 height 14
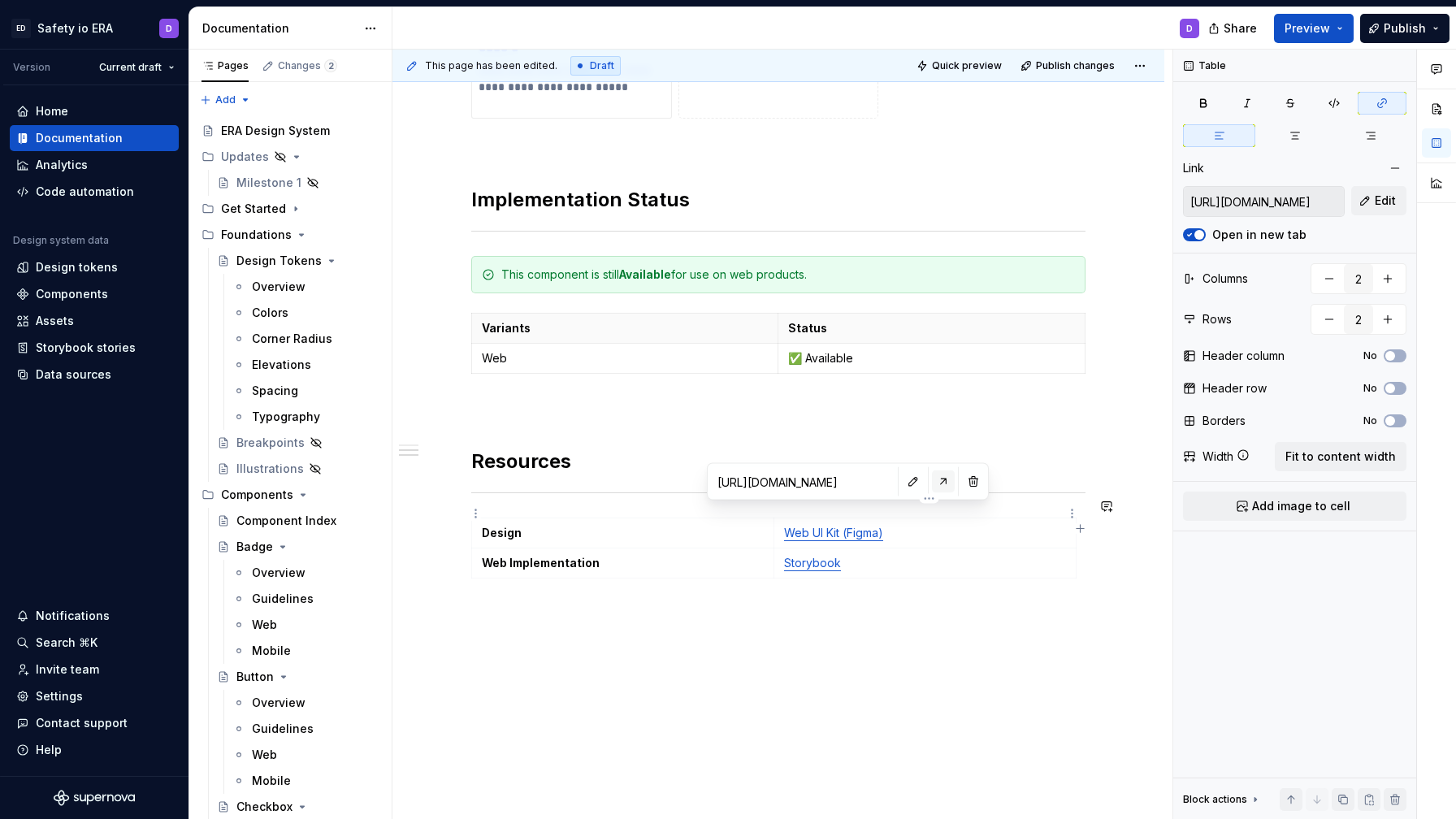
click at [932, 479] on button "button" at bounding box center [944, 482] width 23 height 23
drag, startPoint x: 897, startPoint y: 518, endPoint x: 783, endPoint y: 514, distance: 114.1
click at [783, 518] on td "Web UI Kit (Figma)" at bounding box center [925, 533] width 302 height 30
type textarea "*"
click at [948, 487] on button "button" at bounding box center [942, 485] width 23 height 23
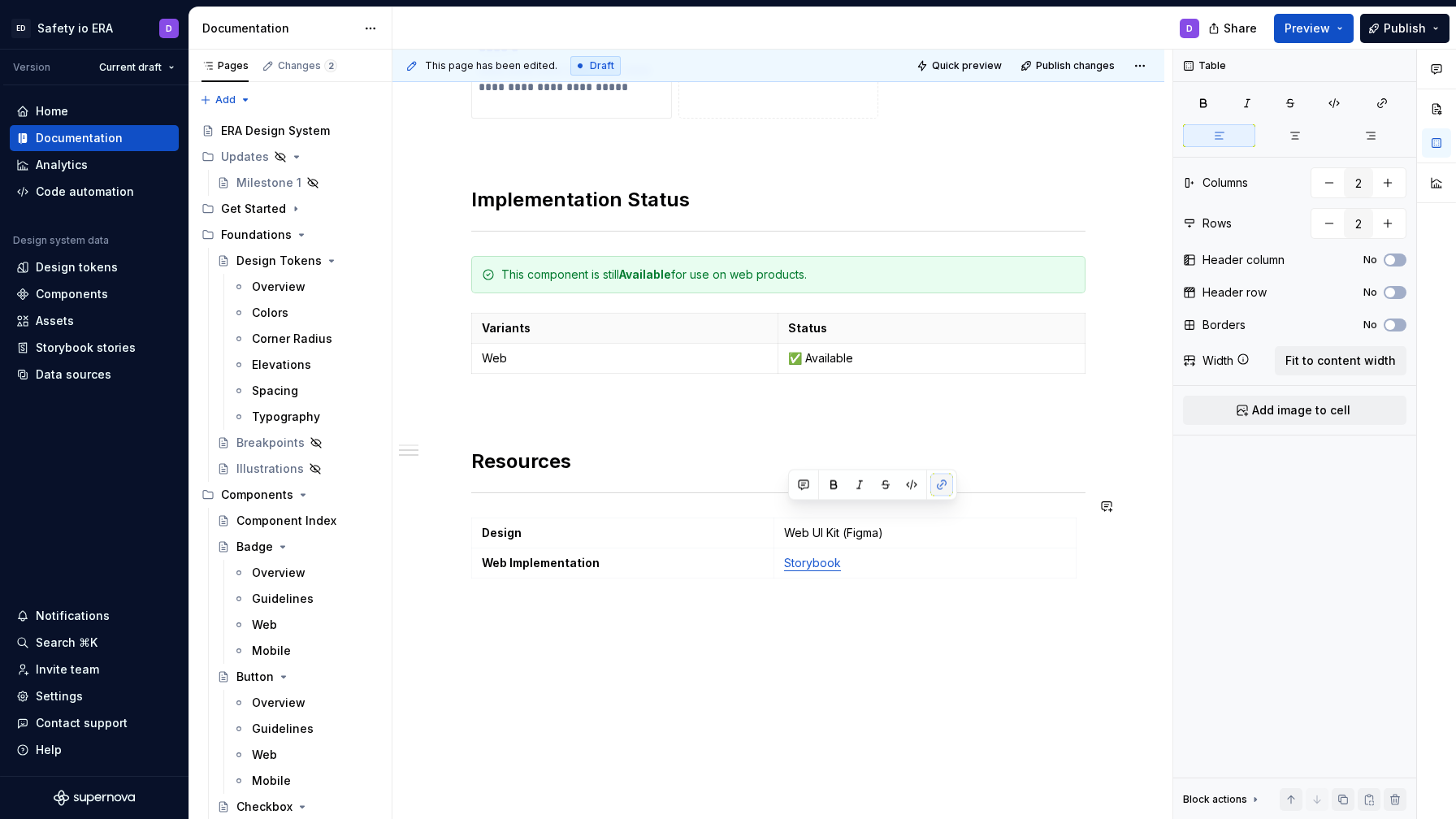
click at [948, 487] on button "button" at bounding box center [942, 485] width 23 height 23
click at [940, 481] on button "button" at bounding box center [942, 485] width 23 height 23
click at [959, 594] on div "**********" at bounding box center [778, 94] width 772 height 1513
click at [881, 525] on p "Web UI Kit (Figma)" at bounding box center [925, 533] width 282 height 16
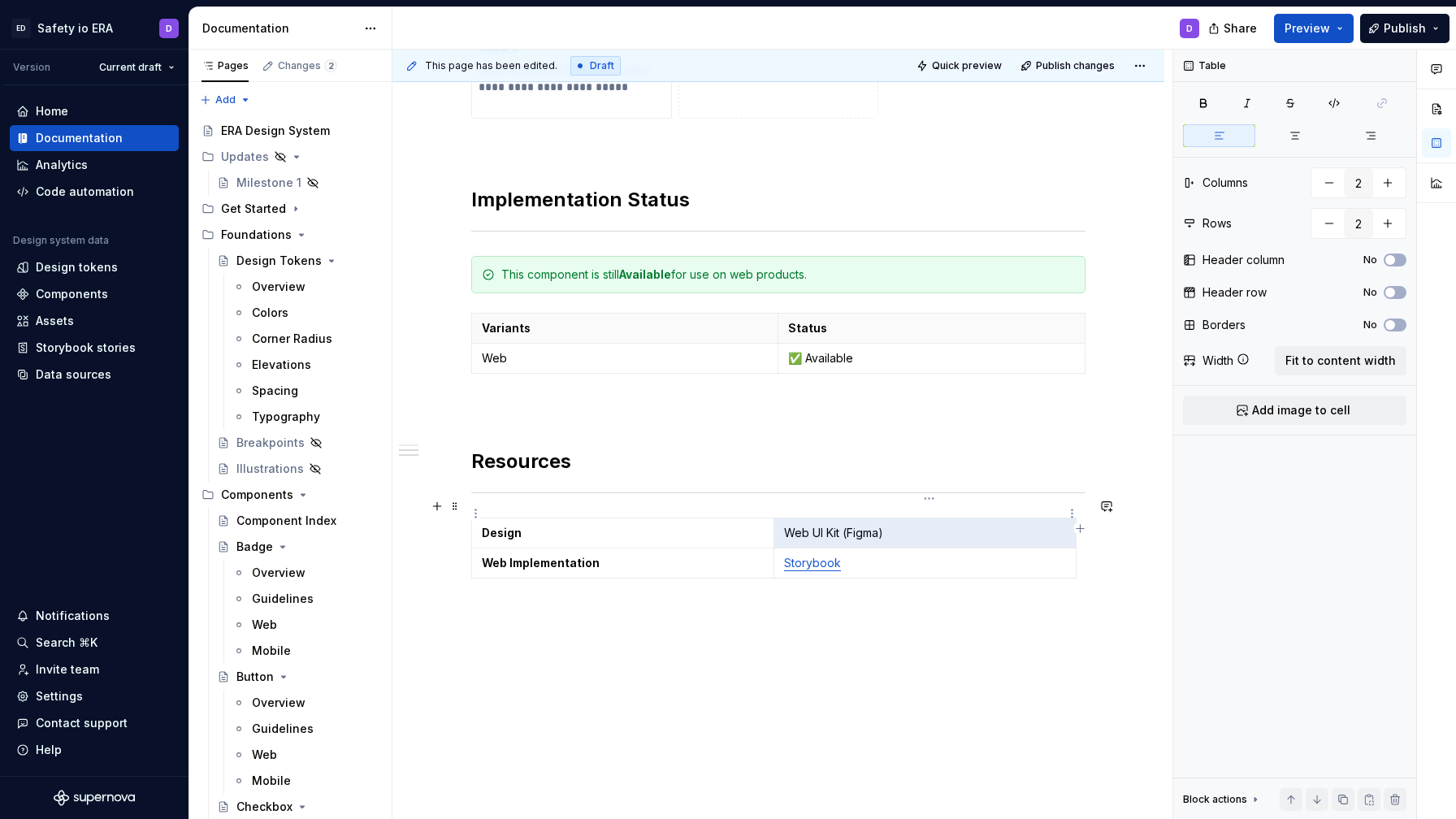
click at [881, 525] on p "Web UI Kit (Figma)" at bounding box center [925, 533] width 282 height 16
click at [904, 525] on p "Web UI Kit (Figma)" at bounding box center [925, 533] width 282 height 16
drag, startPoint x: 901, startPoint y: 516, endPoint x: 792, endPoint y: 513, distance: 109.0
click at [792, 525] on p "Web UI Kit (Figma)" at bounding box center [925, 533] width 282 height 16
click at [940, 481] on button "button" at bounding box center [942, 485] width 23 height 23
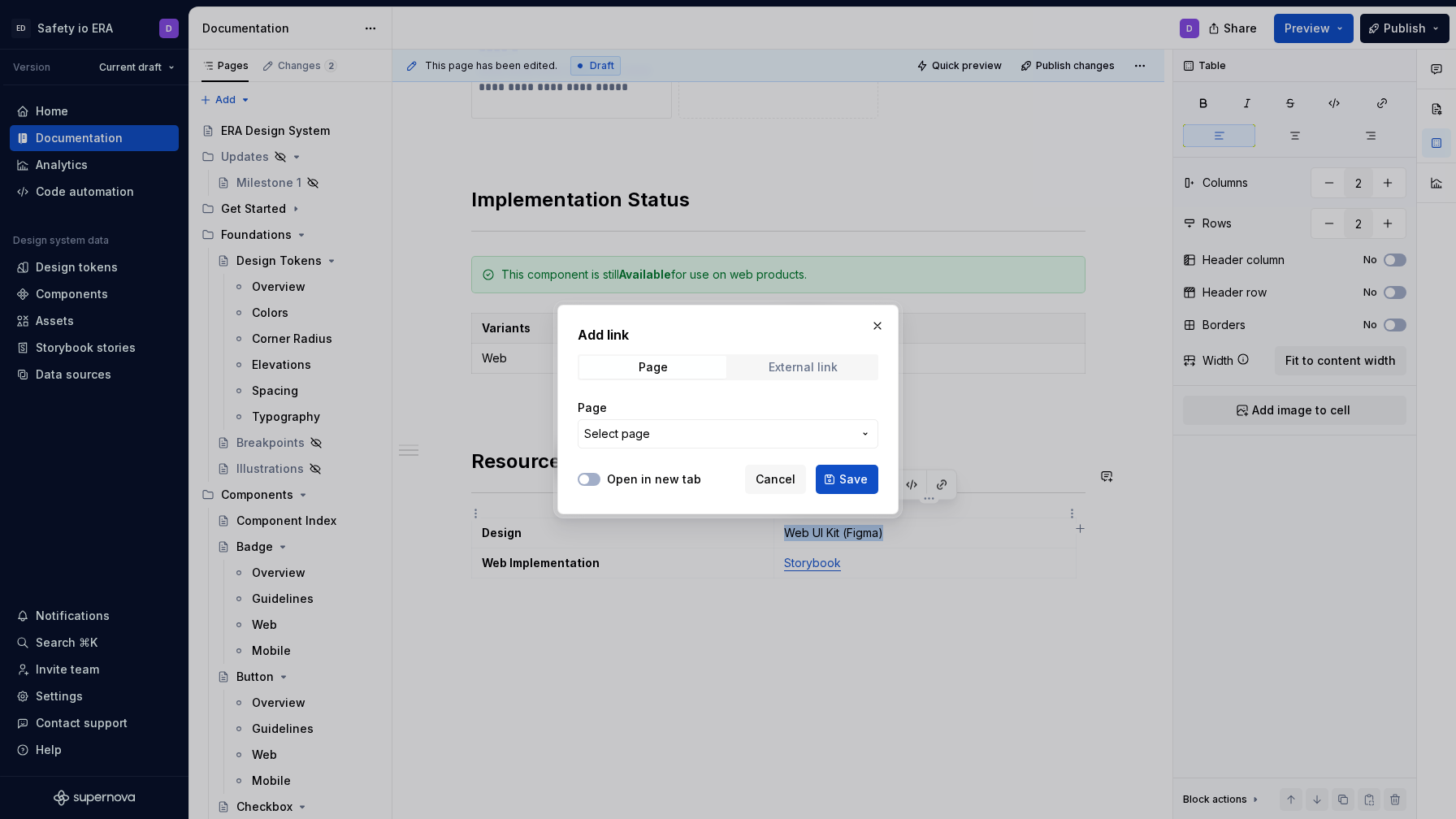
click at [813, 369] on div "External link" at bounding box center [803, 367] width 69 height 13
click at [680, 426] on input "URL" at bounding box center [728, 433] width 301 height 29
paste input "https://www.figma.com/design/TBhkJHbnSIFOLbRbAqNSNx/ERA-Web-Kit?m=auto&node-id=…"
type input "https://www.figma.com/design/TBhkJHbnSIFOLbRbAqNSNx/ERA-Web-Kit?m=auto&node-id=…"
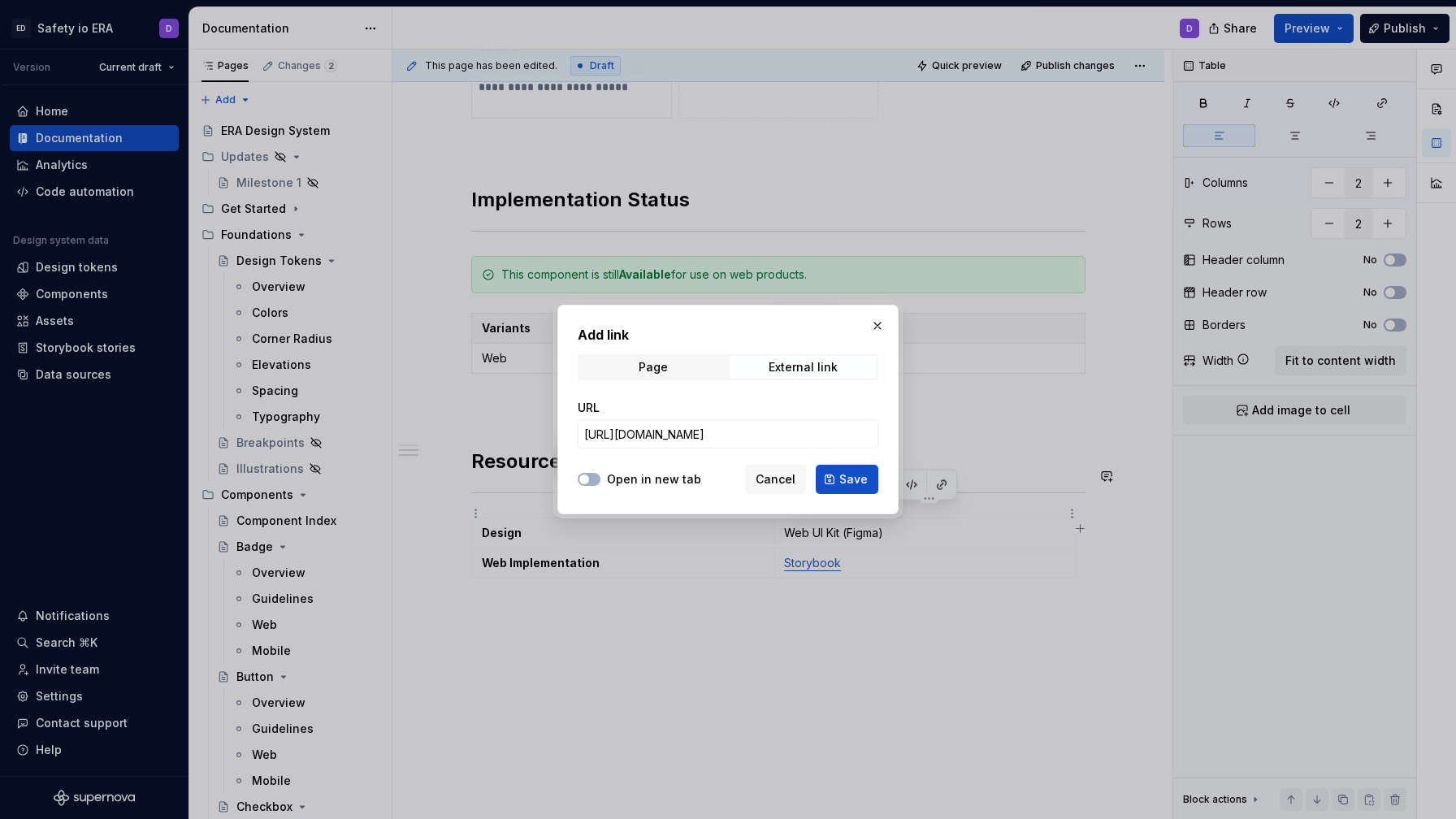
click at [601, 478] on div "Open in new tab" at bounding box center [639, 479] width 123 height 16
click at [590, 484] on button "Open in new tab" at bounding box center [589, 479] width 23 height 13
click at [830, 475] on button "Save" at bounding box center [847, 479] width 63 height 29
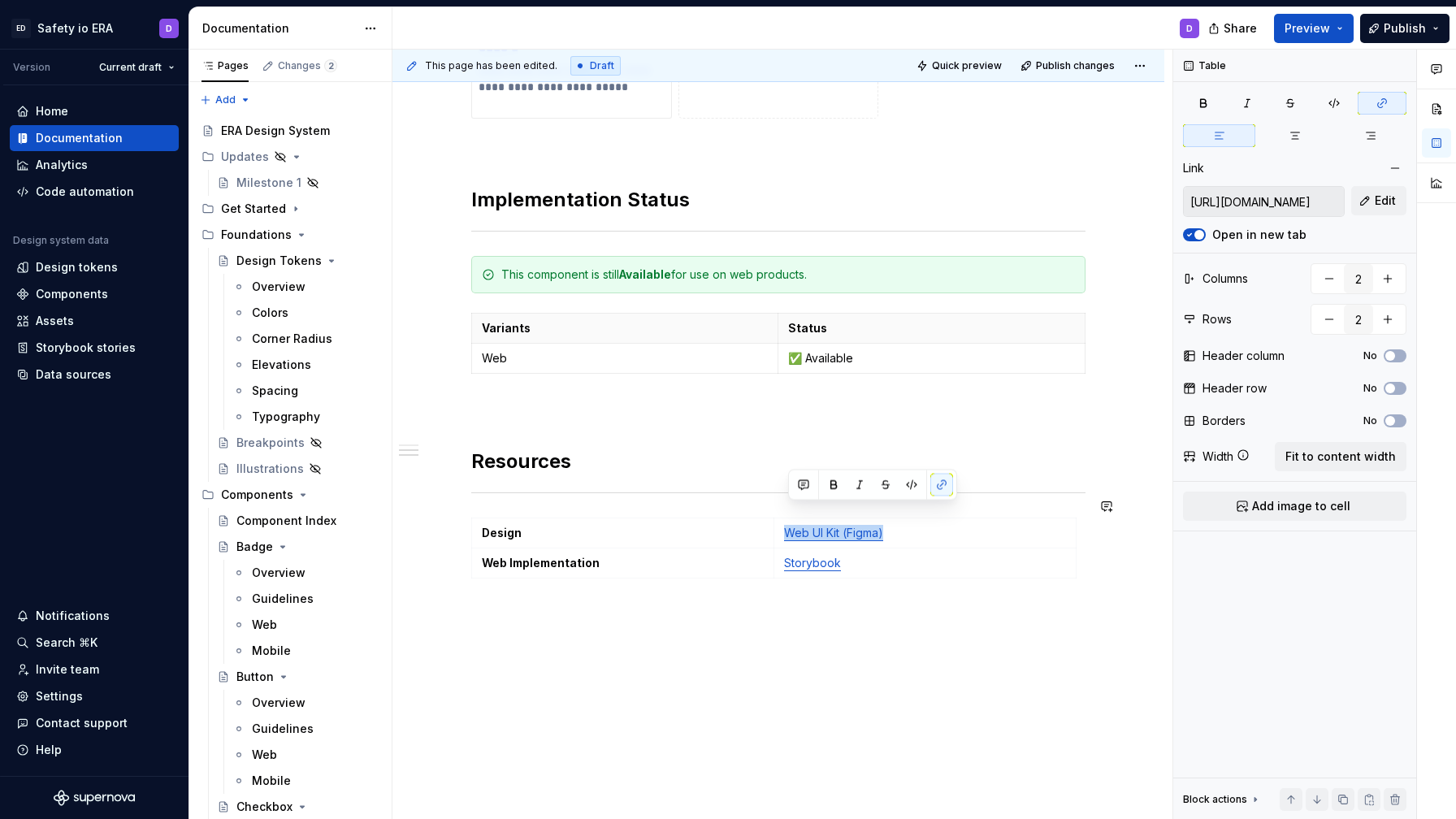
click at [839, 649] on div "**********" at bounding box center [778, 114] width 772 height 1552
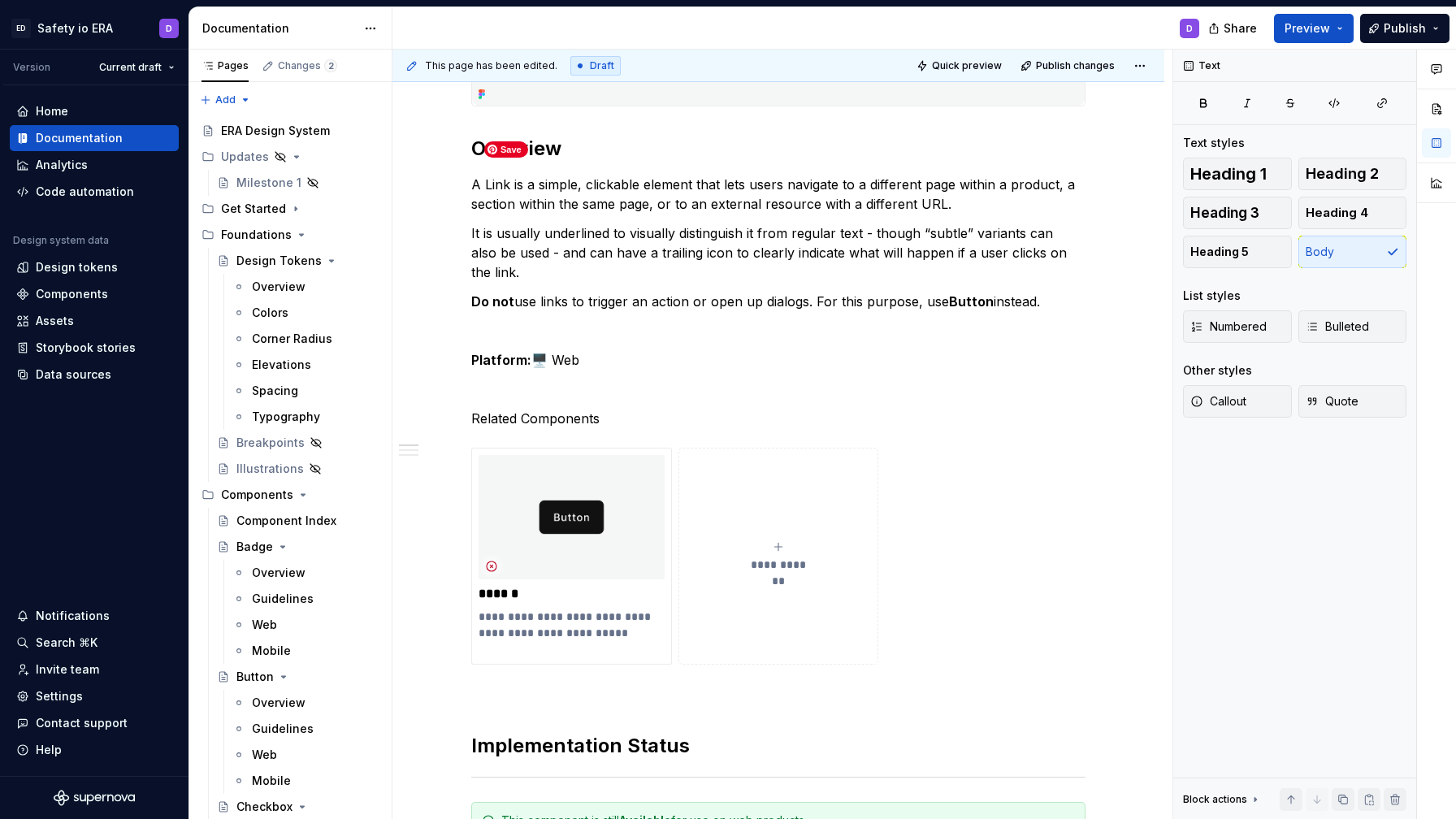
scroll to position [2, 0]
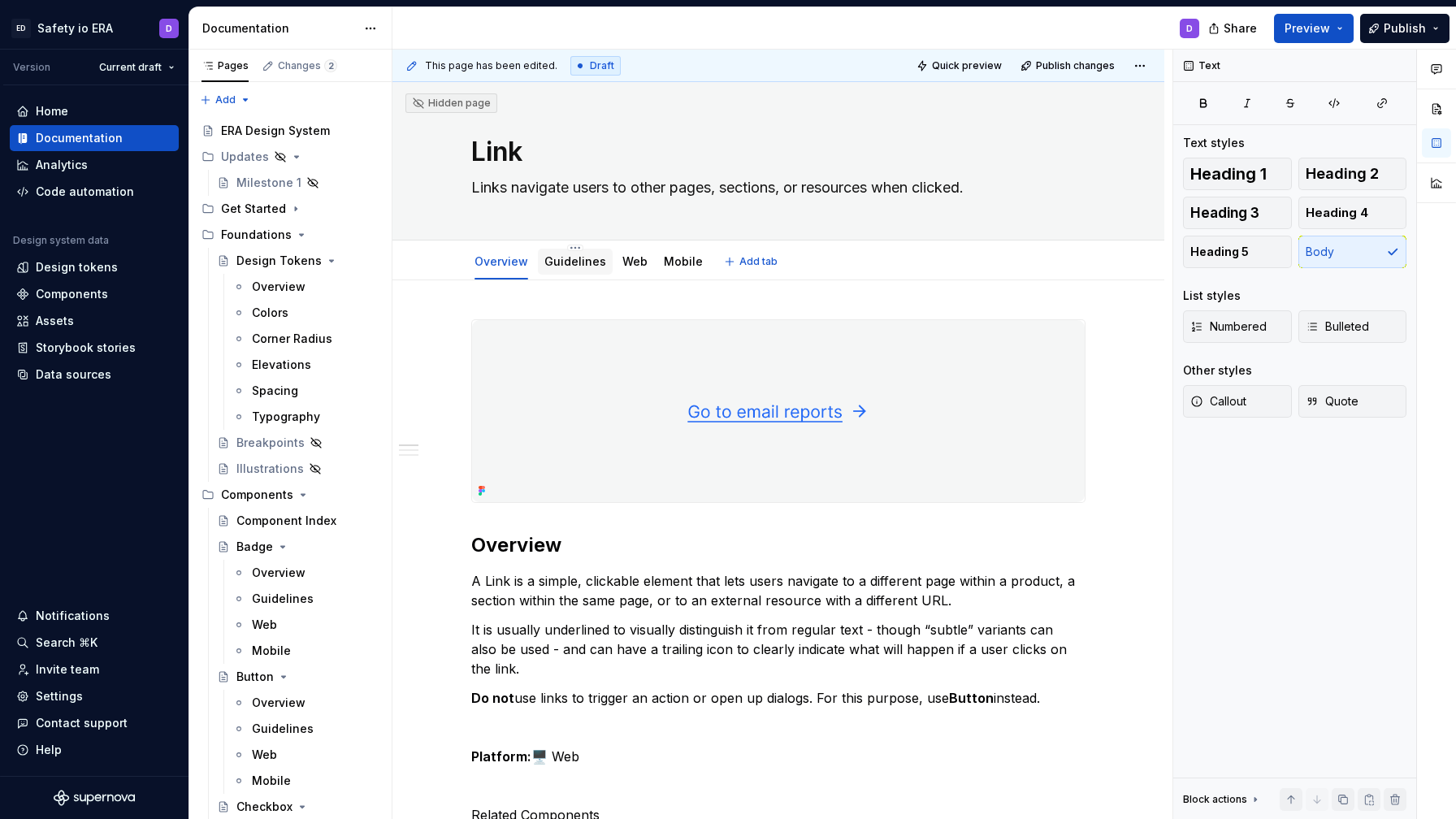
click at [582, 269] on div "Guidelines" at bounding box center [575, 262] width 62 height 16
click at [596, 256] on link "Guidelines" at bounding box center [575, 262] width 62 height 14
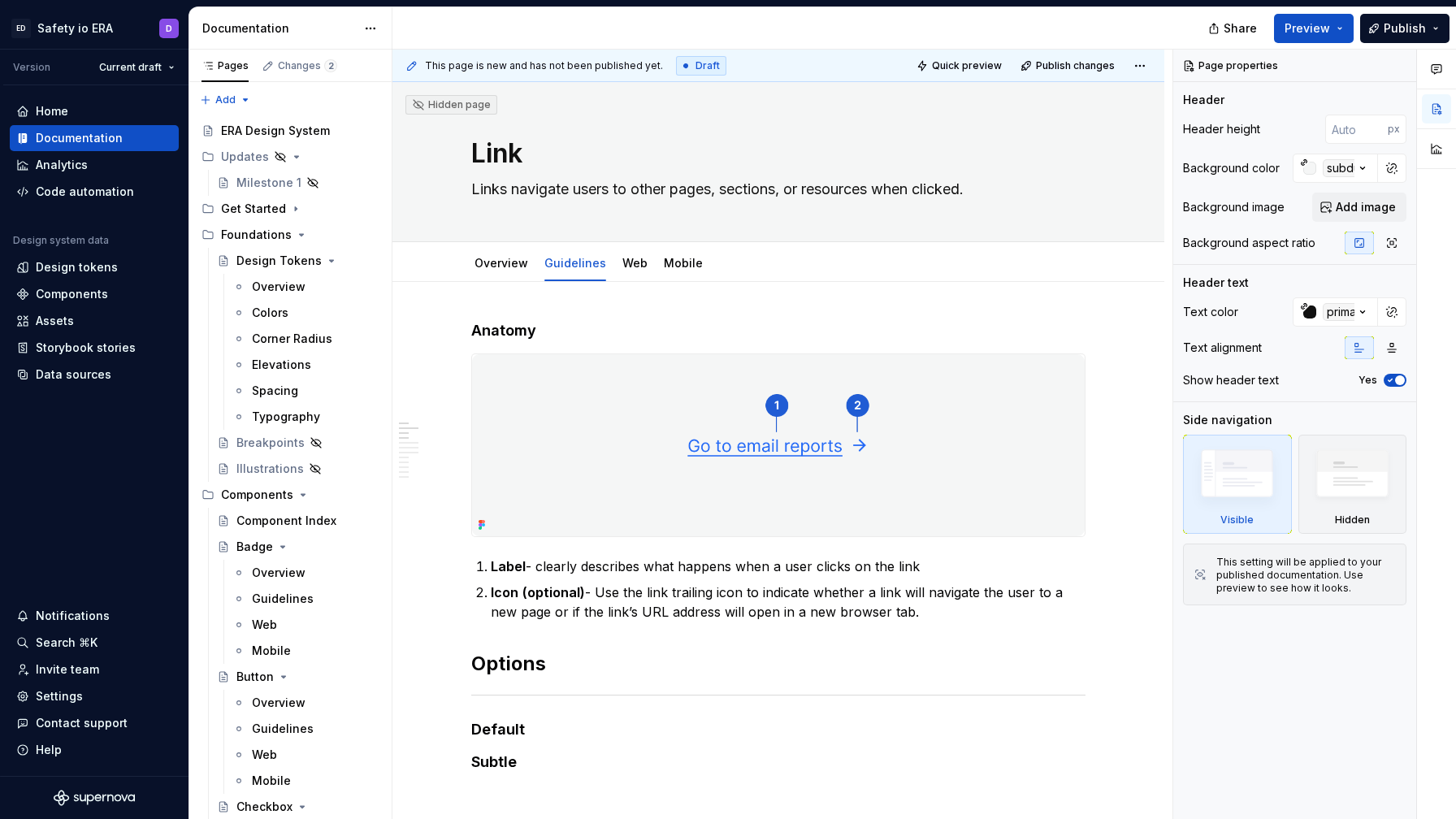
type textarea "*"
